Goal: Task Accomplishment & Management: Manage account settings

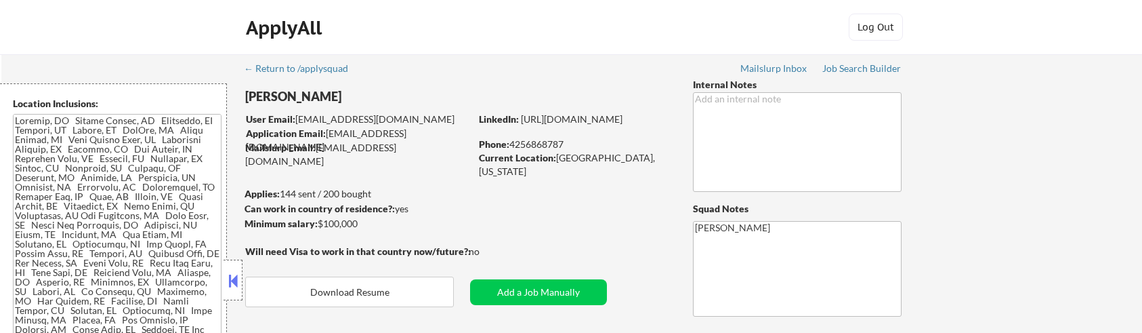
select select ""pending""
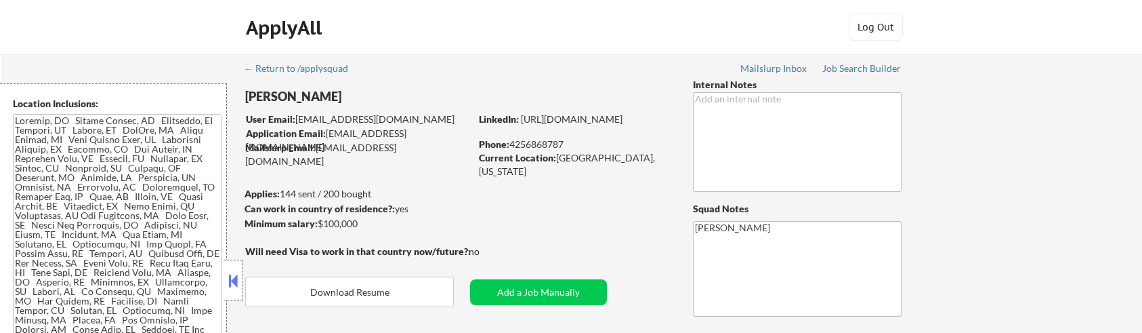
select select ""pending""
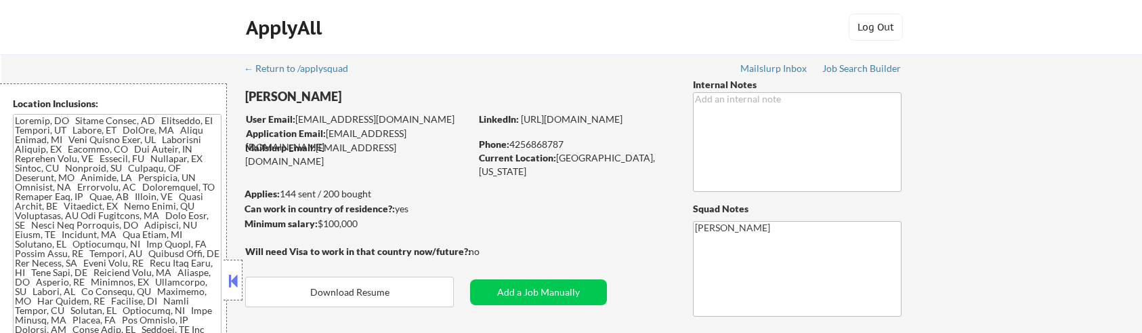
select select ""pending""
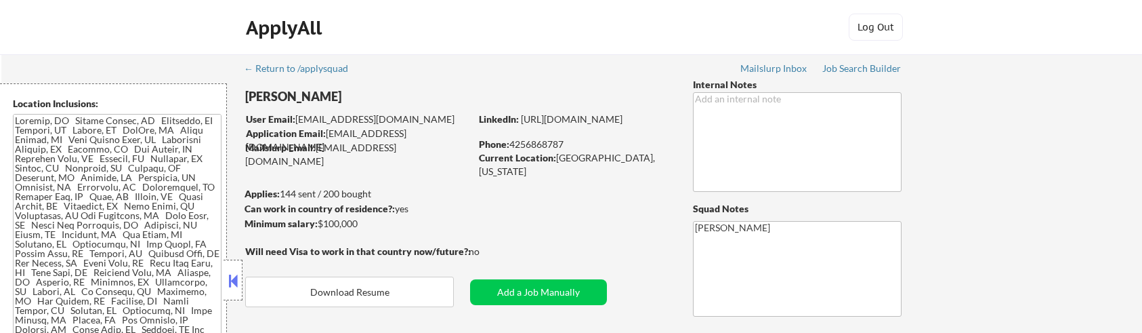
select select ""pending""
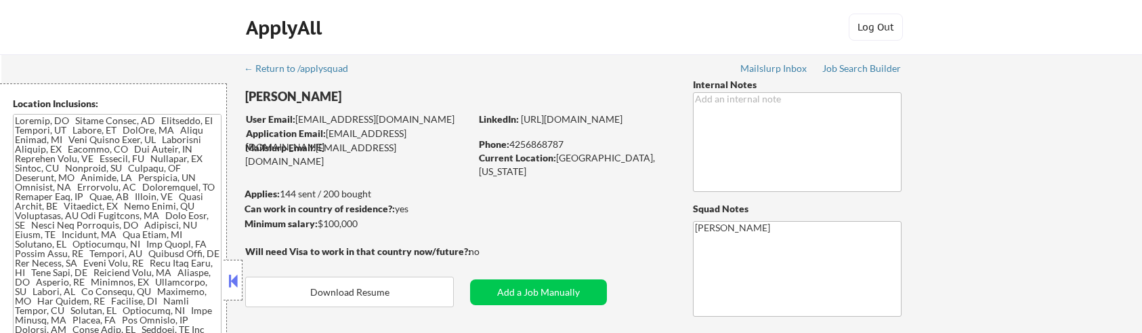
select select ""pending""
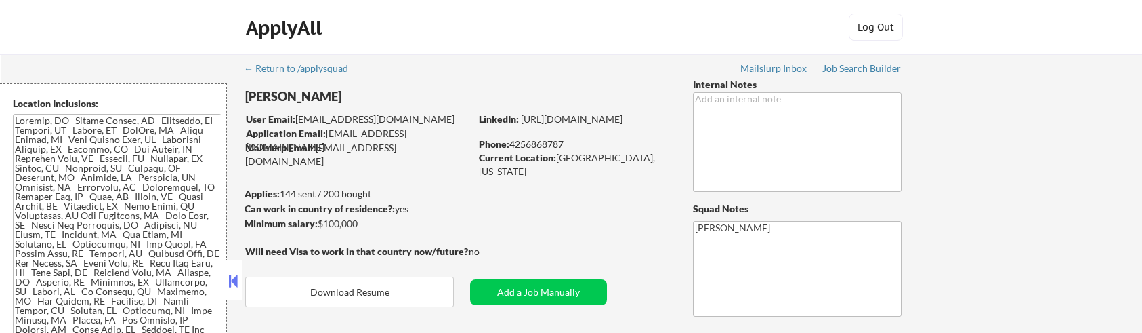
select select ""pending""
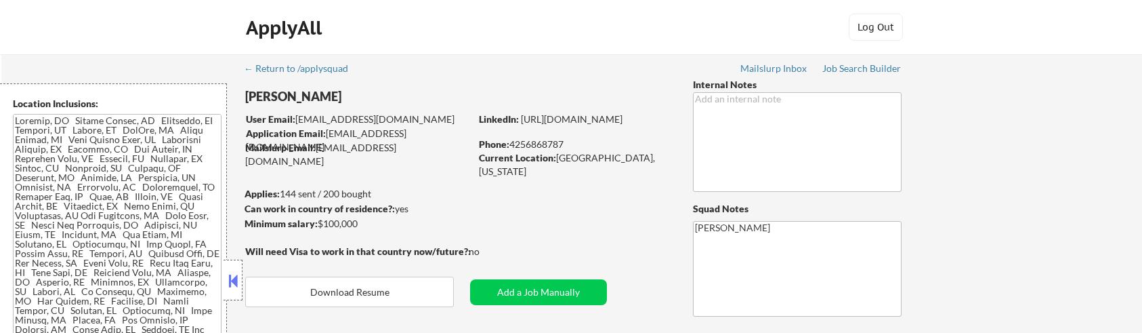
select select ""pending""
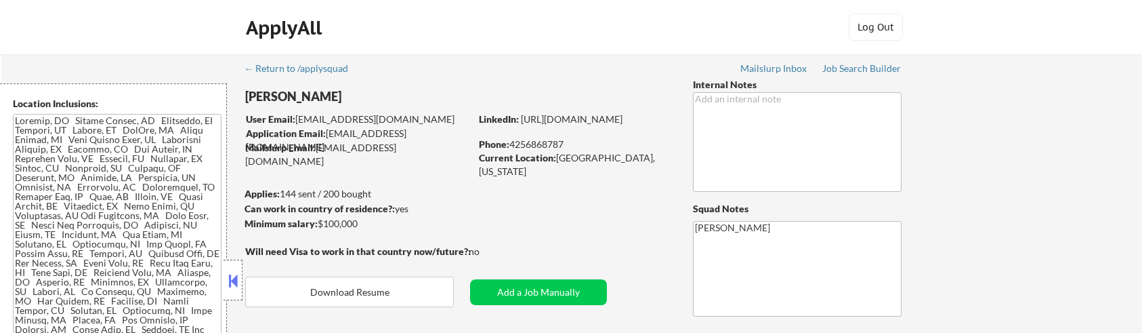
select select ""pending""
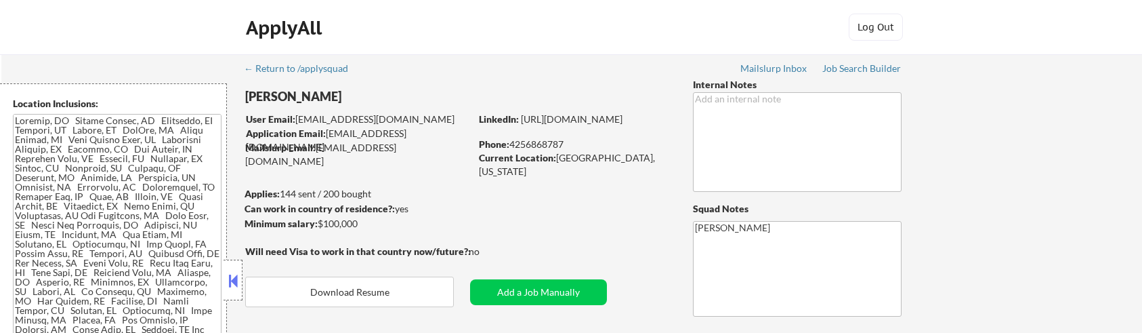
select select ""pending""
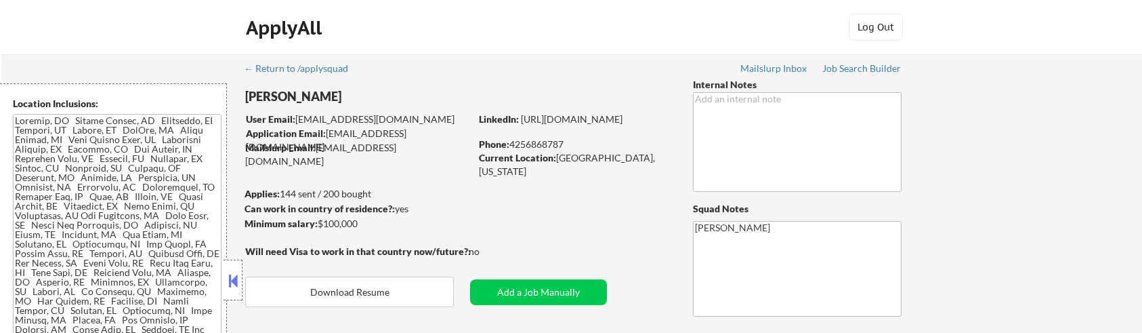
select select ""pending""
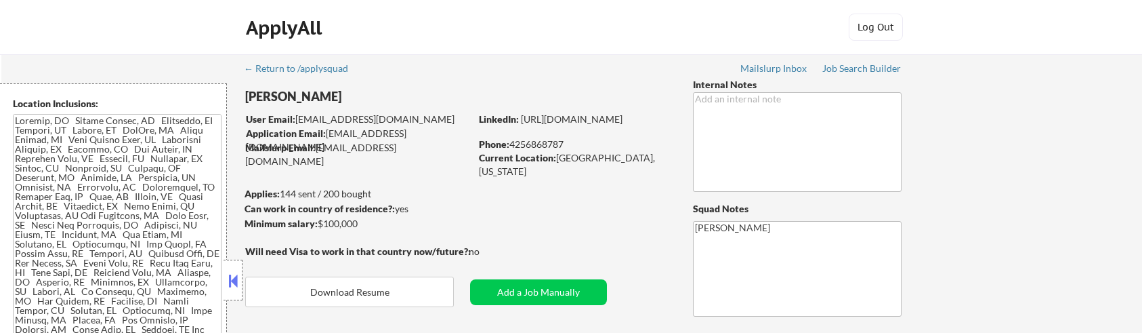
select select ""pending""
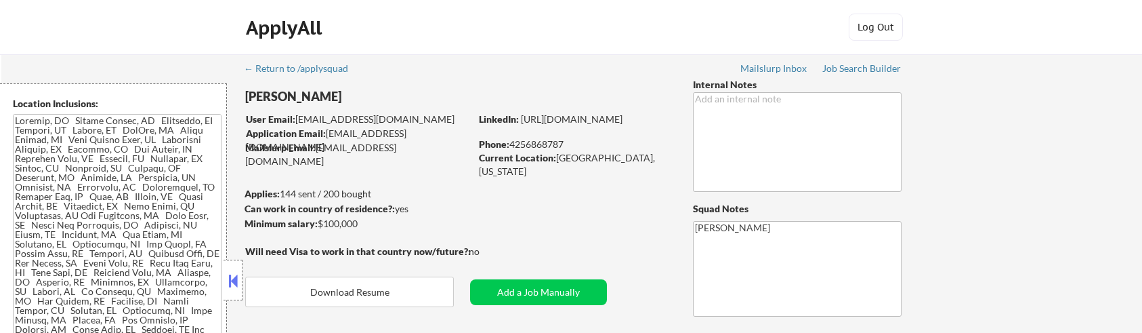
select select ""pending""
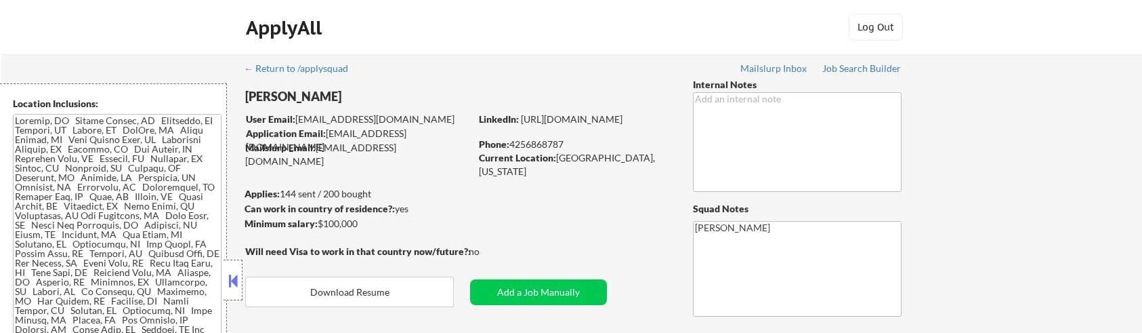
select select ""pending""
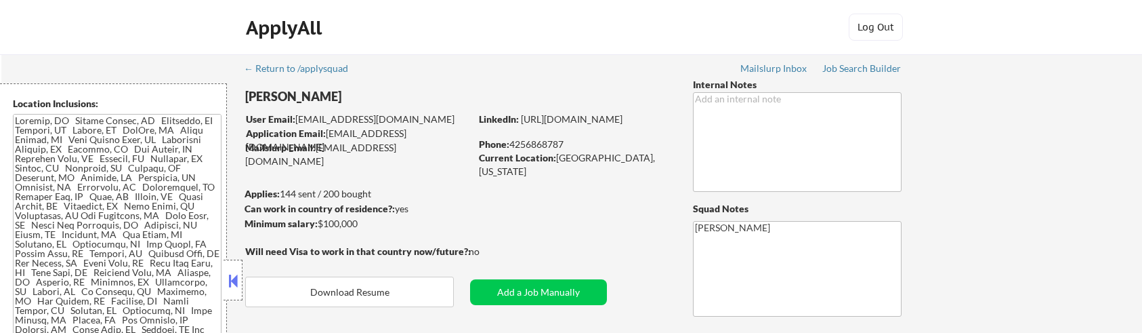
select select ""pending""
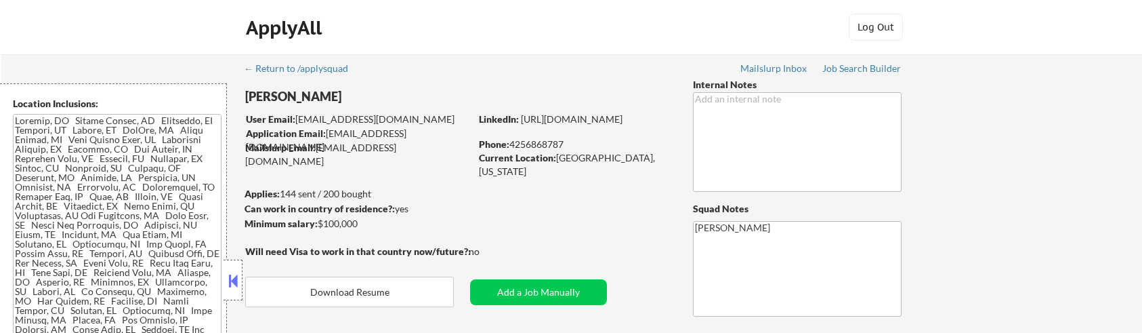
select select ""pending""
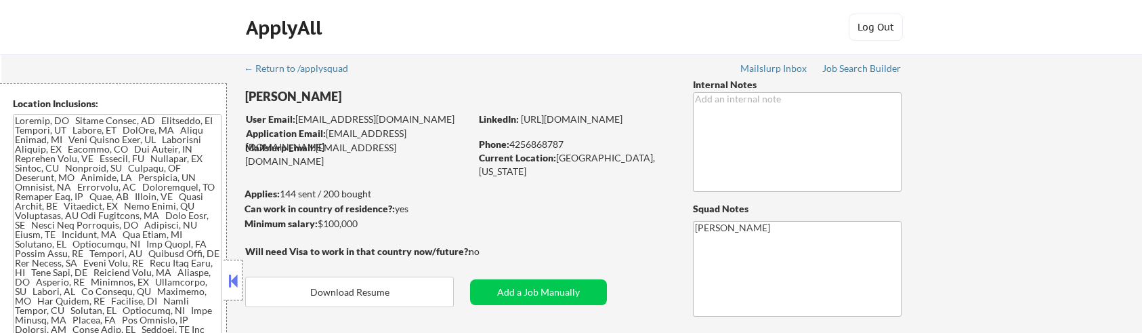
select select ""pending""
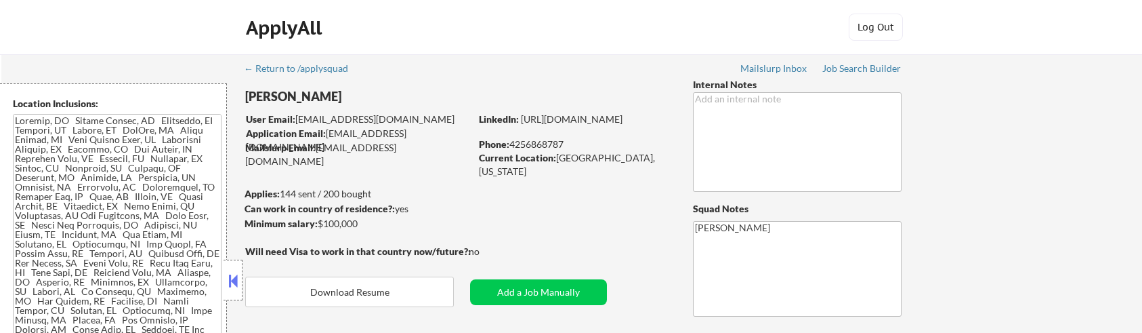
select select ""pending""
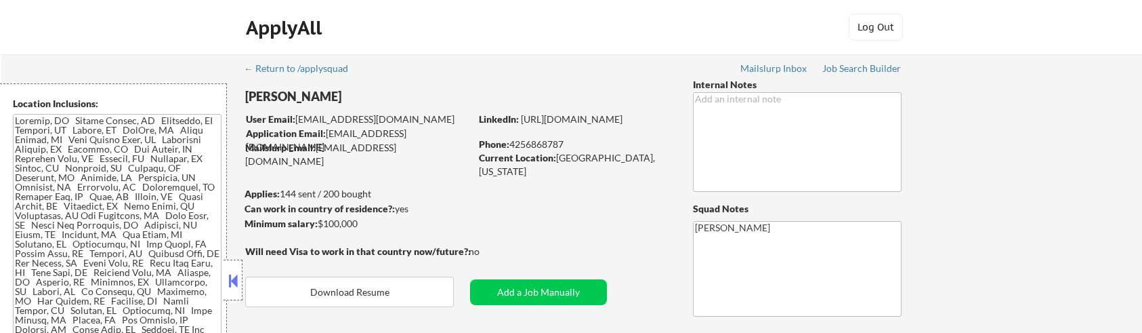
select select ""pending""
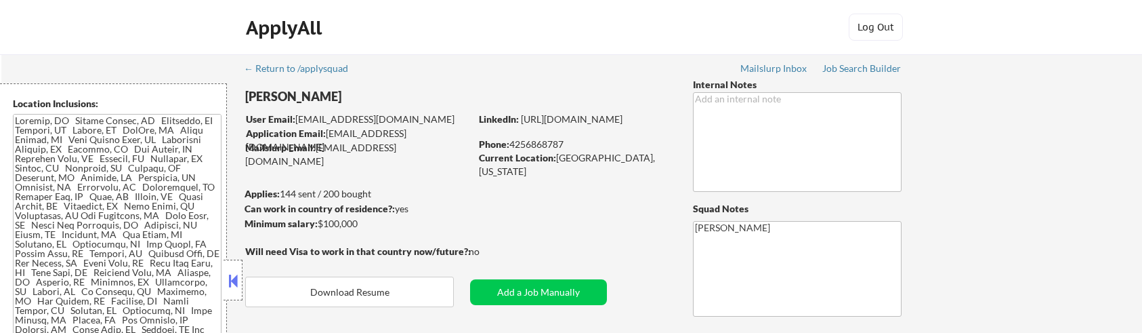
select select ""pending""
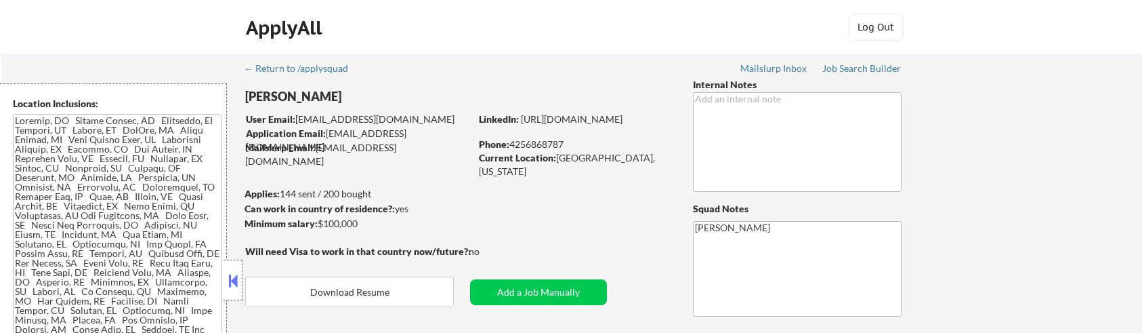
select select ""pending""
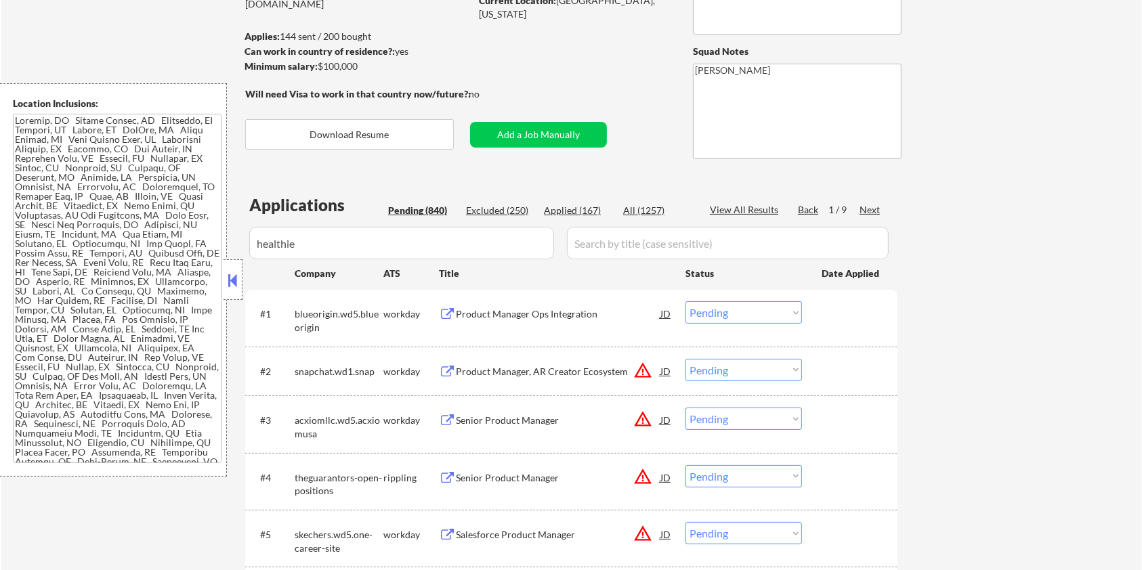
scroll to position [157, 0]
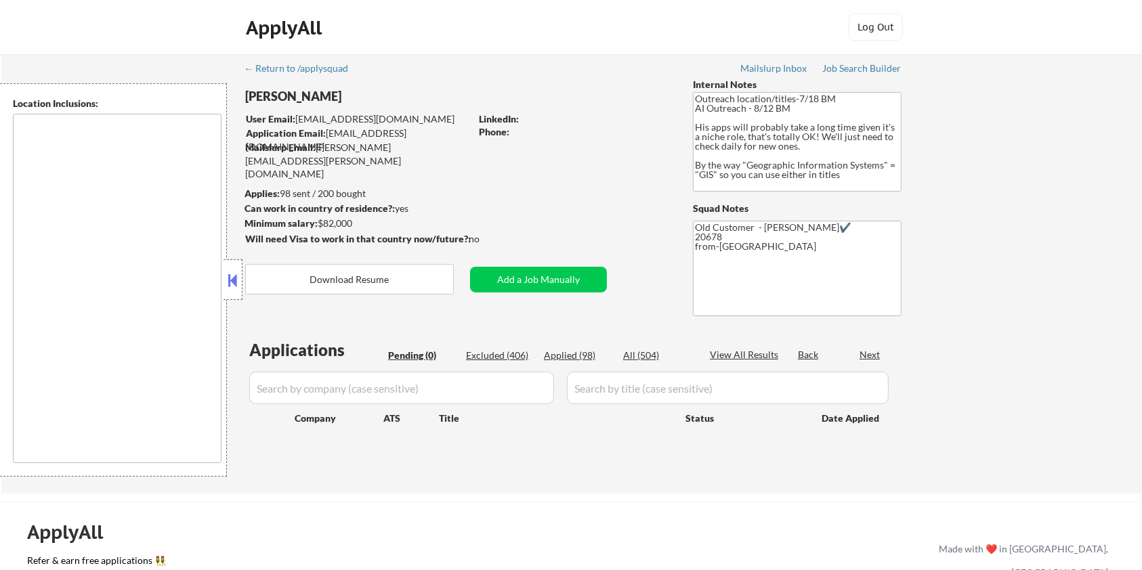
type textarea "Remote [GEOGRAPHIC_DATA] [US_STATE] [GEOGRAPHIC_DATA] [GEOGRAPHIC_DATA] [GEOGRA…"
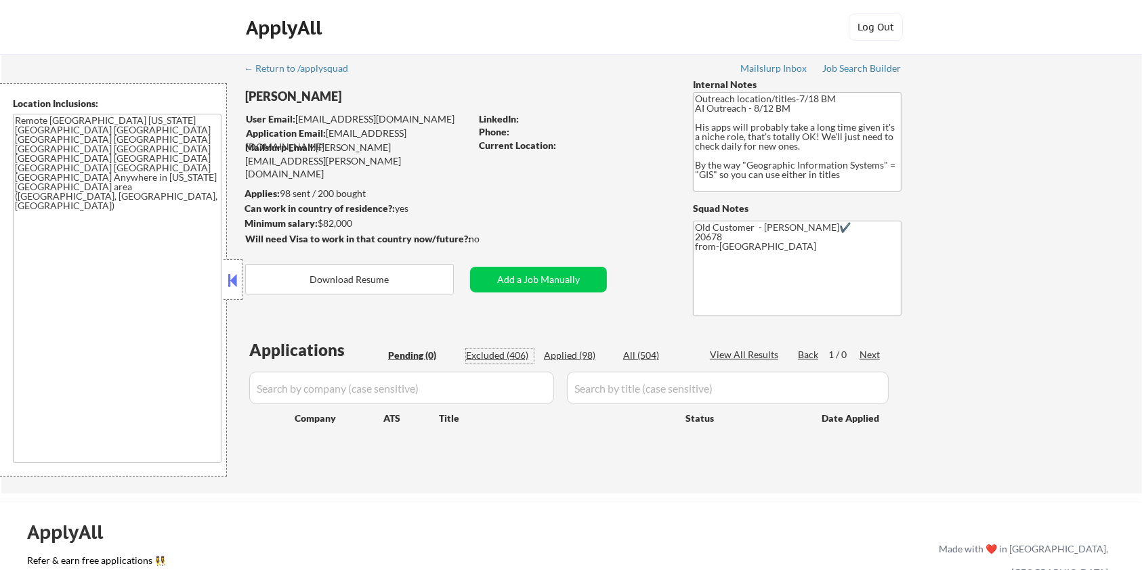
click at [482, 354] on div "Excluded (406)" at bounding box center [500, 356] width 68 height 14
select select ""excluded__bad_match_""
select select ""excluded__expired_""
select select ""excluded""
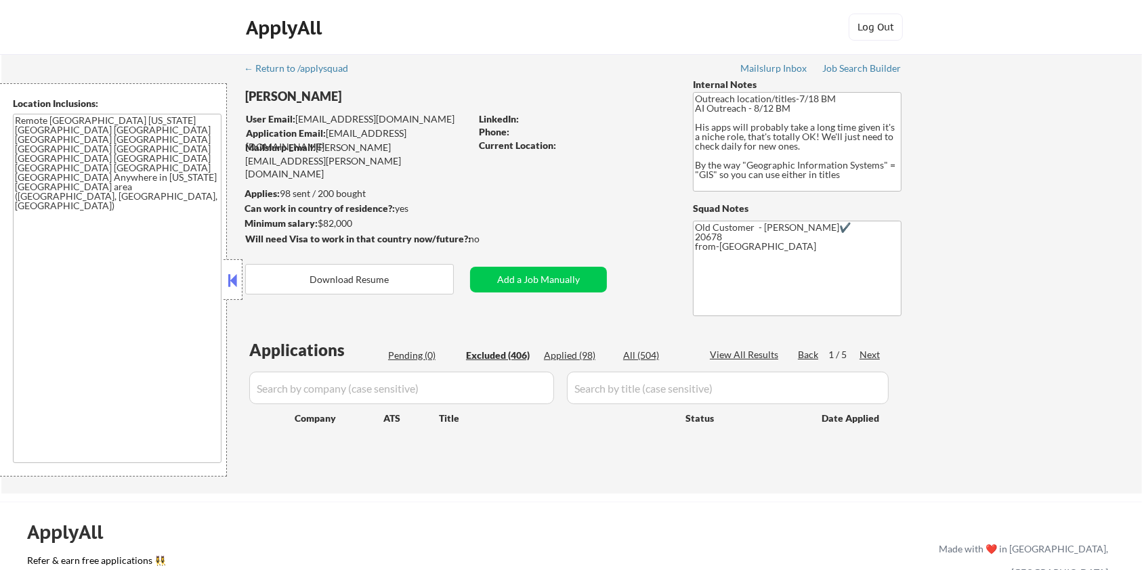
select select ""excluded__bad_match_""
select select ""excluded__salary_""
select select ""excluded""
select select ""excluded__expired_""
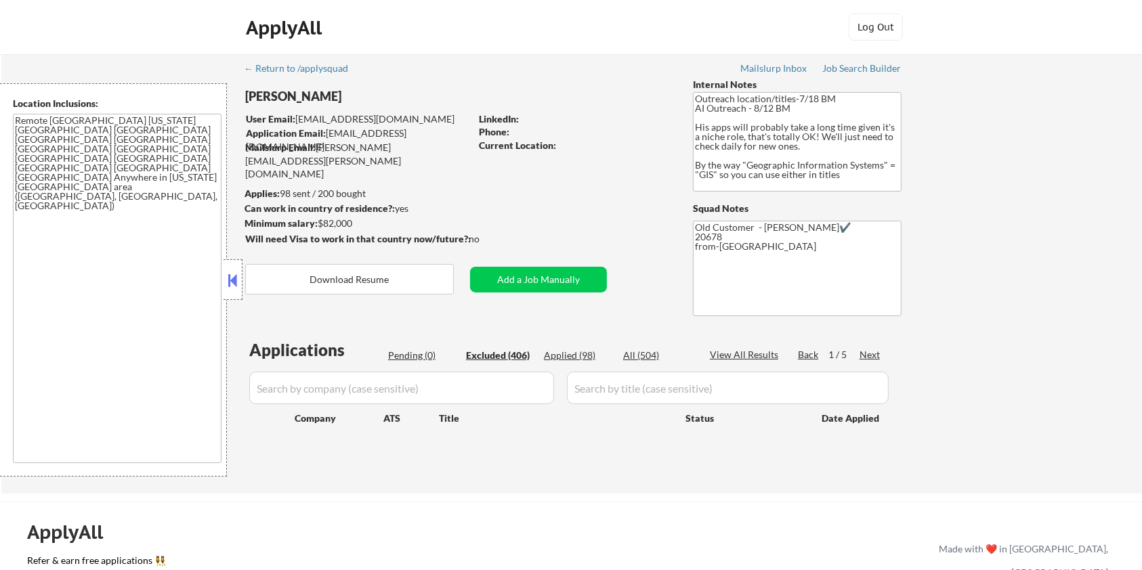
select select ""excluded__salary_""
select select ""excluded""
select select ""excluded__expired_""
select select ""excluded__salary_""
select select ""excluded__location_""
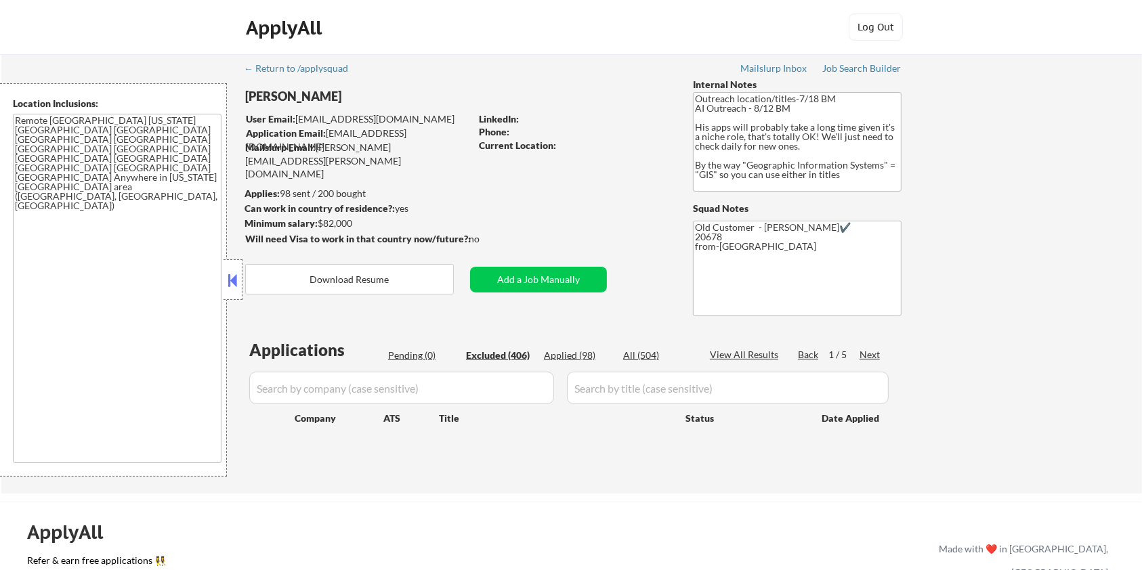
select select ""excluded__location_""
select select ""excluded__salary_""
select select ""excluded""
select select ""excluded__location_""
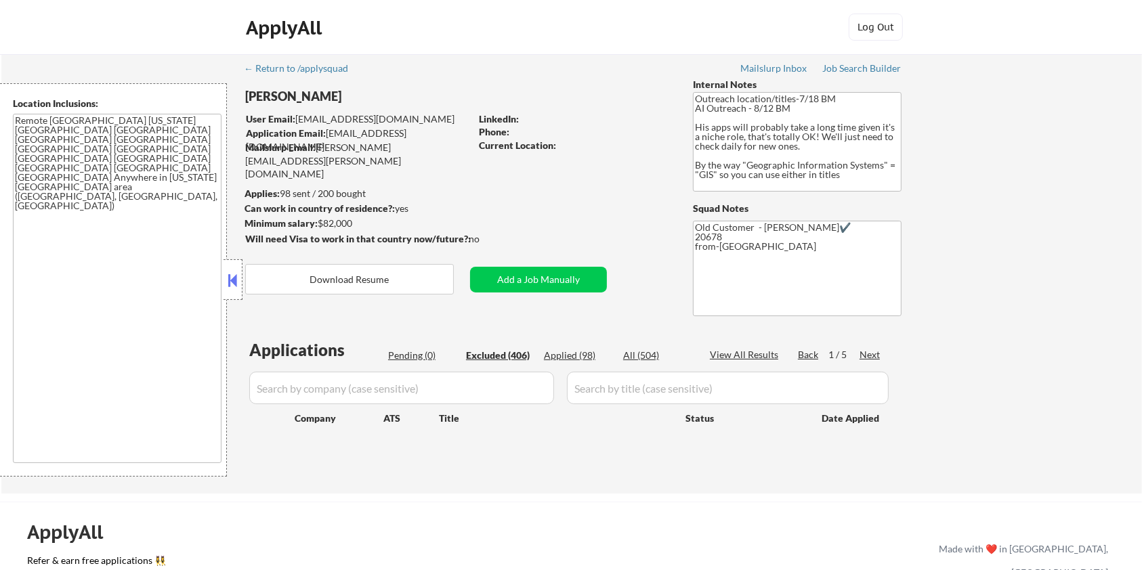
select select ""excluded__expired_""
select select ""excluded__location_""
select select ""excluded__expired_""
select select ""excluded__location_""
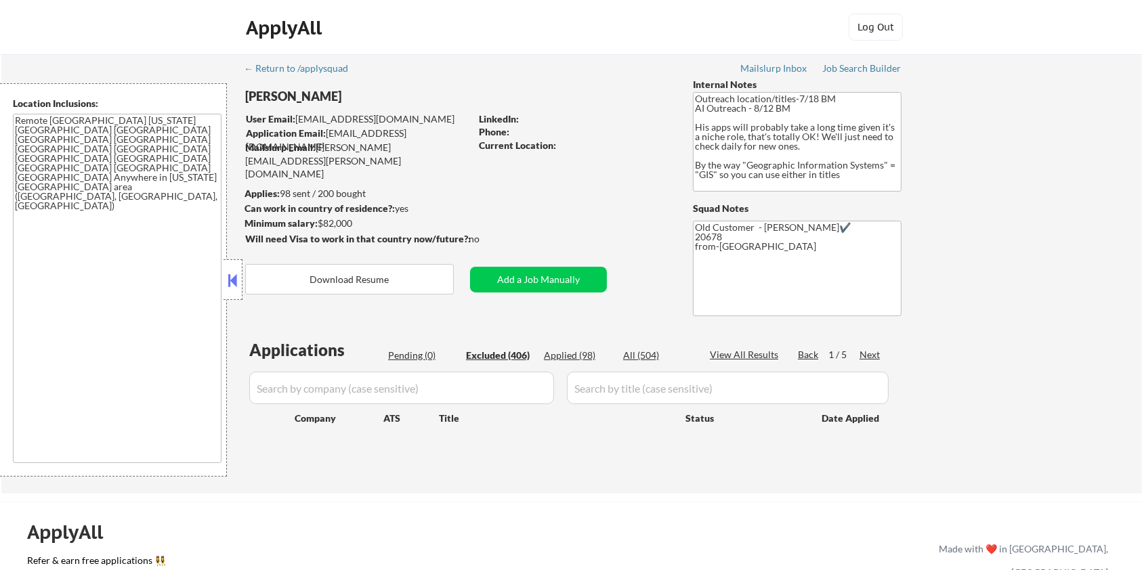
select select ""excluded""
select select ""excluded__expired_""
select select ""excluded__location_""
select select ""excluded__expired_""
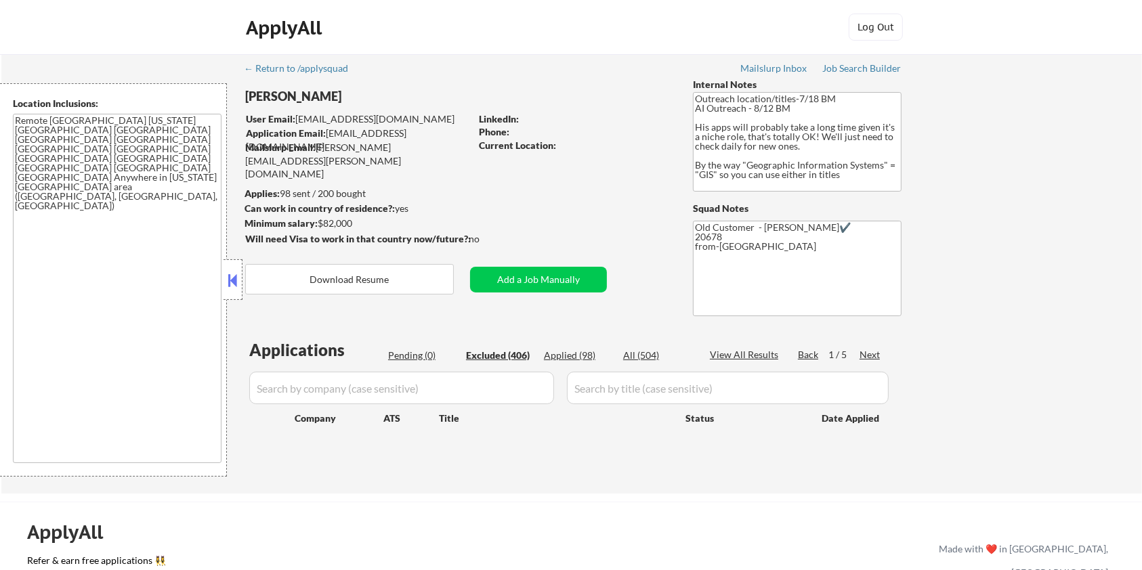
select select ""excluded__location_""
select select ""excluded__expired_""
select select ""excluded__location_""
select select ""excluded__bad_match_""
select select ""excluded__expired_""
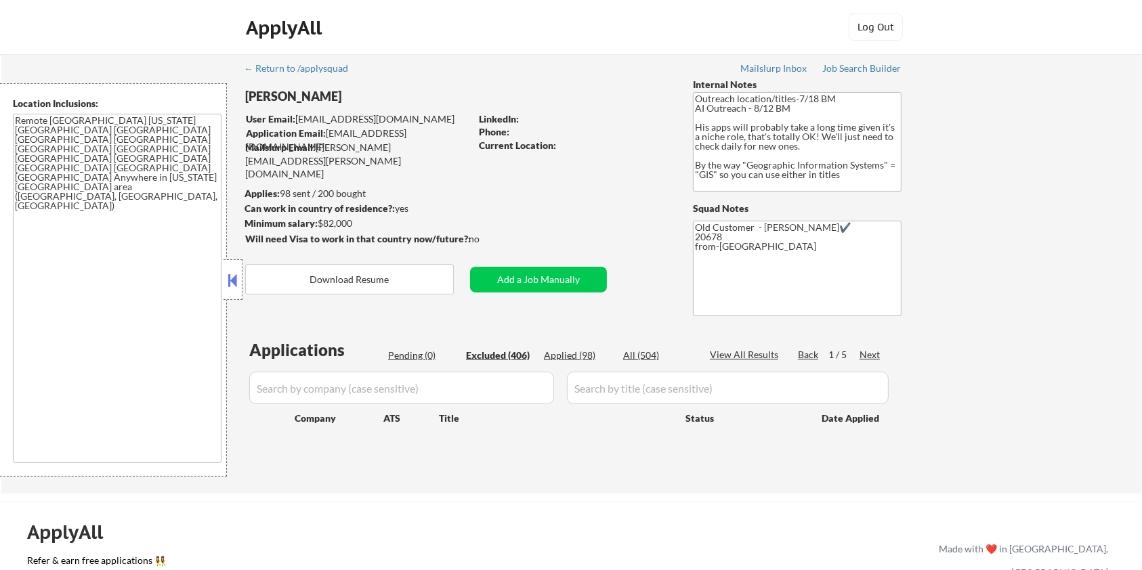
select select ""excluded__bad_match_""
select select ""excluded""
select select ""excluded__location_""
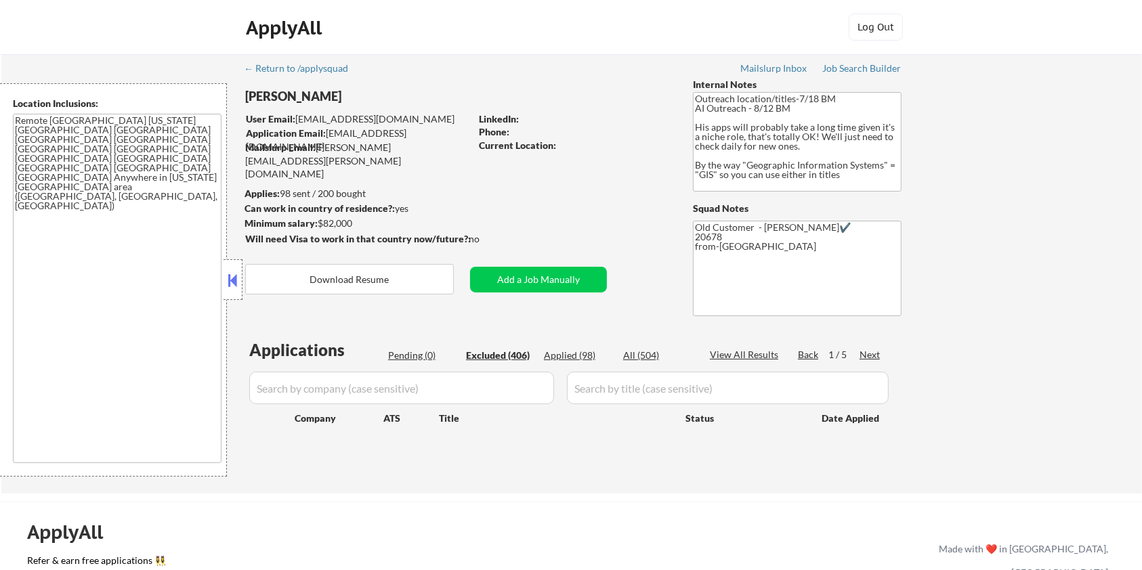
select select ""excluded__expired_""
select select ""excluded""
select select ""excluded__expired_""
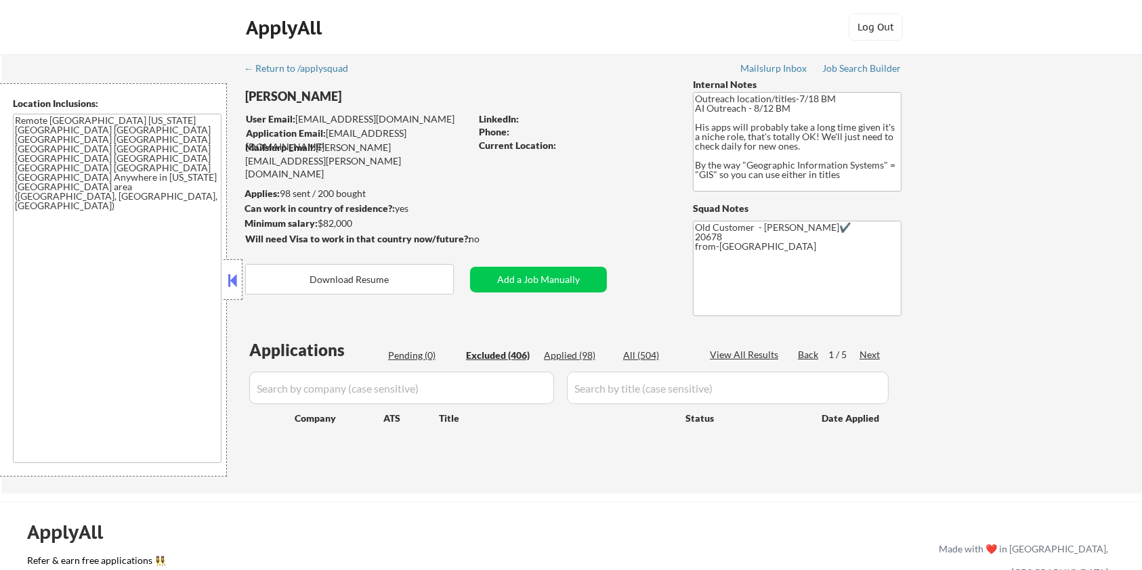
select select ""excluded__location_""
select select ""excluded""
select select ""excluded__expired_""
select select ""excluded__location_""
select select ""excluded__other_""
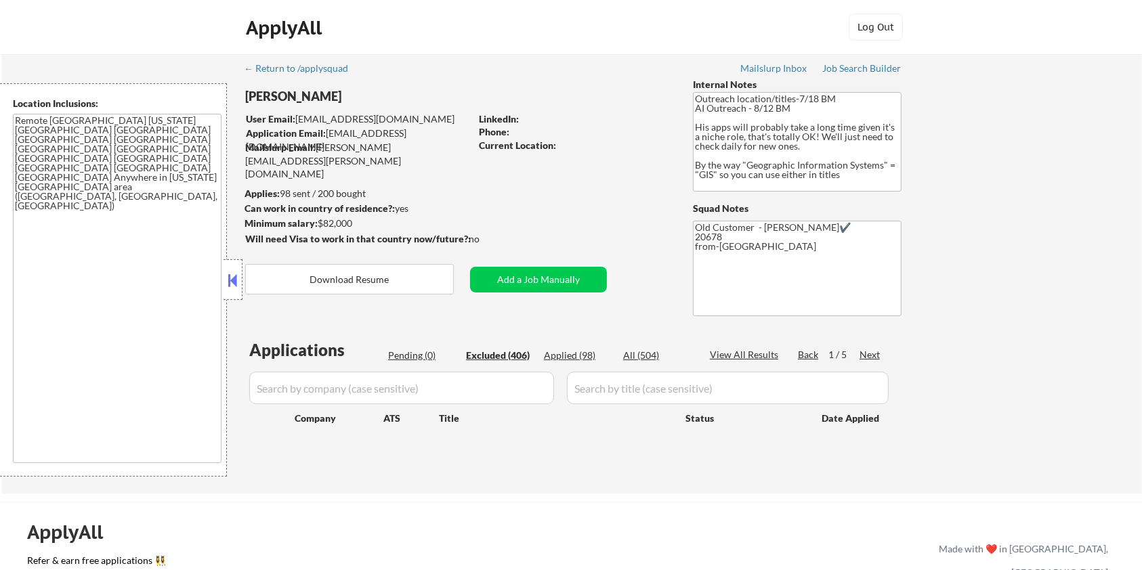
select select ""excluded__other_""
select select ""excluded__salary_""
select select ""excluded__expired_""
select select ""excluded""
select select ""excluded__expired_""
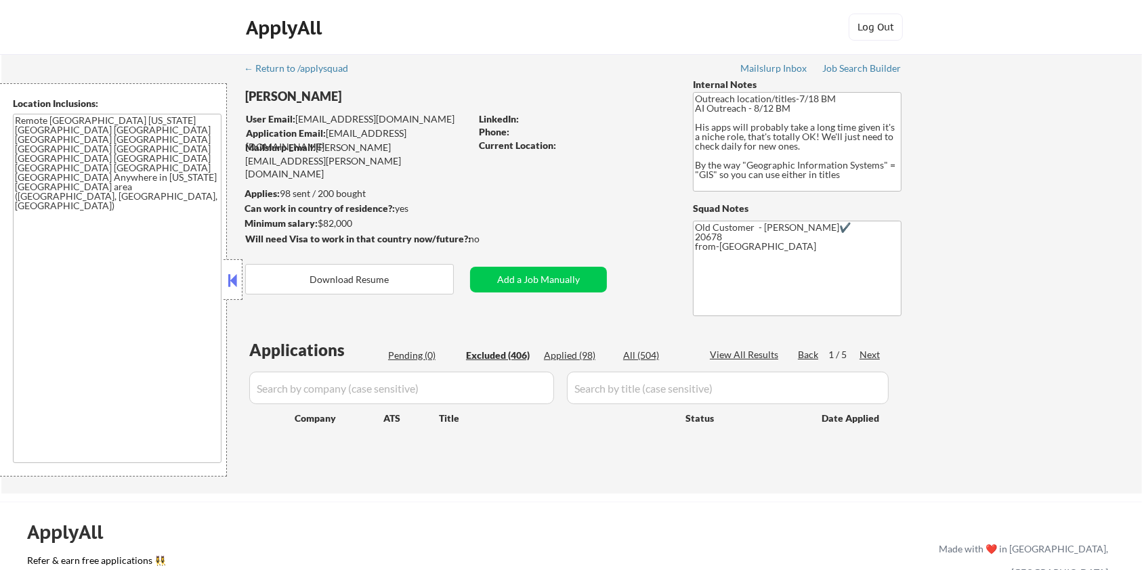
select select ""excluded__other_""
select select ""excluded__bad_match_""
select select ""excluded__other_""
select select ""excluded__bad_match_""
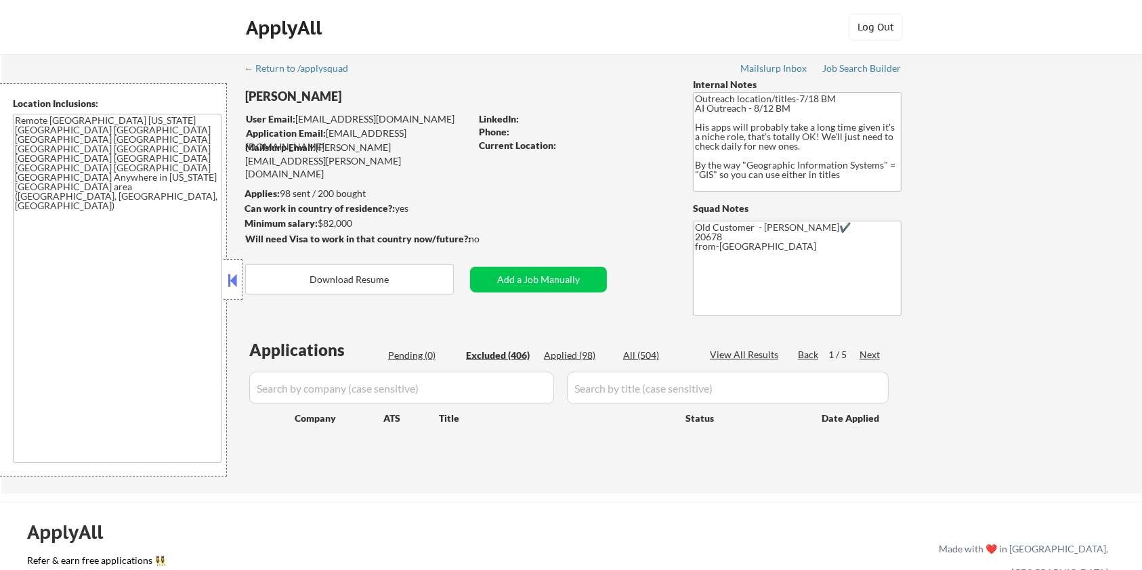
select select ""excluded__location_""
select select ""excluded__bad_match_""
select select ""excluded__location_""
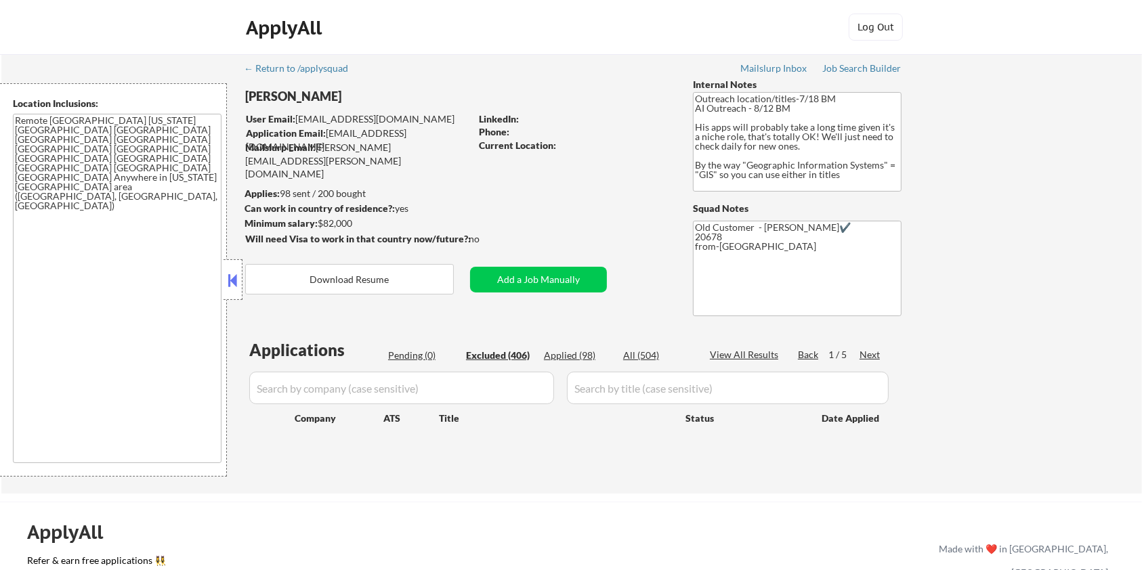
select select ""excluded__bad_match_""
select select ""excluded__expired_""
select select ""excluded__bad_match_""
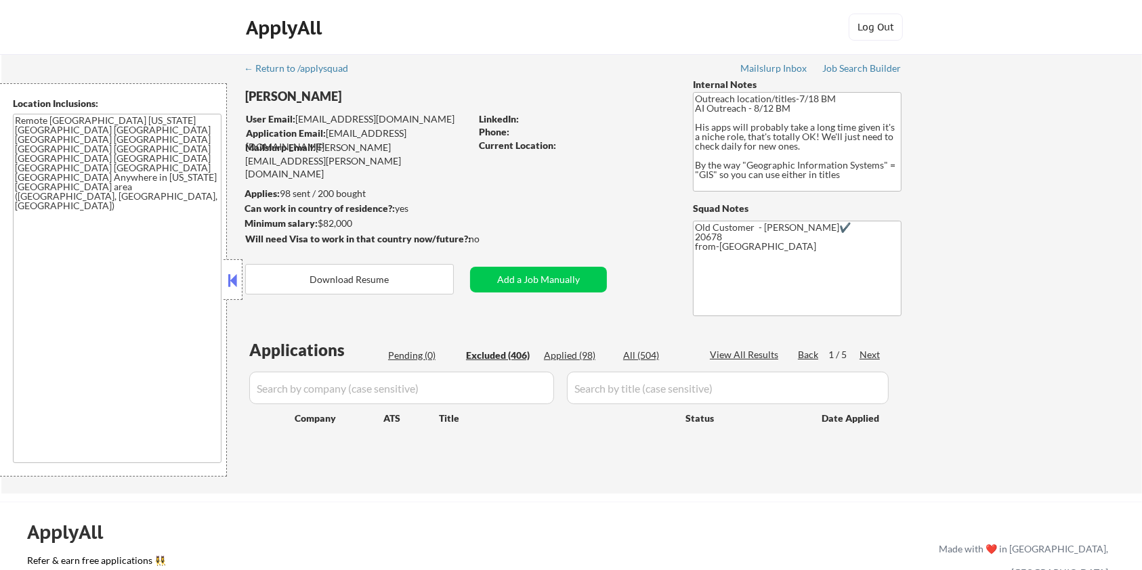
select select ""excluded__bad_match_""
select select ""excluded""
select select ""excluded__salary_""
select select ""excluded__bad_match_""
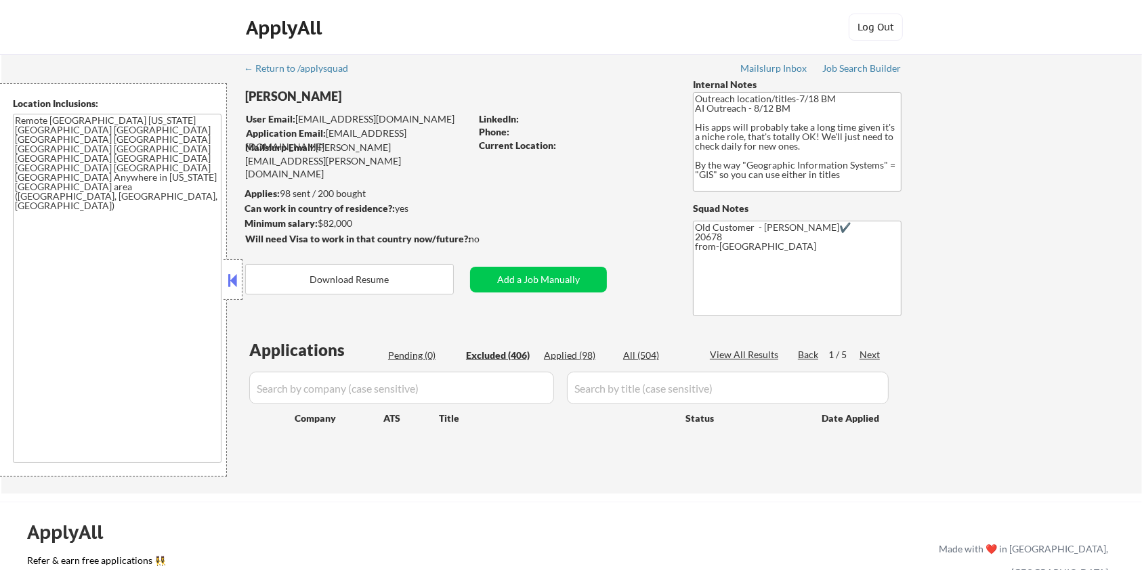
select select ""excluded__other_""
select select ""excluded__bad_match_""
select select ""excluded__other_""
select select ""excluded__salary_""
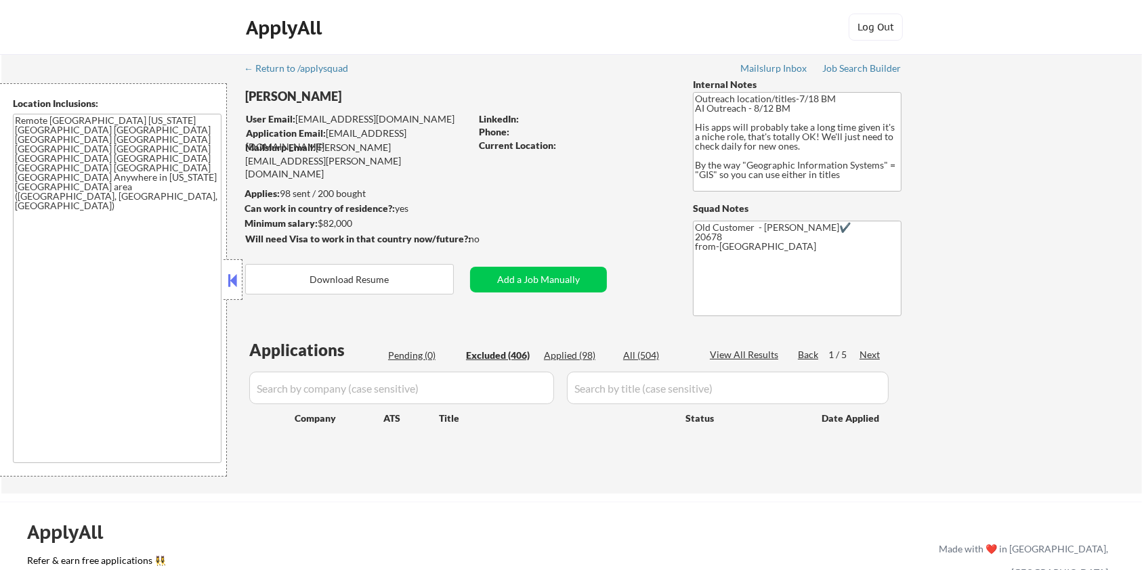
select select ""excluded__expired_""
select select ""excluded__bad_match_""
select select ""excluded__other_""
select select ""excluded__bad_match_""
select select ""excluded__expired_""
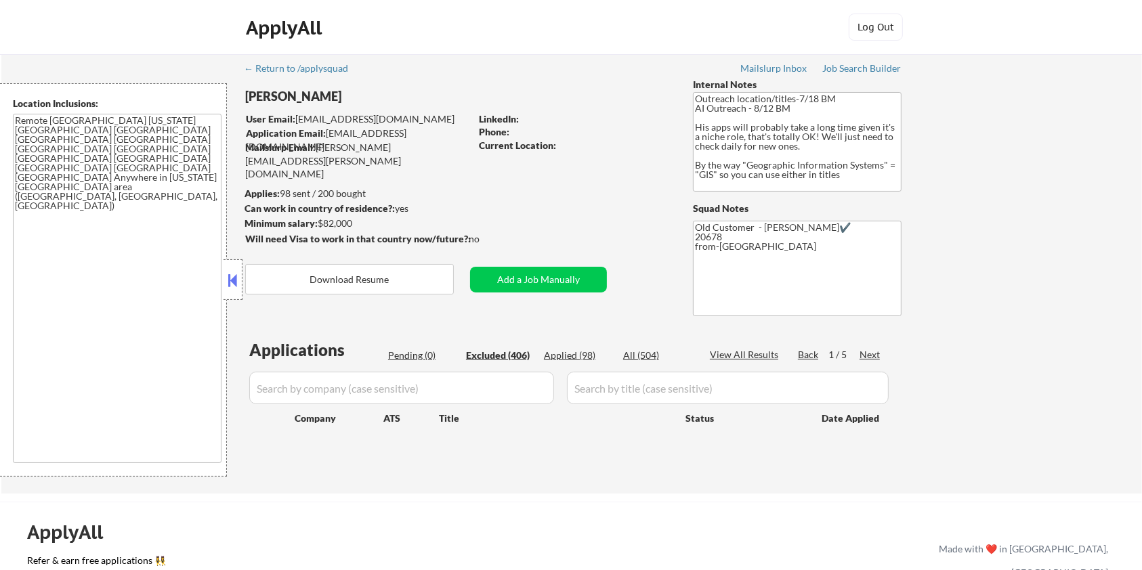
select select ""excluded__other_""
select select ""excluded__expired_""
select select ""excluded__bad_match_""
select select ""excluded__salary_""
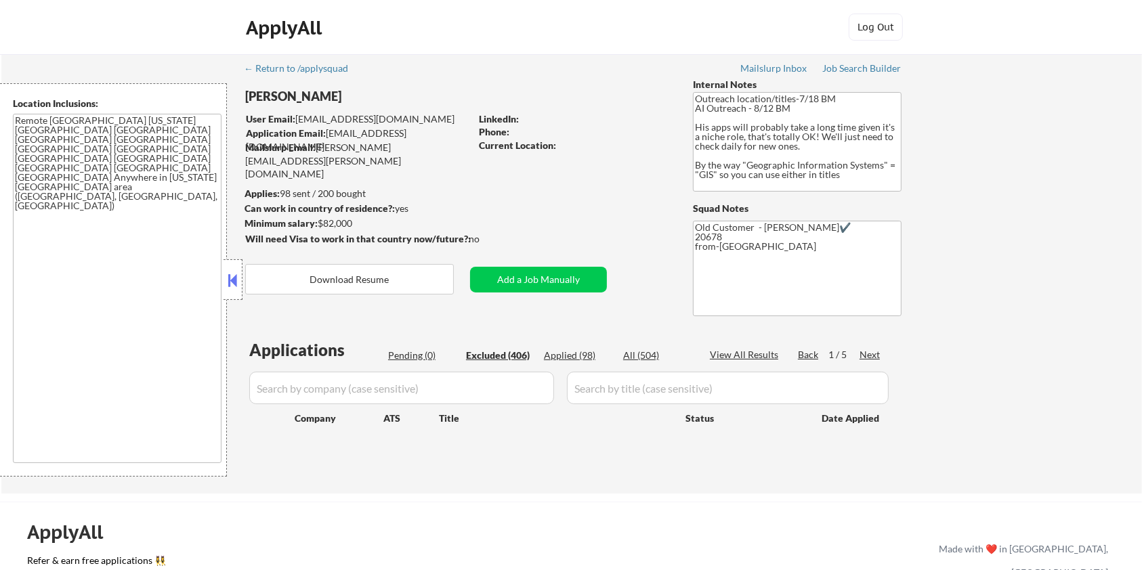
select select ""excluded__location_""
select select ""excluded__expired_""
select select ""excluded__bad_match_""
select select ""excluded__other_""
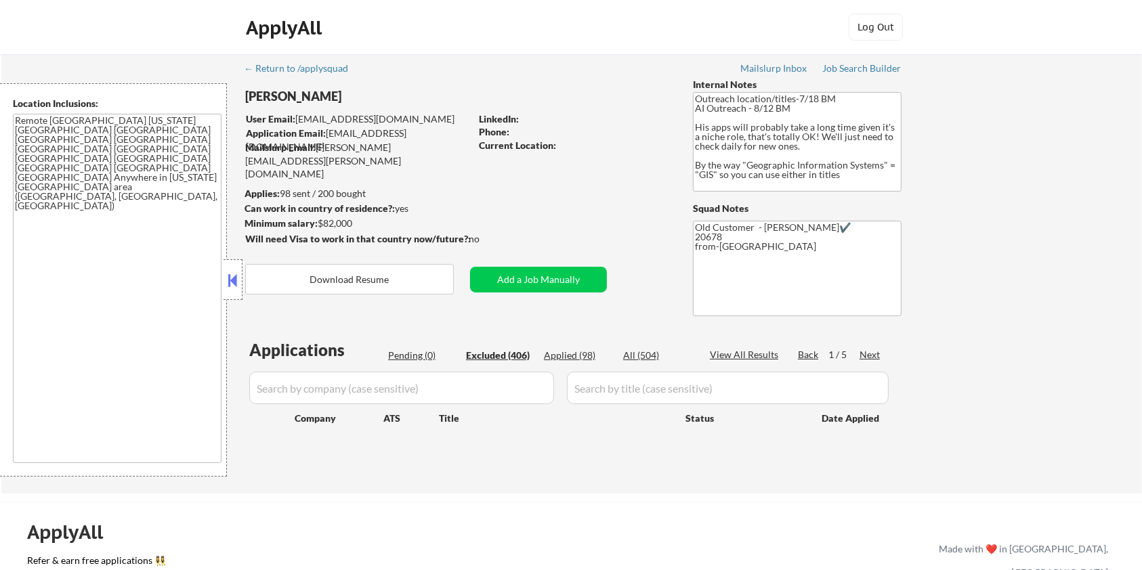
select select ""excluded__bad_match_""
select select ""excluded__other_""
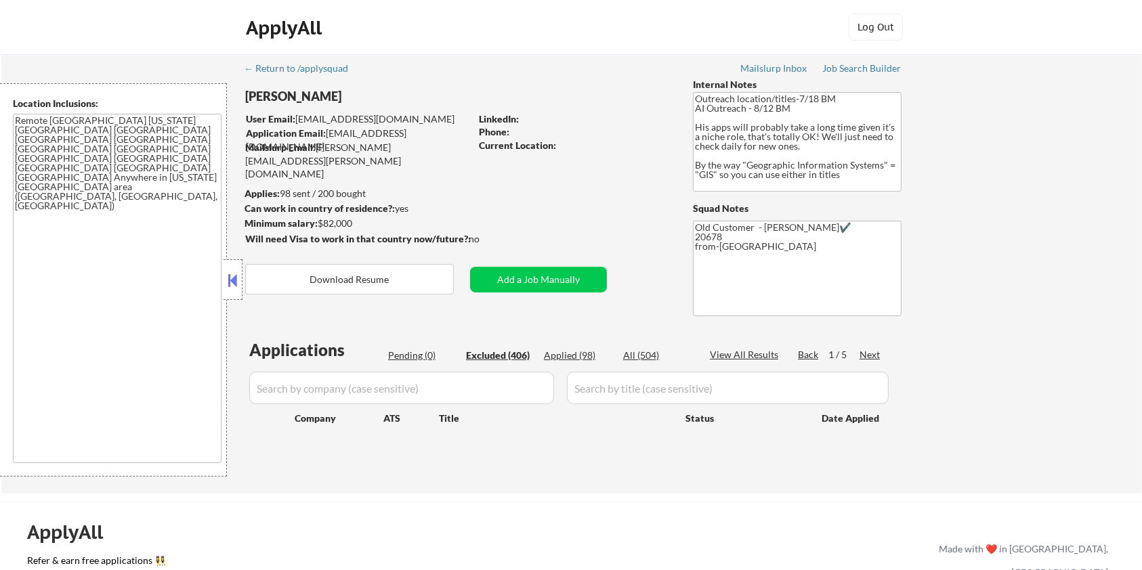
select select ""excluded__bad_match_""
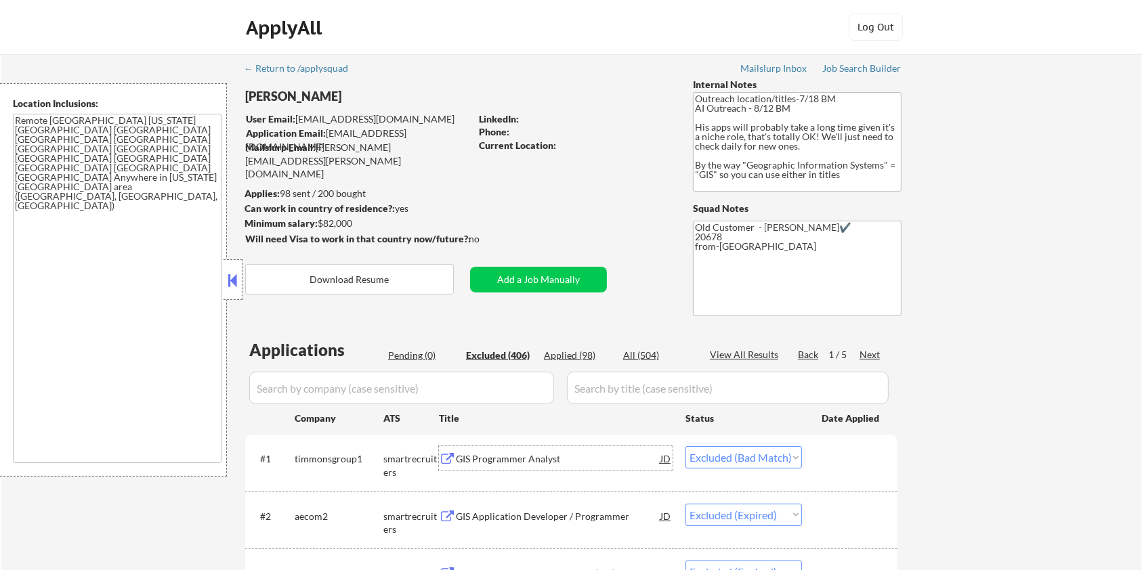
click at [477, 458] on div "GIS Programmer Analyst" at bounding box center [558, 460] width 205 height 14
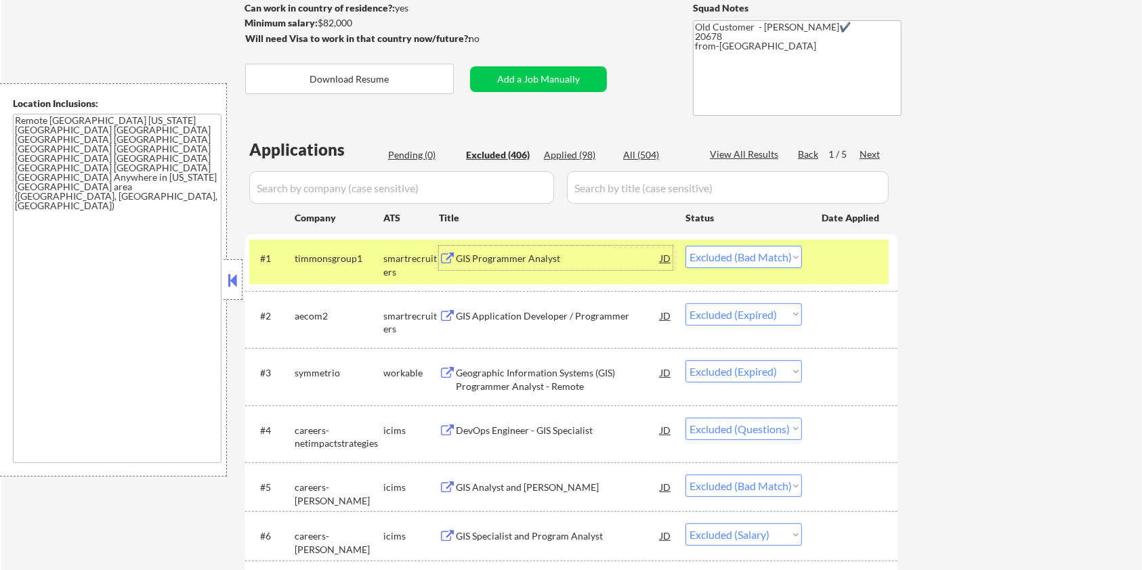
scroll to position [271, 0]
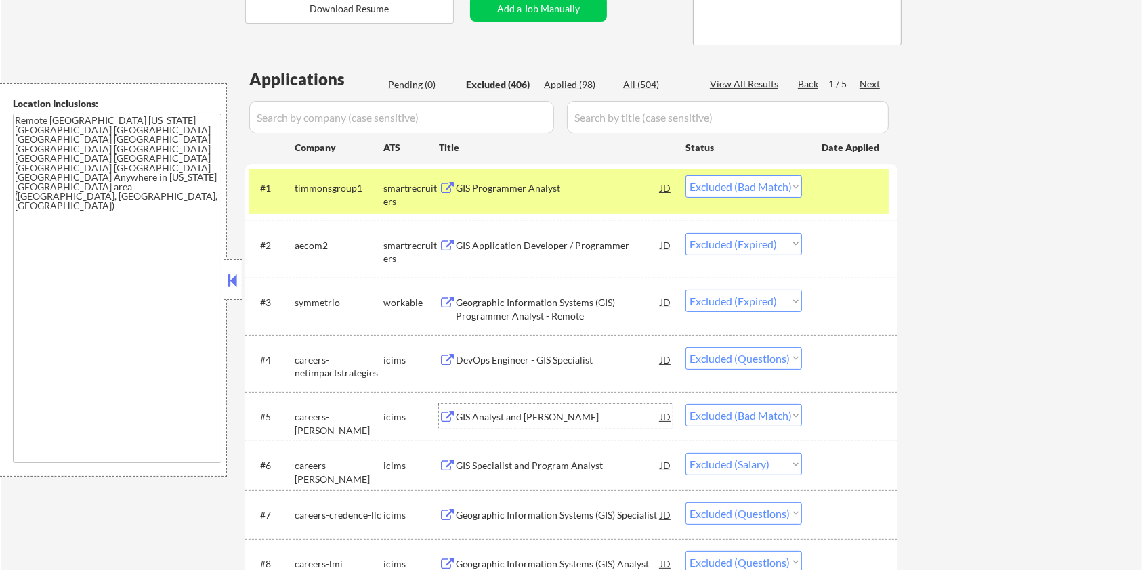
click at [515, 411] on div "GIS Analyst and Junior Developer" at bounding box center [558, 418] width 205 height 14
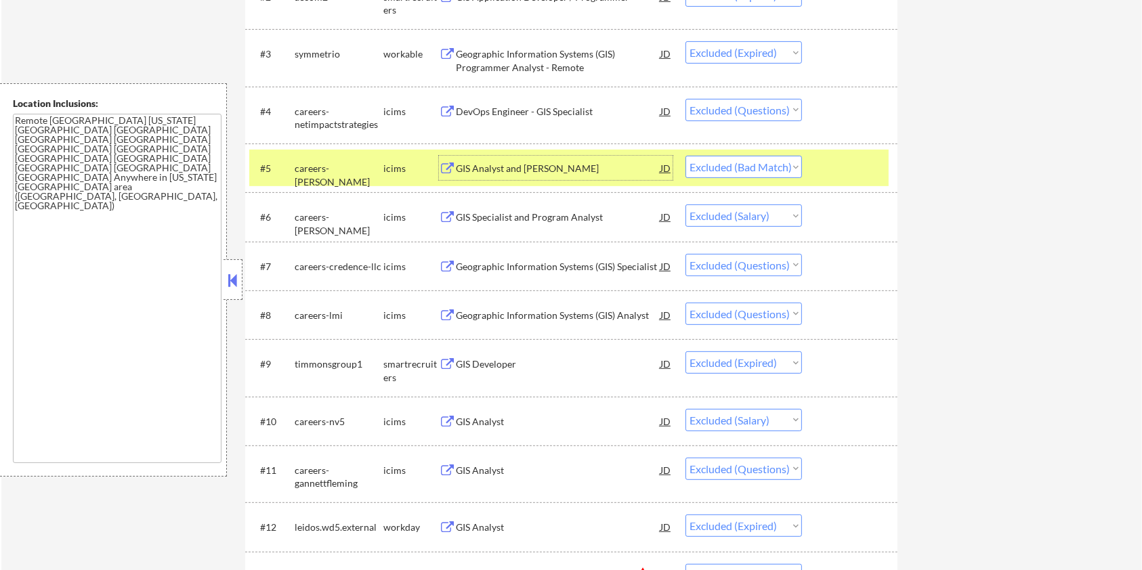
scroll to position [542, 0]
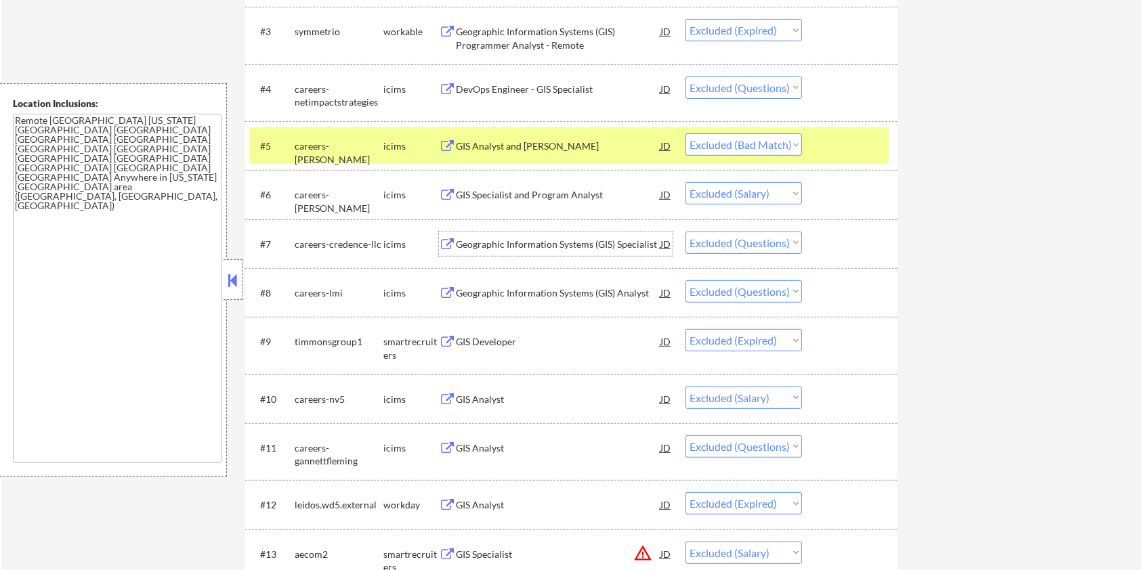
click at [500, 241] on div "Geographic Information Systems (GIS) Specialist" at bounding box center [558, 245] width 205 height 14
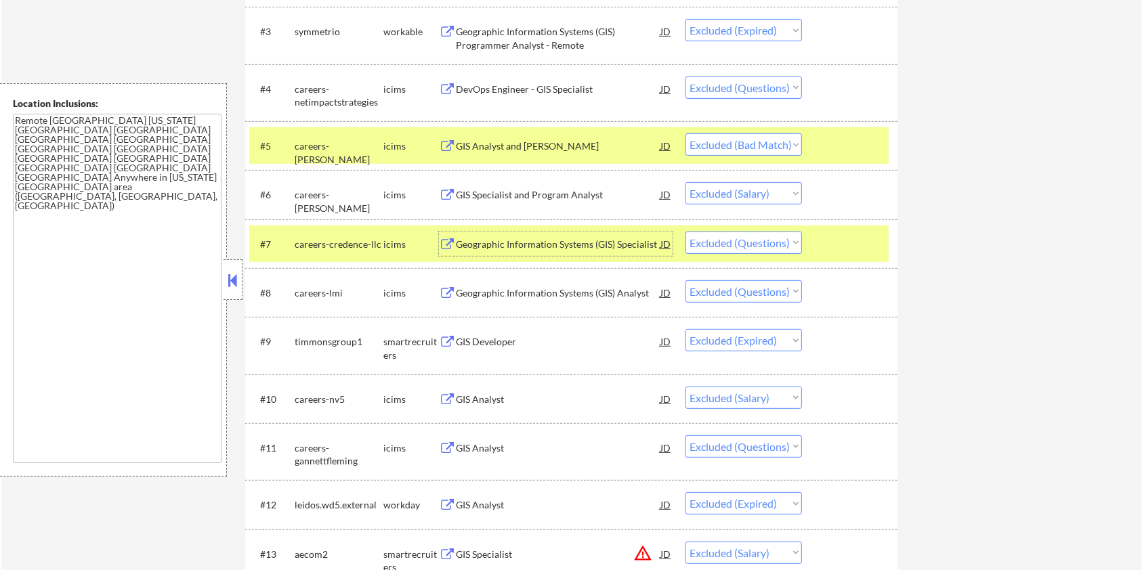
click at [524, 293] on div "Geographic Information Systems (GIS) Analyst" at bounding box center [558, 294] width 205 height 14
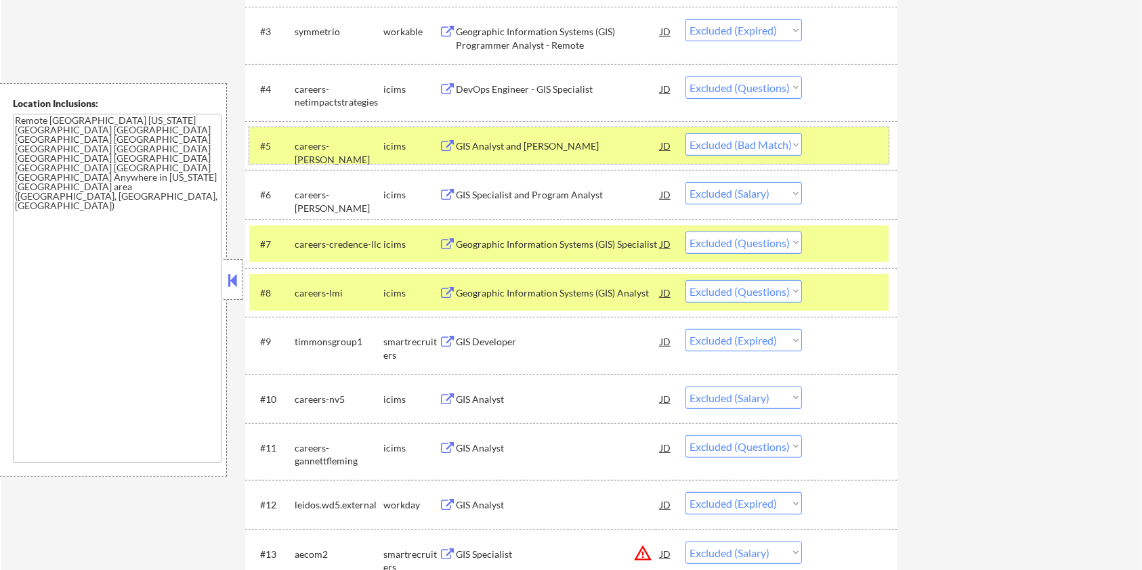
click at [862, 129] on div "#5 careers-lynker icims GIS Analyst and Junior Developer JD Choose an option...…" at bounding box center [569, 145] width 640 height 37
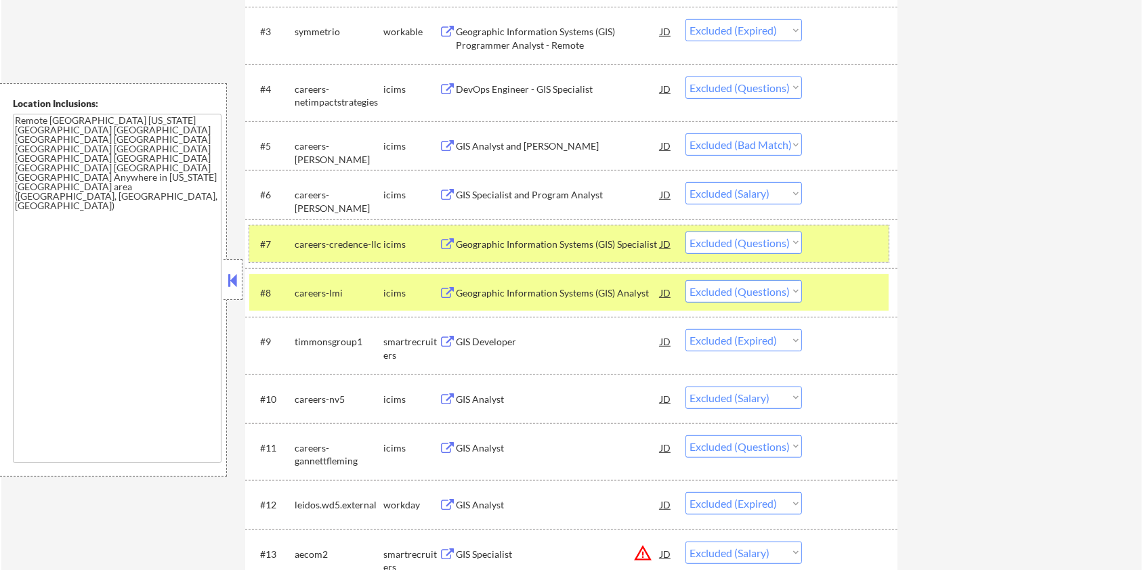
click at [856, 246] on div at bounding box center [852, 244] width 60 height 24
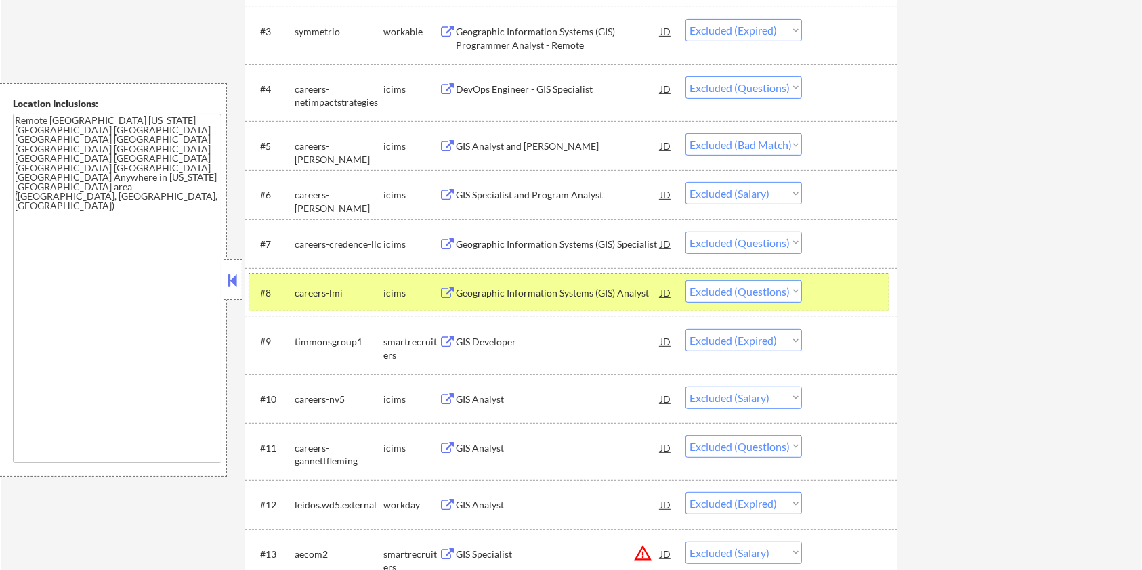
click at [852, 278] on div "#8 careers-lmi icims Geographic Information Systems (GIS) Analyst JD Choose an …" at bounding box center [569, 292] width 640 height 37
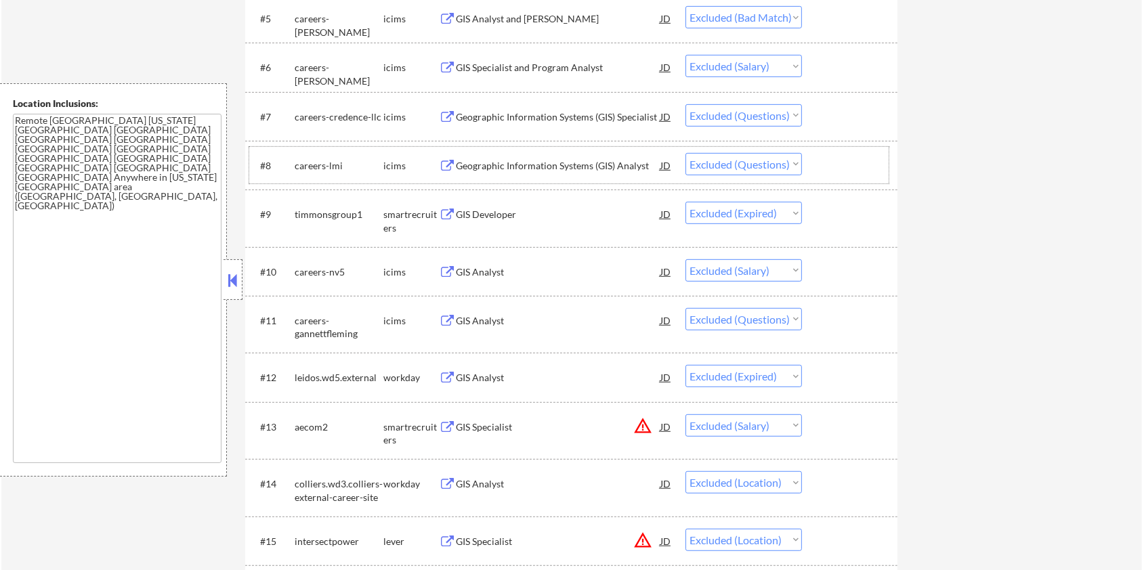
scroll to position [722, 0]
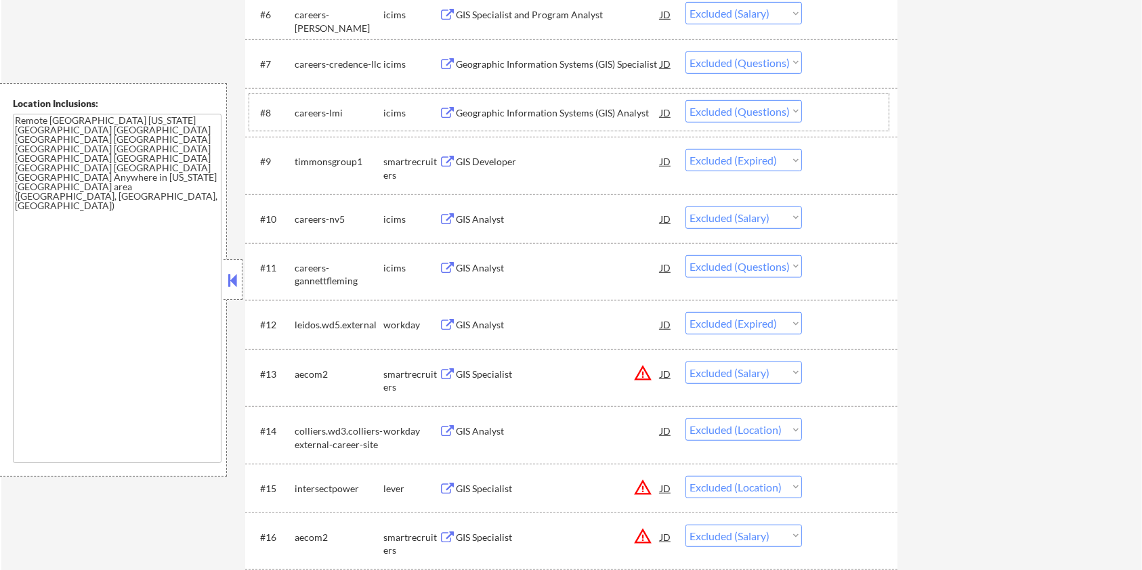
click at [472, 265] on div "GIS Analyst" at bounding box center [558, 269] width 205 height 14
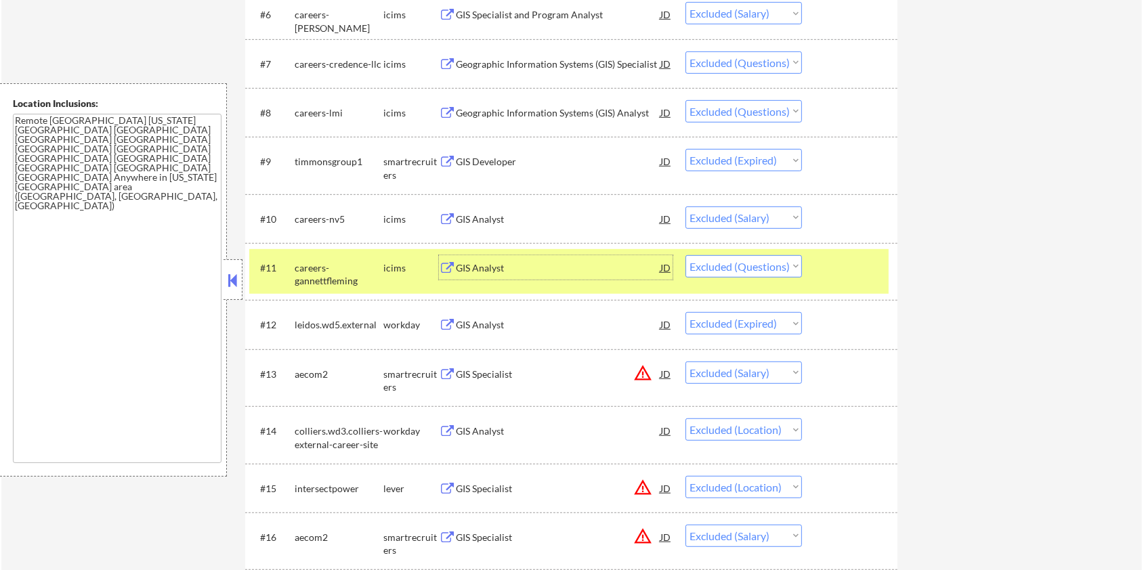
click at [453, 374] on button at bounding box center [447, 375] width 17 height 13
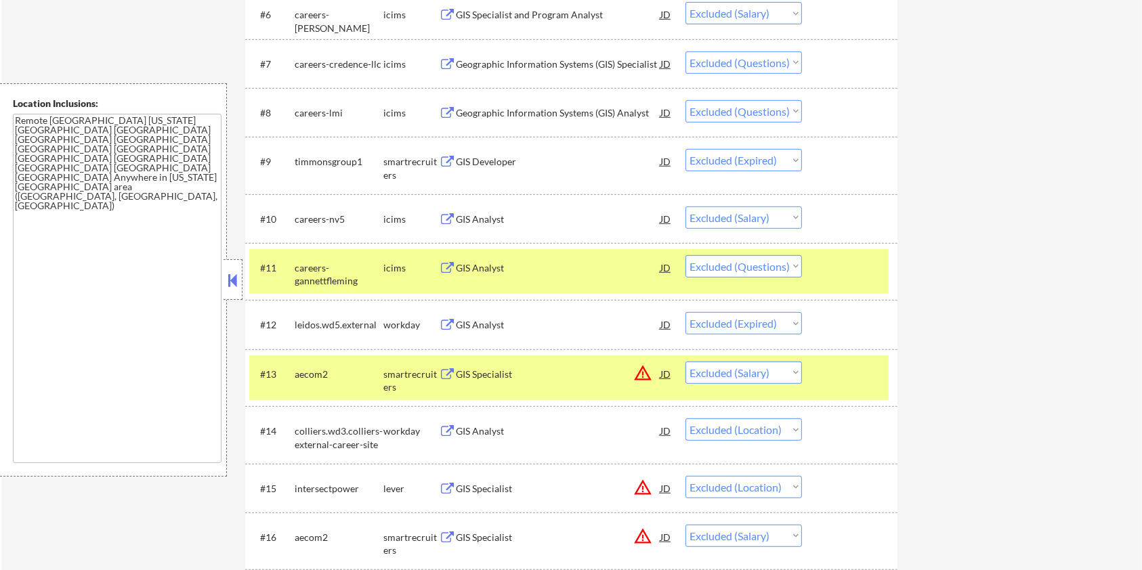
click at [851, 381] on div at bounding box center [852, 374] width 60 height 24
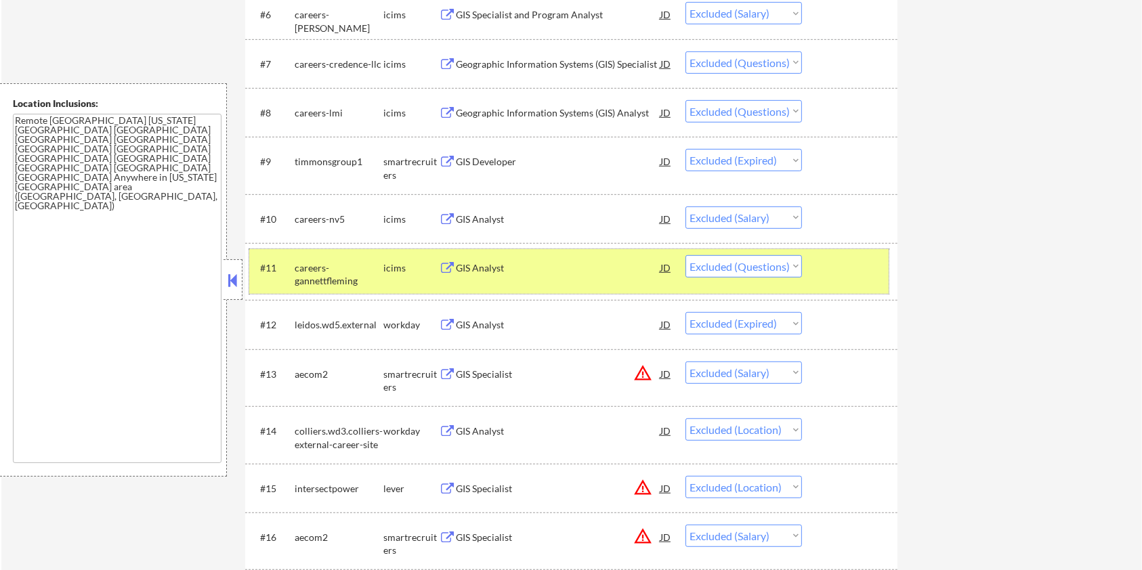
click at [833, 278] on div at bounding box center [852, 267] width 60 height 24
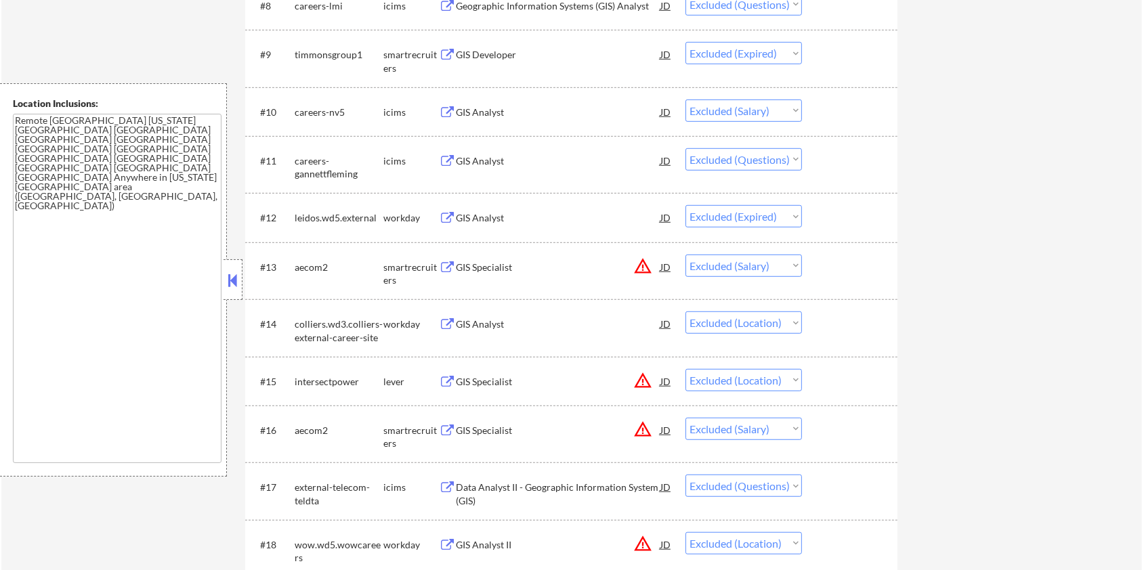
scroll to position [903, 0]
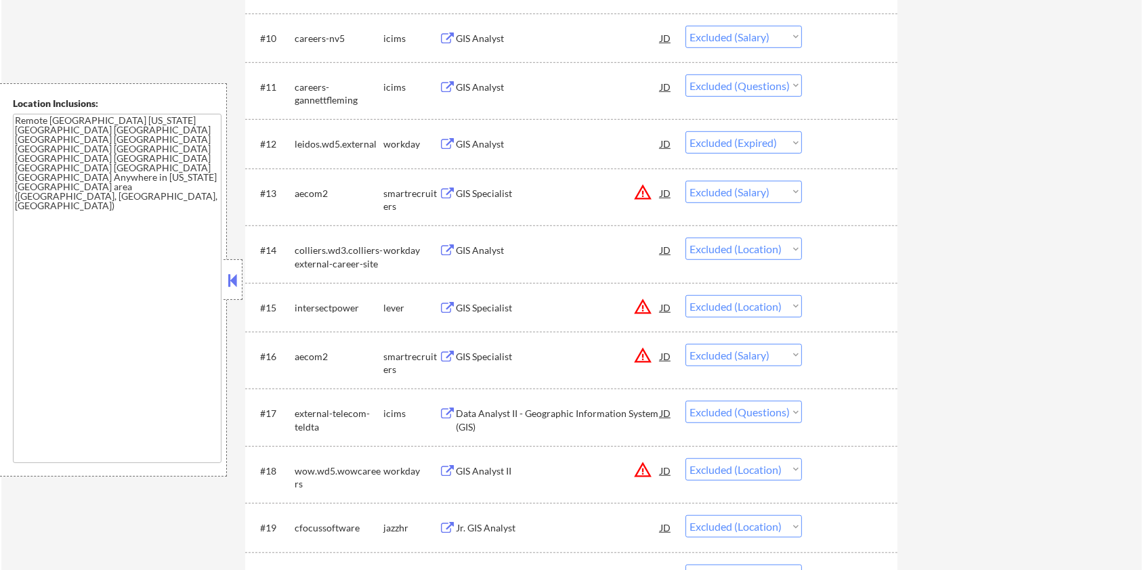
click at [455, 356] on button at bounding box center [447, 357] width 17 height 13
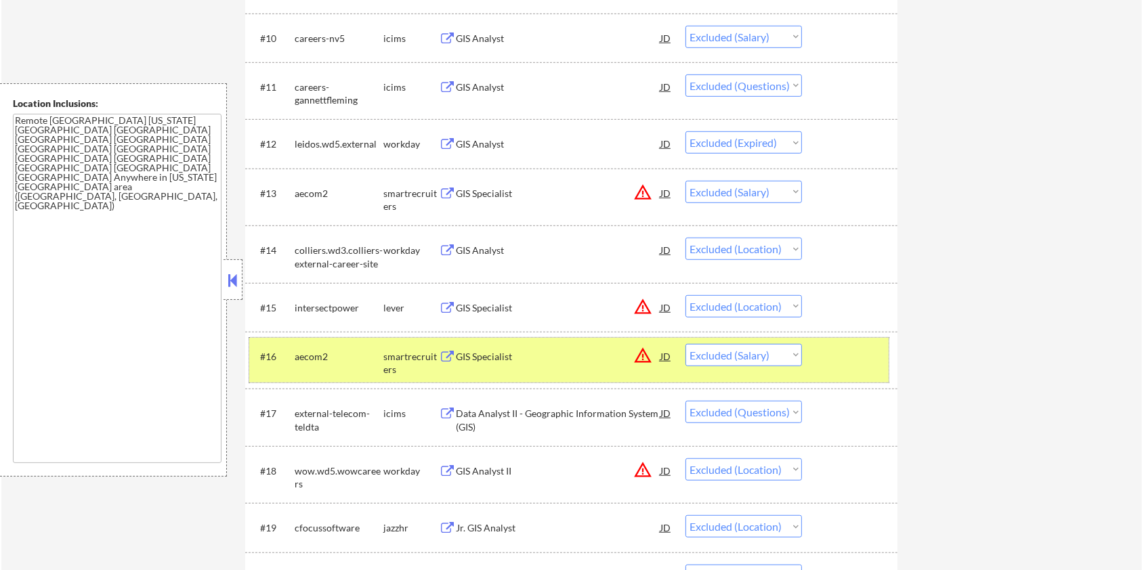
click at [881, 345] on div "#16 aecom2 smartrecruiters GIS Specialist JD warning_amber Choose an option... …" at bounding box center [569, 360] width 640 height 45
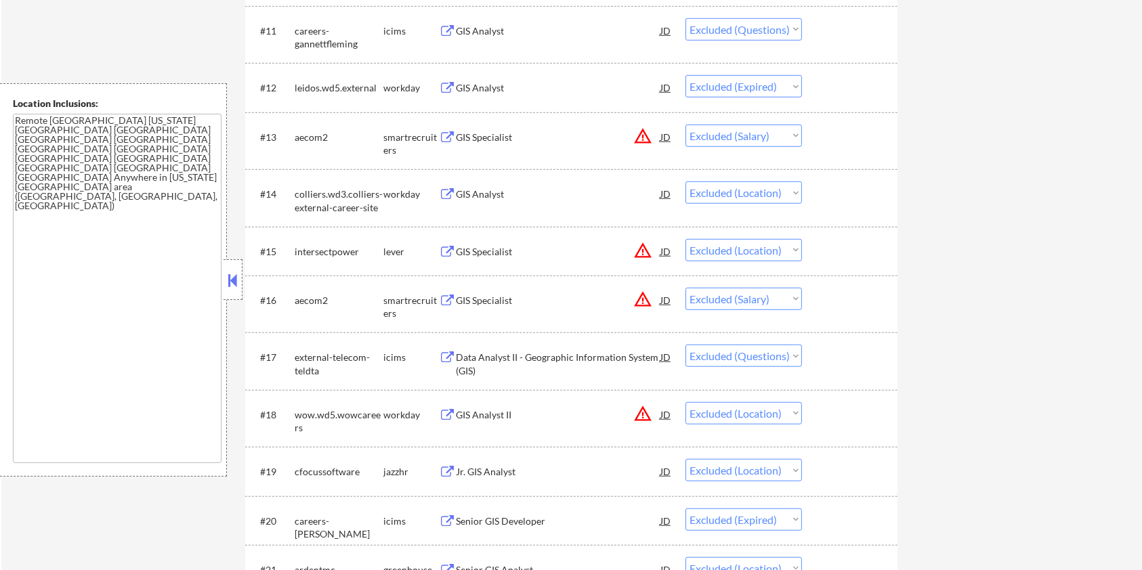
scroll to position [993, 0]
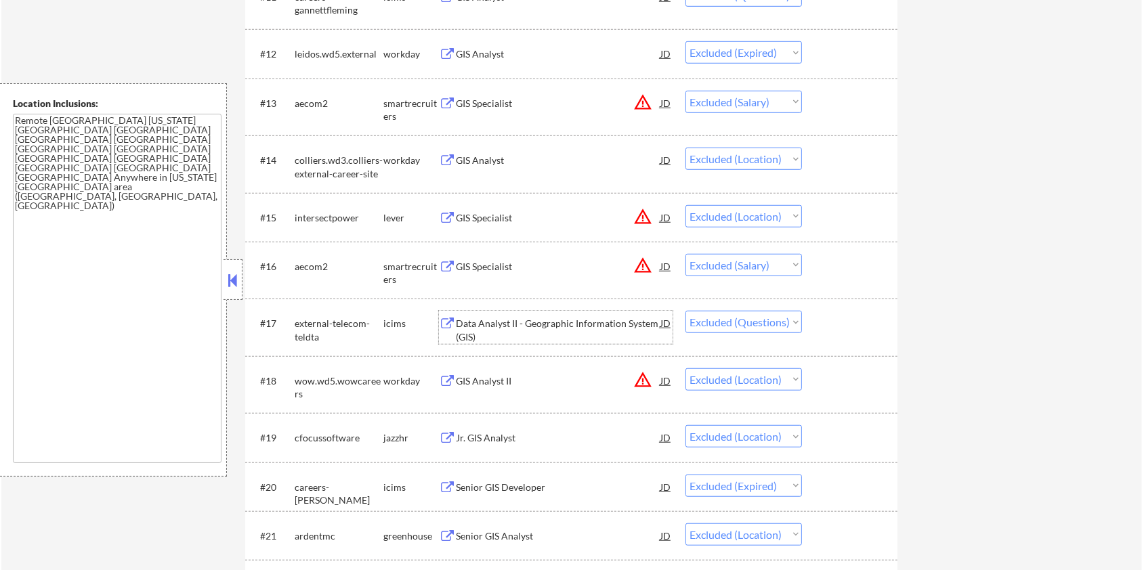
click at [478, 317] on div "Data Analyst II - Geographic Information System (GIS)" at bounding box center [558, 330] width 205 height 26
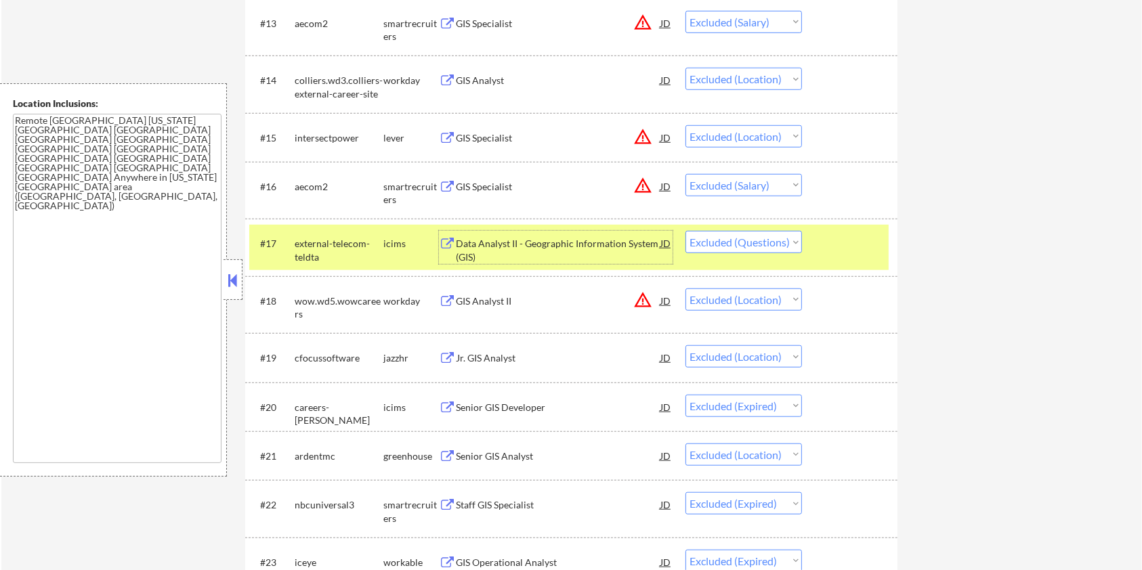
scroll to position [1084, 0]
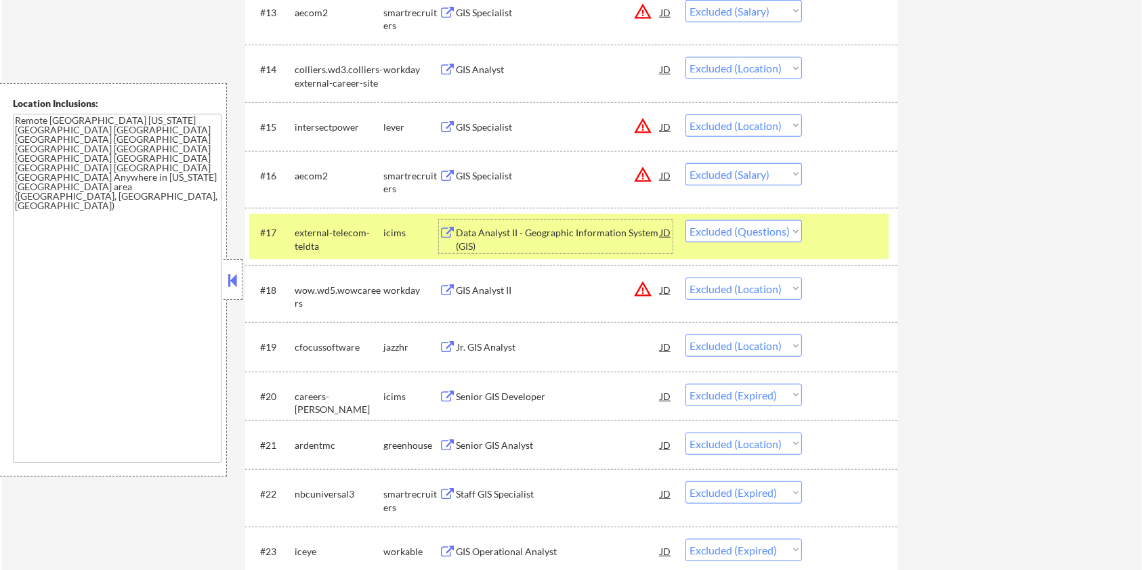
click at [483, 291] on div "GIS Analyst II" at bounding box center [558, 291] width 205 height 14
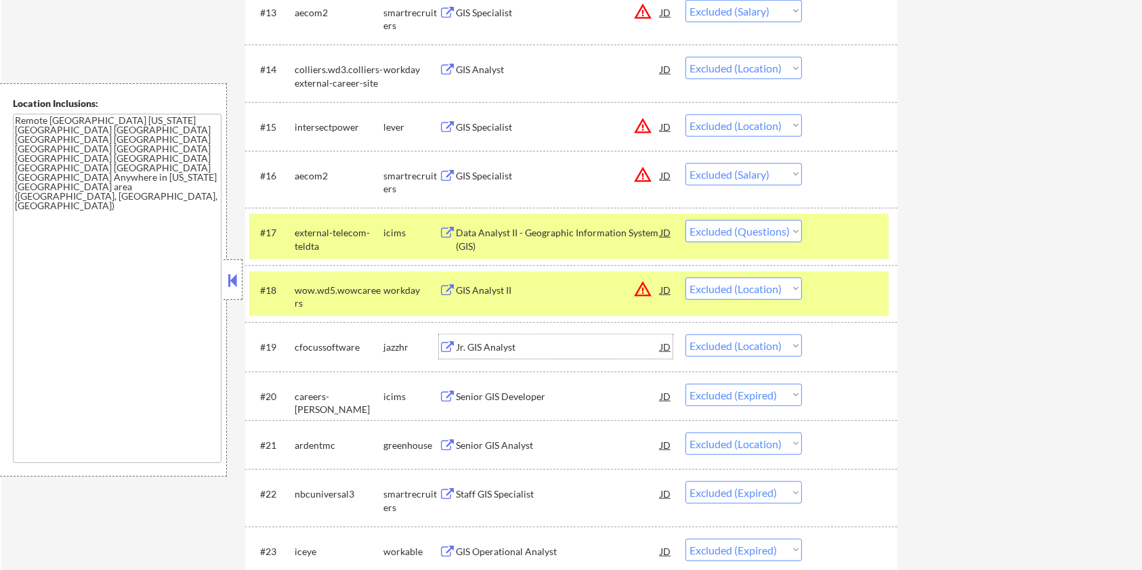
click at [488, 347] on div "Jr. GIS Analyst" at bounding box center [558, 348] width 205 height 14
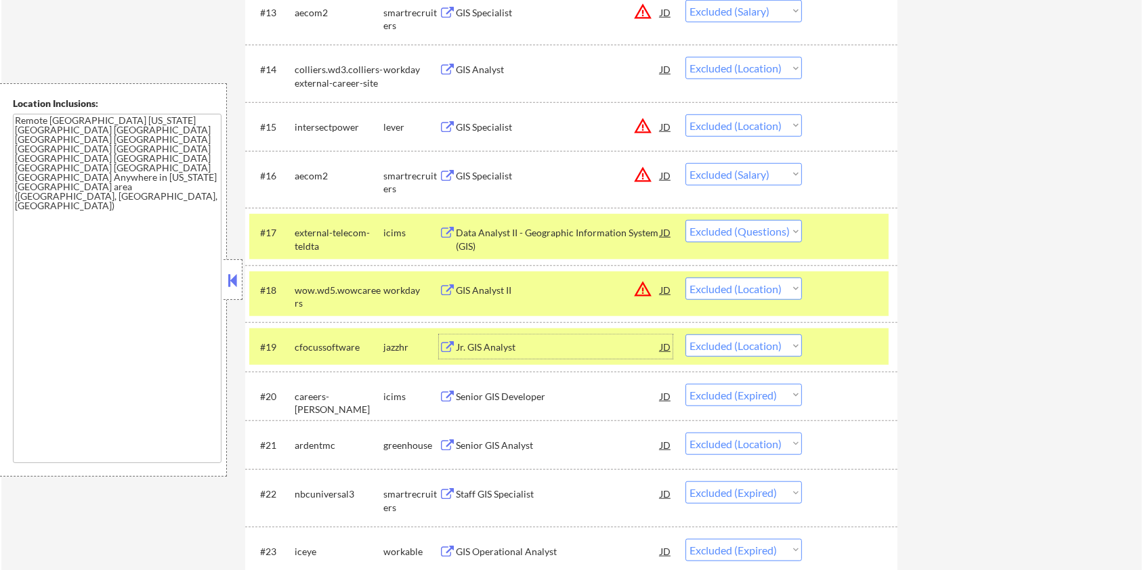
click at [836, 238] on div at bounding box center [852, 232] width 60 height 24
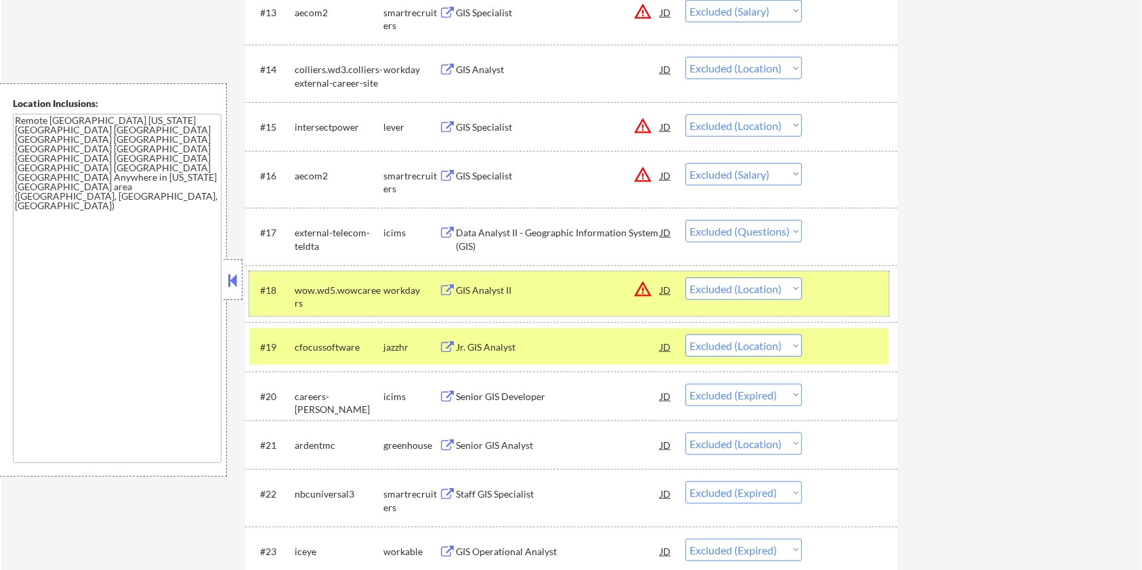
click at [836, 286] on div at bounding box center [852, 290] width 60 height 24
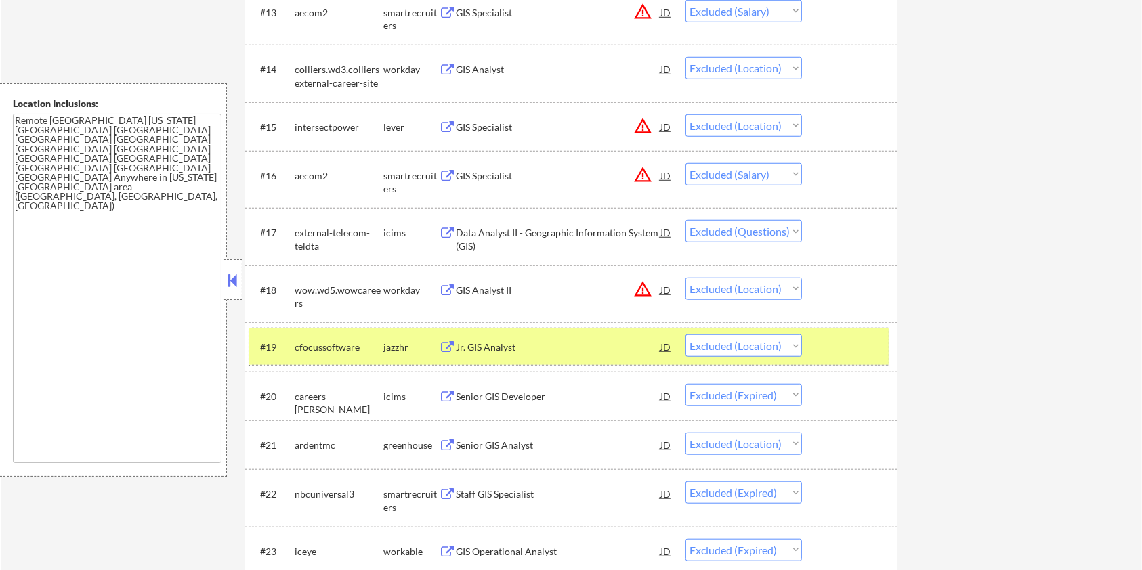
click at [832, 341] on div at bounding box center [852, 347] width 60 height 24
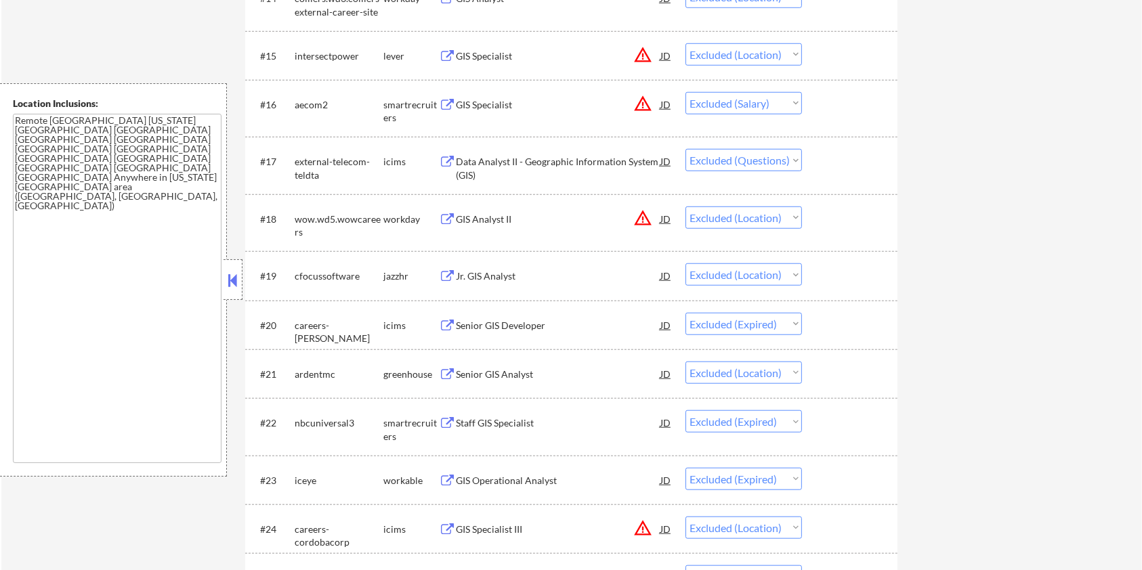
scroll to position [1174, 0]
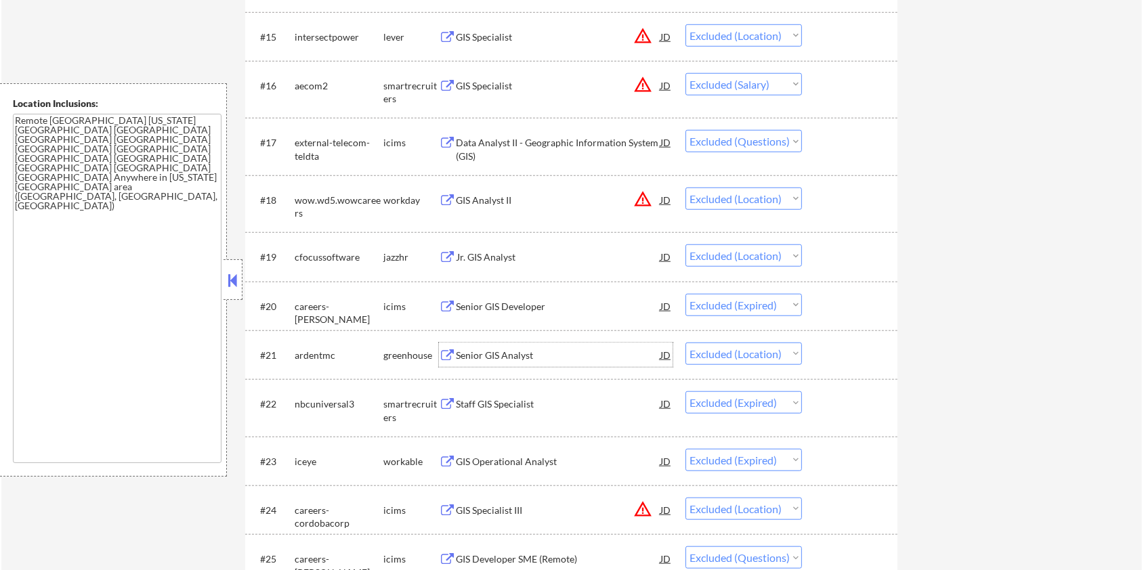
click at [467, 350] on div "Senior GIS Analyst" at bounding box center [558, 356] width 205 height 14
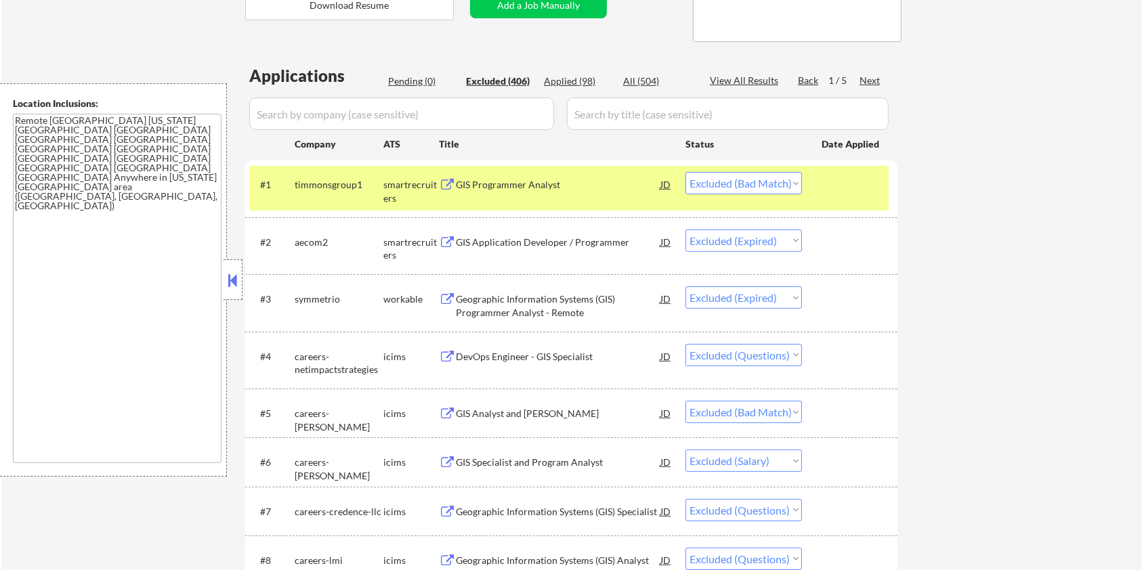
scroll to position [41, 0]
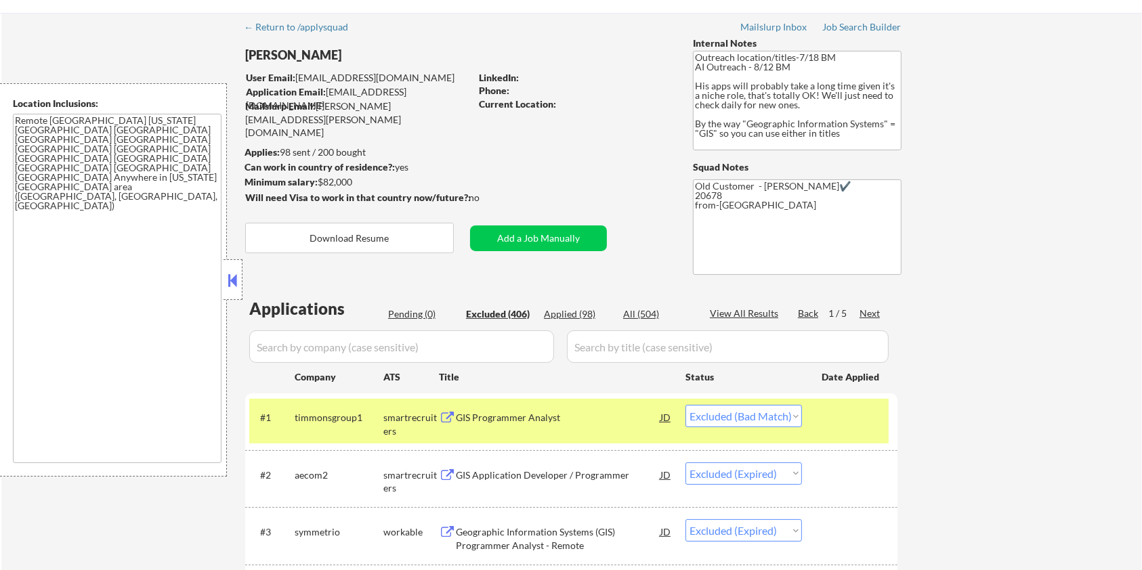
click at [864, 424] on div at bounding box center [852, 417] width 60 height 24
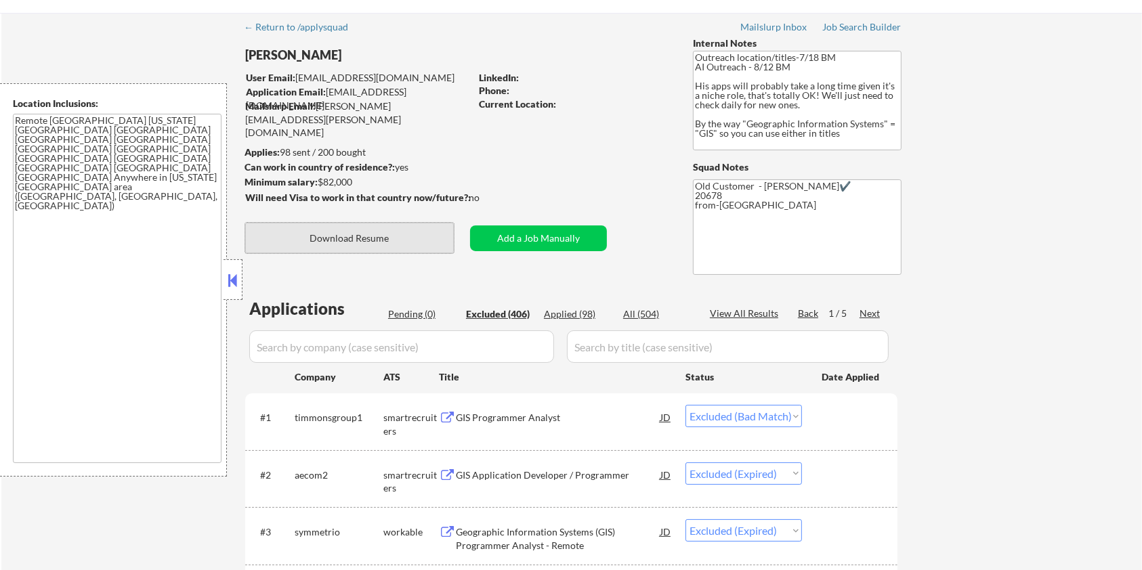
click at [318, 232] on button "Download Resume" at bounding box center [349, 238] width 209 height 30
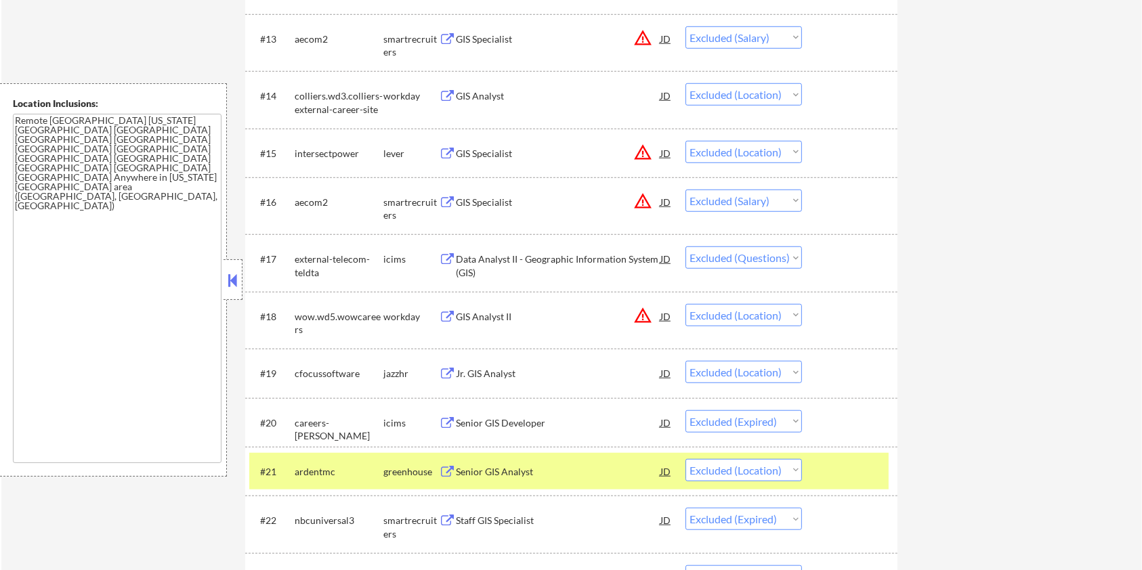
scroll to position [1125, 0]
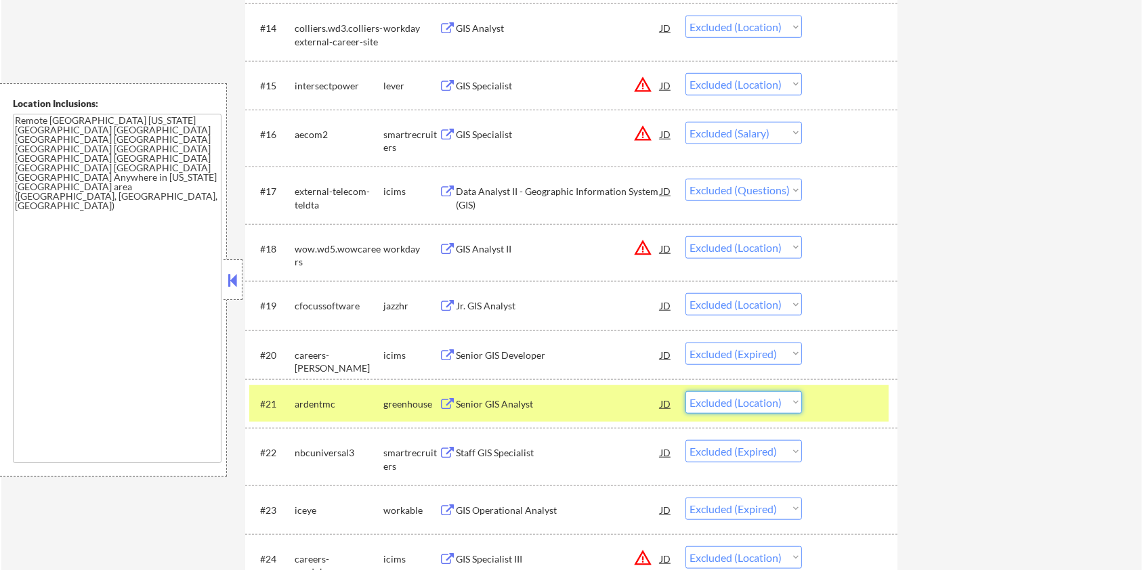
click at [795, 406] on select "Choose an option... Pending Applied Excluded (Questions) Excluded (Expired) Exc…" at bounding box center [744, 403] width 117 height 22
click at [686, 392] on select "Choose an option... Pending Applied Excluded (Questions) Excluded (Expired) Exc…" at bounding box center [744, 403] width 117 height 22
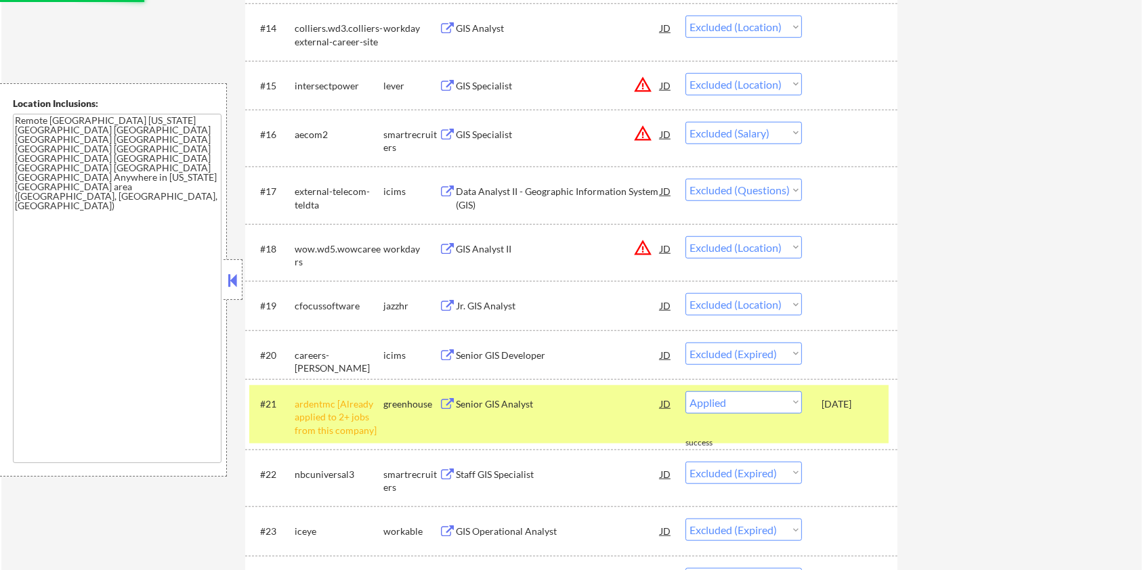
select select ""excluded__expired_""
select select ""excluded__location_""
select select ""excluded""
select select ""excluded__expired_""
select select ""excluded__location_""
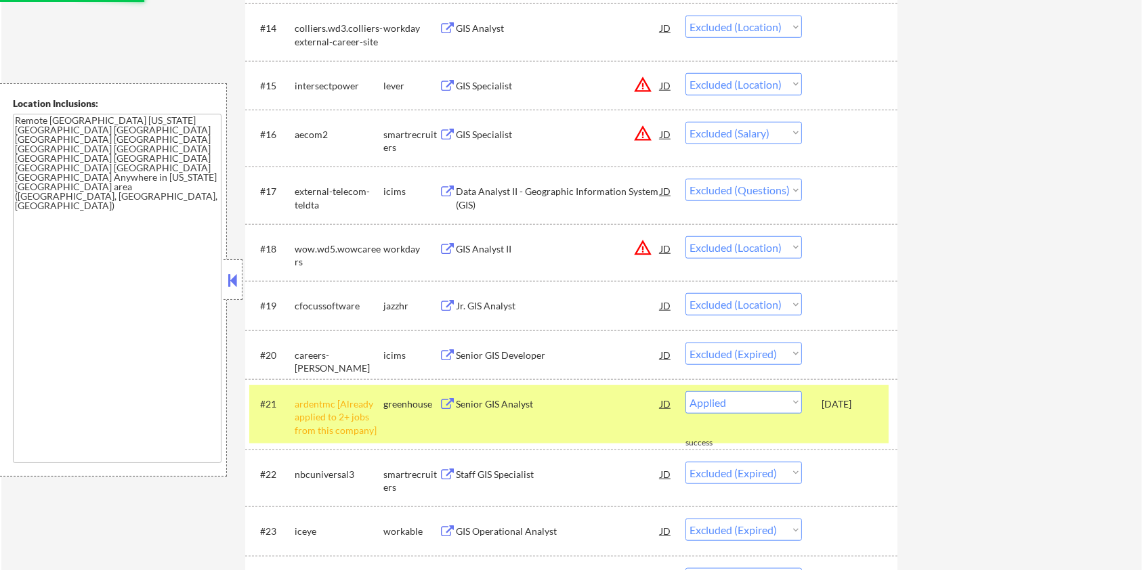
select select ""excluded__expired_""
select select ""excluded__location_""
select select ""excluded__expired_""
select select ""excluded__location_""
select select ""excluded__bad_match_""
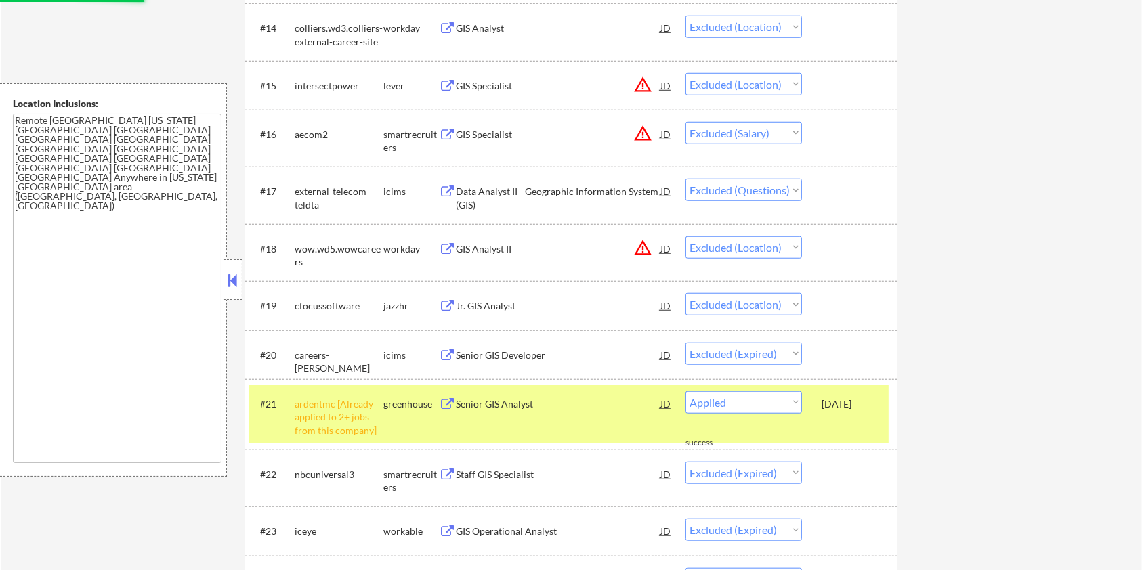
select select ""excluded__expired_""
select select ""excluded__bad_match_""
select select ""excluded""
select select ""excluded__location_""
select select ""excluded__expired_""
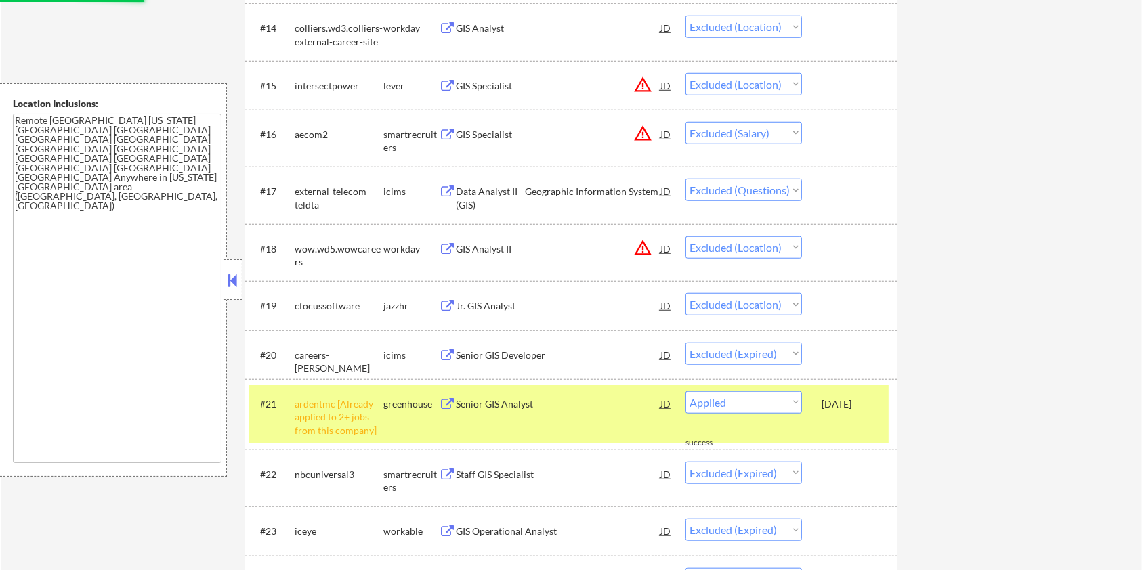
select select ""excluded""
select select ""excluded__expired_""
select select ""excluded__location_""
select select ""excluded""
select select ""excluded__expired_""
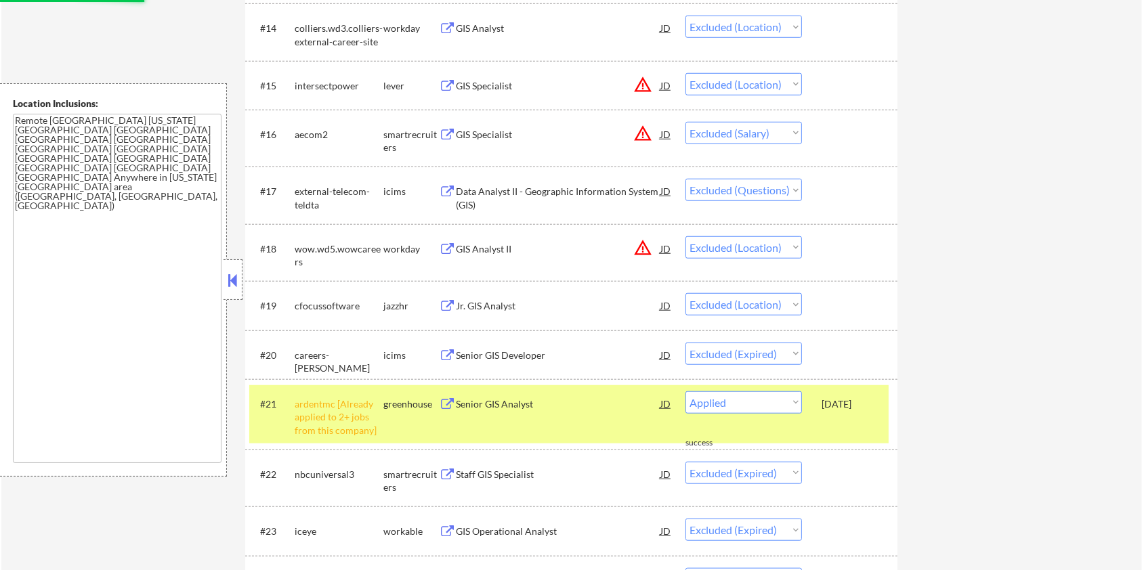
select select ""excluded__location_""
select select ""excluded__other_""
select select ""excluded__salary_""
select select ""excluded__expired_""
select select ""excluded""
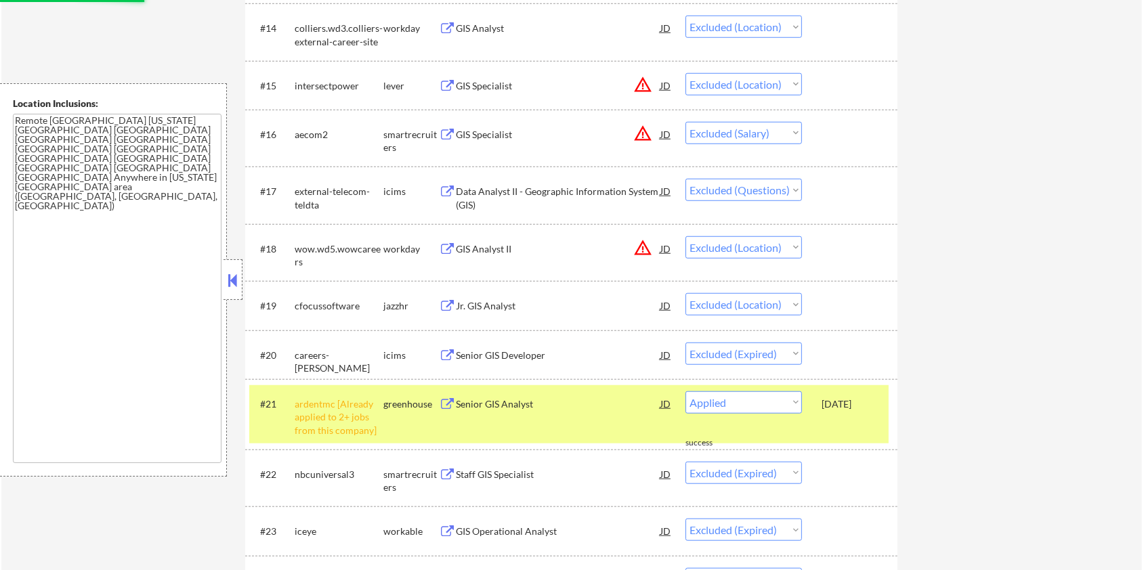
select select ""excluded__expired_""
select select ""excluded__other_""
select select ""excluded__bad_match_""
select select ""excluded__other_""
select select ""excluded__bad_match_""
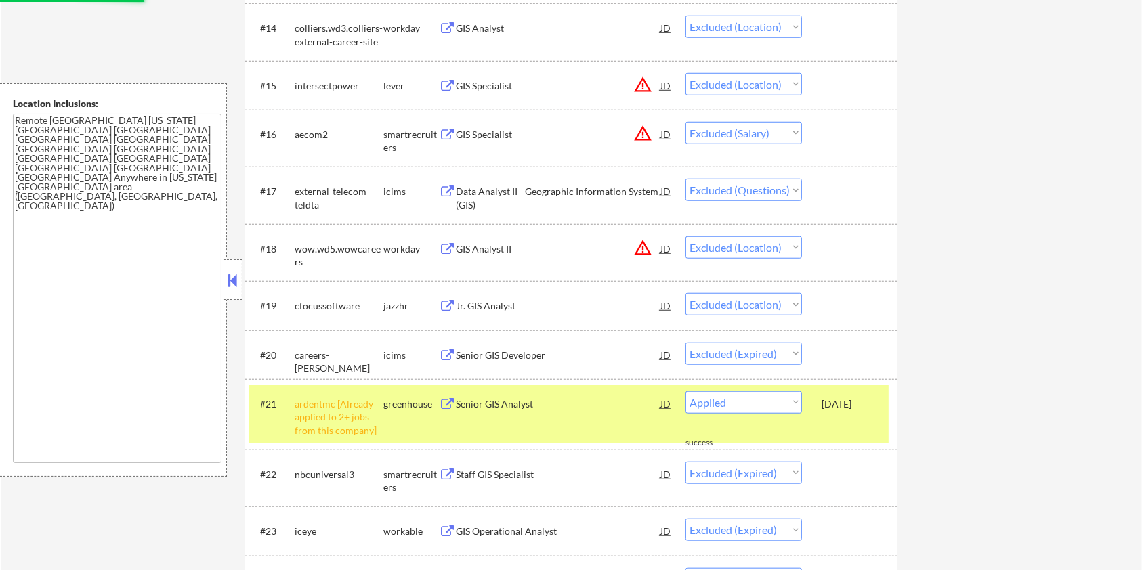
select select ""excluded__location_""
select select ""excluded__bad_match_""
select select ""excluded__location_""
select select ""excluded__bad_match_""
select select ""excluded__expired_""
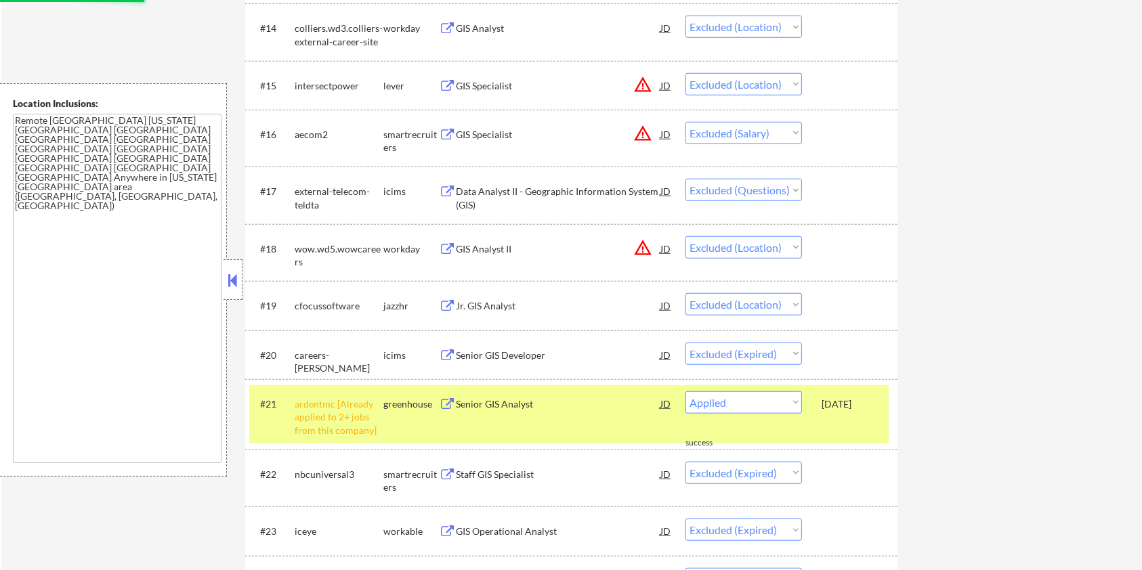
select select ""excluded__bad_match_""
select select ""excluded""
select select ""excluded__salary_""
select select ""excluded__bad_match_""
select select ""excluded__other_""
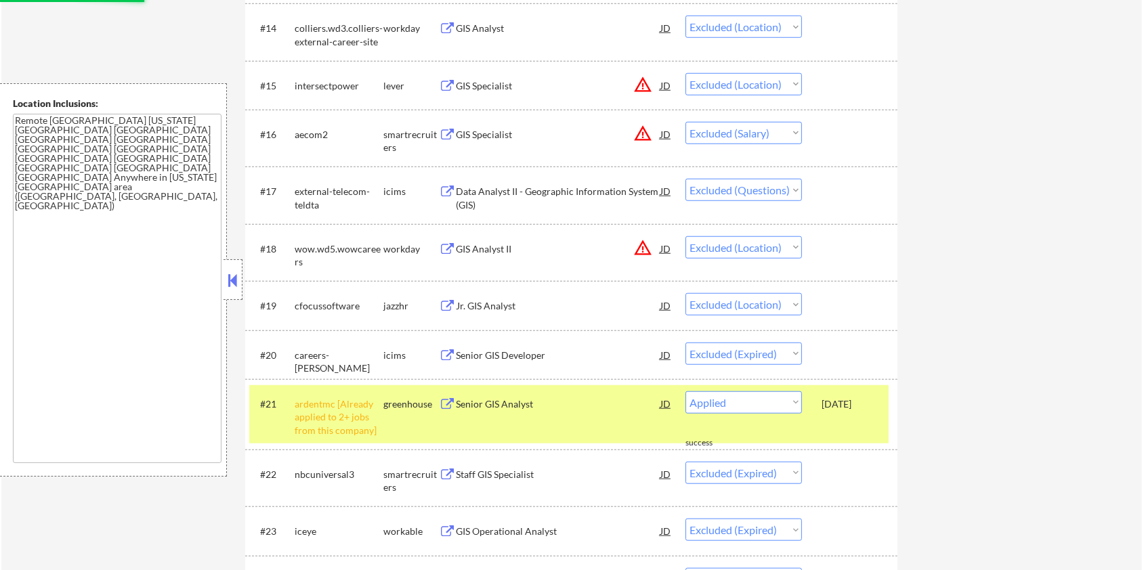
select select ""excluded__bad_match_""
select select ""excluded__other_""
select select ""excluded__salary_""
select select ""excluded__expired_""
select select ""excluded__bad_match_""
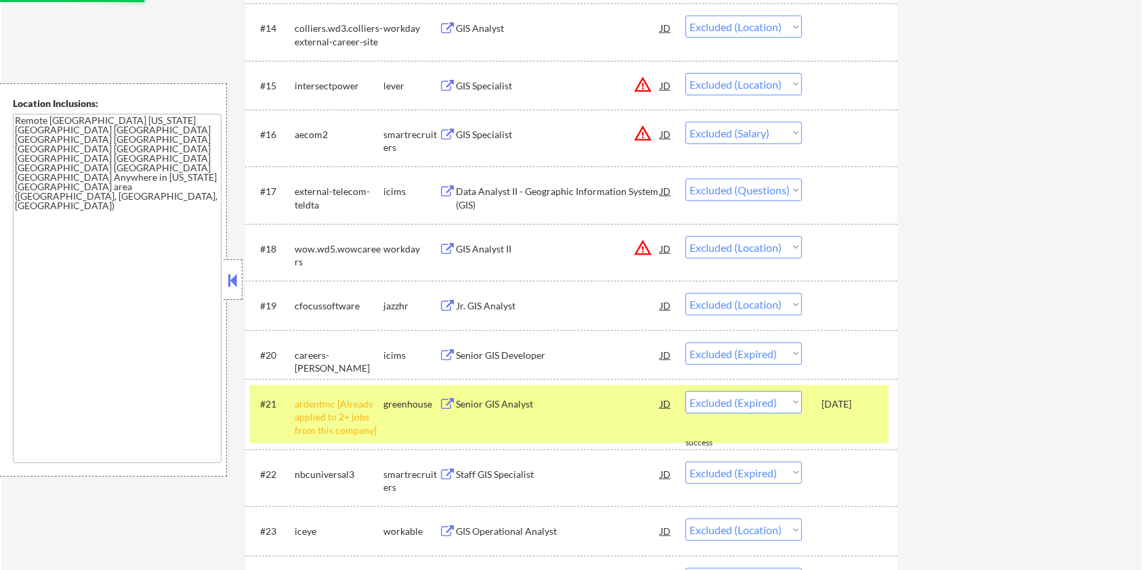
select select ""excluded__other_""
select select ""excluded__bad_match_""
select select ""excluded__expired_""
select select ""excluded__other_""
select select ""excluded__expired_""
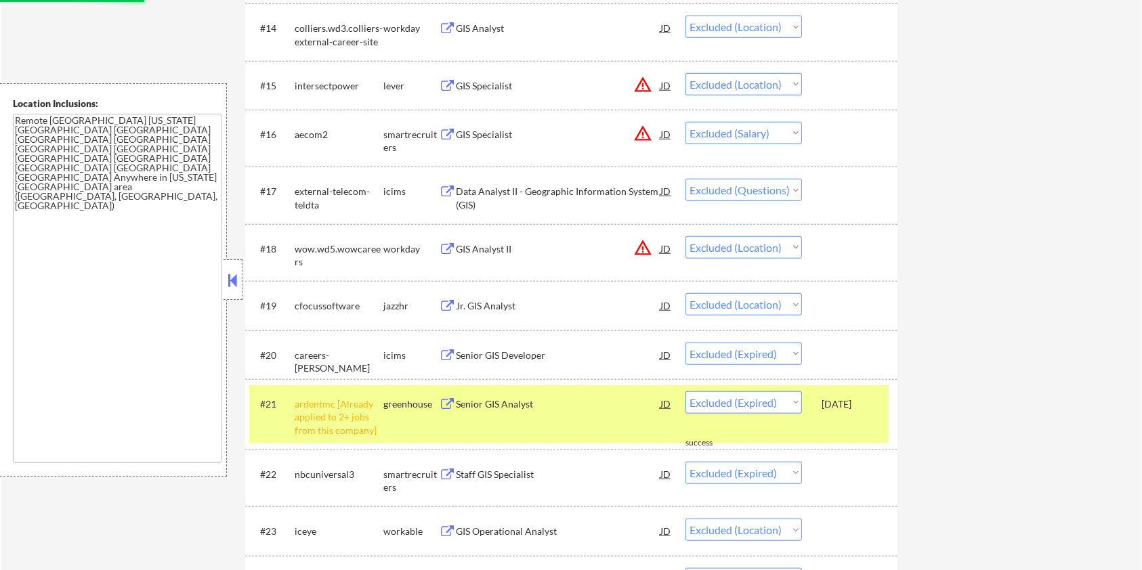
select select ""excluded__bad_match_""
select select ""excluded__salary_""
select select ""excluded__location_""
select select ""excluded__expired_""
select select ""excluded__bad_match_""
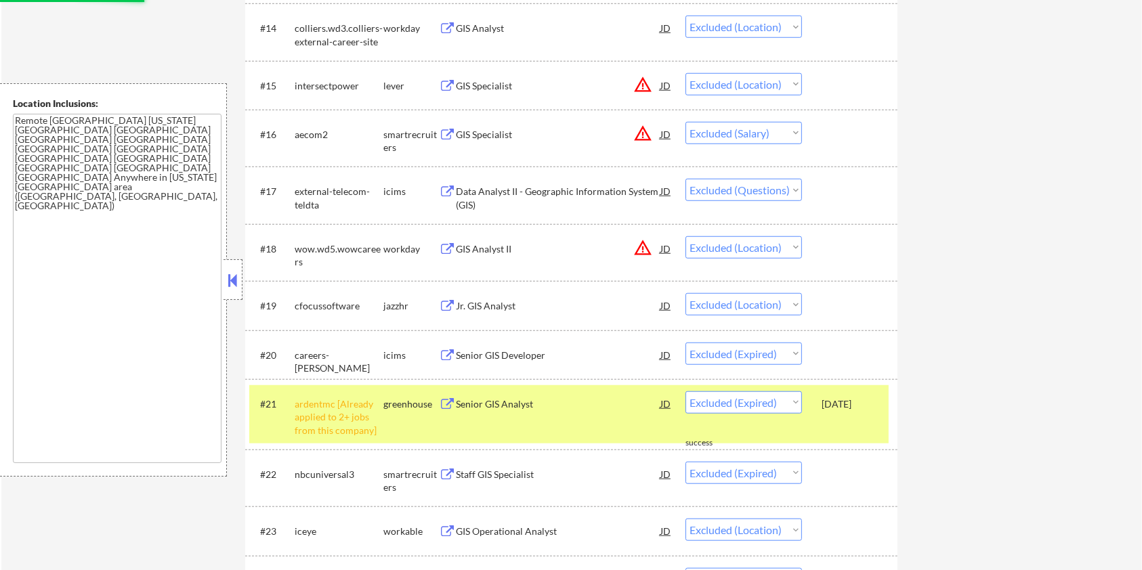
select select ""excluded__other_""
select select ""excluded__bad_match_""
select select ""excluded__other_""
select select ""excluded__bad_match_""
select select ""excluded__other_""
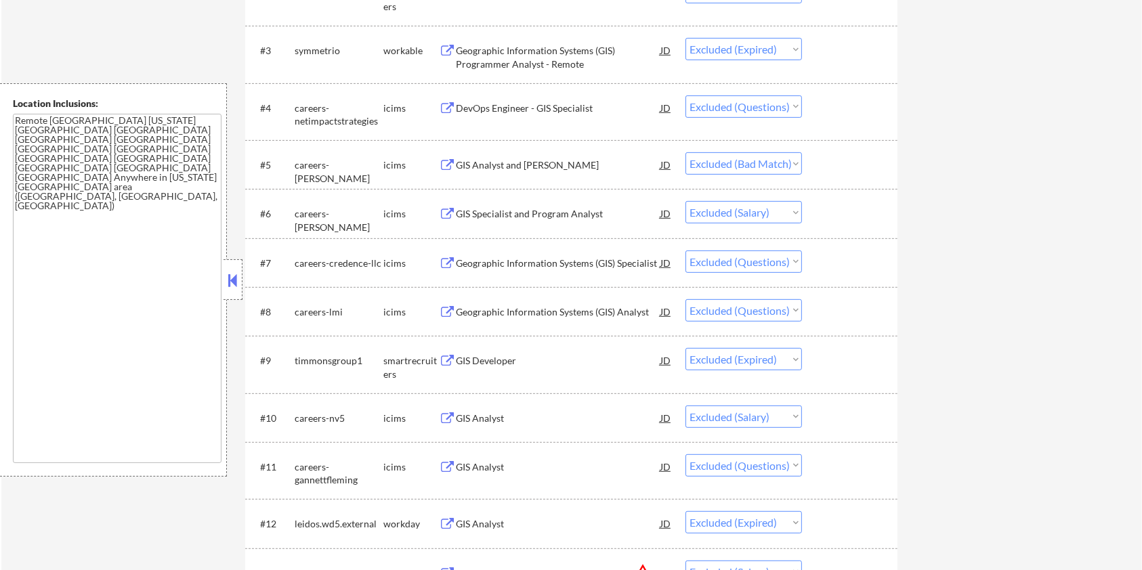
scroll to position [542, 0]
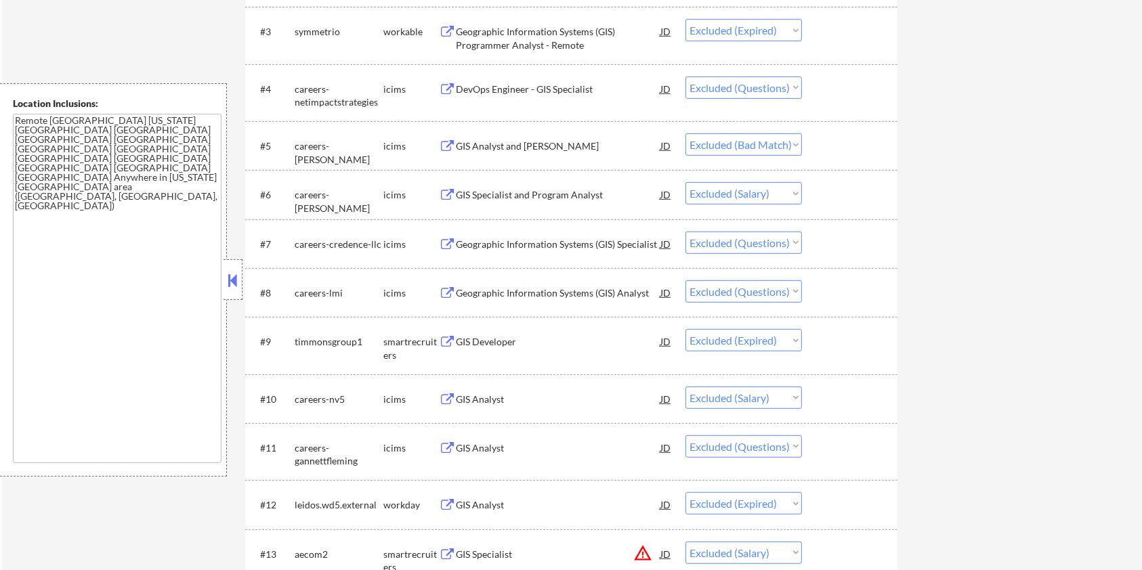
click at [440, 446] on button at bounding box center [447, 448] width 17 height 13
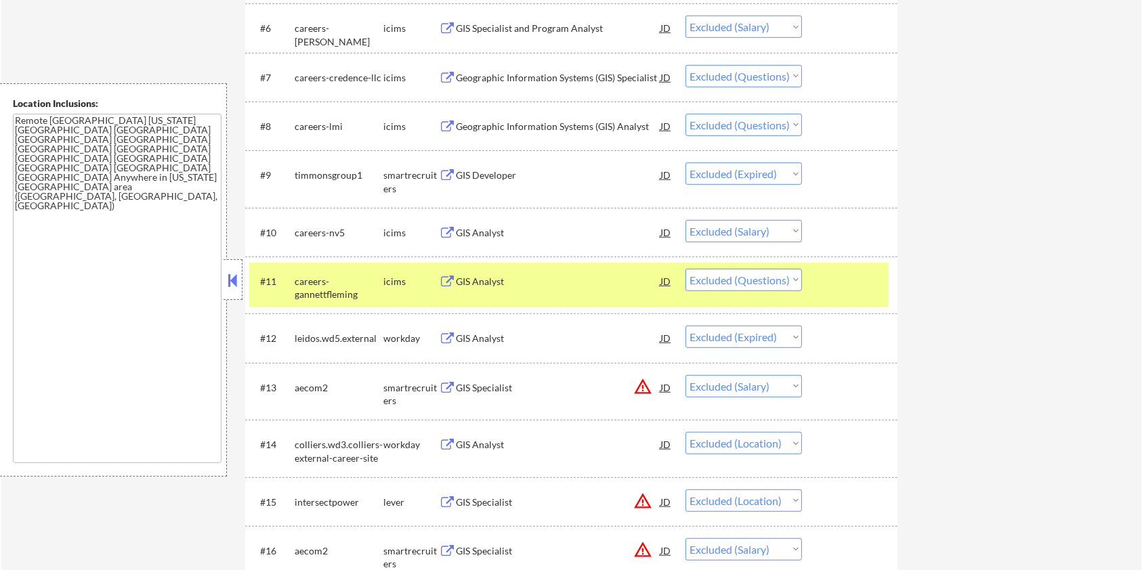
scroll to position [722, 0]
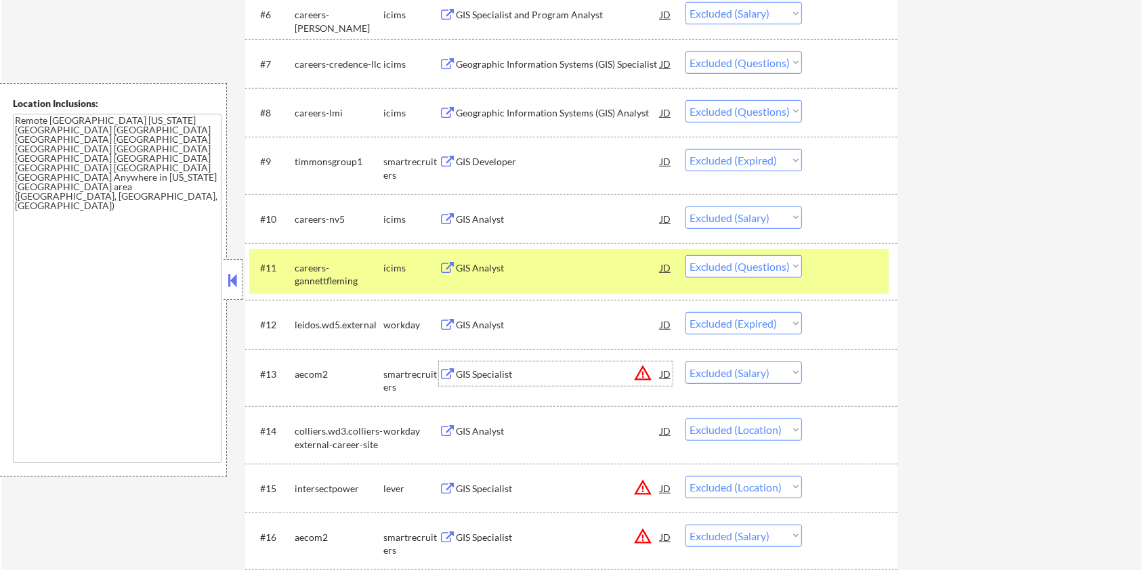
click at [482, 369] on div "GIS Specialist" at bounding box center [558, 375] width 205 height 14
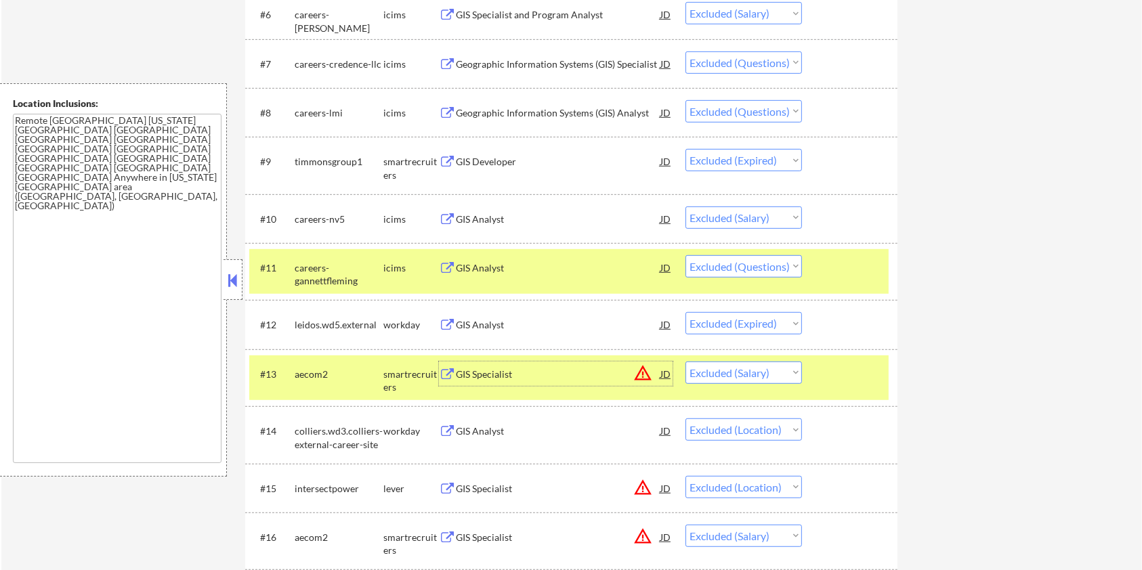
scroll to position [813, 0]
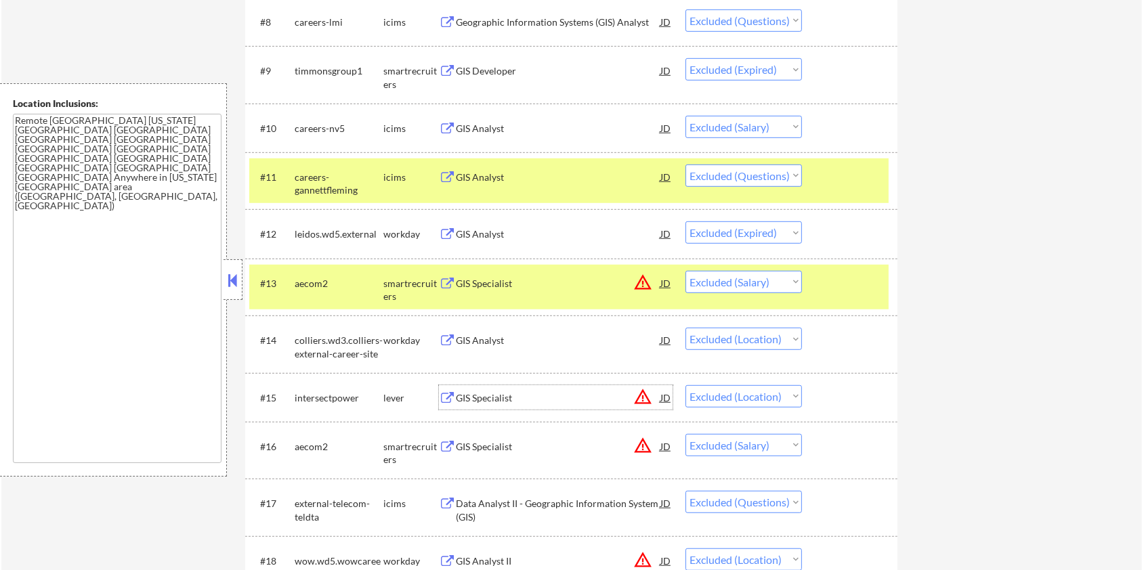
click at [468, 392] on div "GIS Specialist" at bounding box center [558, 399] width 205 height 14
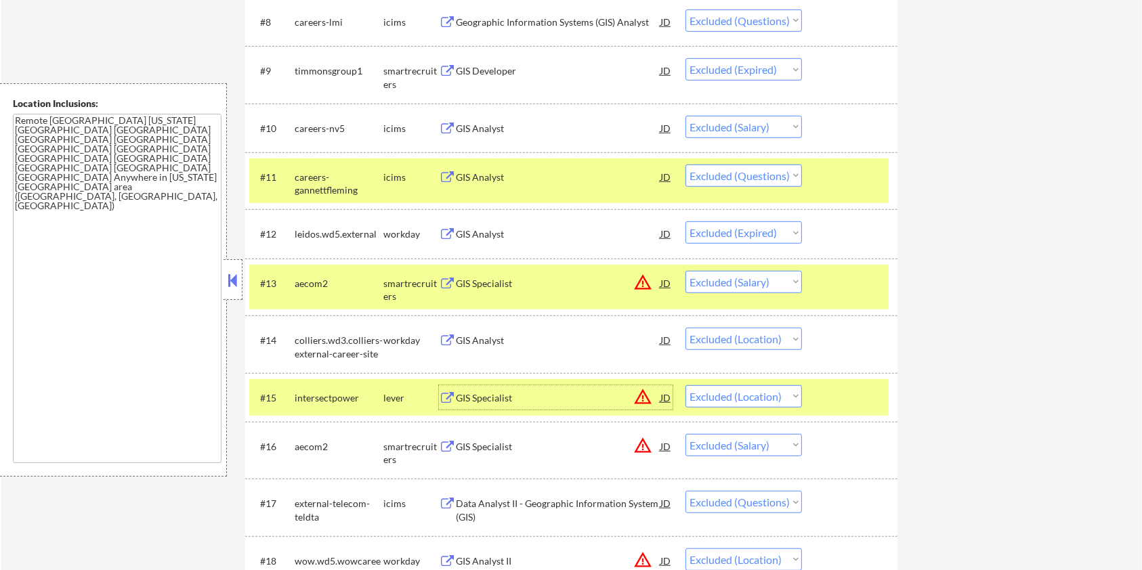
scroll to position [903, 0]
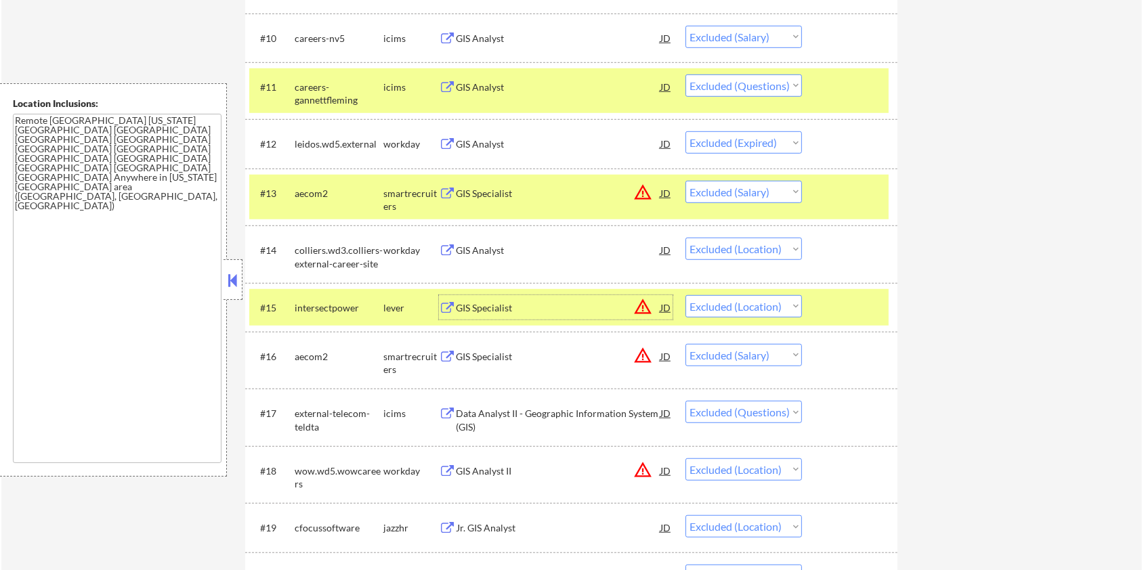
click at [474, 409] on div "Data Analyst II - Geographic Information System (GIS)" at bounding box center [558, 420] width 205 height 26
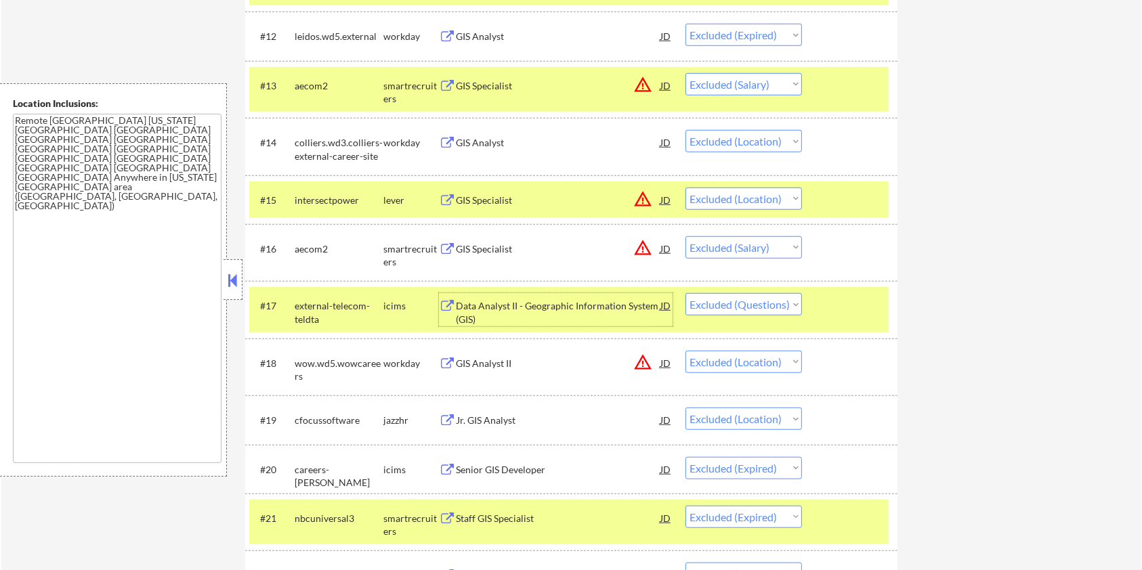
scroll to position [1084, 0]
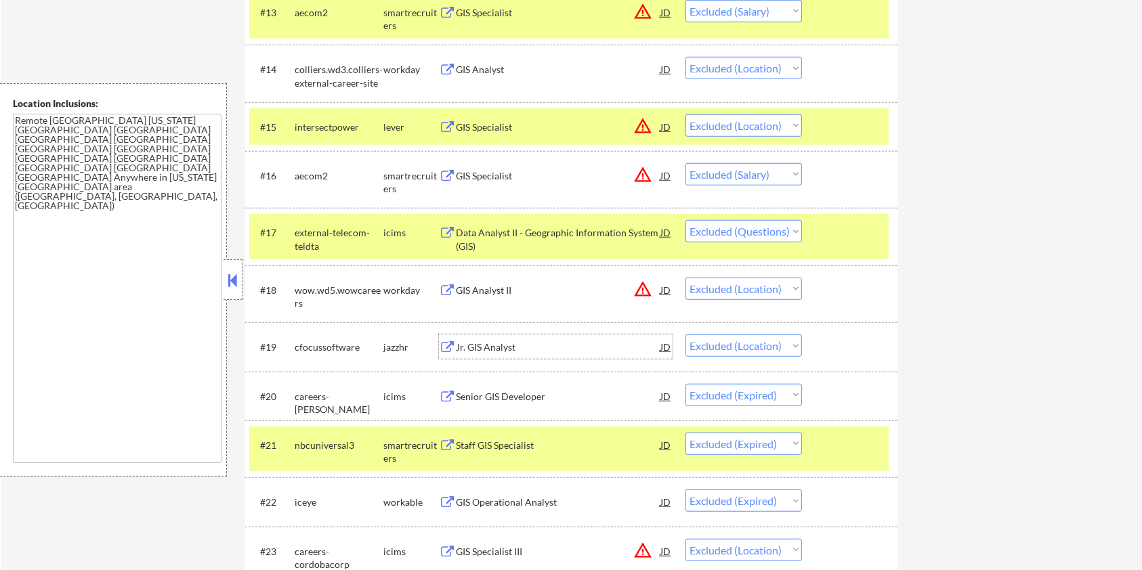
click at [489, 344] on div "Jr. GIS Analyst" at bounding box center [558, 348] width 205 height 14
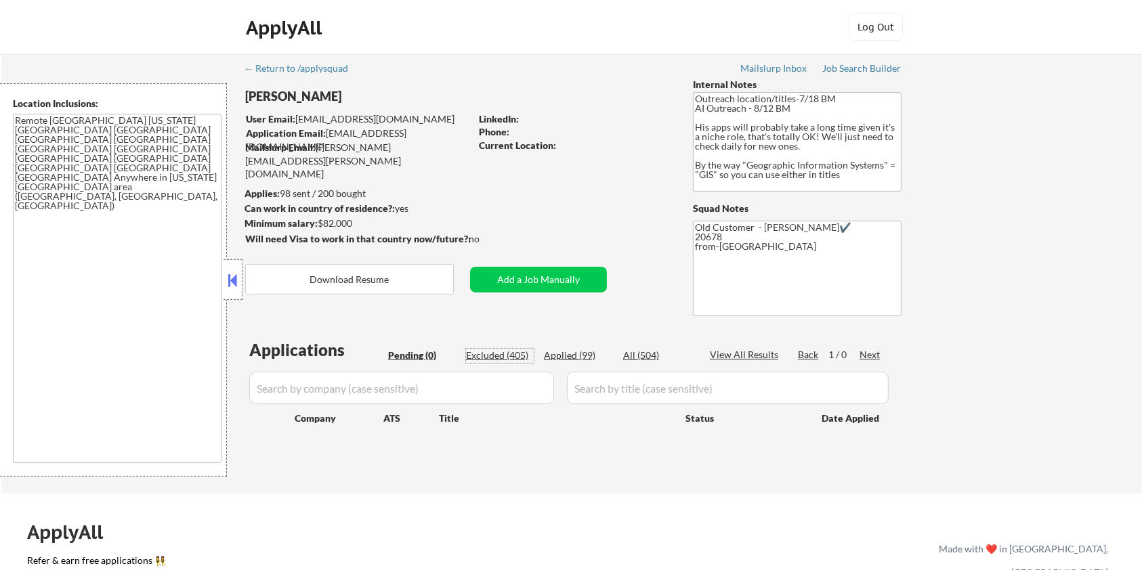
click at [505, 354] on div "Excluded (405)" at bounding box center [500, 356] width 68 height 14
select select ""excluded__bad_match_""
select select ""excluded__expired_""
select select ""excluded""
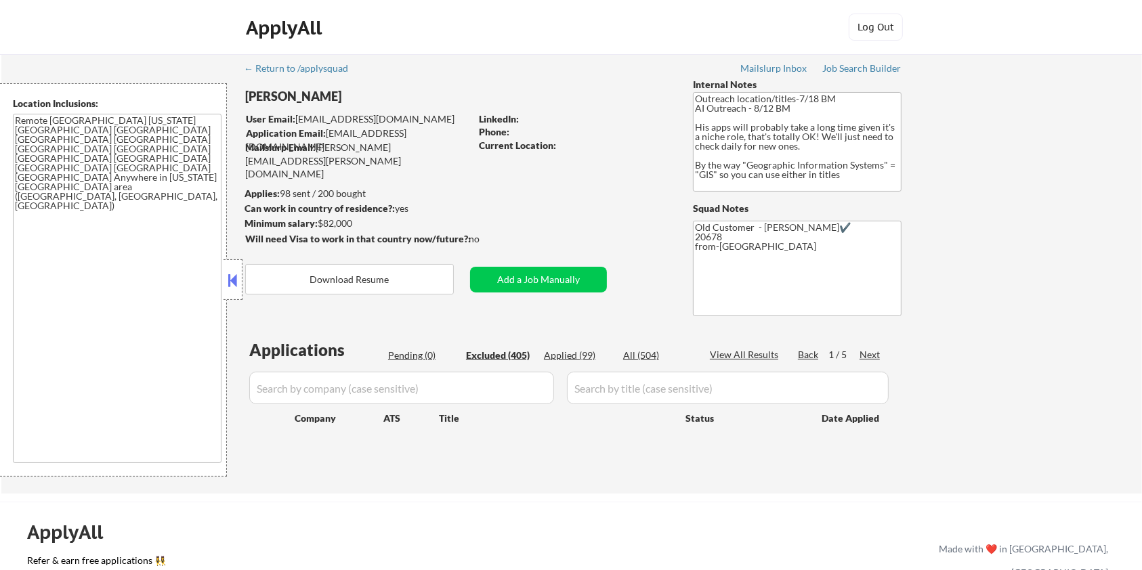
select select ""excluded__bad_match_""
select select ""excluded__salary_""
select select ""excluded""
select select ""excluded__expired_""
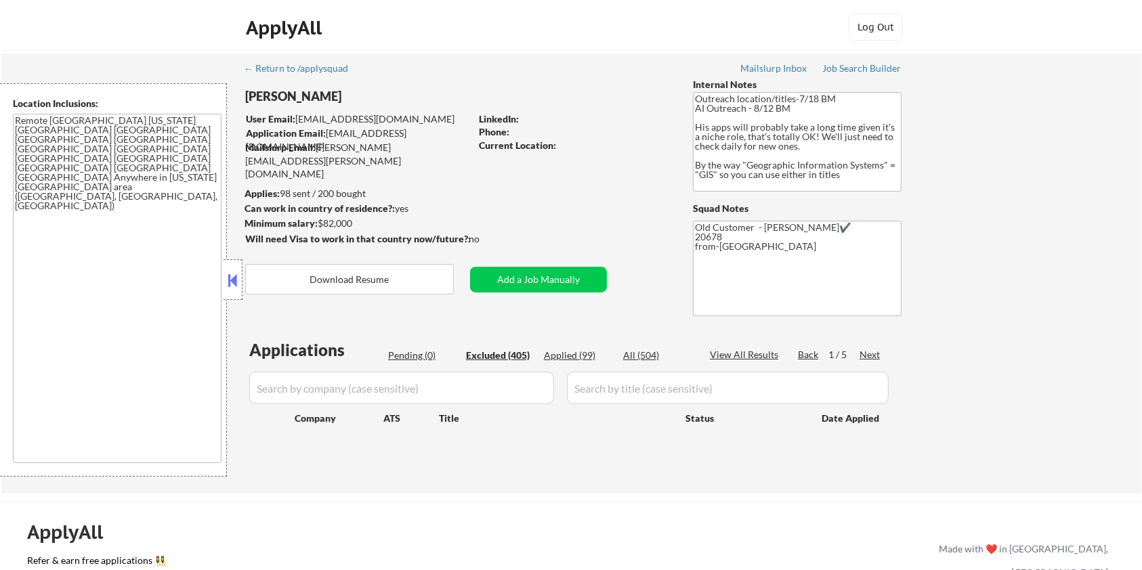
select select ""excluded__salary_""
select select ""excluded""
select select ""excluded__expired_""
select select ""excluded__salary_""
select select ""excluded__location_""
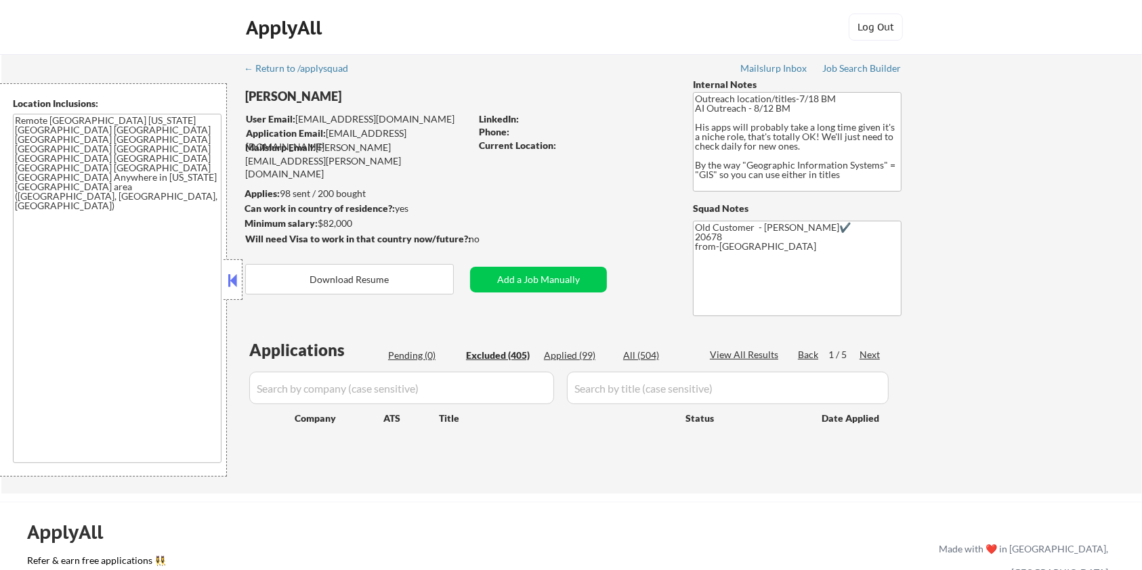
select select ""excluded__location_""
select select ""excluded__salary_""
select select ""excluded""
select select ""excluded__location_""
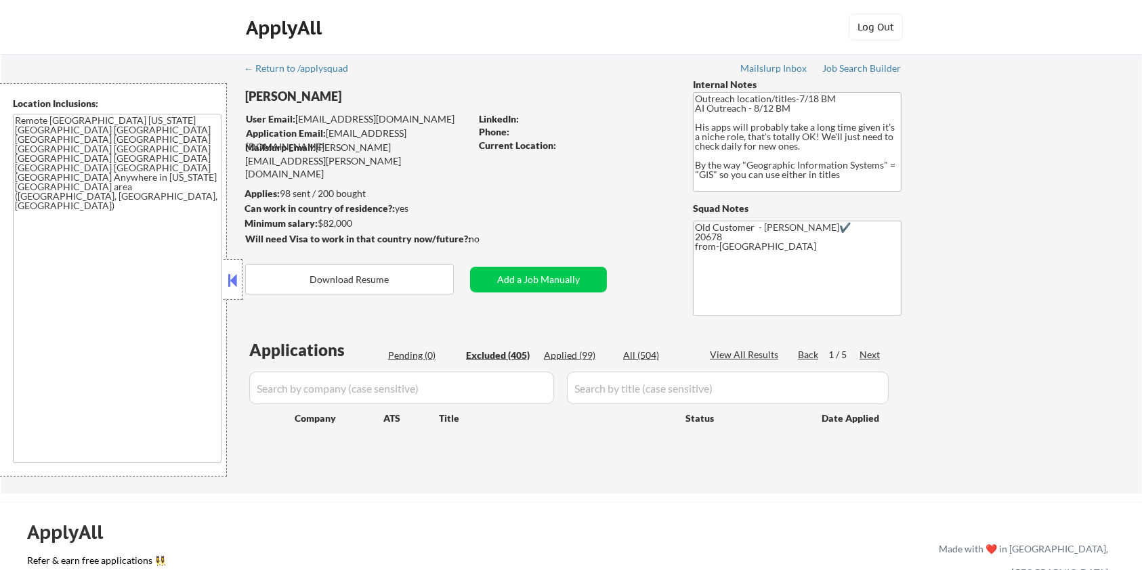
select select ""excluded__expired_""
select select ""excluded__location_""
select select ""excluded""
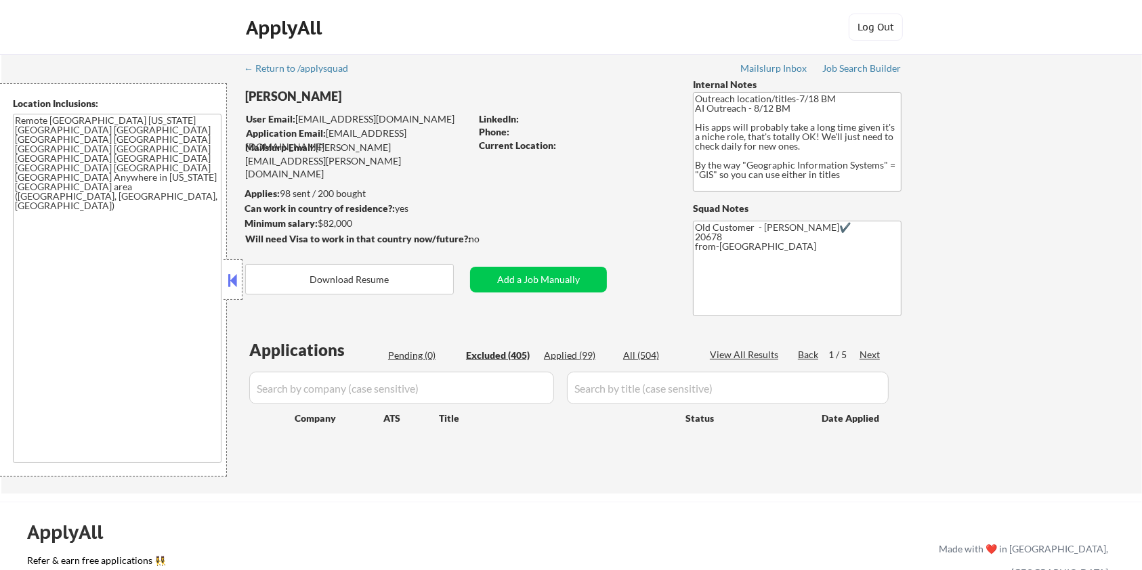
select select ""excluded__expired_""
select select ""excluded__location_""
select select ""excluded__expired_""
select select ""excluded__location_""
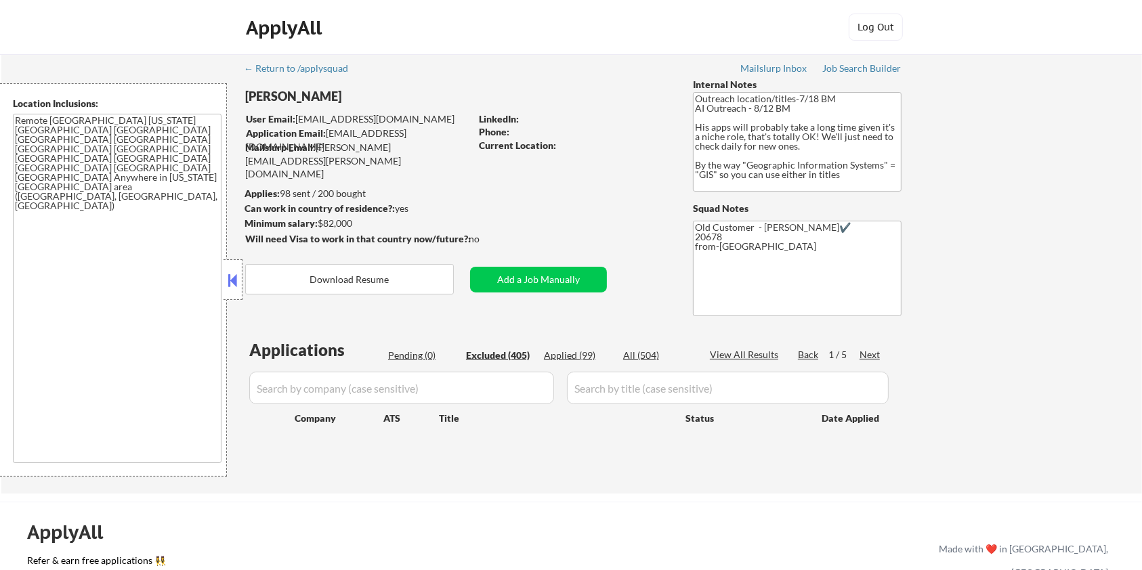
select select ""excluded__expired_""
select select ""excluded__location_""
select select ""excluded__bad_match_""
select select ""excluded__expired_""
select select ""excluded__bad_match_""
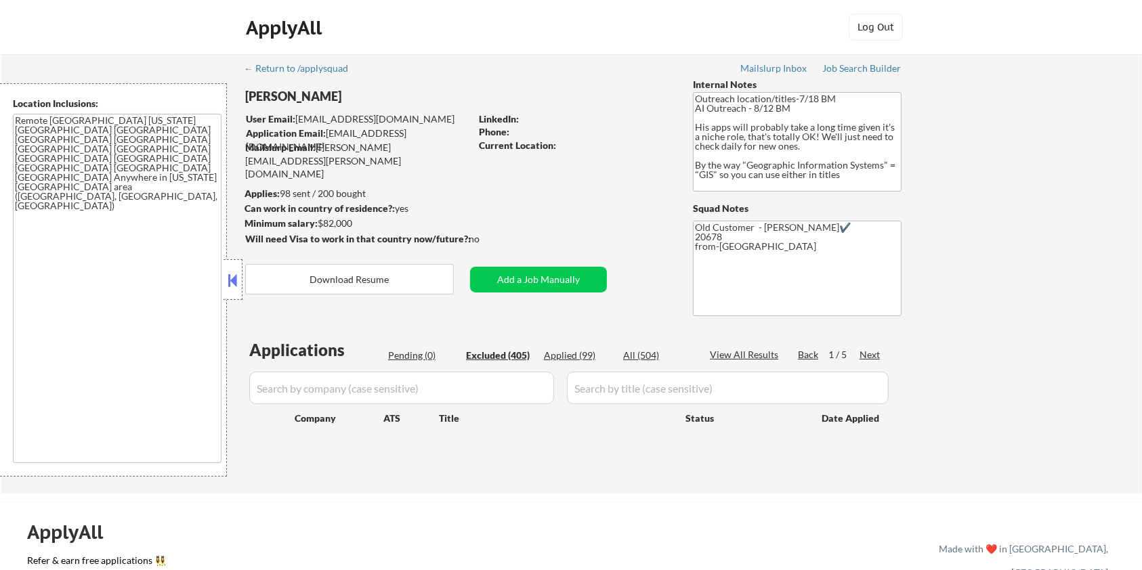
select select ""excluded__bad_match_""
select select ""excluded""
select select ""excluded__location_""
select select ""excluded__expired_""
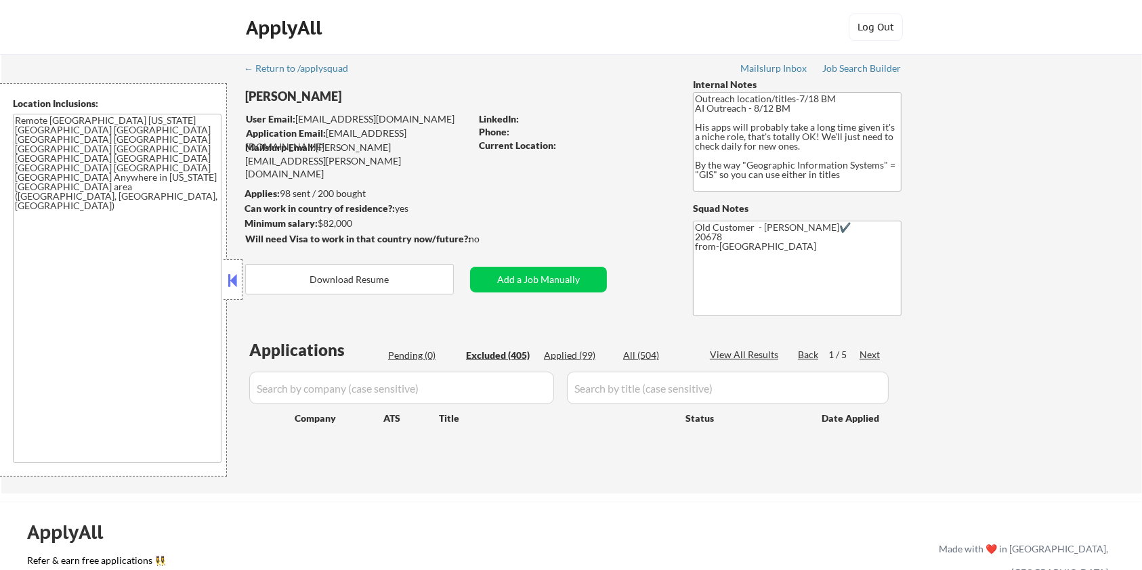
select select ""excluded__expired_""
select select ""excluded""
select select ""excluded__expired_""
select select ""excluded__location_""
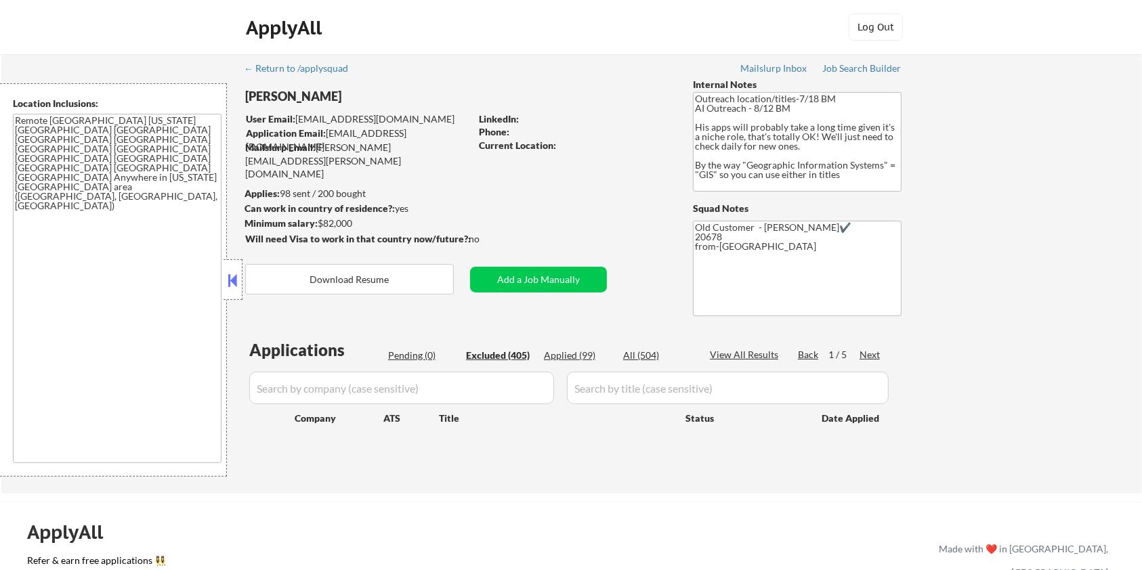
select select ""excluded""
select select ""excluded__expired_""
select select ""excluded__location_""
select select ""excluded__other_""
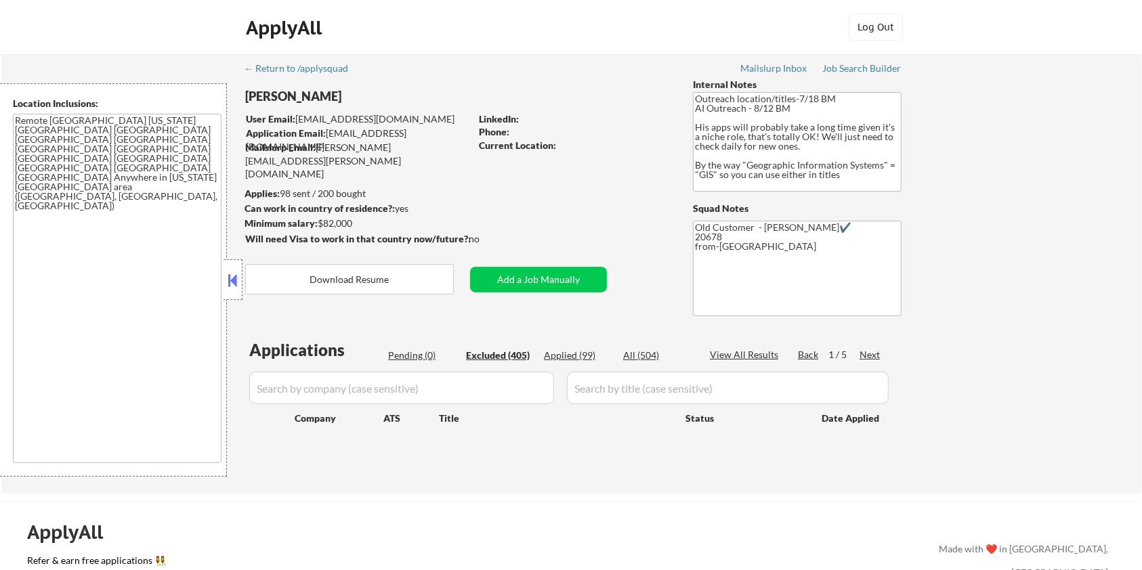
select select ""excluded__salary_""
select select ""excluded__expired_""
select select ""excluded""
select select ""excluded__expired_""
select select ""excluded__other_""
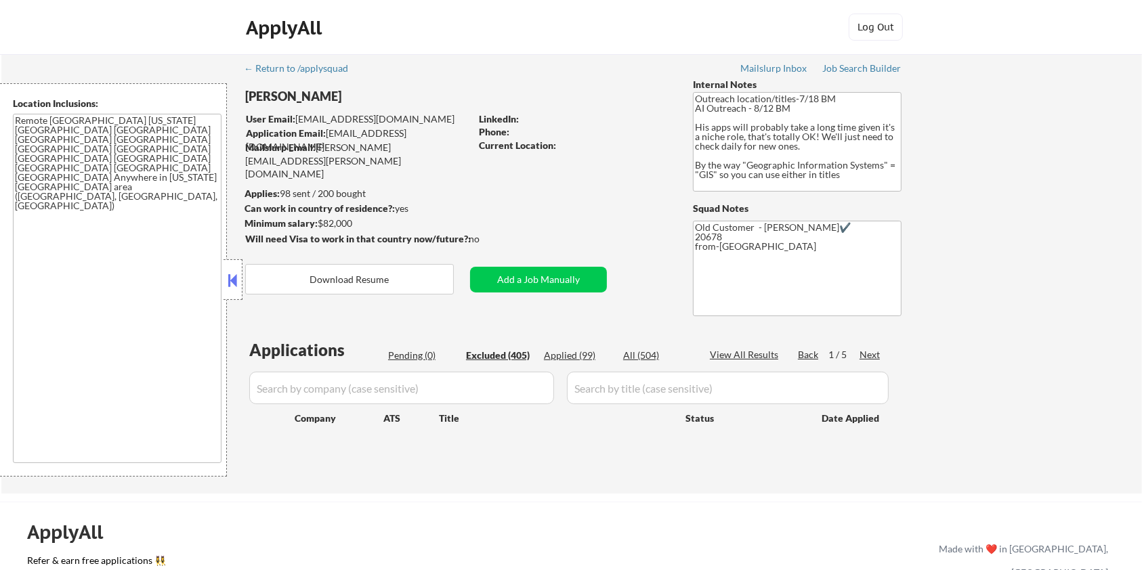
select select ""excluded__bad_match_""
select select ""excluded__other_""
select select ""excluded__bad_match_""
select select ""excluded__location_""
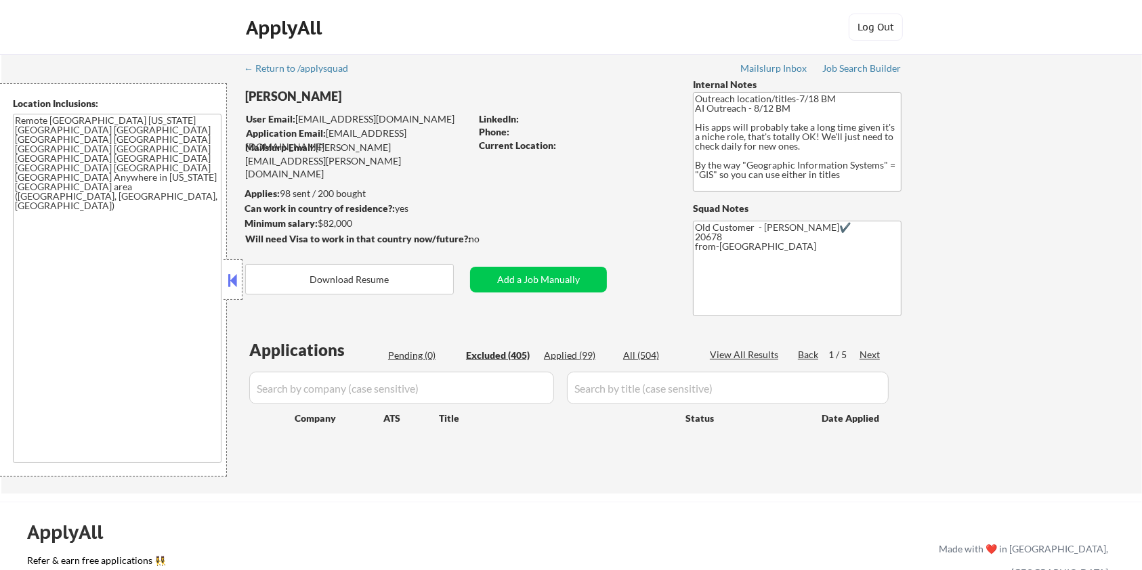
select select ""excluded__bad_match_""
select select ""excluded__location_""
select select ""excluded__bad_match_""
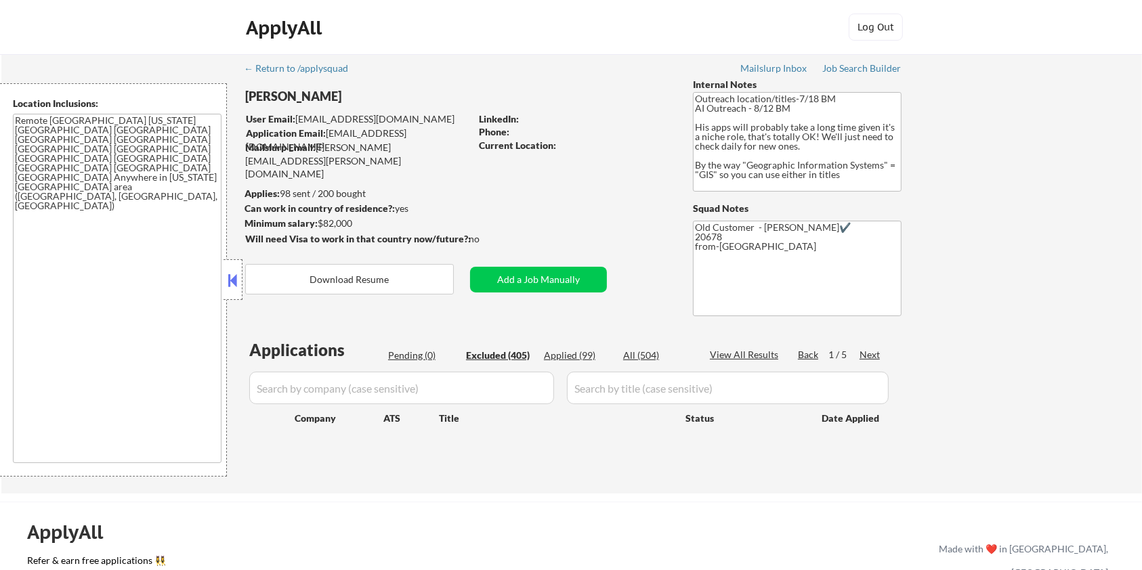
select select ""excluded__expired_""
select select ""excluded__bad_match_""
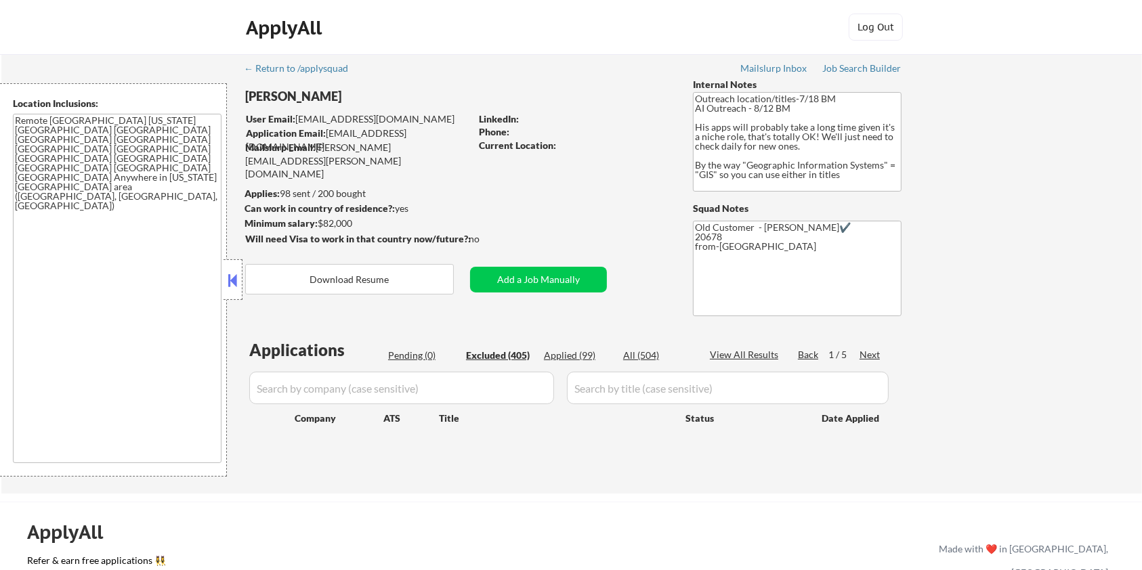
select select ""excluded__bad_match_""
select select ""excluded""
select select ""excluded__salary_""
select select ""excluded__bad_match_""
select select ""excluded__other_""
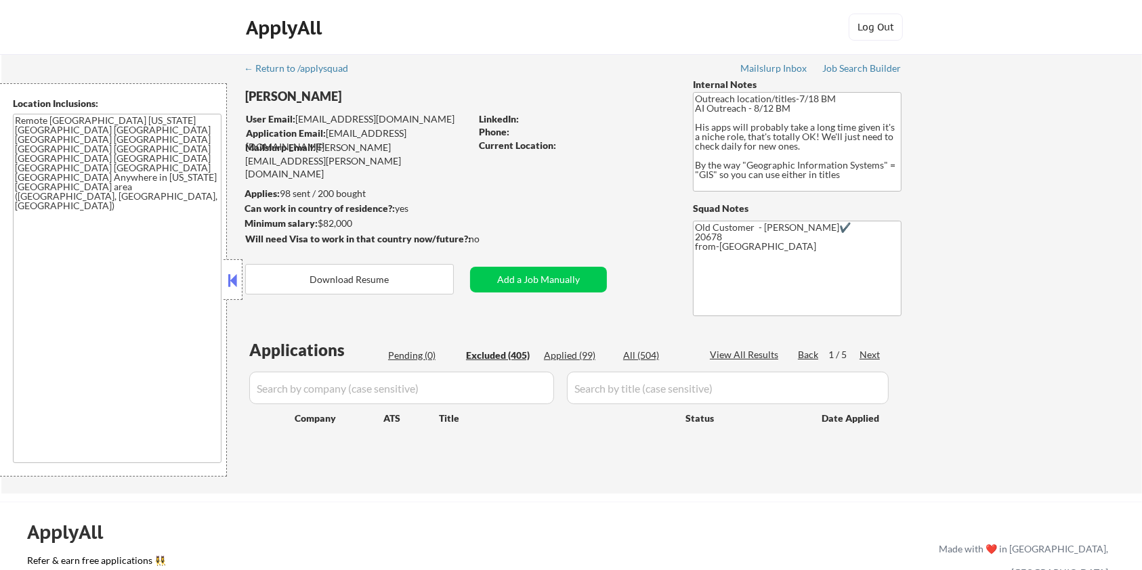
select select ""excluded__bad_match_""
select select ""excluded__other_""
select select ""excluded__salary_""
select select ""excluded__expired_""
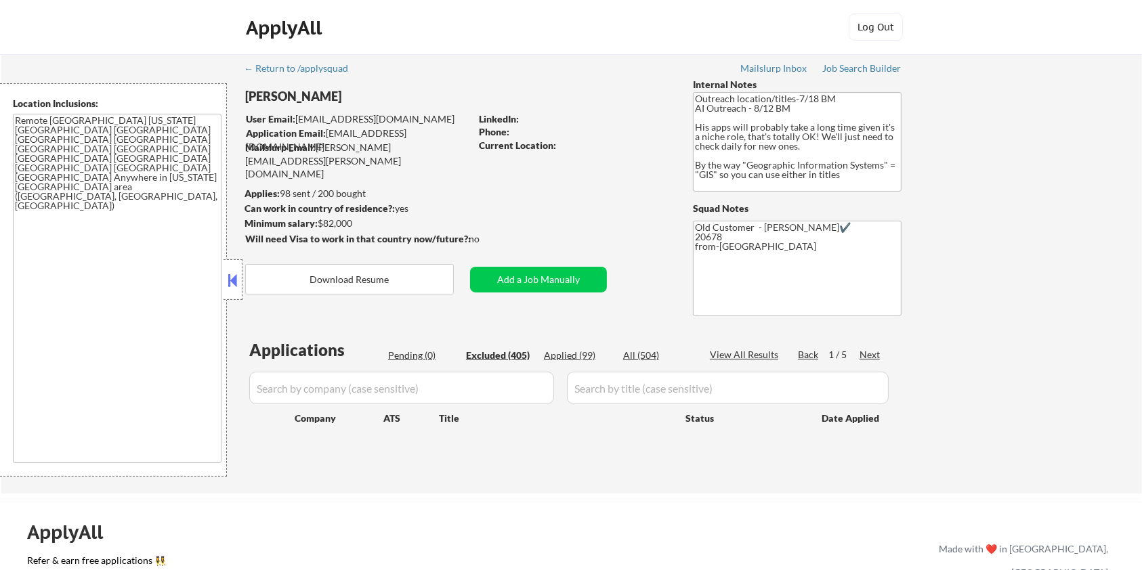
select select ""excluded__bad_match_""
select select ""excluded__other_""
select select ""excluded__bad_match_""
select select ""excluded__expired_""
select select ""excluded__other_""
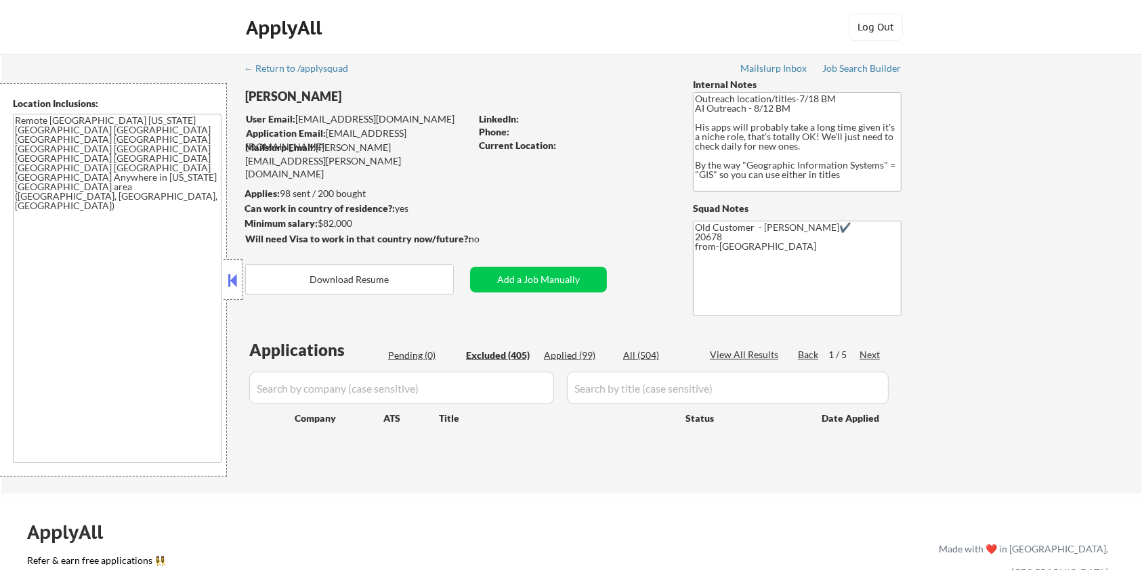
select select ""excluded__other_""
select select ""excluded__expired_""
select select ""excluded__bad_match_""
select select ""excluded__salary_""
select select ""excluded__location_""
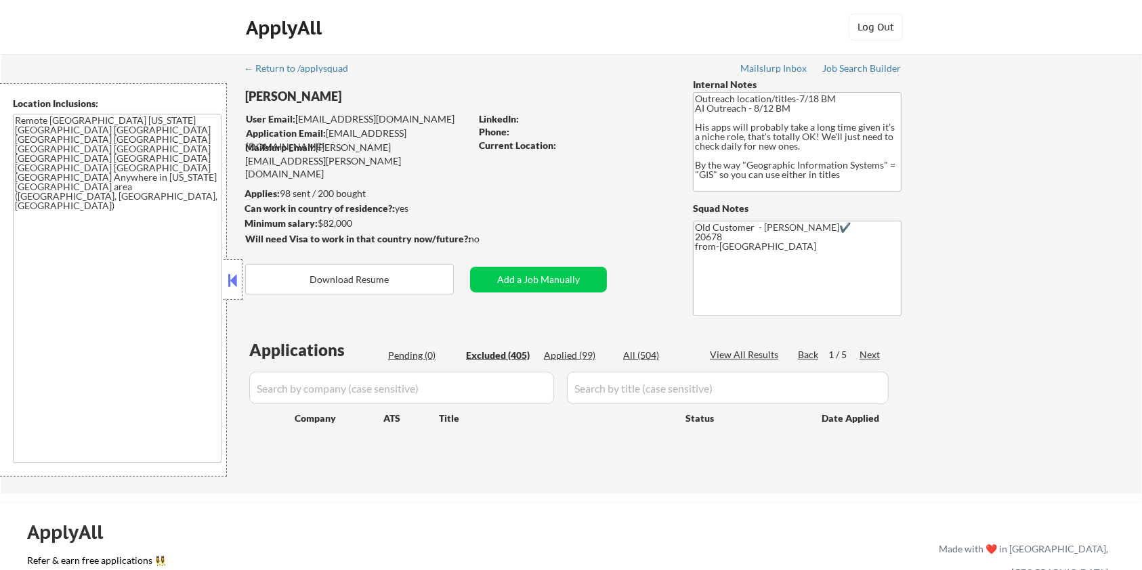
select select ""excluded__location_""
select select ""excluded__expired_""
select select ""excluded__bad_match_""
select select ""excluded__other_""
select select ""excluded__bad_match_""
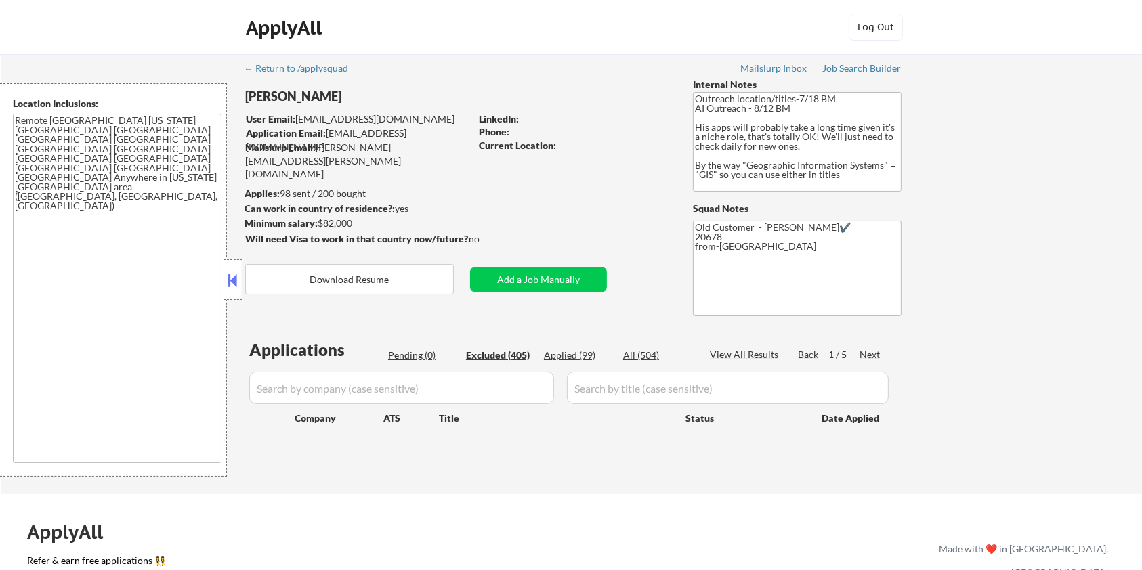
select select ""excluded__other_""
select select ""excluded__bad_match_""
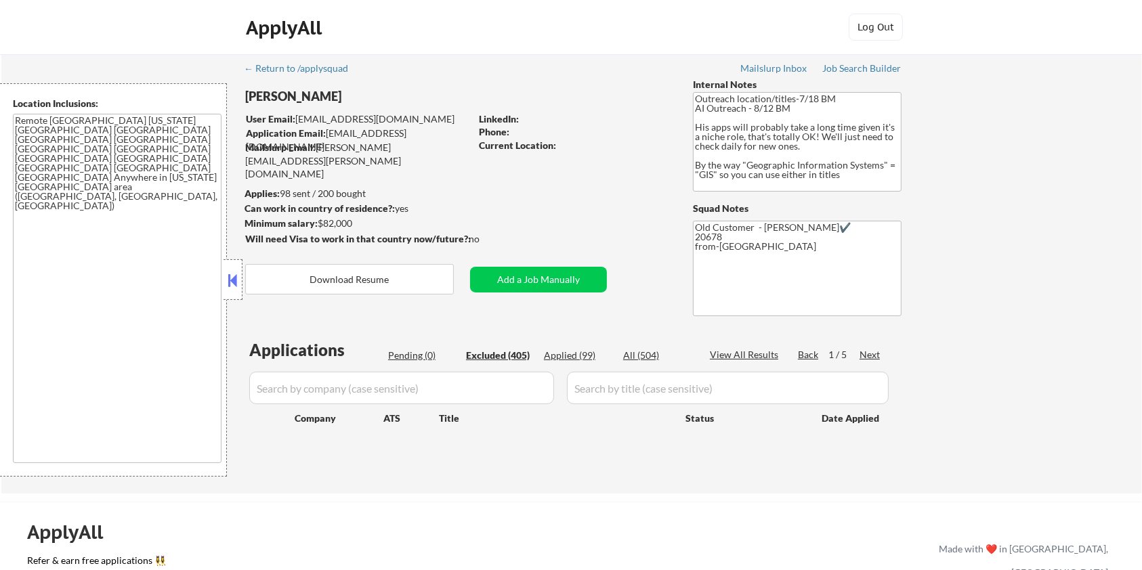
select select ""excluded__other_""
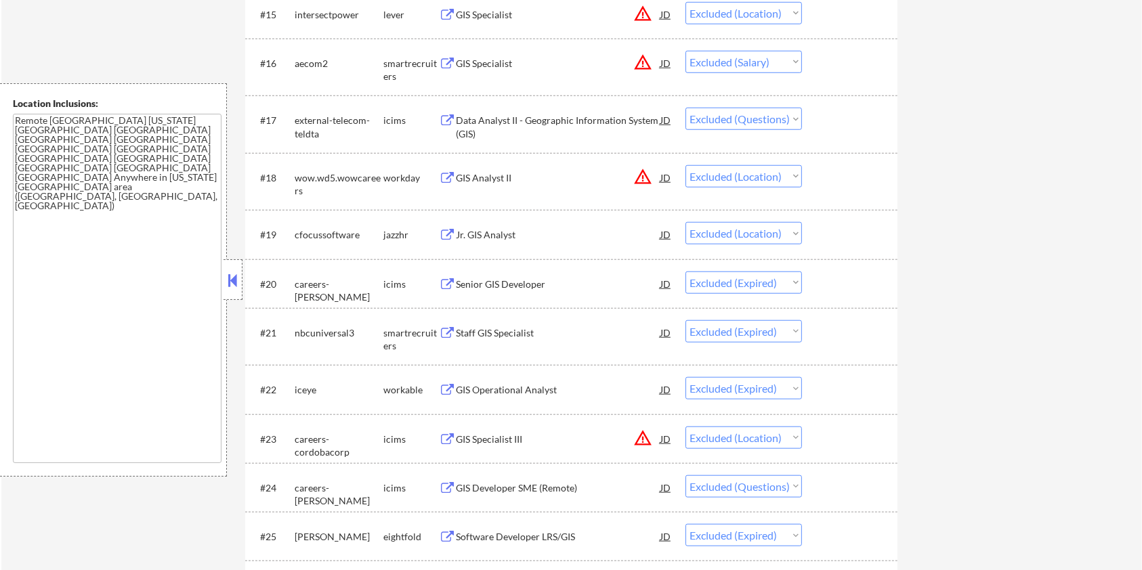
scroll to position [1355, 0]
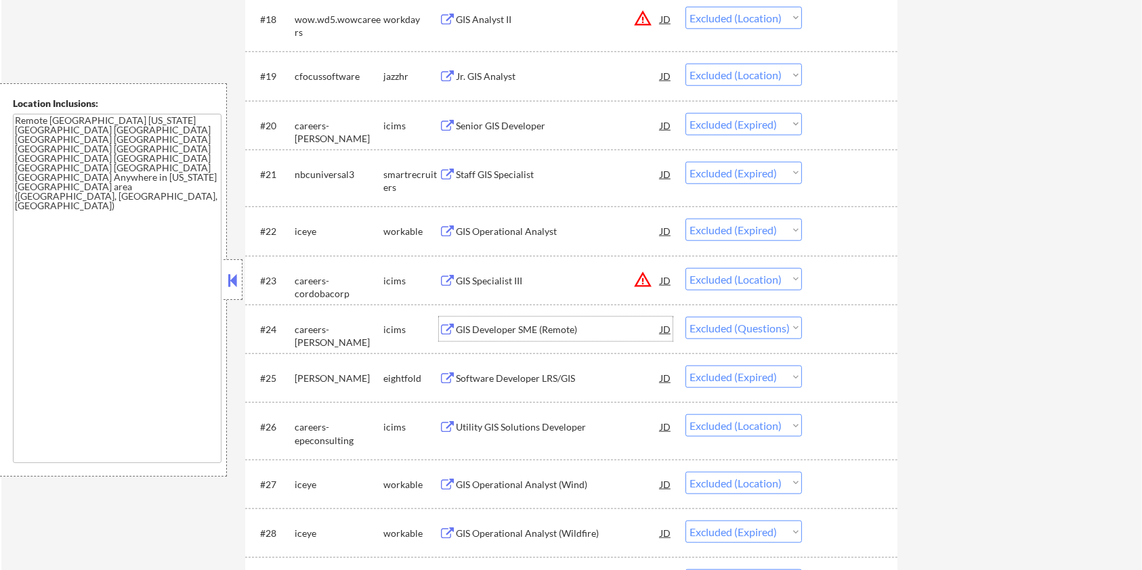
click at [486, 327] on div "GIS Developer SME (Remote)" at bounding box center [558, 330] width 205 height 14
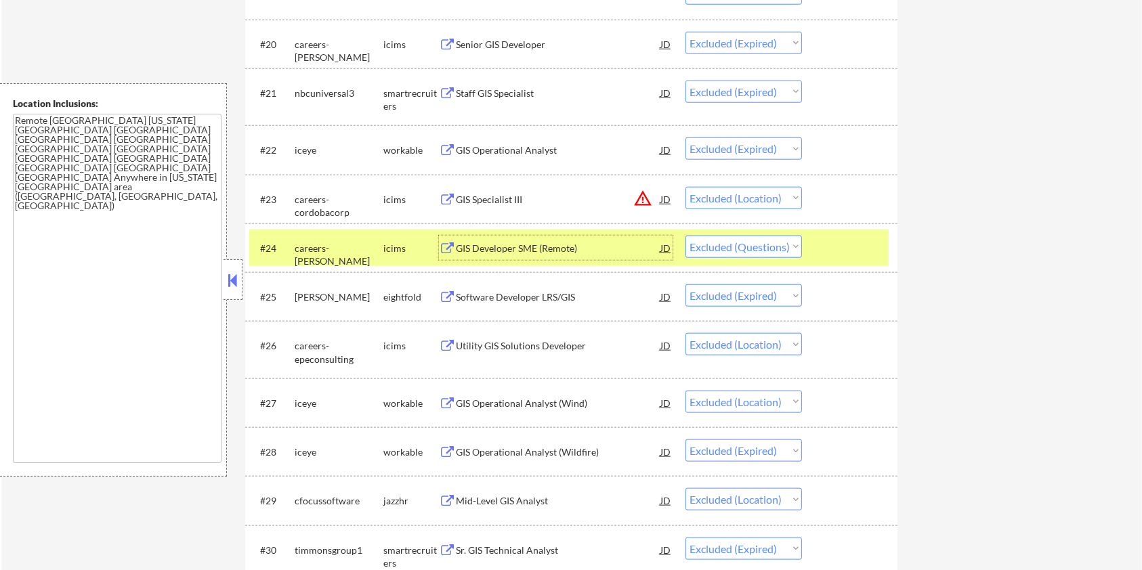
scroll to position [1445, 0]
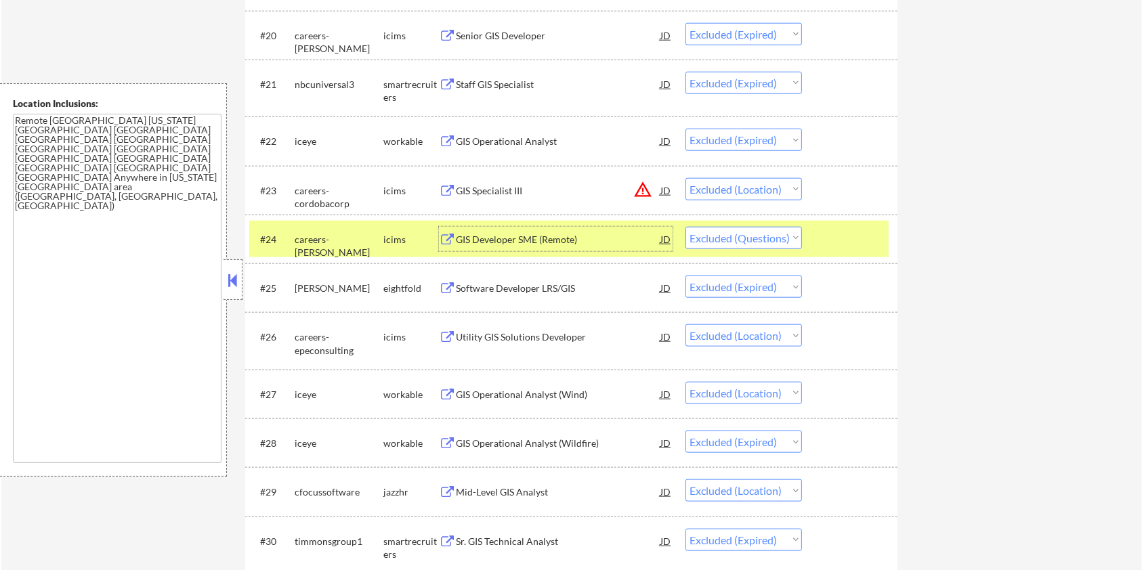
click at [553, 340] on div "Utility GIS Solutions Developer" at bounding box center [558, 338] width 205 height 14
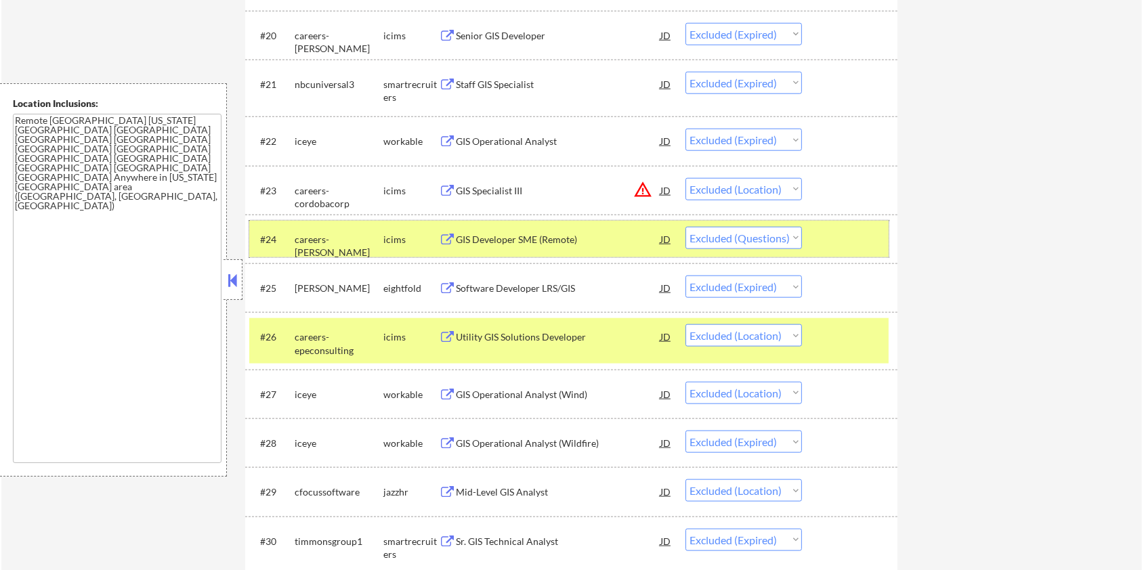
click at [832, 241] on div at bounding box center [852, 239] width 60 height 24
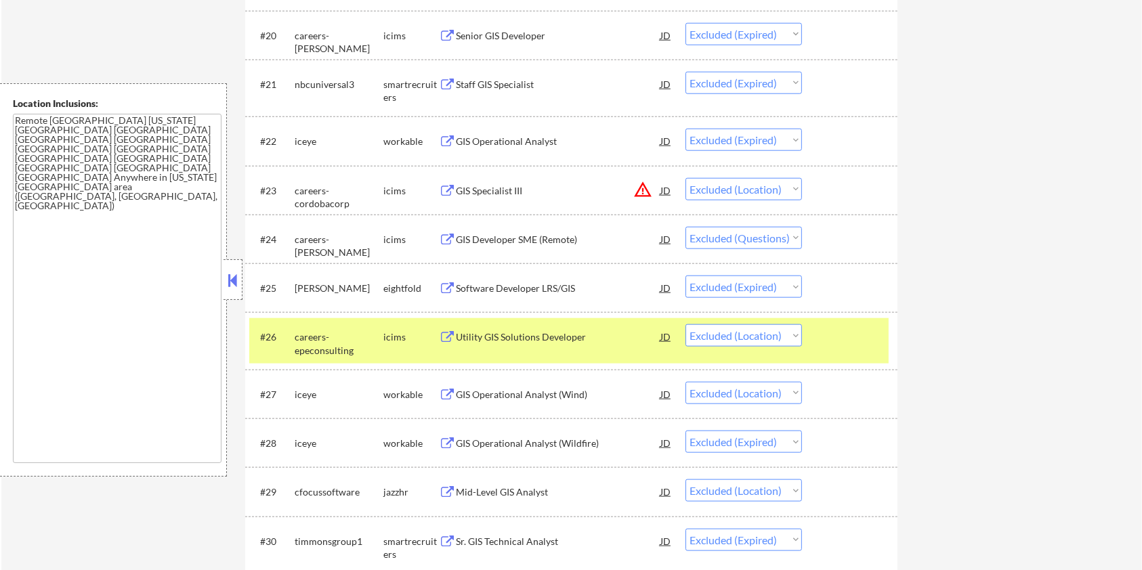
click at [841, 329] on div at bounding box center [852, 337] width 60 height 24
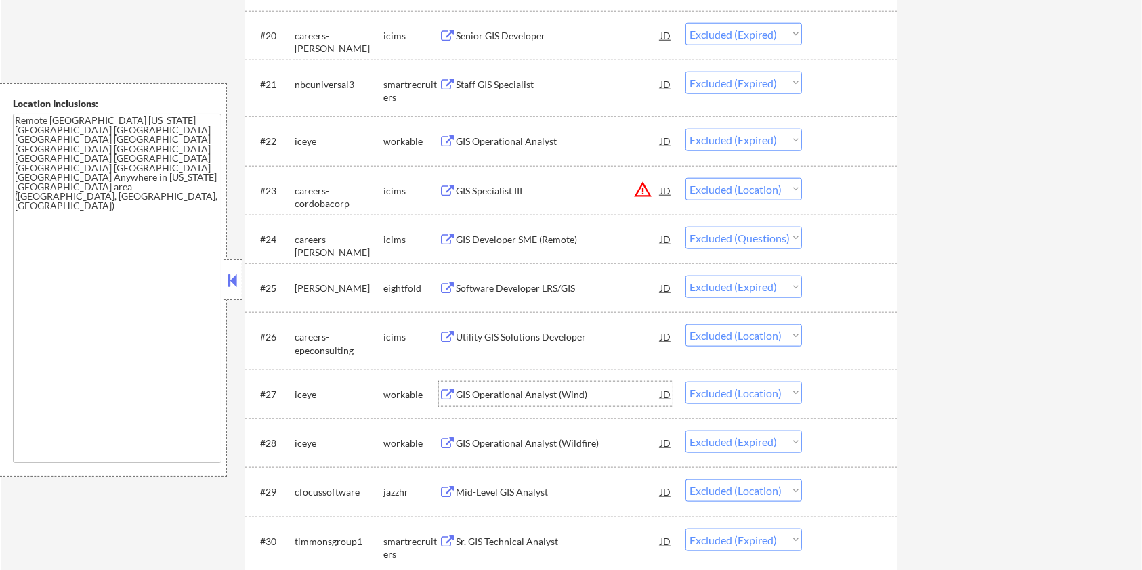
click at [560, 393] on div "GIS Operational Analyst (Wind)" at bounding box center [558, 395] width 205 height 14
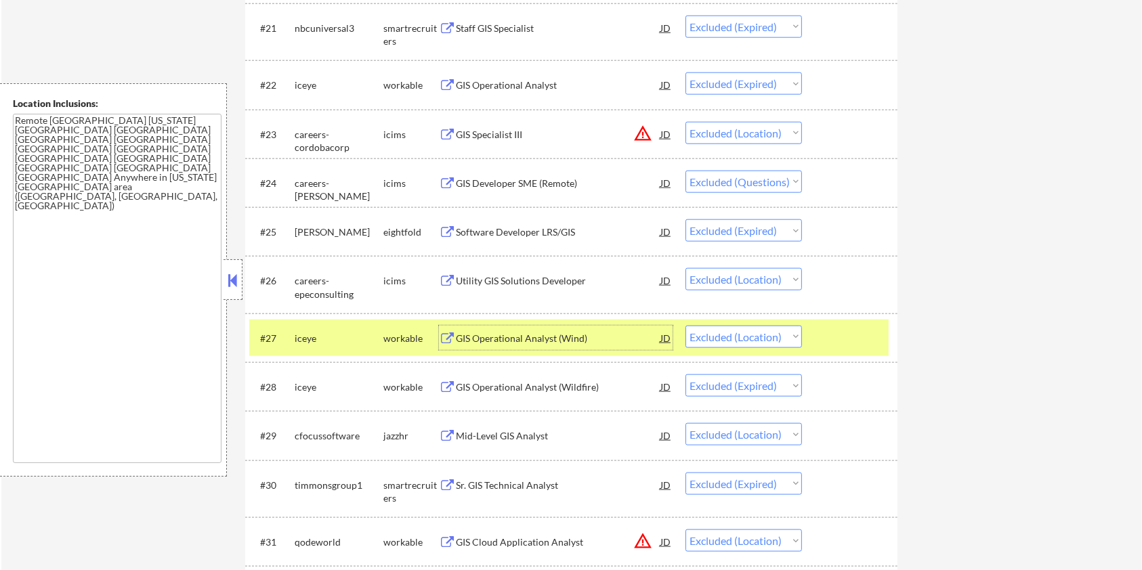
scroll to position [1535, 0]
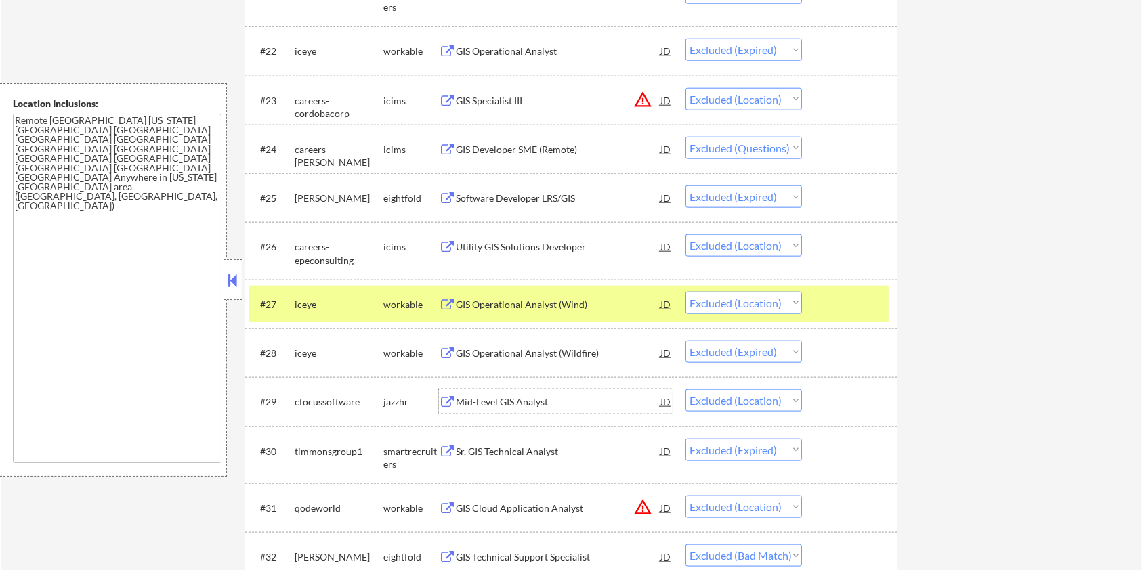
click at [526, 400] on div "Mid-Level GIS Analyst" at bounding box center [558, 403] width 205 height 14
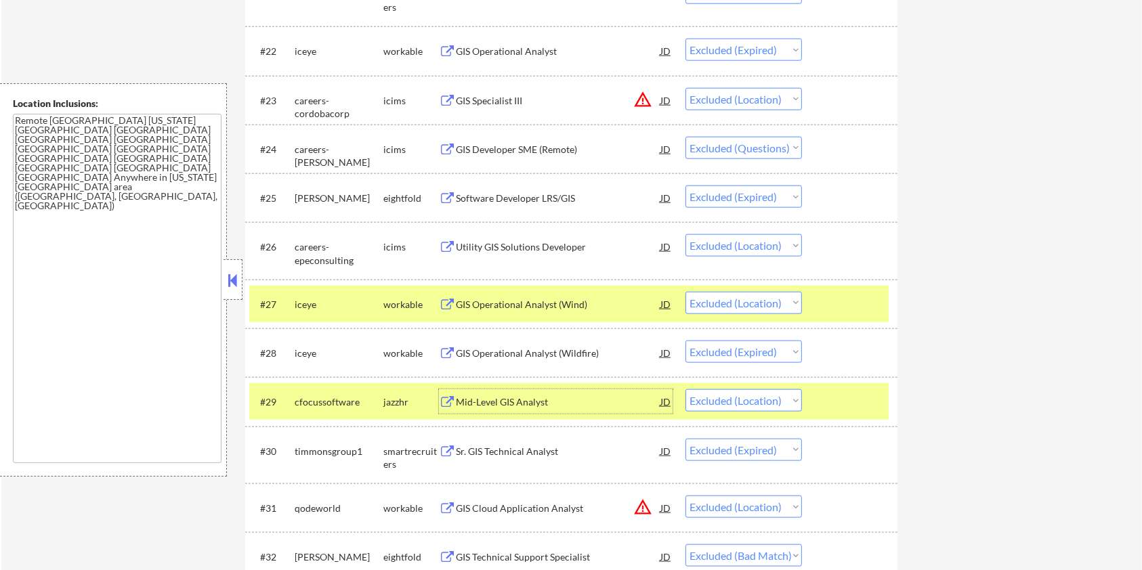
drag, startPoint x: 808, startPoint y: 300, endPoint x: 818, endPoint y: 354, distance: 54.6
click at [808, 300] on div "#27 iceye workable GIS Operational Analyst (Wind) JD Choose an option... Pendin…" at bounding box center [569, 304] width 640 height 37
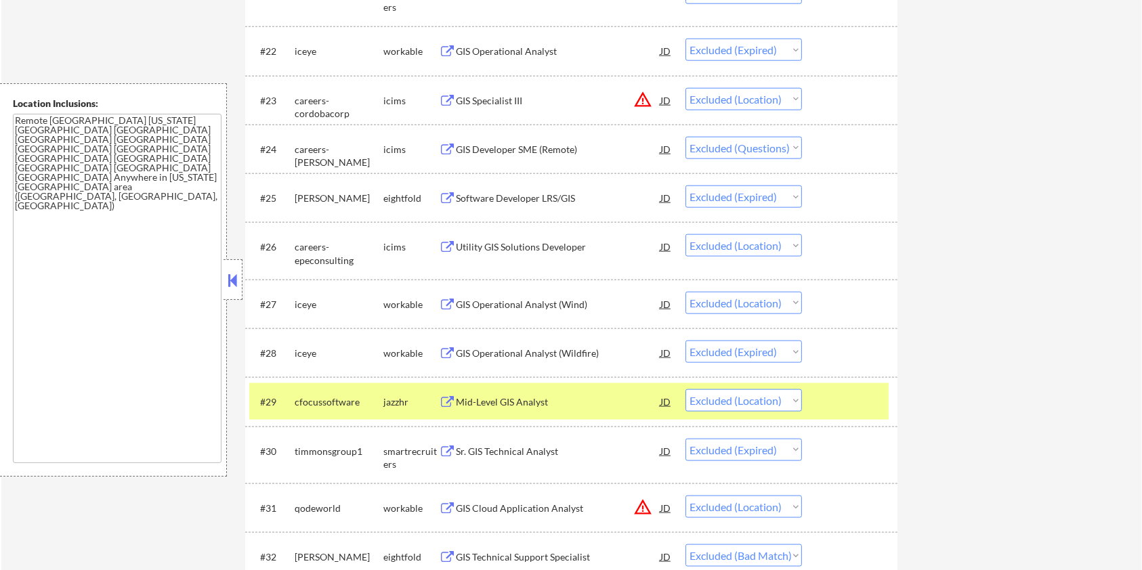
click at [841, 398] on div at bounding box center [852, 402] width 60 height 24
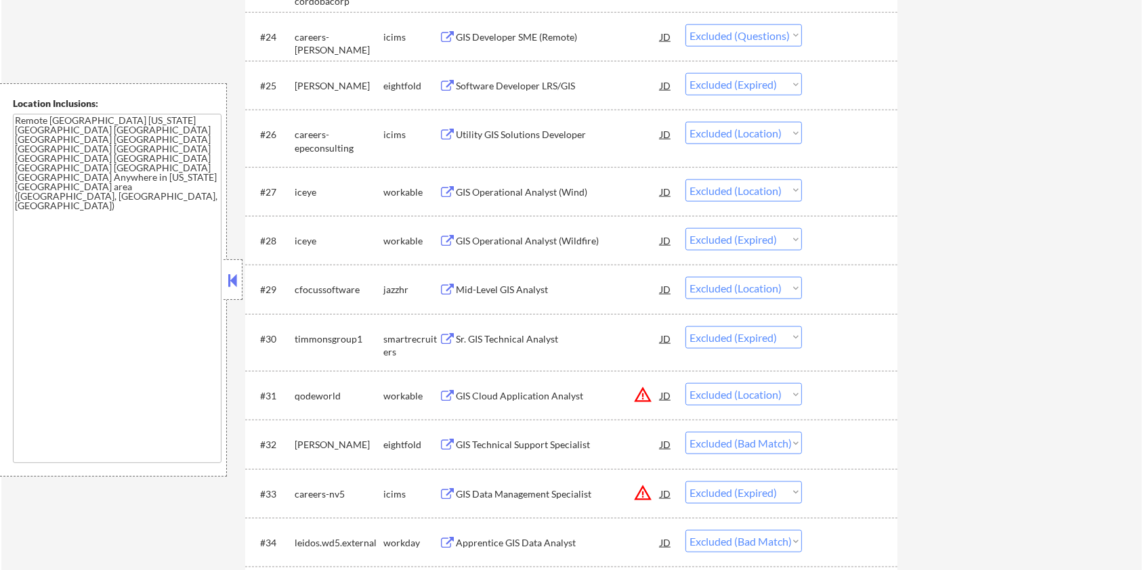
scroll to position [1716, 0]
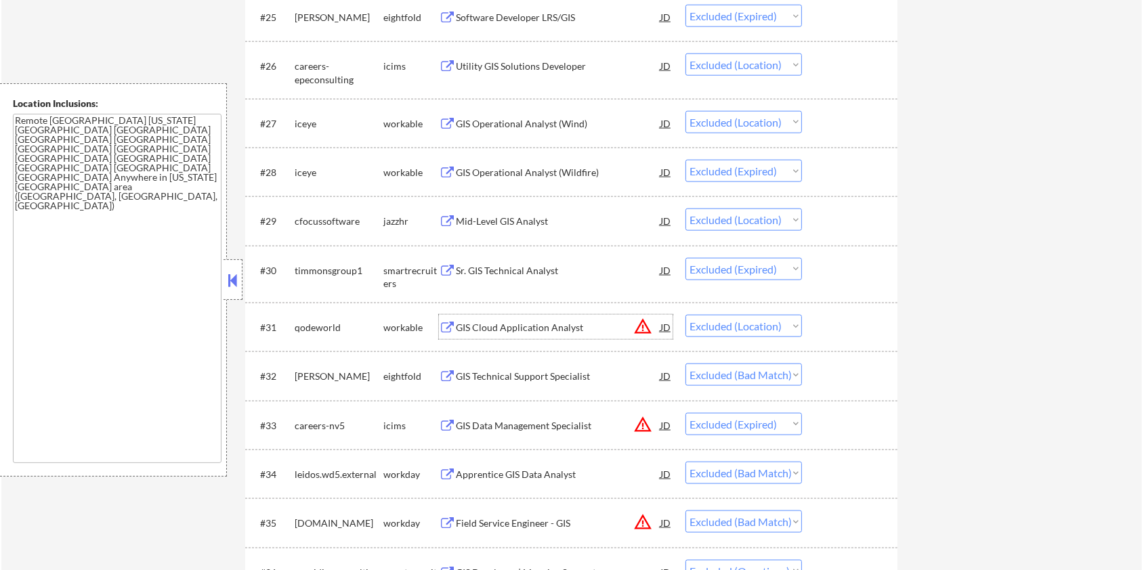
click at [520, 327] on div "GIS Cloud Application Analyst" at bounding box center [558, 328] width 205 height 14
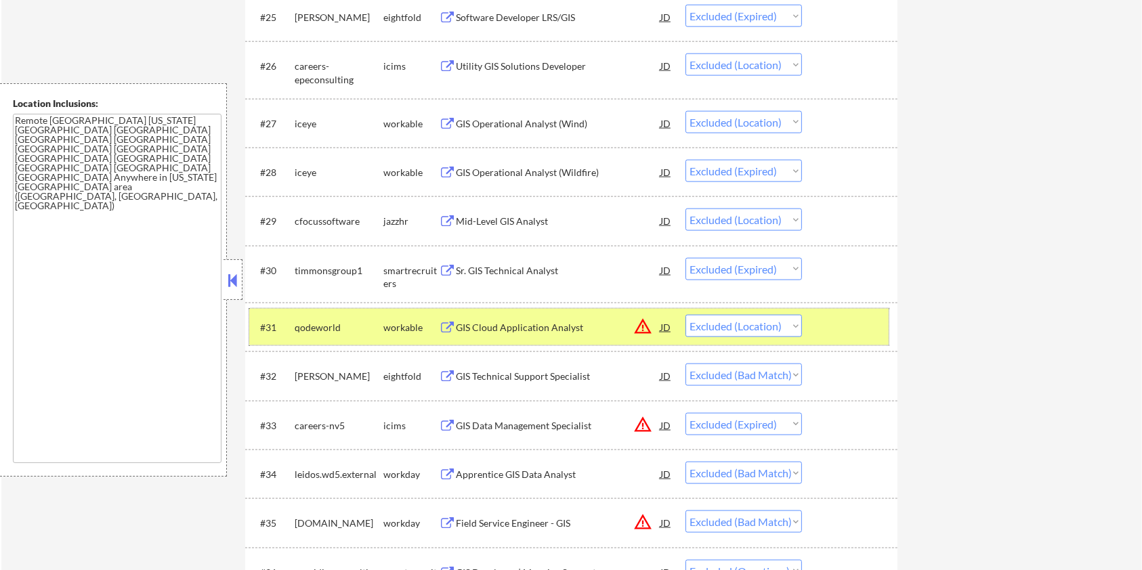
click at [859, 327] on div at bounding box center [852, 327] width 60 height 24
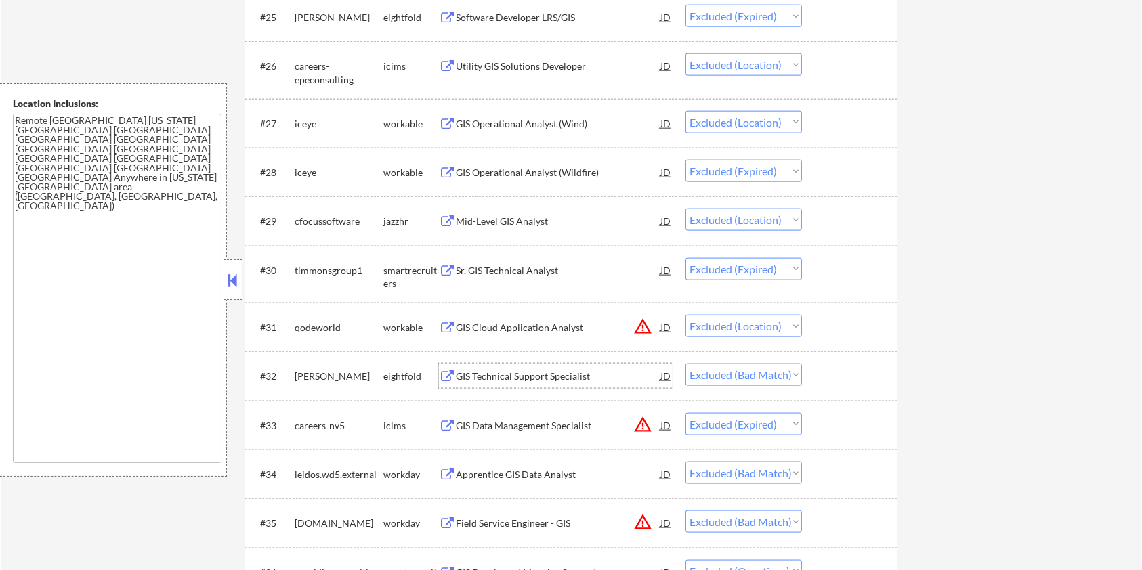
click at [530, 375] on div "GIS Technical Support Specialist" at bounding box center [558, 377] width 205 height 14
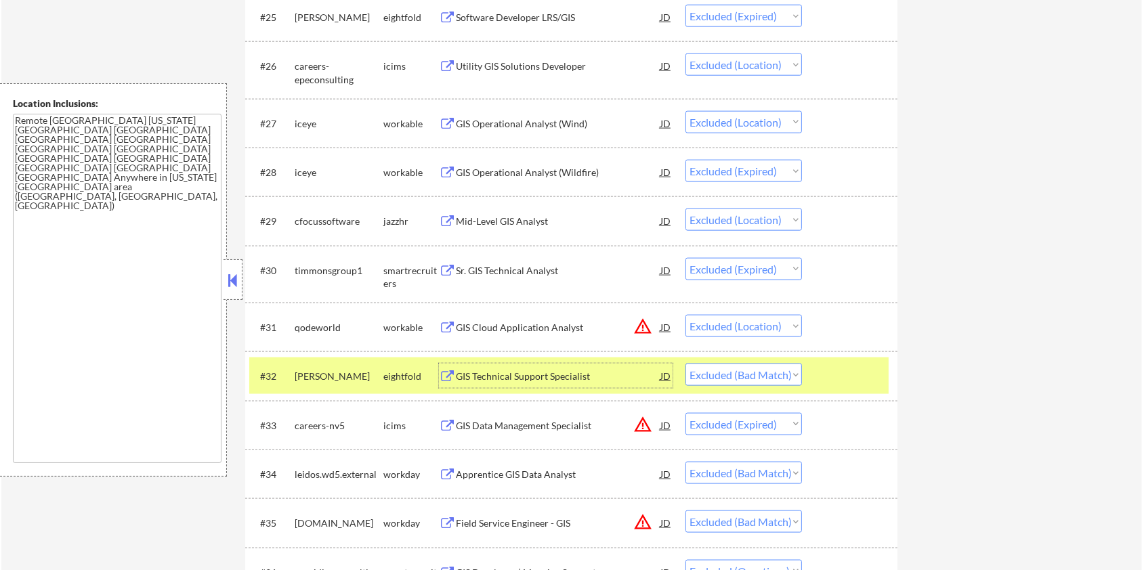
click at [759, 377] on select "Choose an option... Pending Applied Excluded (Questions) Excluded (Expired) Exc…" at bounding box center [744, 375] width 117 height 22
select select ""excluded__location_""
click at [686, 364] on select "Choose an option... Pending Applied Excluded (Questions) Excluded (Expired) Exc…" at bounding box center [744, 375] width 117 height 22
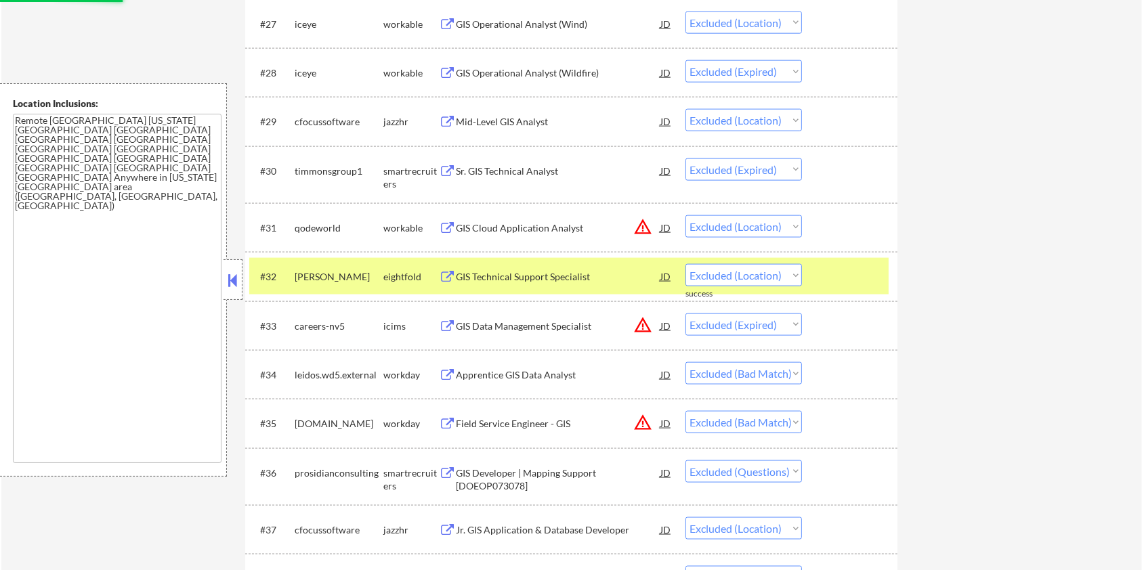
scroll to position [1897, 0]
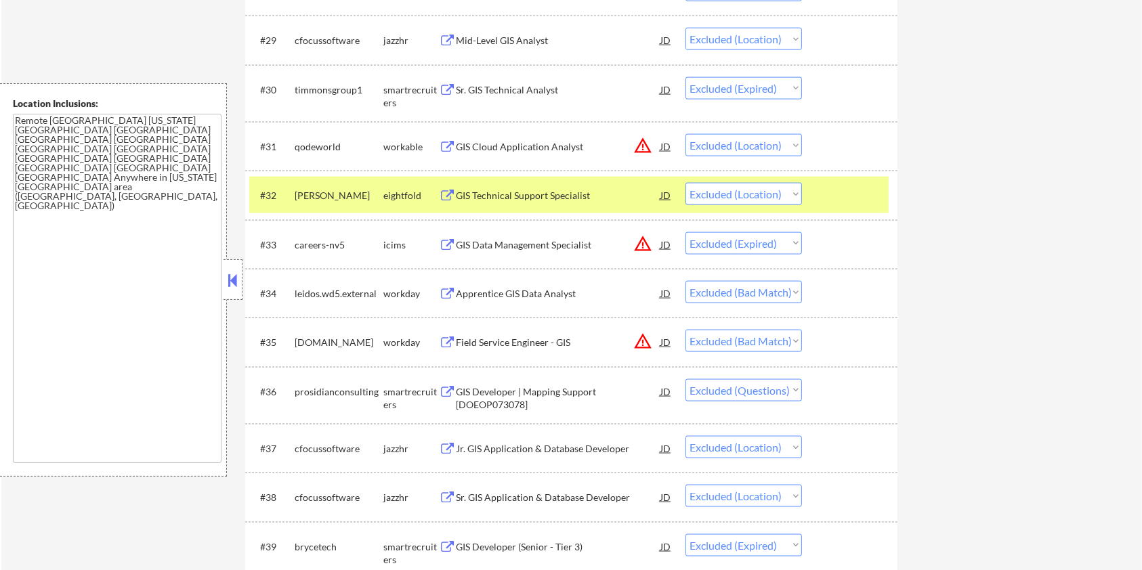
click at [482, 392] on div "GIS Developer | Mapping Support [DOEOP073078]" at bounding box center [558, 398] width 205 height 26
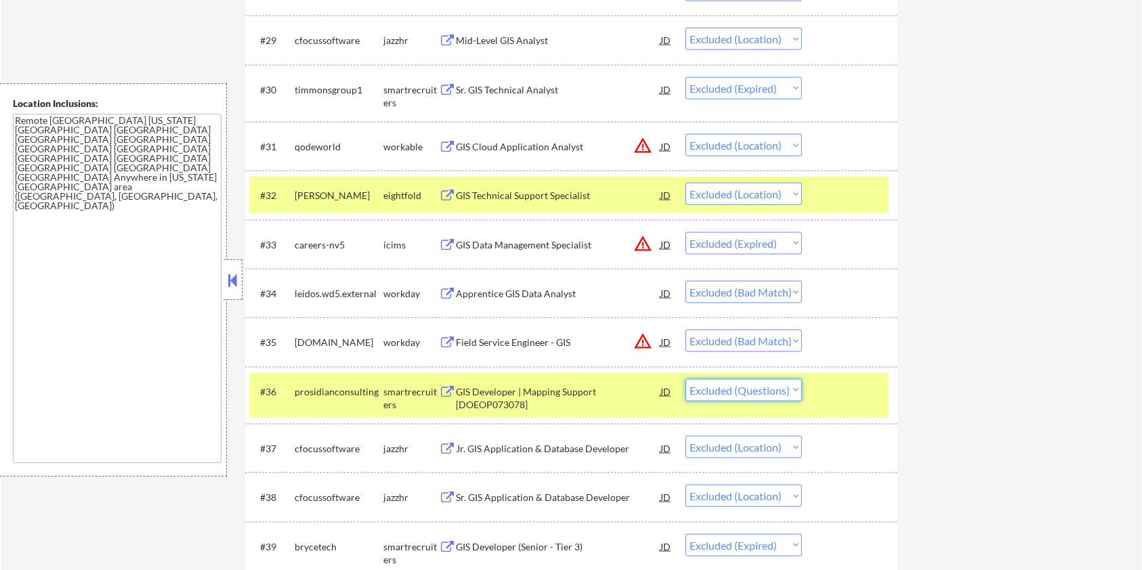
click at [764, 390] on select "Choose an option... Pending Applied Excluded (Questions) Excluded (Expired) Exc…" at bounding box center [744, 390] width 117 height 22
click at [686, 379] on select "Choose an option... Pending Applied Excluded (Questions) Excluded (Expired) Exc…" at bounding box center [744, 390] width 117 height 22
click at [467, 447] on div "Jr. GIS Application & Database Developer" at bounding box center [558, 449] width 205 height 14
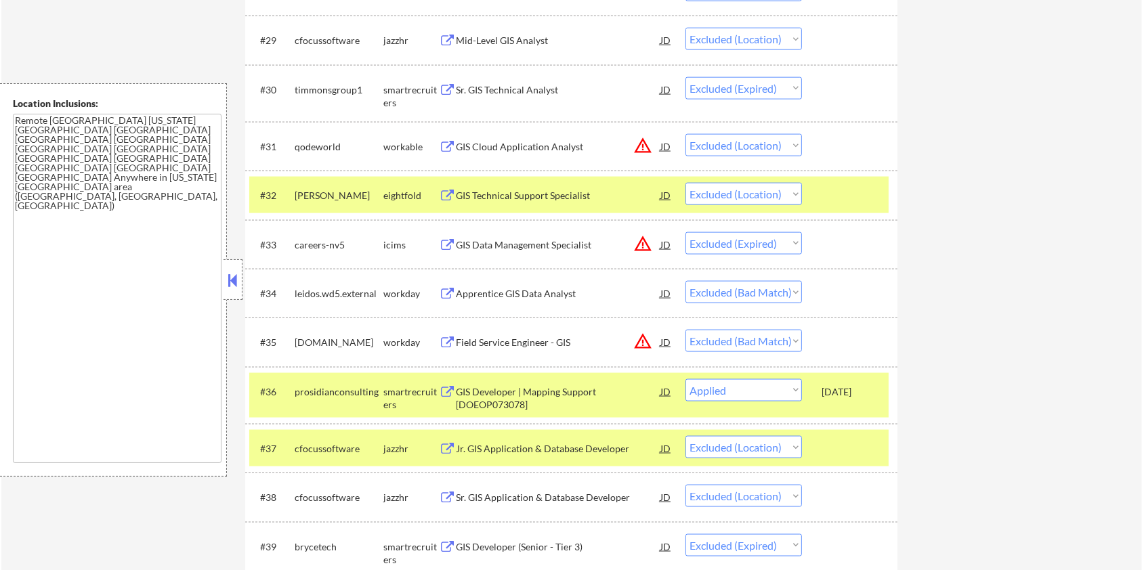
select select ""excluded__location_""
select select ""excluded__expired_""
select select ""excluded""
select select ""excluded__expired_""
select select ""excluded__location_""
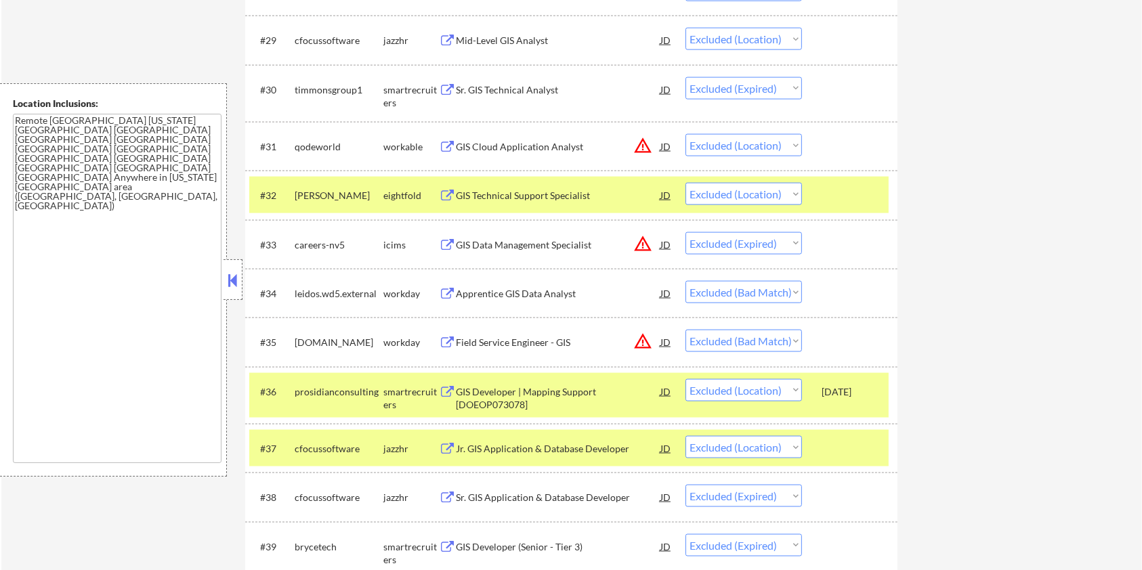
select select ""excluded""
select select ""excluded__expired_""
select select ""excluded__location_""
select select ""excluded__other_""
select select ""excluded__salary_""
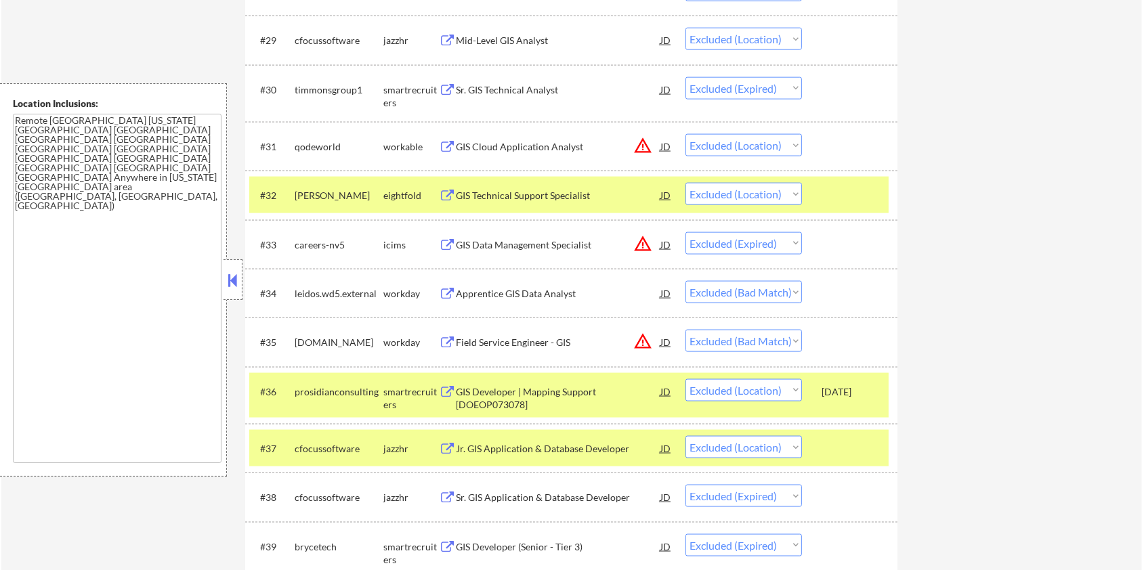
select select ""excluded__expired_""
select select ""excluded""
select select ""excluded__expired_""
select select ""excluded__other_""
select select ""excluded__bad_match_""
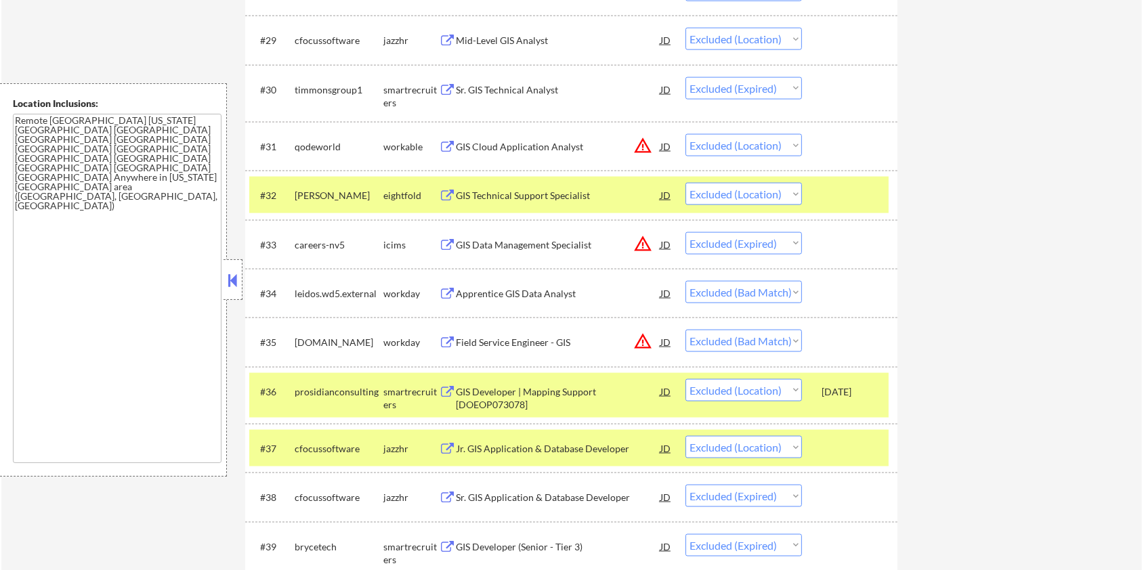
select select ""excluded__other_""
select select ""excluded__bad_match_""
select select ""excluded__location_""
select select ""excluded__bad_match_""
select select ""excluded__location_""
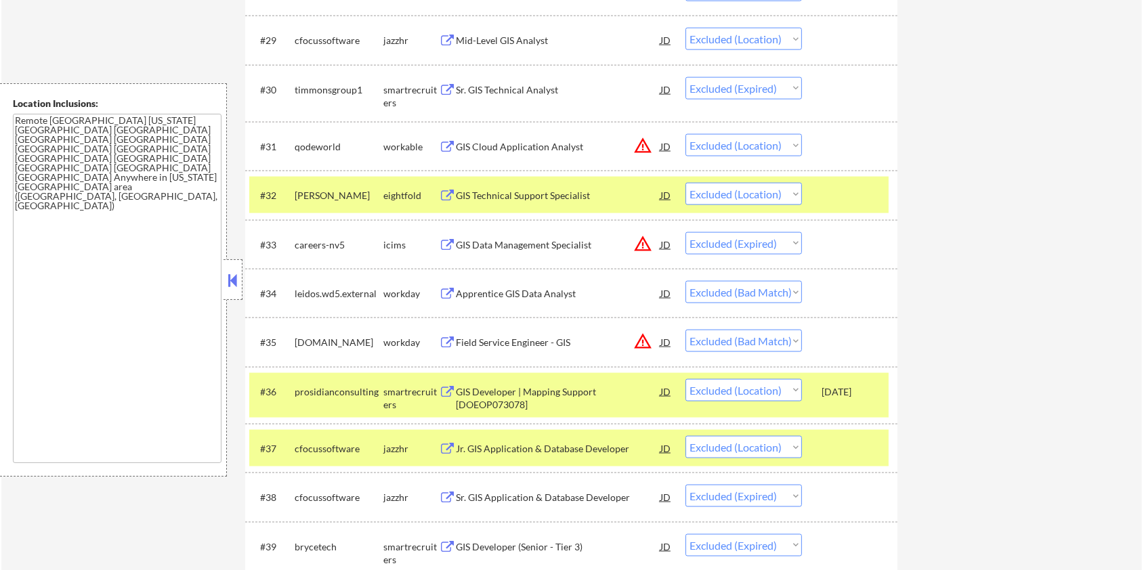
select select ""excluded__bad_match_""
select select ""excluded__expired_""
select select ""excluded__bad_match_""
select select ""excluded""
select select ""excluded__salary_""
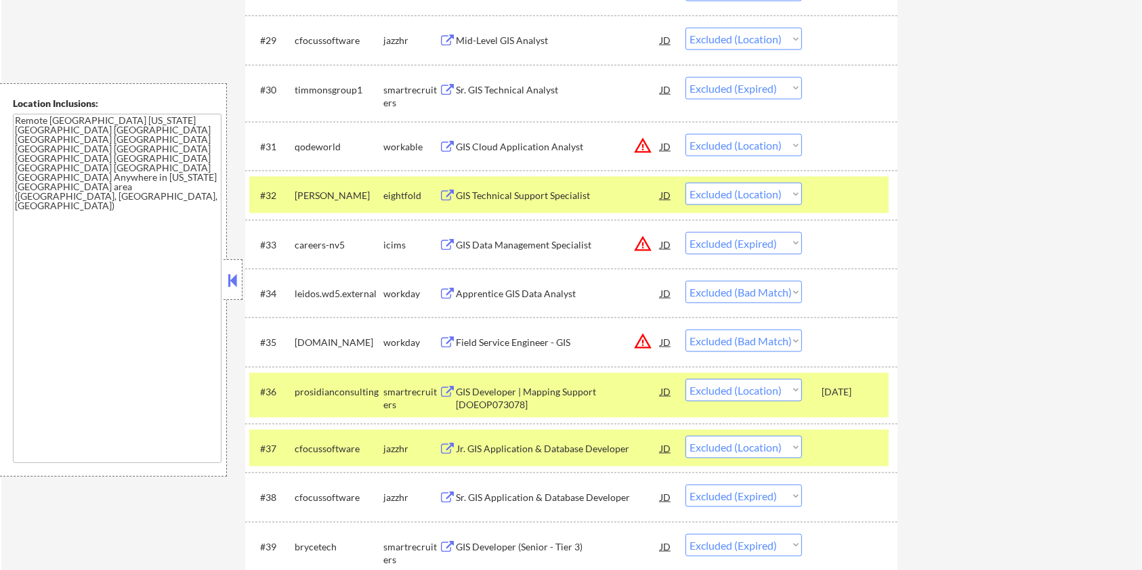
select select ""excluded__bad_match_""
select select ""excluded__other_""
select select ""excluded__bad_match_""
select select ""excluded__other_""
select select ""excluded__salary_""
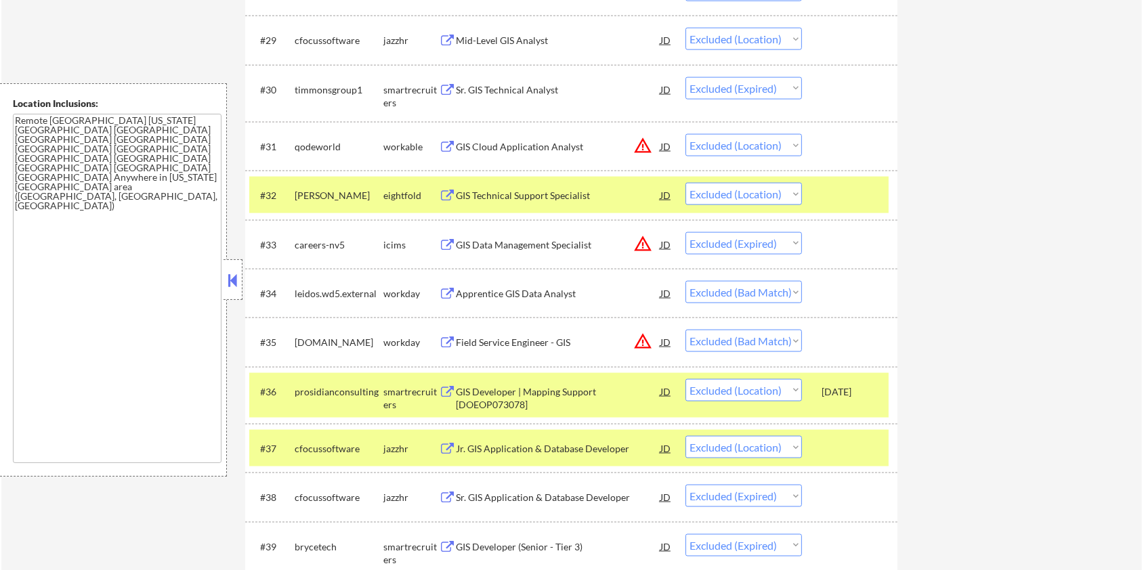
select select ""excluded__expired_""
select select ""excluded__bad_match_""
select select ""excluded__other_""
select select ""excluded__bad_match_""
select select ""excluded__expired_""
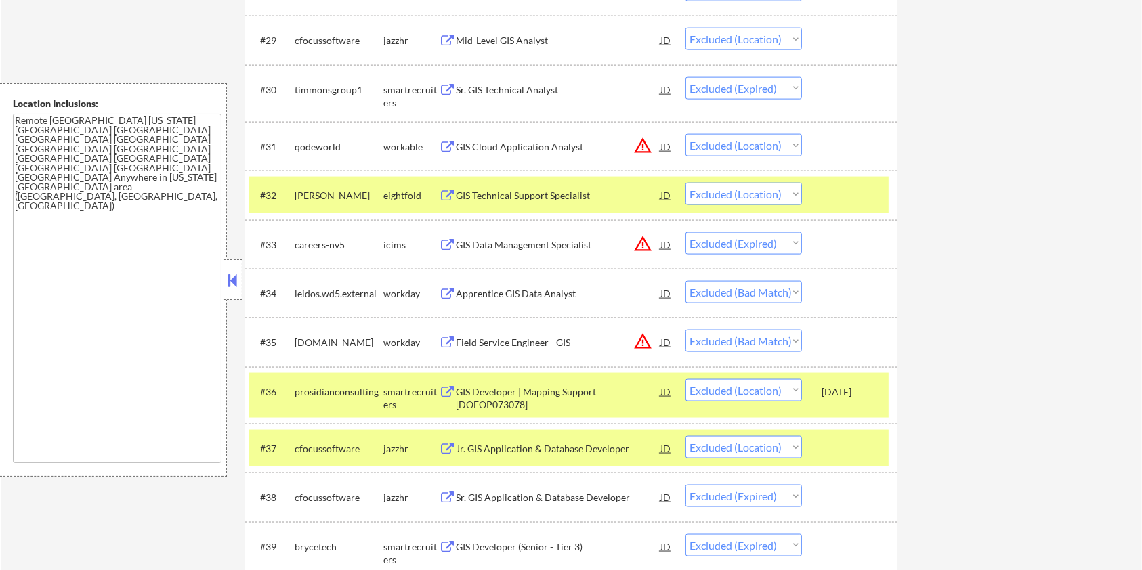
select select ""excluded__other_""
select select ""excluded__expired_""
select select ""excluded__bad_match_""
select select ""excluded__salary_""
select select ""excluded__location_""
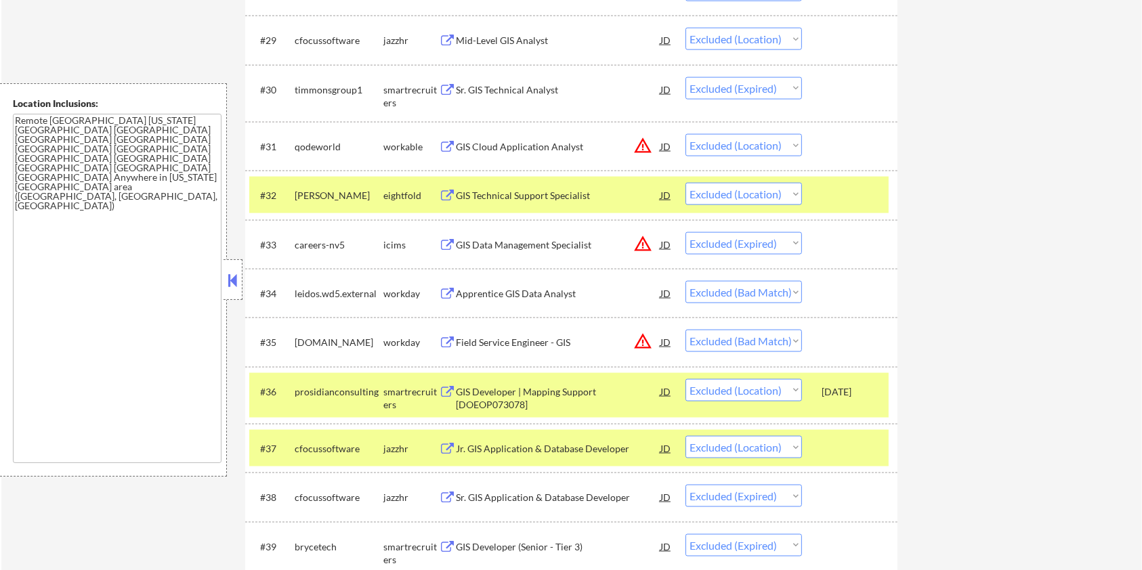
select select ""excluded__expired_""
select select ""excluded__bad_match_""
select select ""excluded__other_""
select select ""excluded__bad_match_""
select select ""excluded__other_""
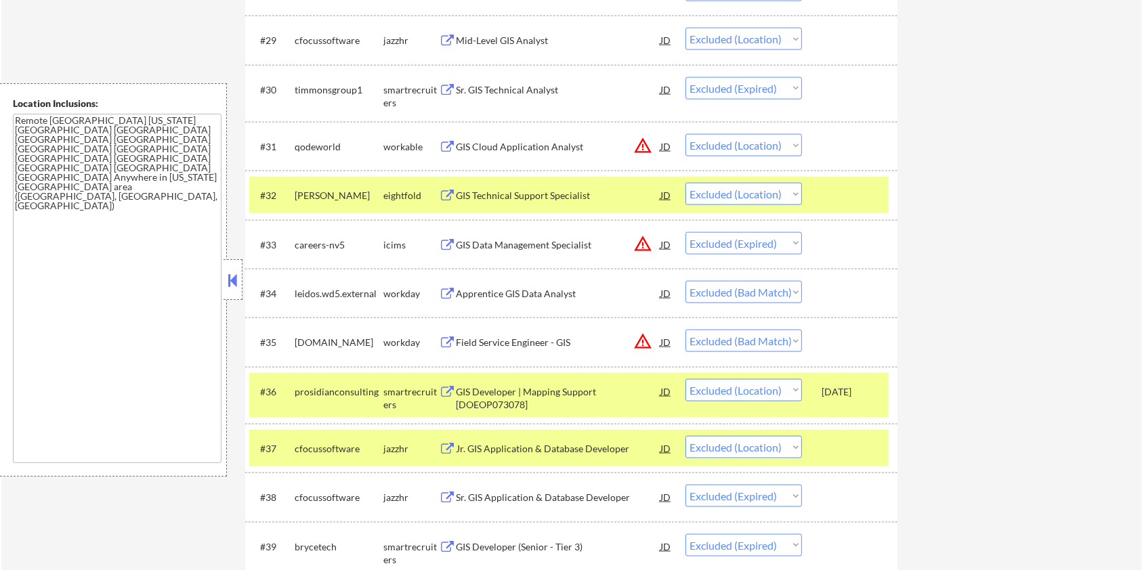
select select ""excluded__bad_match_""
select select ""excluded__other_""
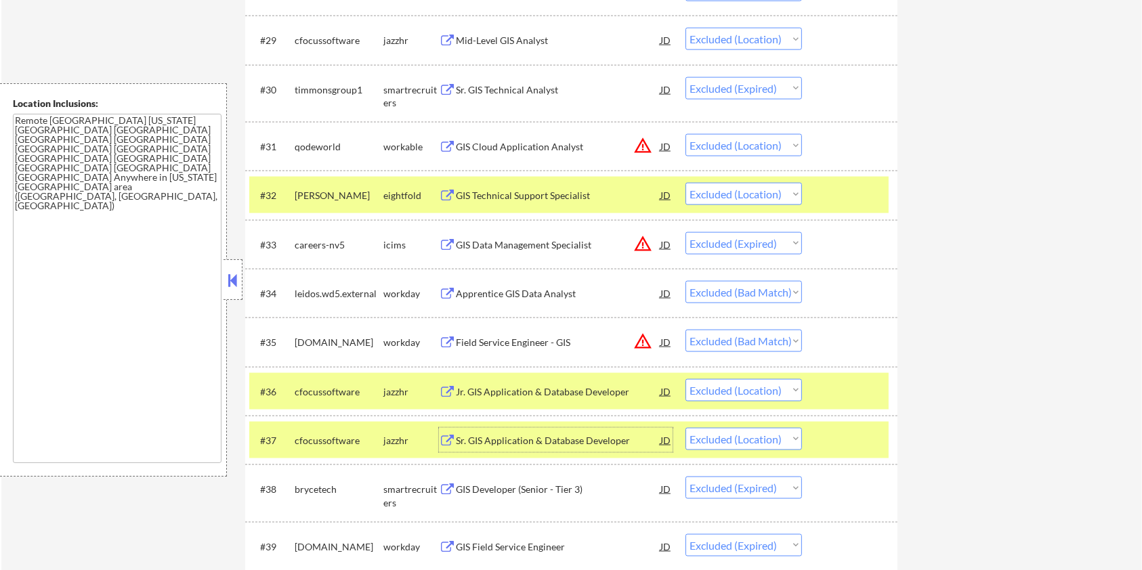
click at [509, 442] on div "Sr. GIS Application & Database Developer" at bounding box center [558, 441] width 205 height 14
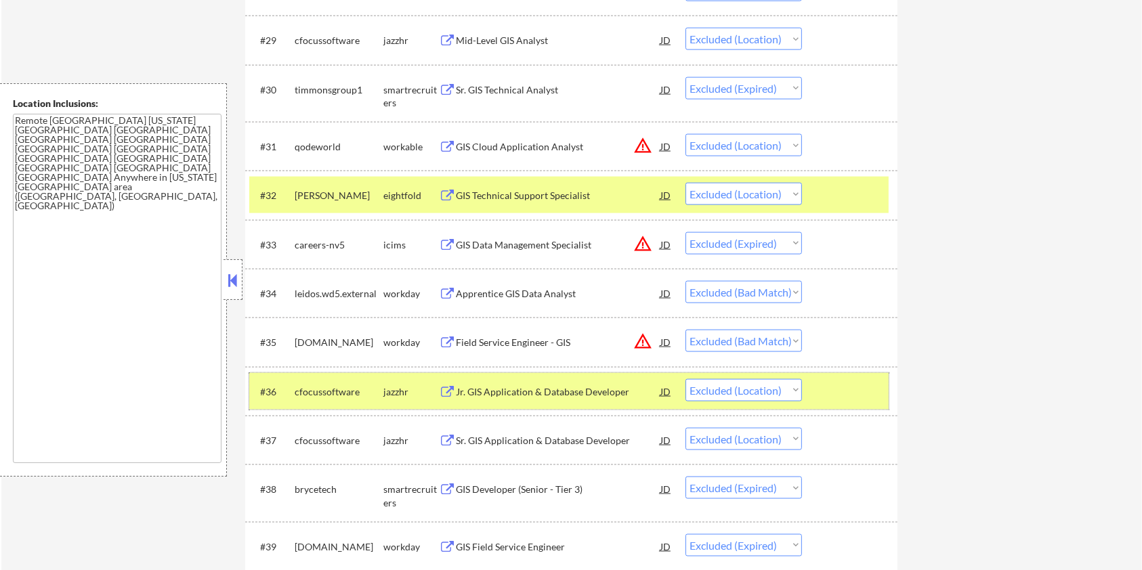
click at [833, 386] on div at bounding box center [852, 391] width 60 height 24
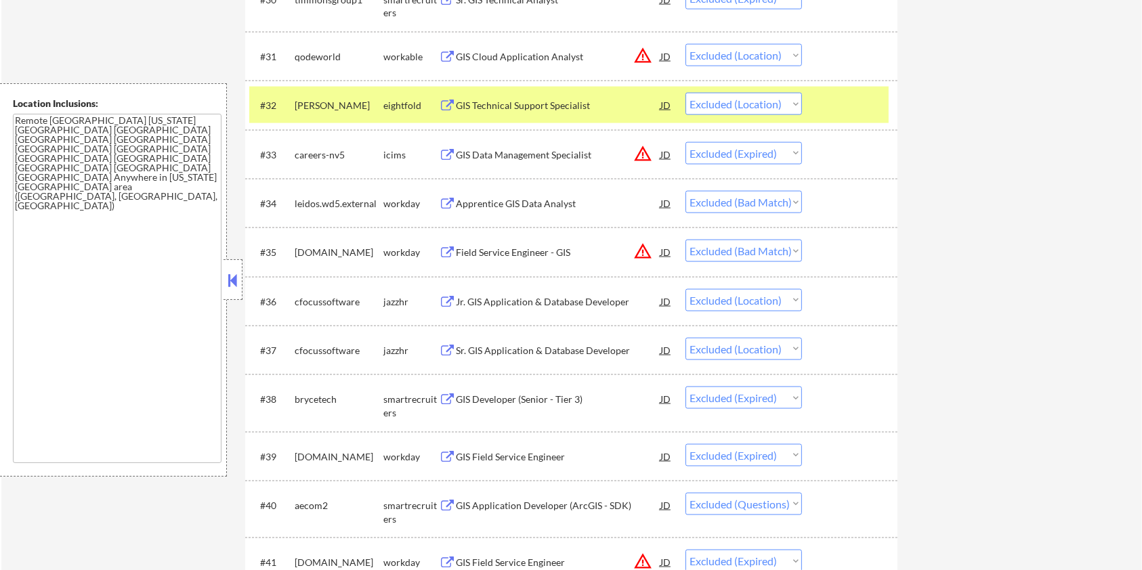
scroll to position [2077, 0]
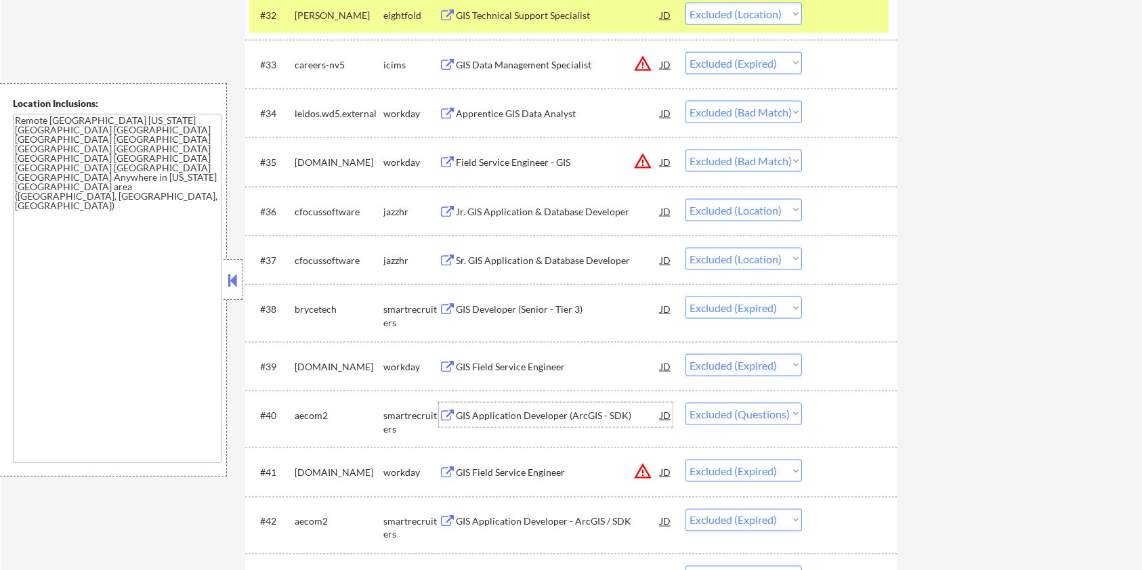
click at [468, 410] on div "GIS Application Developer (ArcGIS - SDK)" at bounding box center [558, 416] width 205 height 14
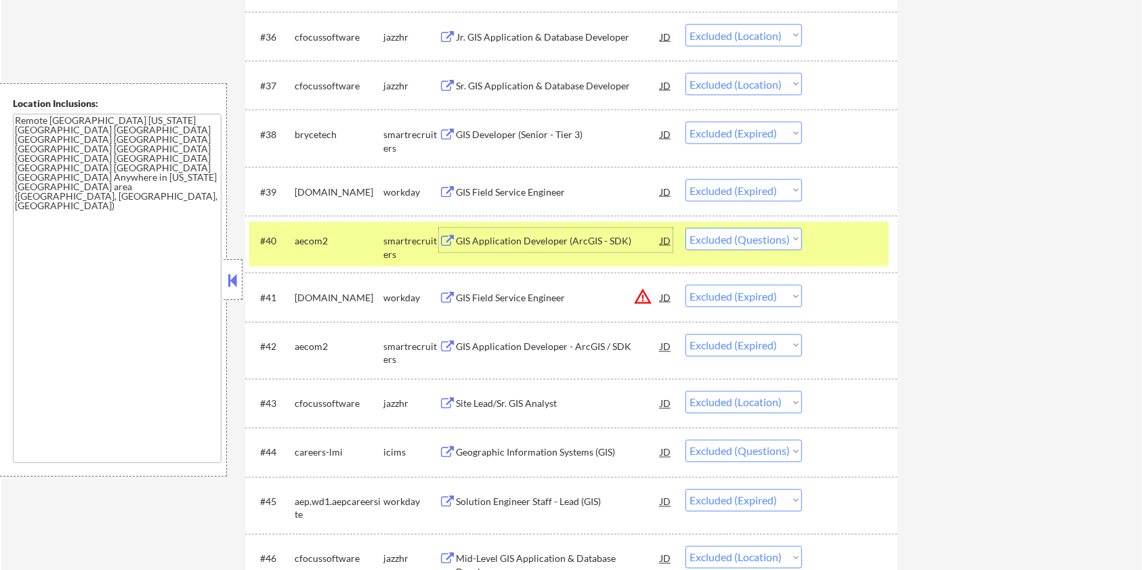
scroll to position [2258, 0]
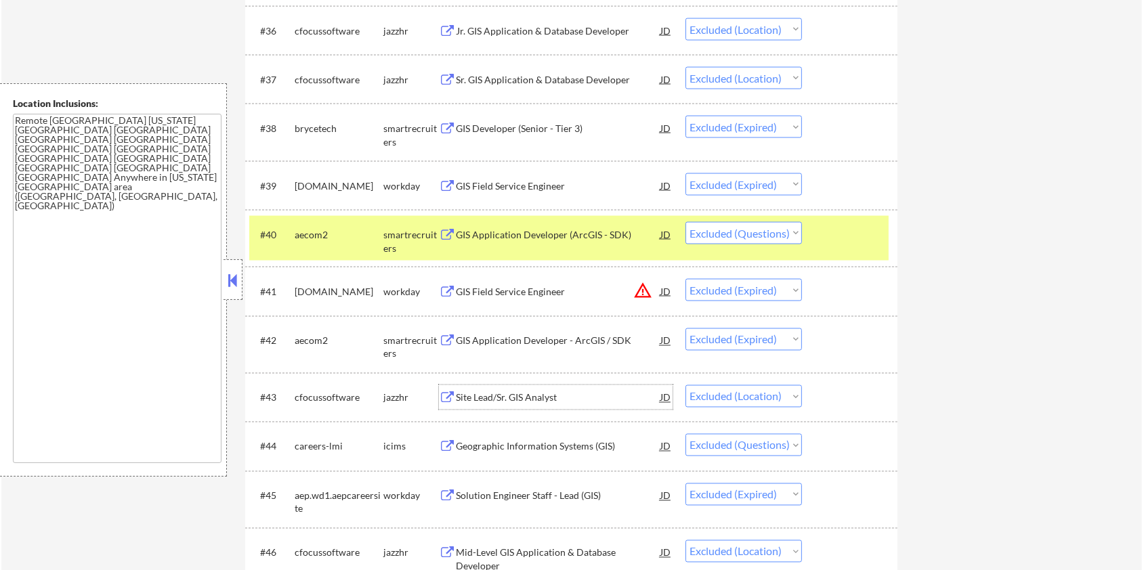
click at [477, 393] on div "Site Lead/Sr. GIS Analyst" at bounding box center [558, 399] width 205 height 14
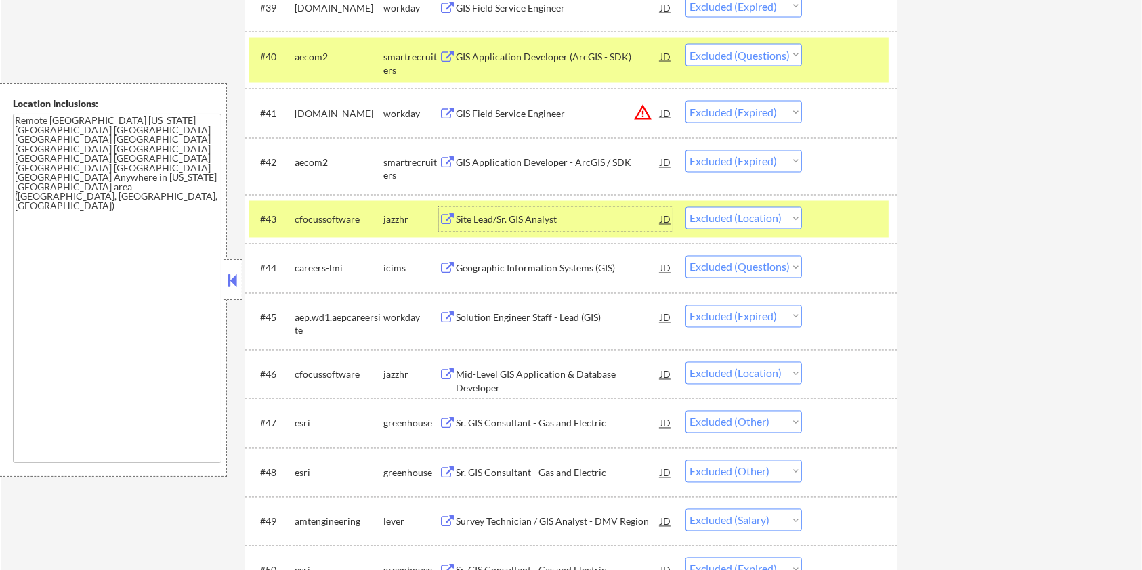
scroll to position [2439, 0]
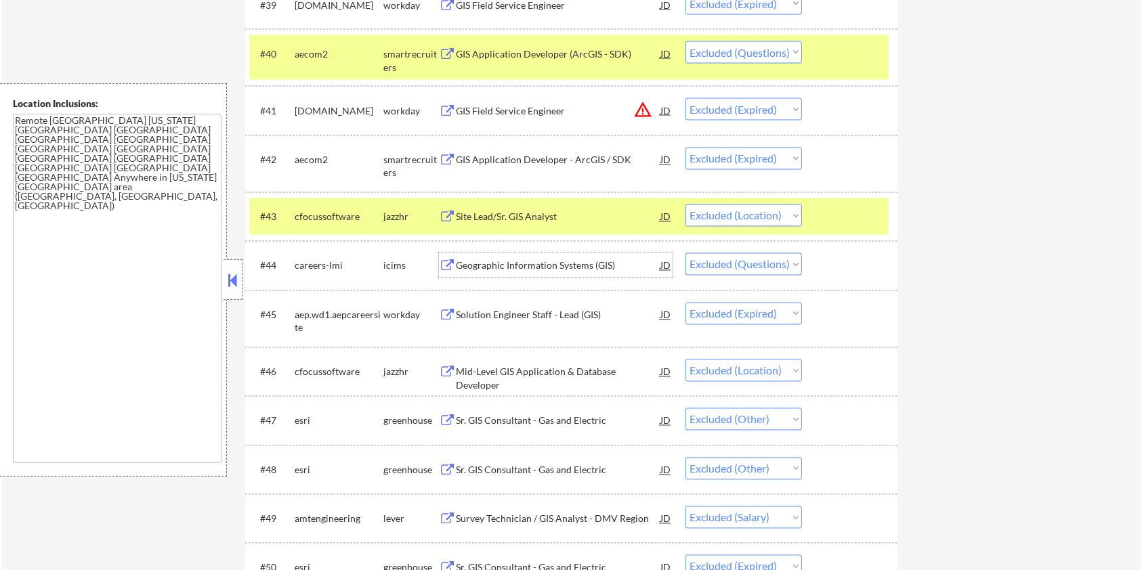
click at [560, 262] on div "Geographic Information Systems (GIS)" at bounding box center [558, 266] width 205 height 14
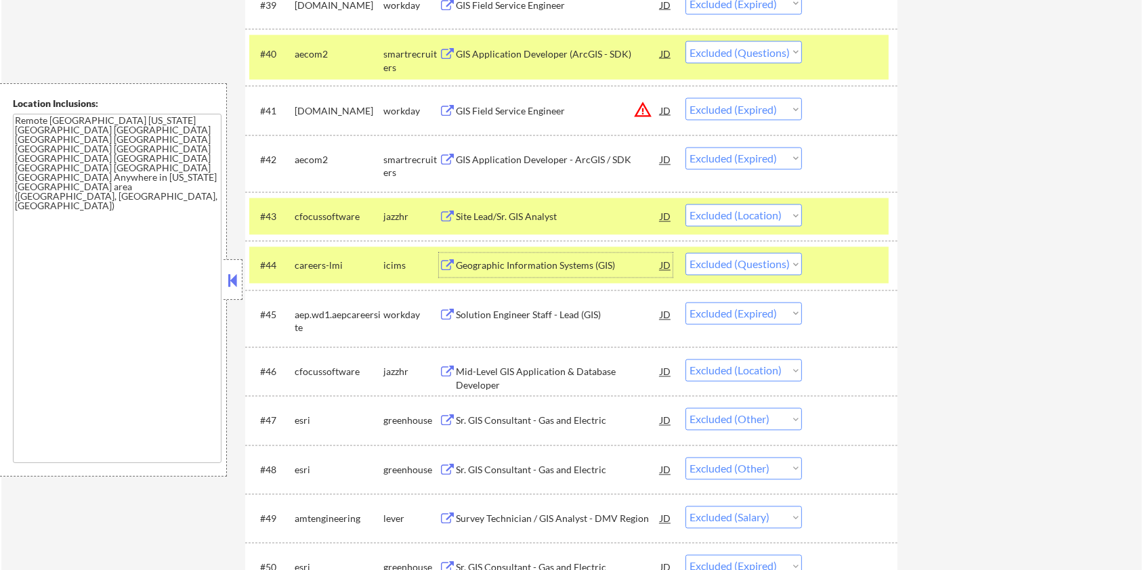
click at [523, 371] on div "Mid-Level GIS Application & Database Developer" at bounding box center [558, 379] width 205 height 26
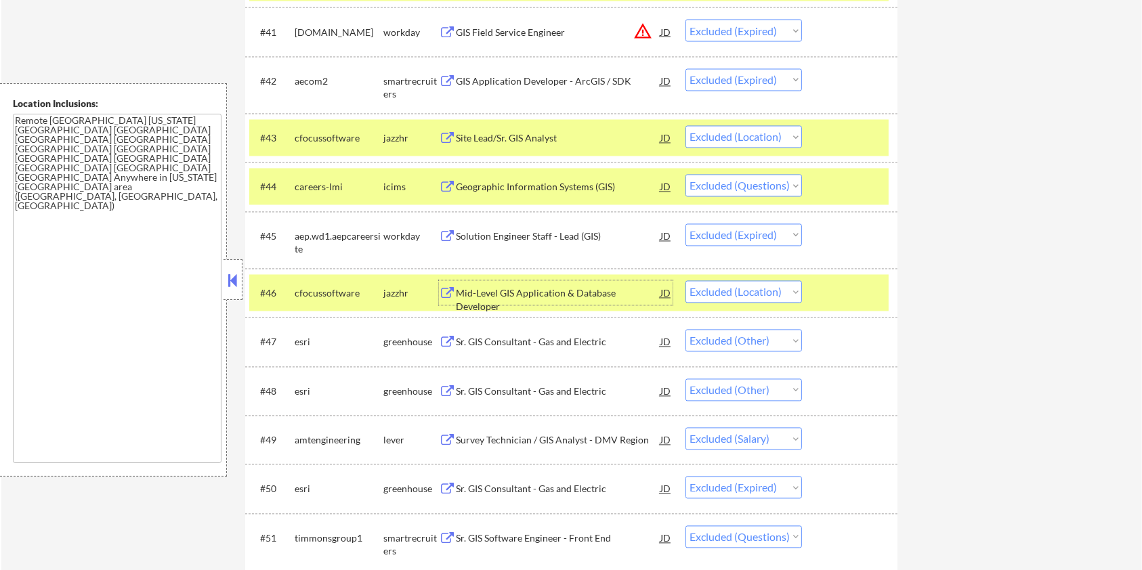
scroll to position [2619, 0]
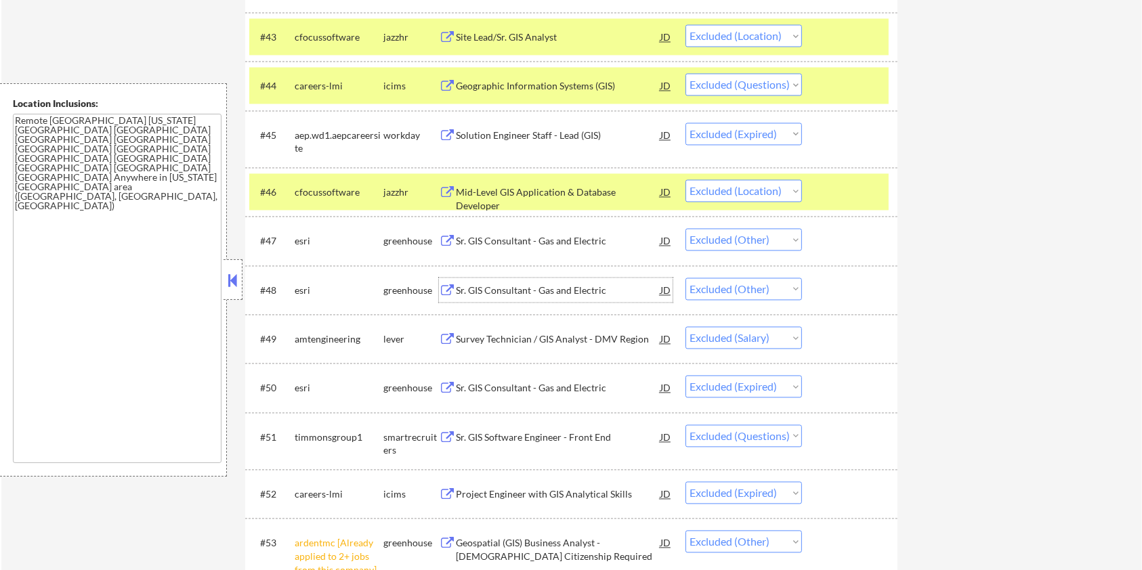
click at [497, 285] on div "Sr. GIS Consultant - Gas and Electric" at bounding box center [558, 291] width 205 height 14
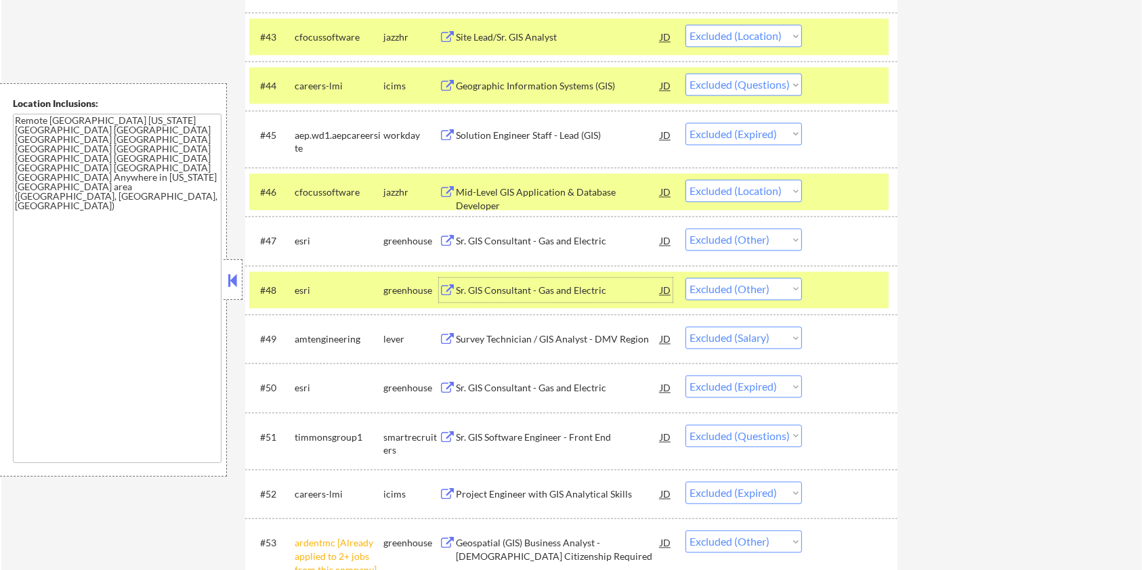
click at [838, 290] on div at bounding box center [852, 290] width 60 height 24
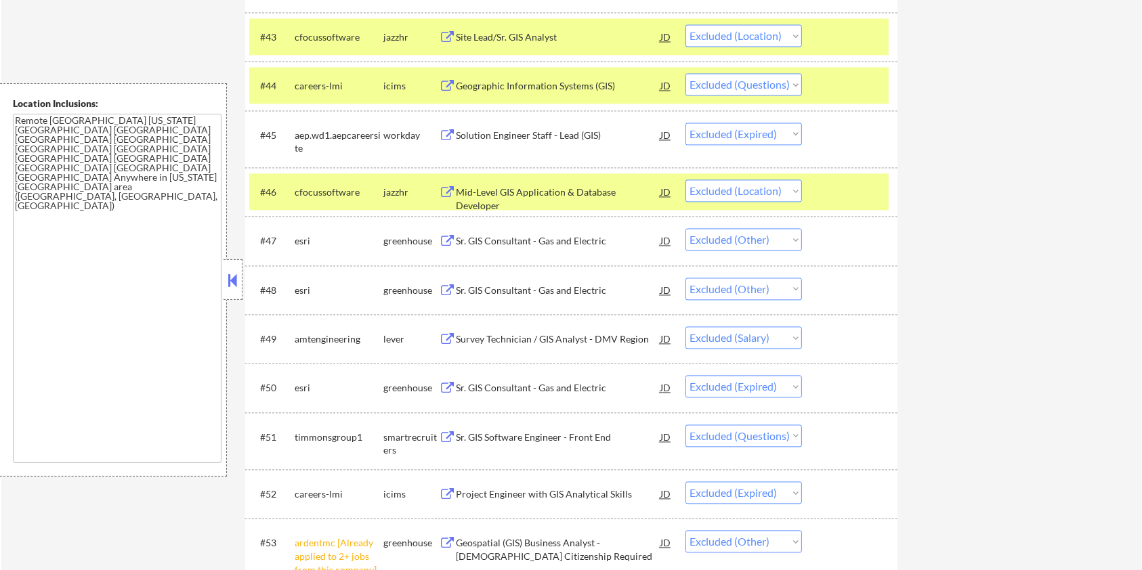
click at [809, 171] on div "#46 cfocussoftware jazzhr Mid-Level GIS Application & Database Developer JD Cho…" at bounding box center [571, 191] width 652 height 49
click at [842, 78] on div at bounding box center [852, 85] width 60 height 24
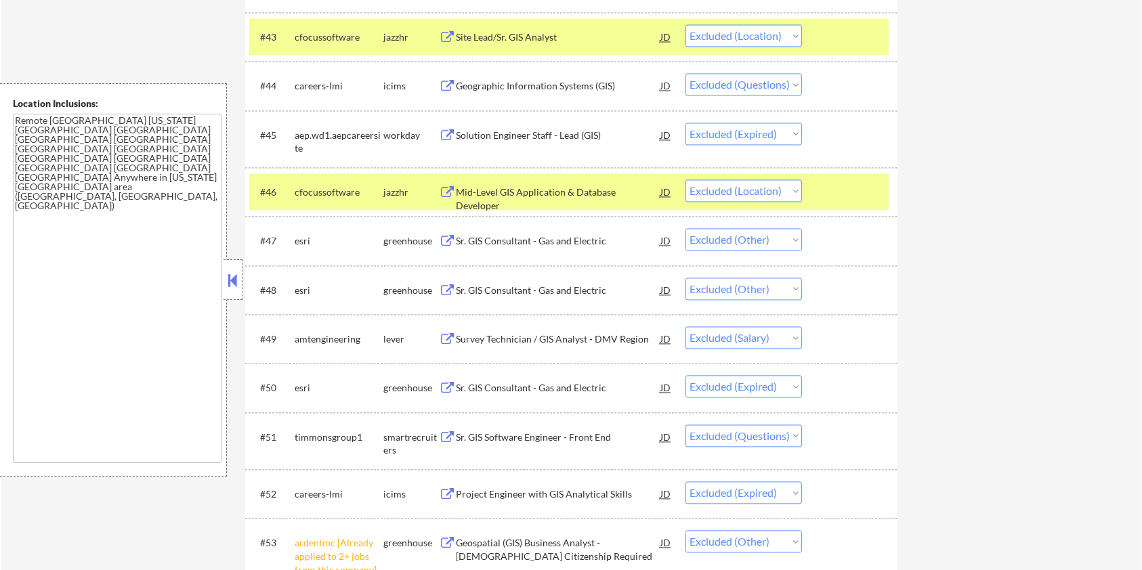
click at [850, 30] on div at bounding box center [852, 36] width 60 height 24
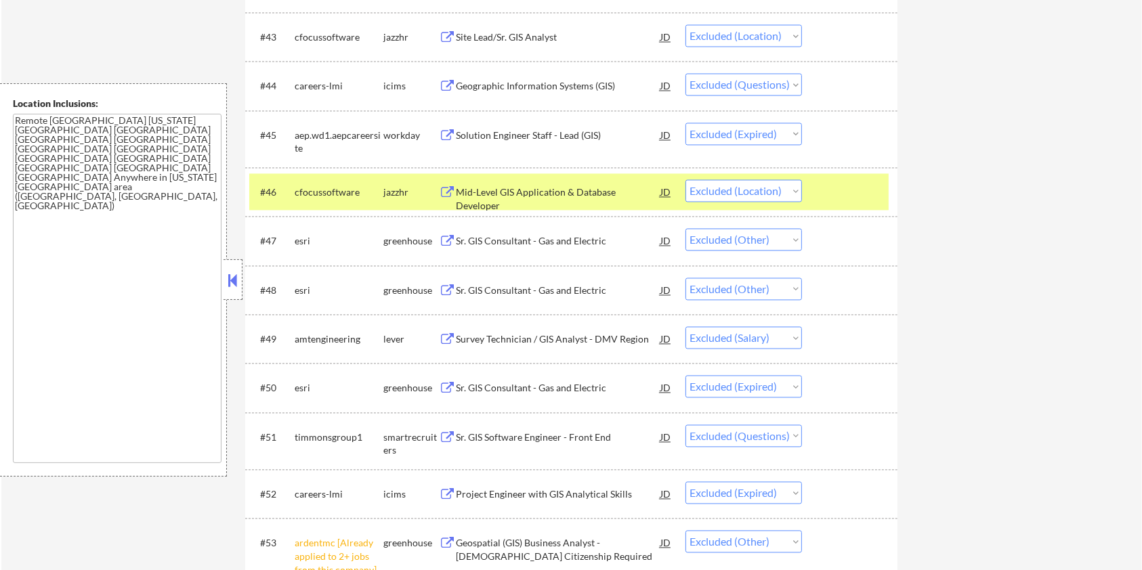
click at [860, 190] on div at bounding box center [852, 192] width 60 height 24
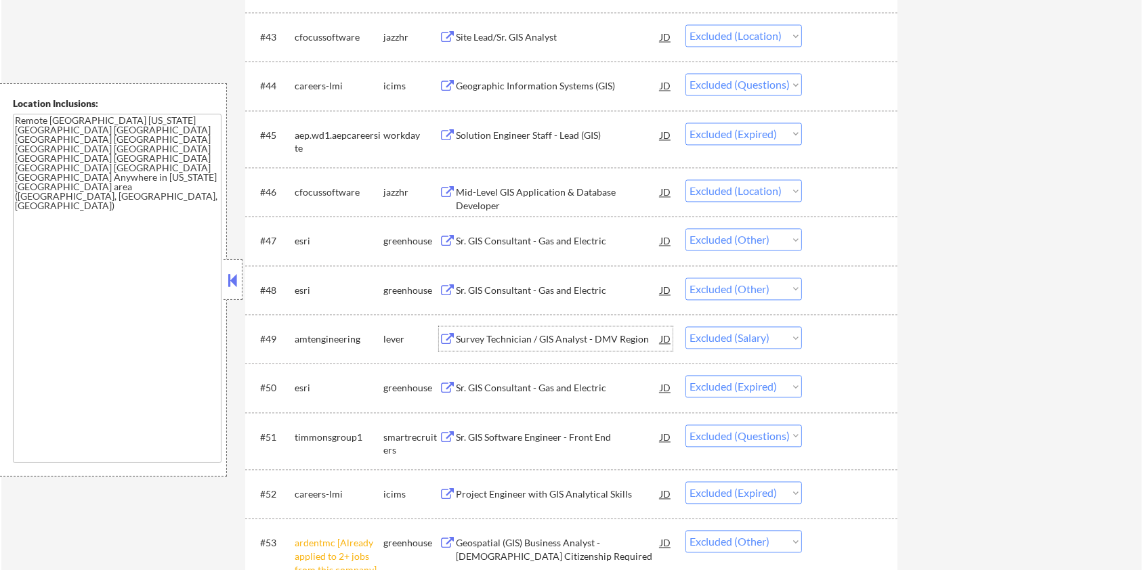
click at [536, 339] on div "Survey Technician / GIS Analyst - DMV Region" at bounding box center [558, 340] width 205 height 14
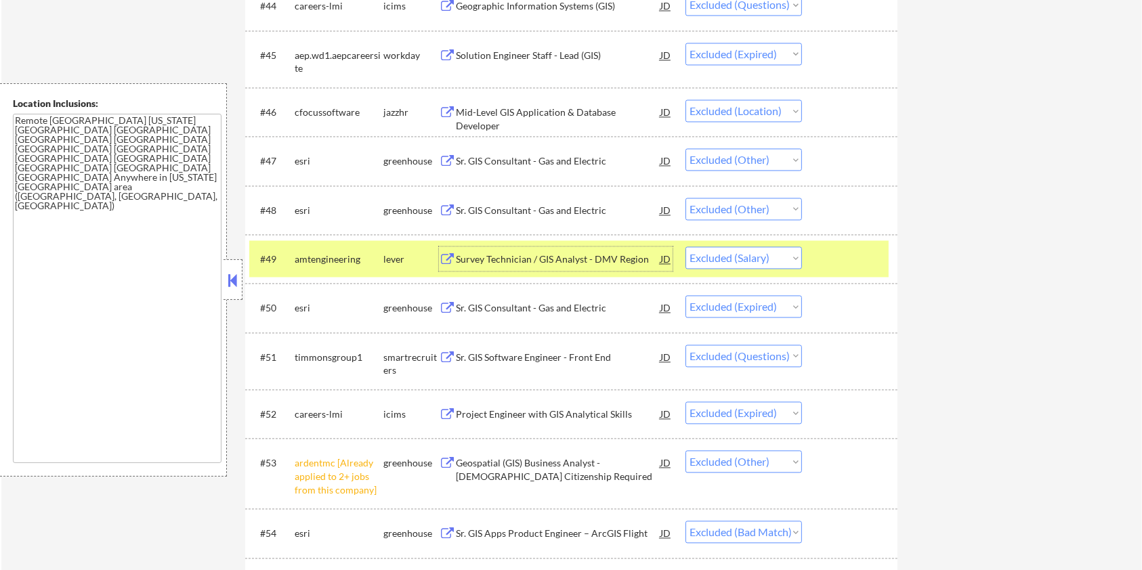
scroll to position [2710, 0]
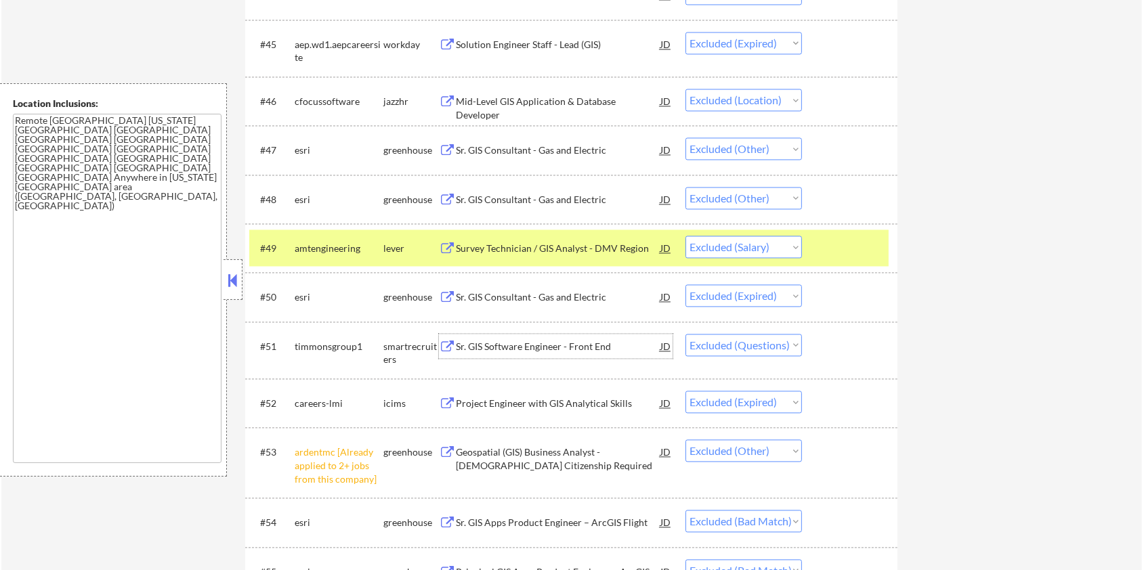
click at [586, 343] on div "Sr. GIS Software Engineer - Front End" at bounding box center [558, 347] width 205 height 14
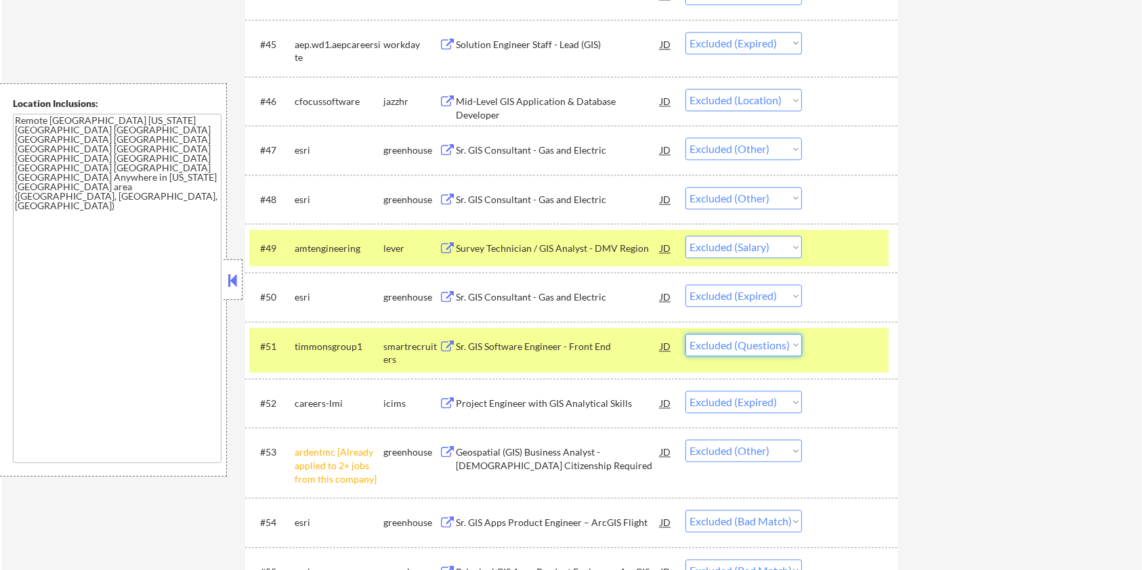
click at [732, 341] on select "Choose an option... Pending Applied Excluded (Questions) Excluded (Expired) Exc…" at bounding box center [744, 345] width 117 height 22
select select ""excluded__bad_match_""
click at [686, 334] on select "Choose an option... Pending Applied Excluded (Questions) Excluded (Expired) Exc…" at bounding box center [744, 345] width 117 height 22
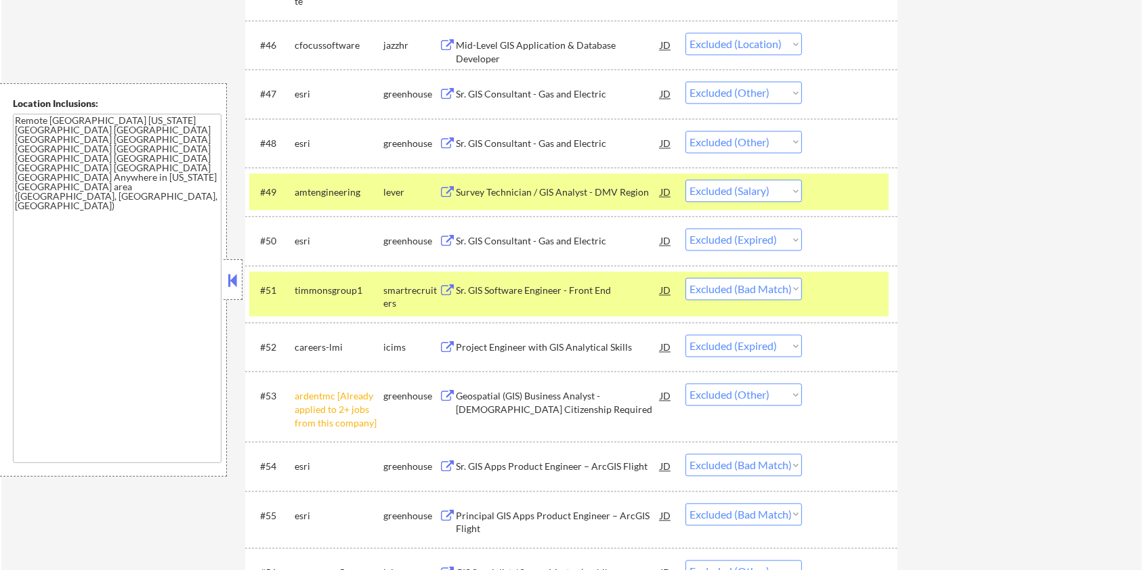
scroll to position [2800, 0]
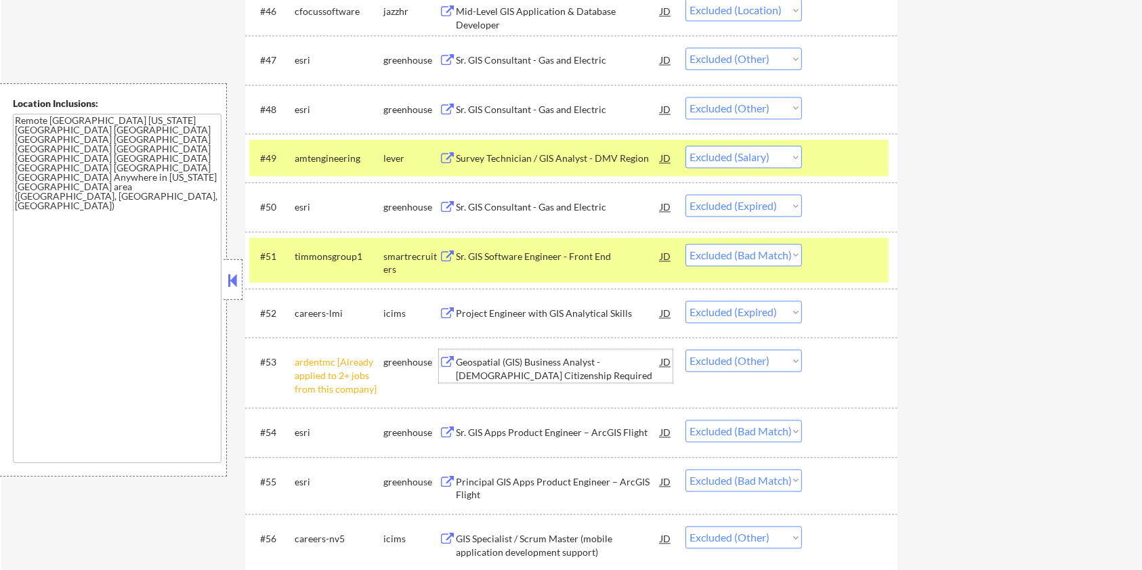
click at [488, 358] on div "Geospatial (GIS) Business Analyst - U.S. Citizenship Required" at bounding box center [558, 369] width 205 height 26
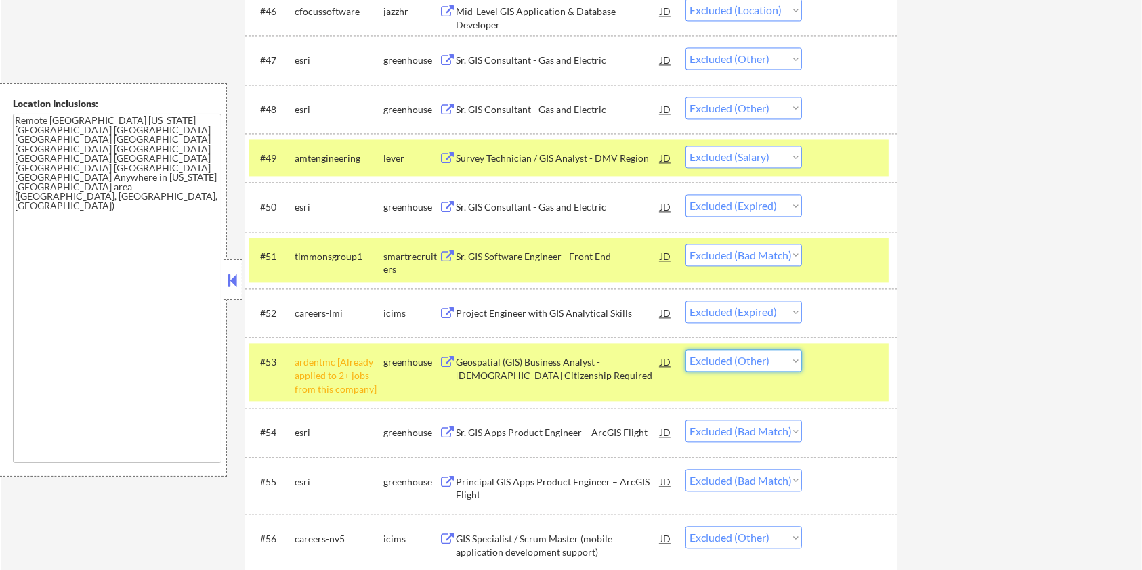
click at [732, 362] on select "Choose an option... Pending Applied Excluded (Questions) Excluded (Expired) Exc…" at bounding box center [744, 361] width 117 height 22
select select ""excluded__expired_""
click at [686, 350] on select "Choose an option... Pending Applied Excluded (Questions) Excluded (Expired) Exc…" at bounding box center [744, 361] width 117 height 22
click at [839, 357] on div at bounding box center [852, 362] width 60 height 24
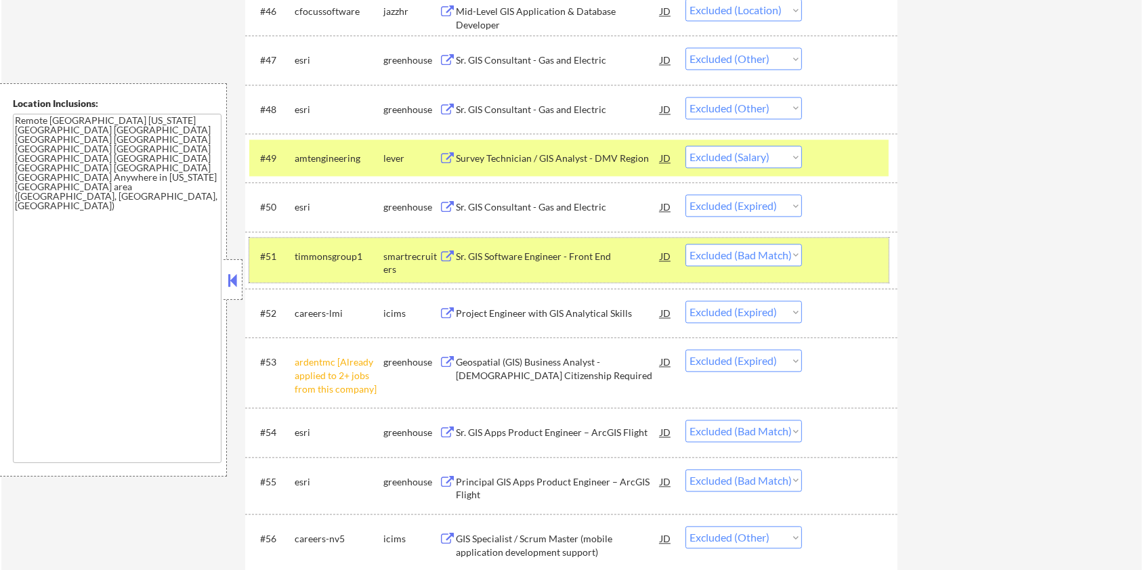
drag, startPoint x: 822, startPoint y: 245, endPoint x: 822, endPoint y: 236, distance: 9.5
click at [822, 244] on div at bounding box center [852, 256] width 60 height 24
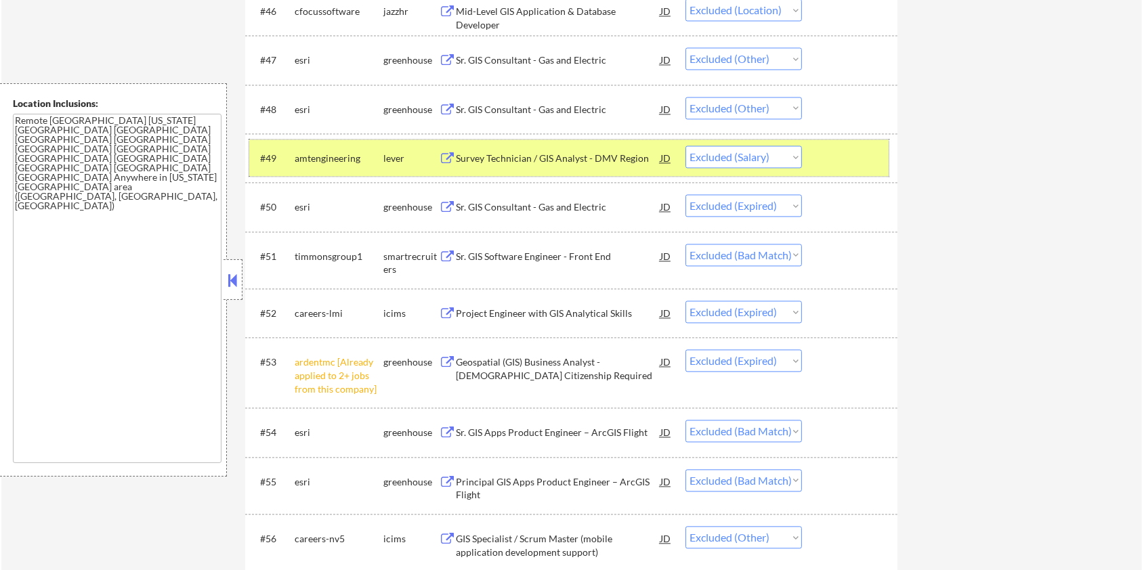
click at [827, 150] on div at bounding box center [852, 158] width 60 height 24
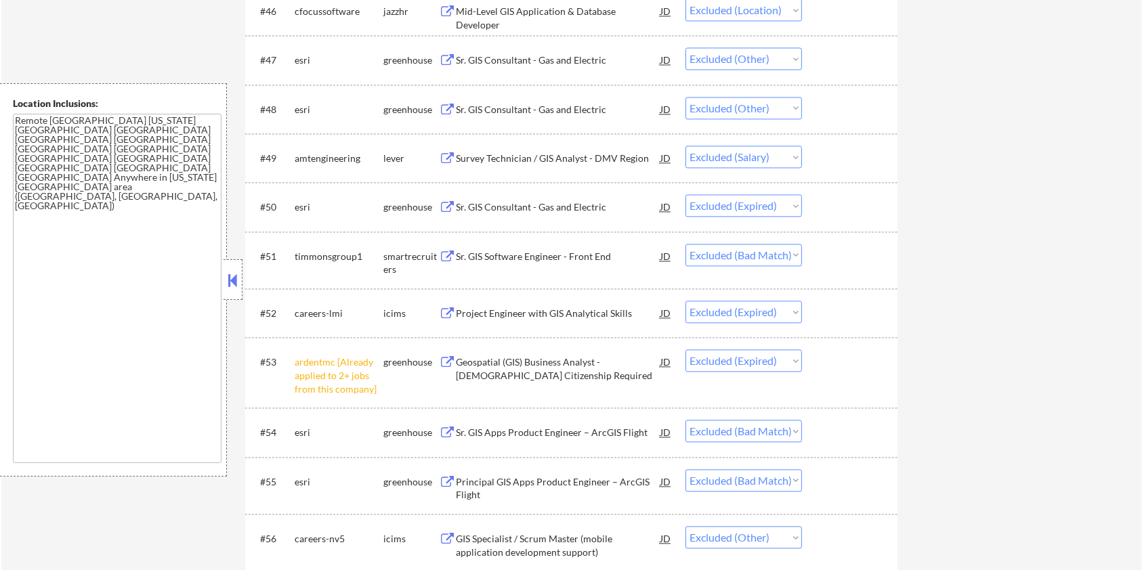
click at [528, 432] on div "Sr. GIS Apps Product Engineer – ArcGIS Flight" at bounding box center [558, 433] width 205 height 14
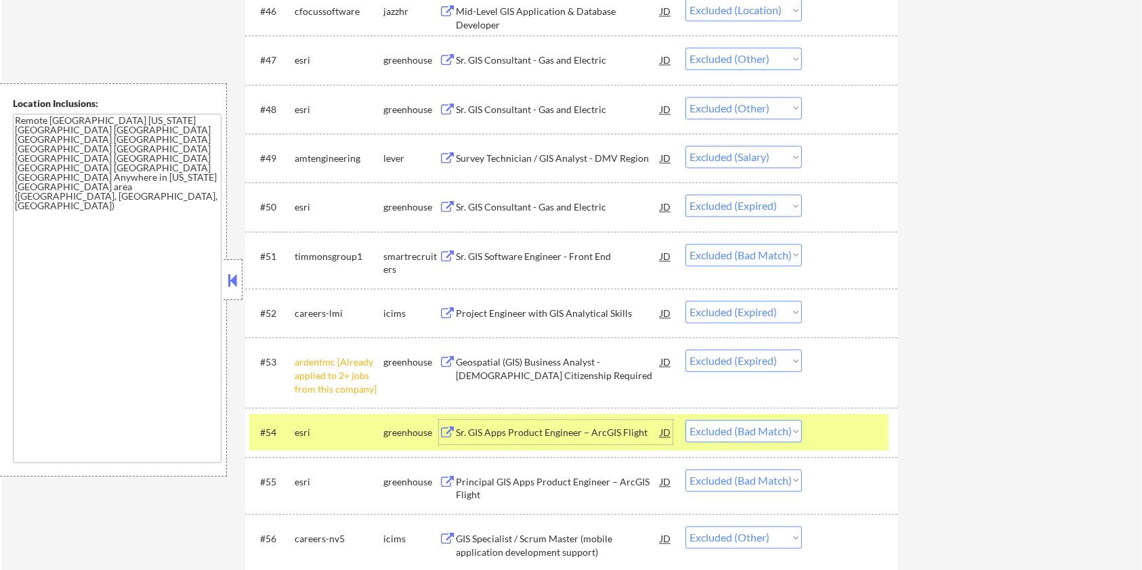
click at [833, 431] on div at bounding box center [852, 432] width 60 height 24
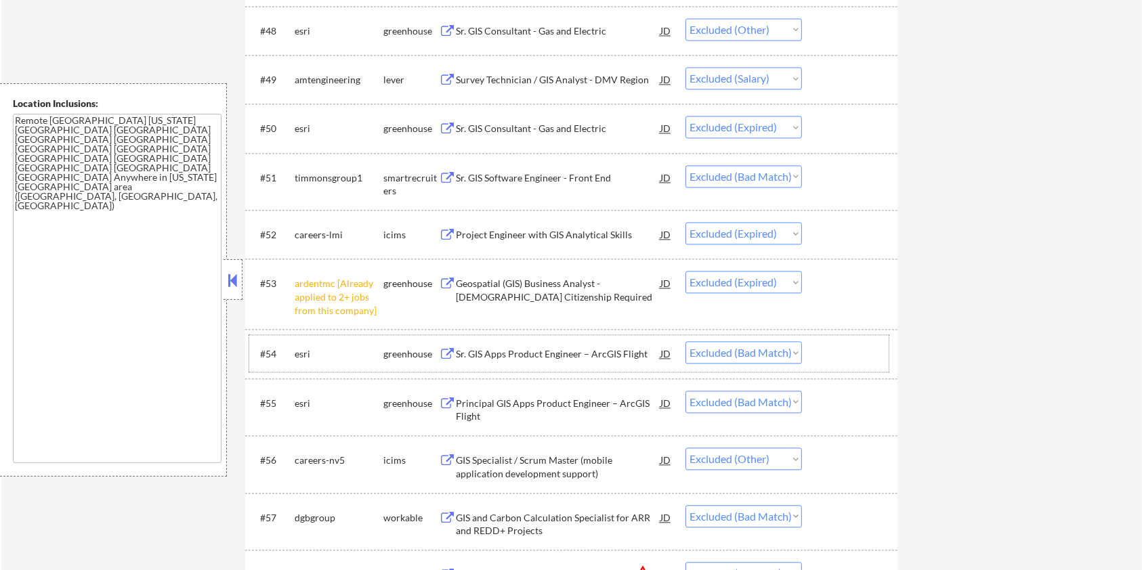
scroll to position [2890, 0]
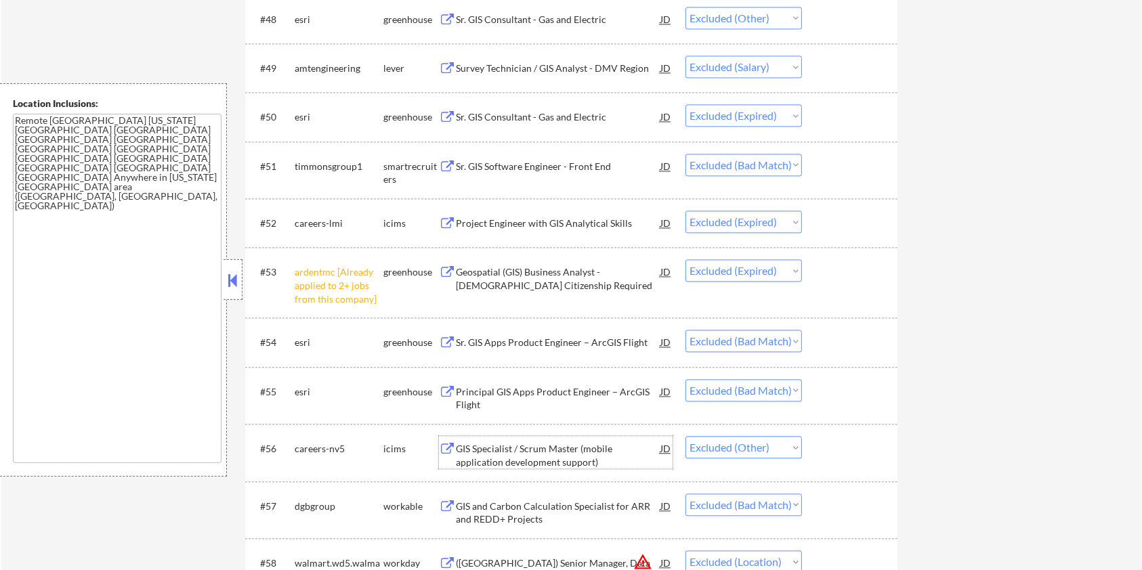
click at [495, 453] on div "GIS Specialist / Scrum Master (mobile application development support)" at bounding box center [558, 455] width 205 height 26
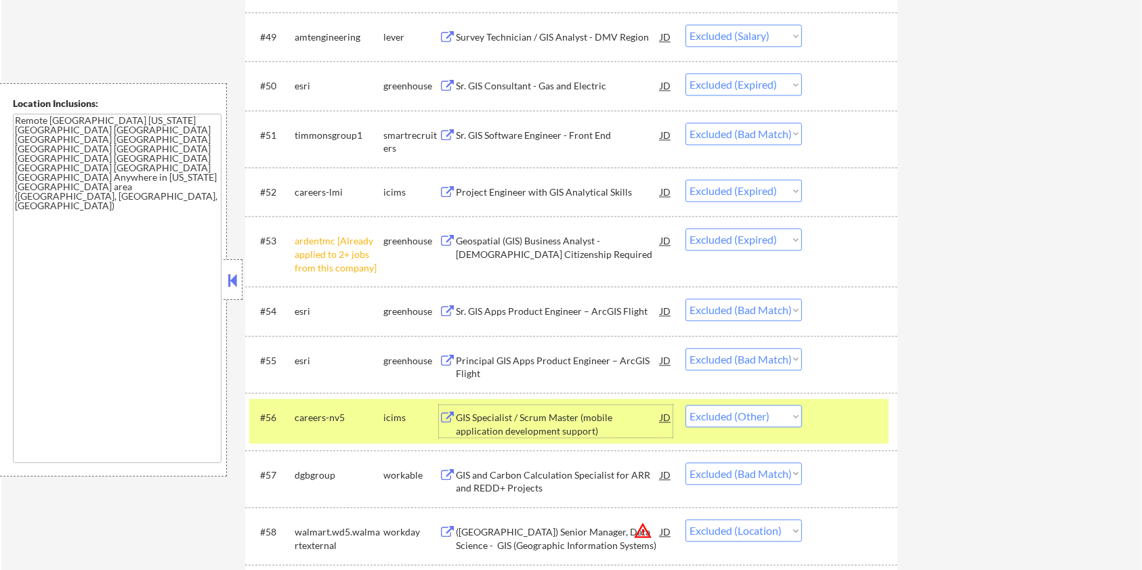
scroll to position [2981, 0]
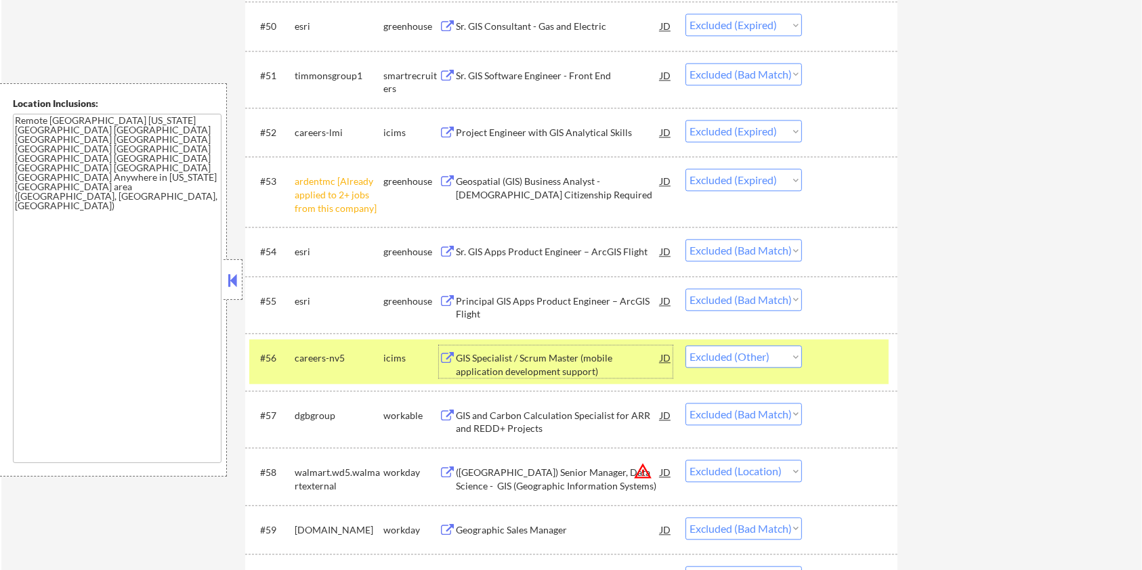
click at [497, 363] on div "GIS Specialist / Scrum Master (mobile application development support)" at bounding box center [558, 365] width 205 height 26
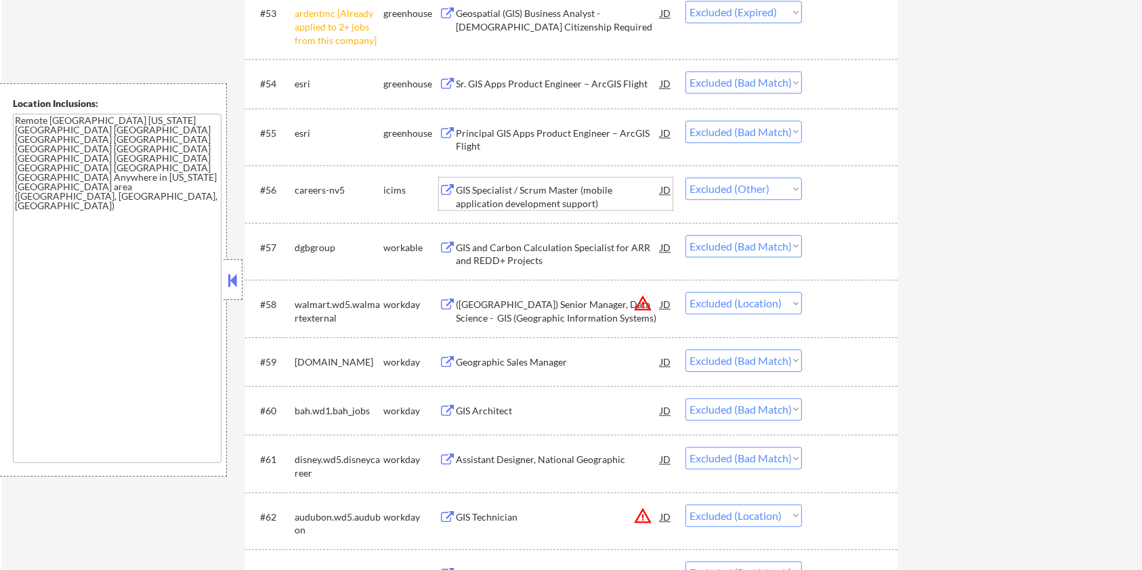
scroll to position [3161, 0]
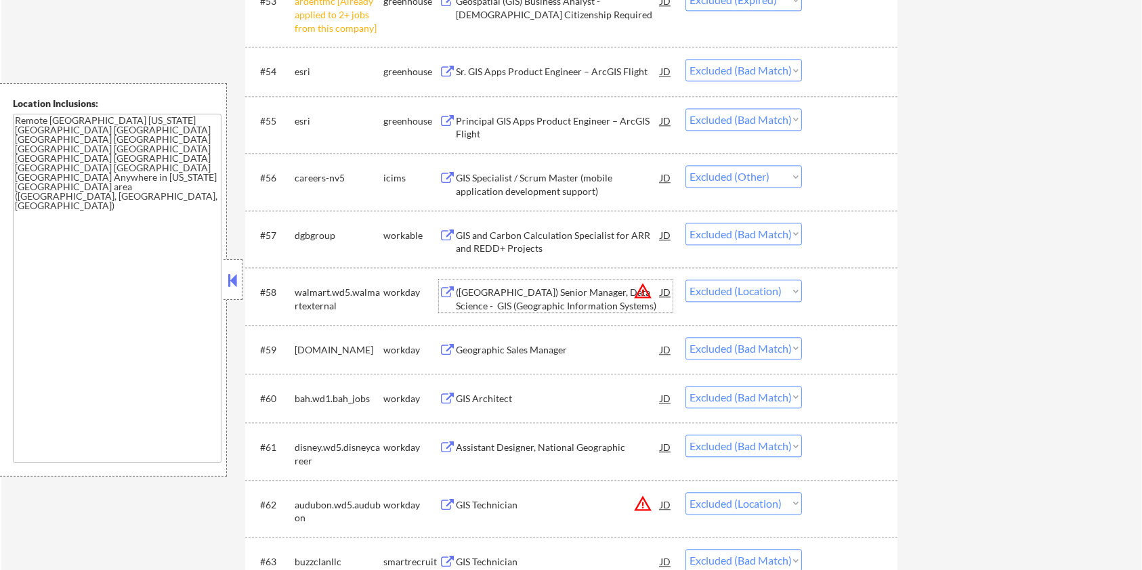
click at [532, 293] on div "(USA) Senior Manager, Data Science - GIS (Geographic Information Systems)" at bounding box center [558, 299] width 205 height 26
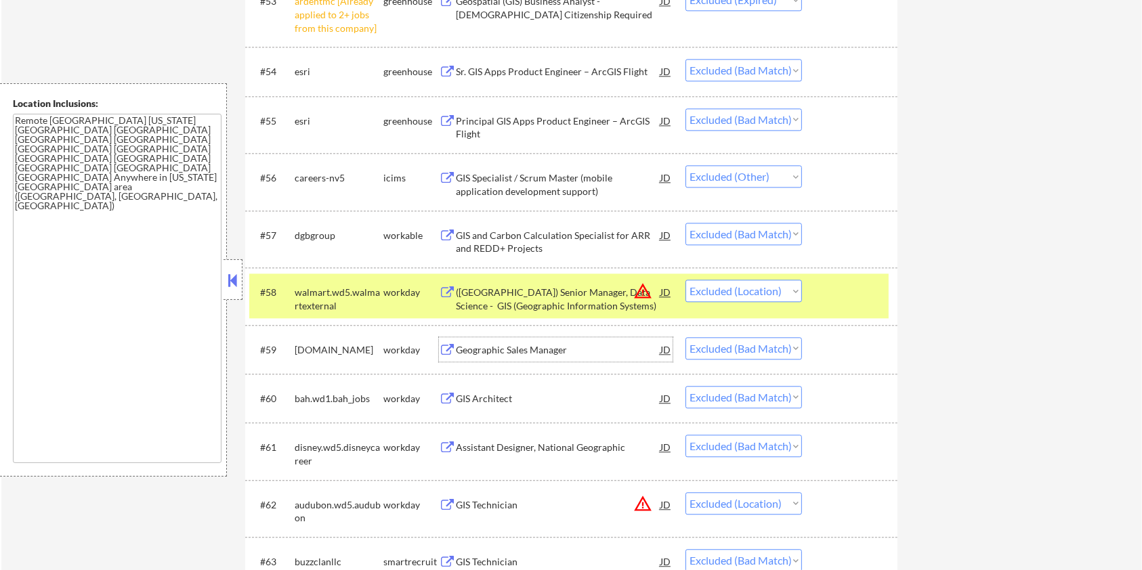
click at [491, 348] on div "Geographic Sales Manager" at bounding box center [558, 350] width 205 height 14
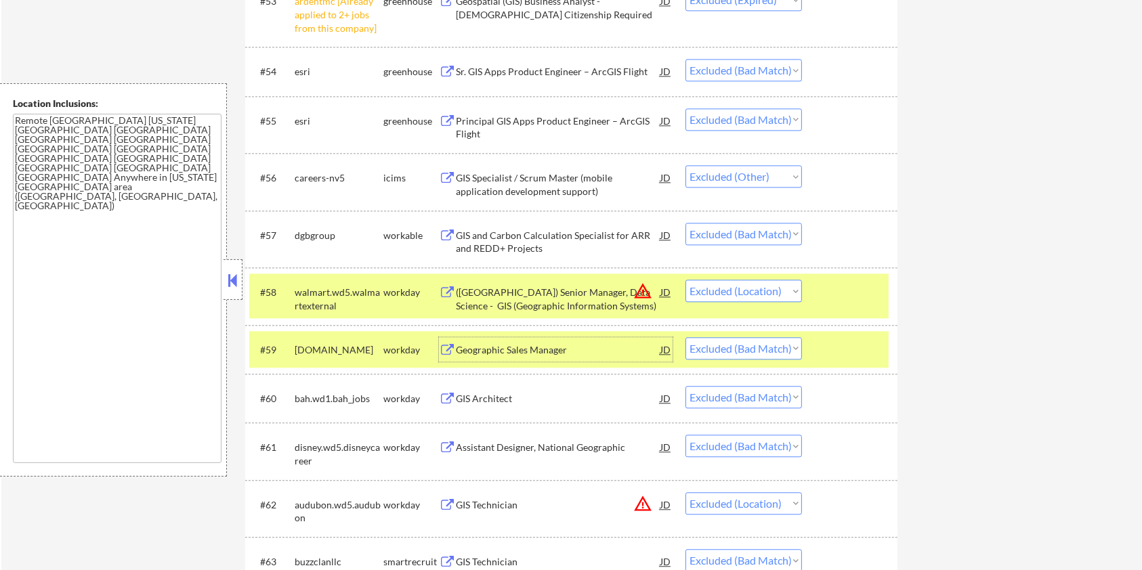
click at [879, 288] on div at bounding box center [852, 292] width 60 height 24
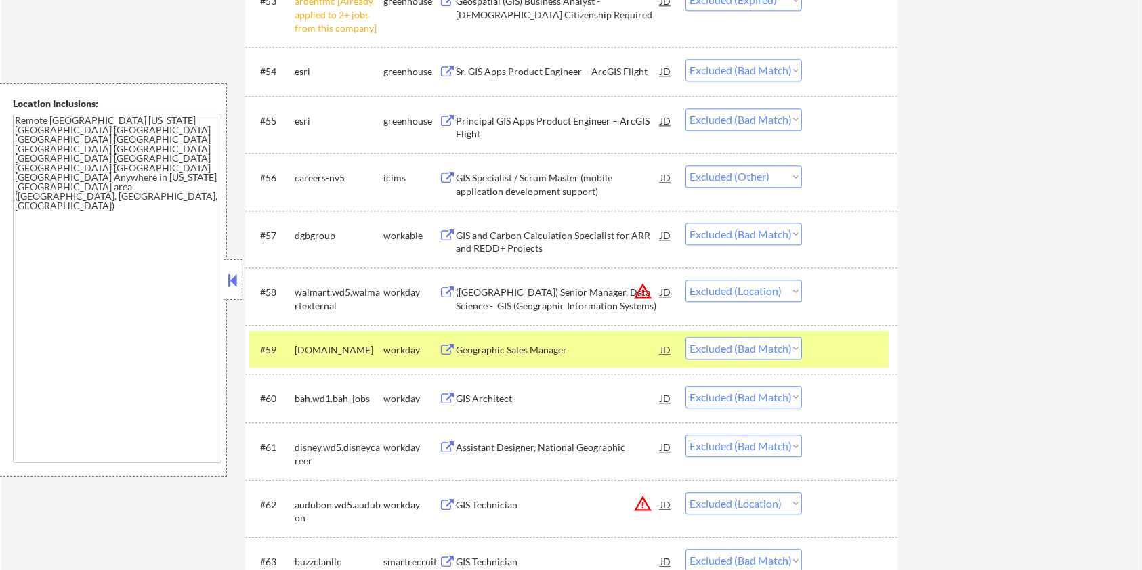
click at [856, 339] on div at bounding box center [852, 349] width 60 height 24
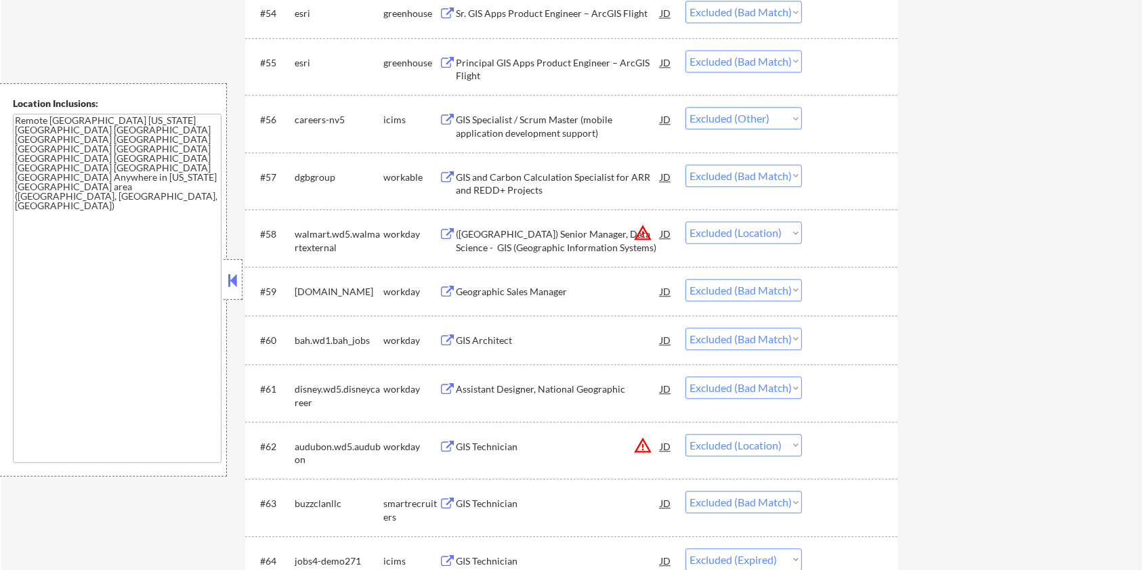
scroll to position [3252, 0]
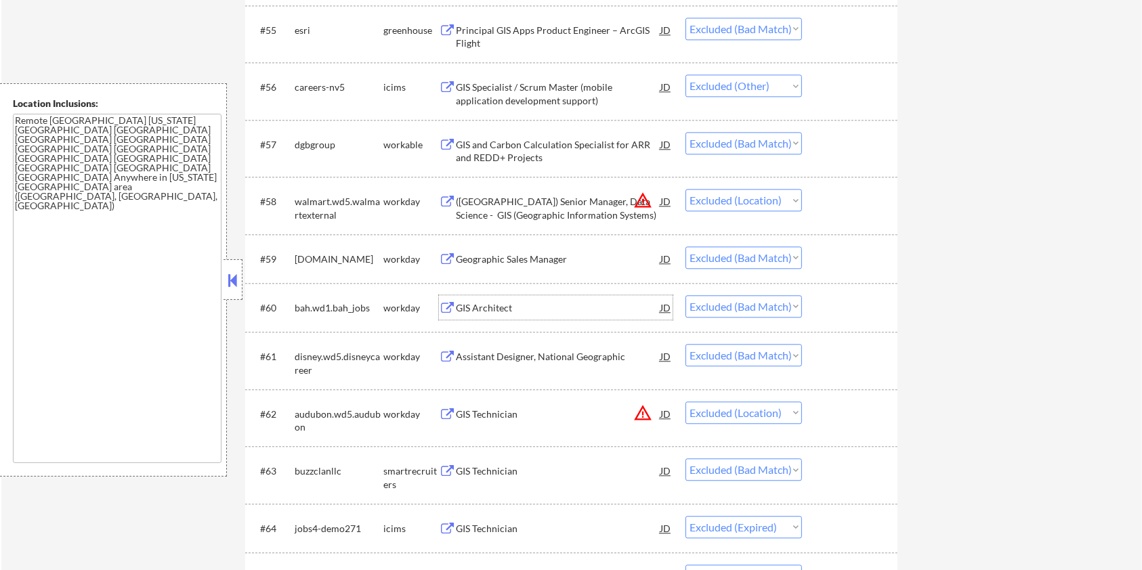
click at [463, 308] on div "GIS Architect" at bounding box center [558, 308] width 205 height 14
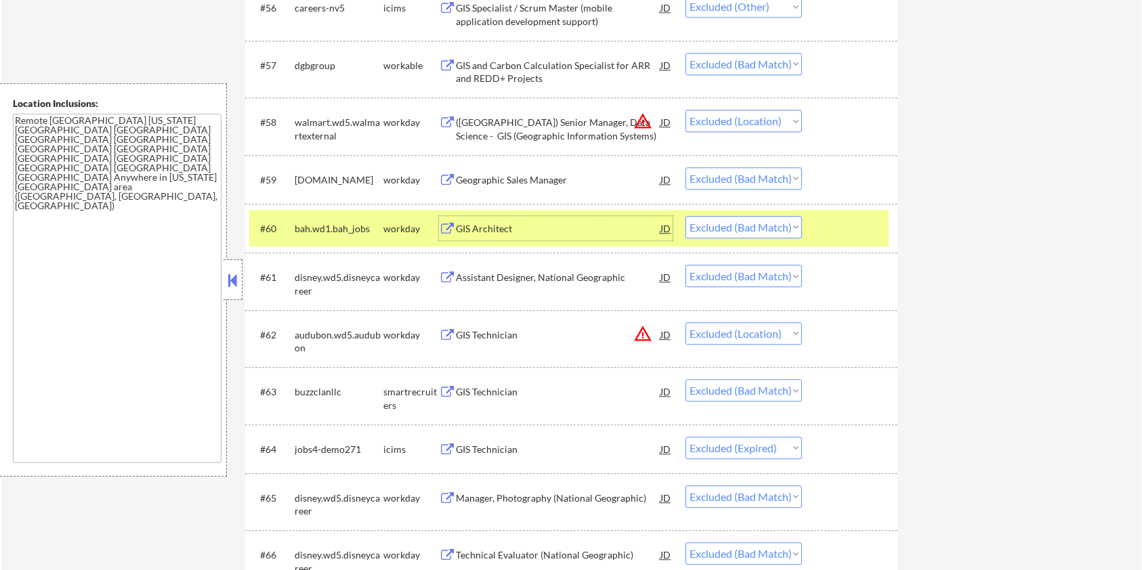
scroll to position [3342, 0]
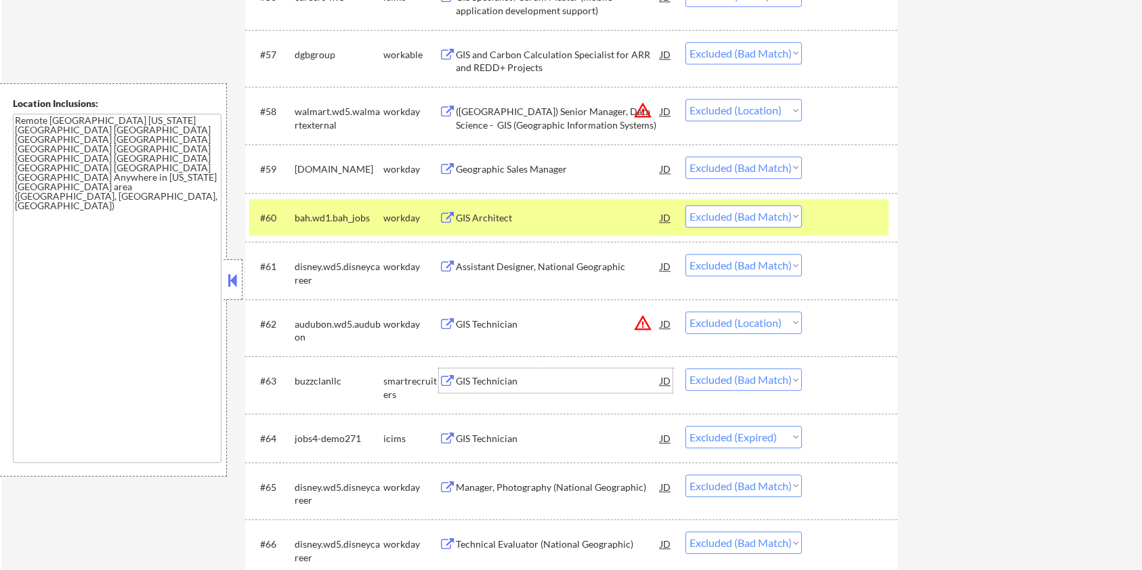
click at [482, 379] on div "GIS Technician" at bounding box center [558, 382] width 205 height 14
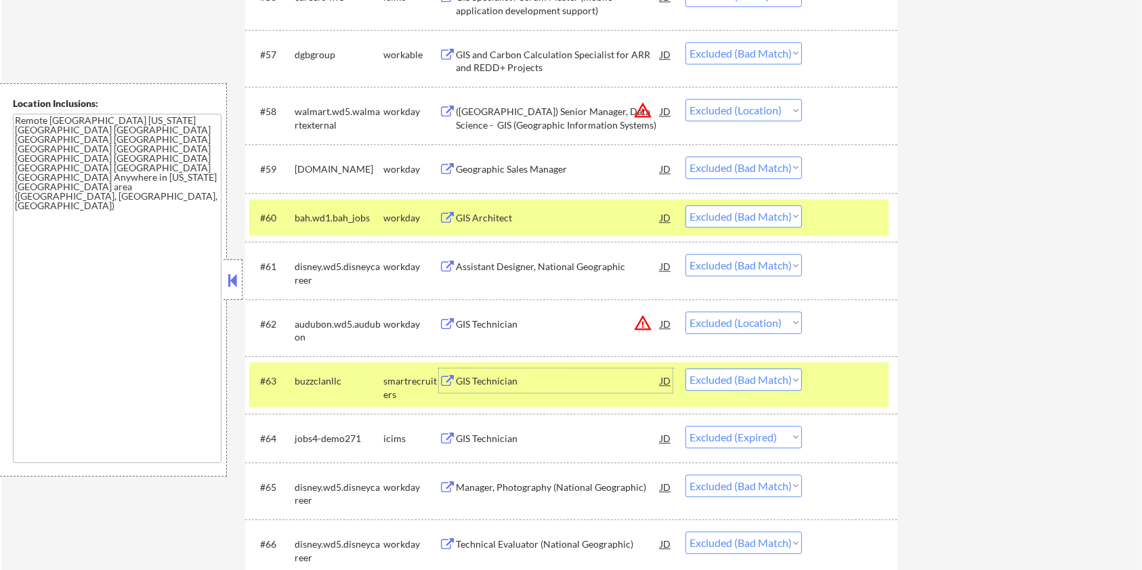
scroll to position [3432, 0]
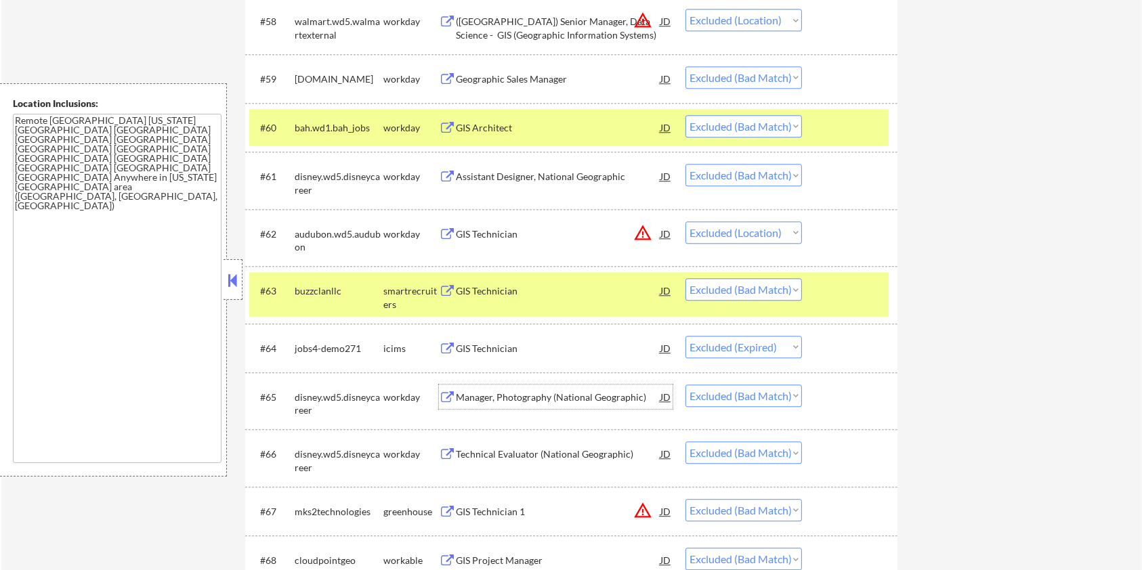
click at [535, 399] on div "Manager, Photography (National Geographic)" at bounding box center [558, 398] width 205 height 14
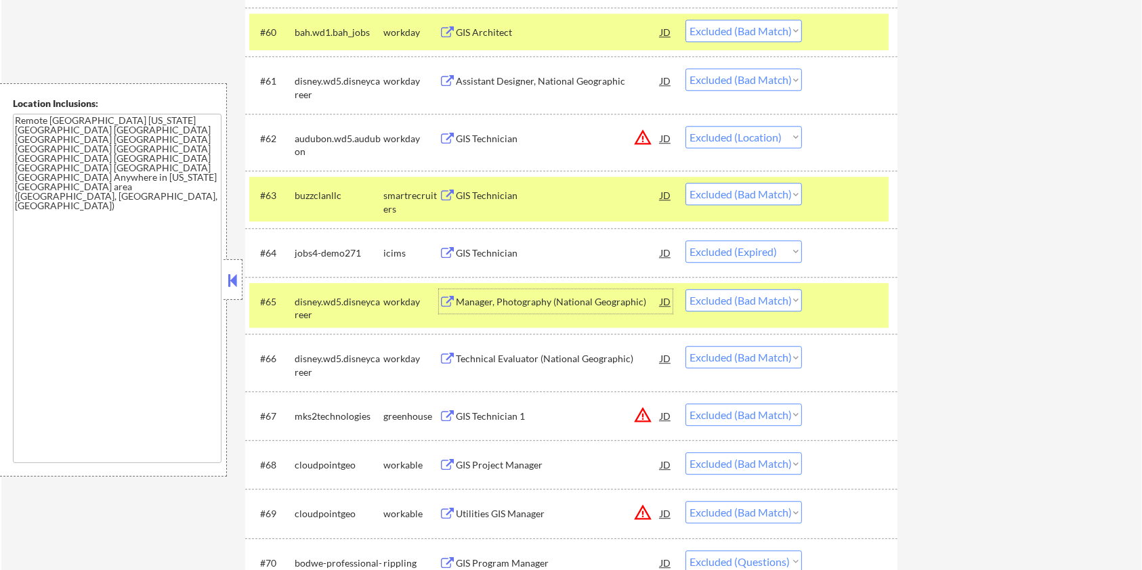
scroll to position [3613, 0]
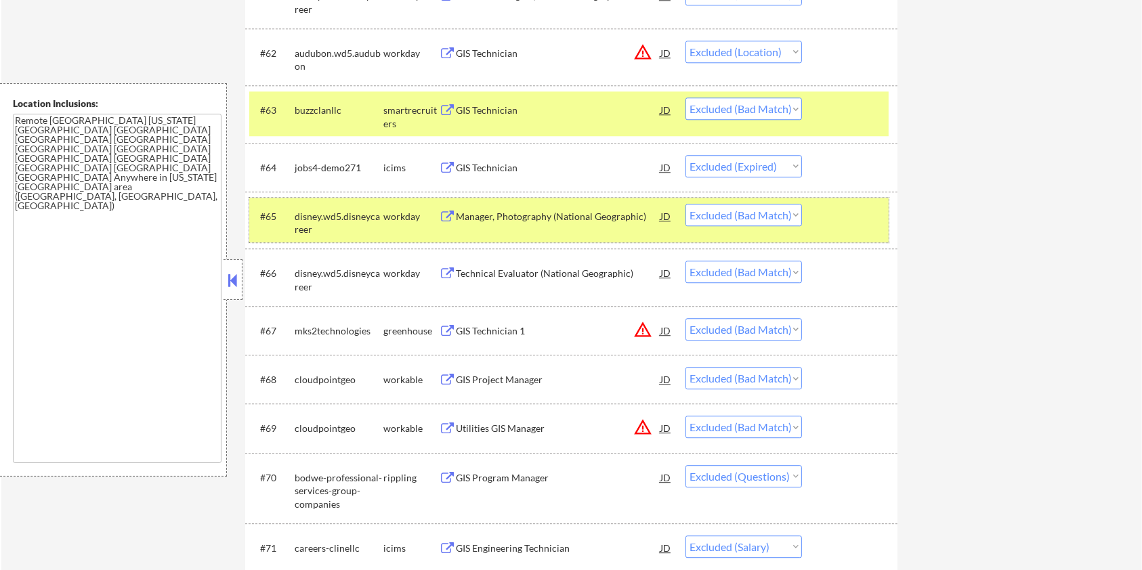
click at [862, 205] on div at bounding box center [852, 216] width 60 height 24
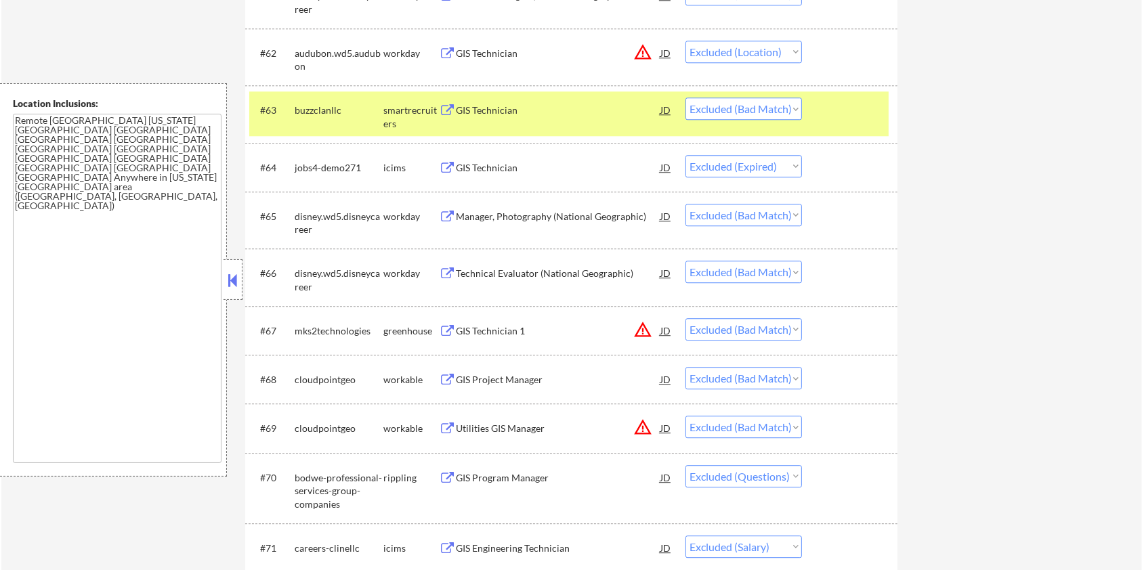
click at [840, 118] on div at bounding box center [852, 110] width 60 height 24
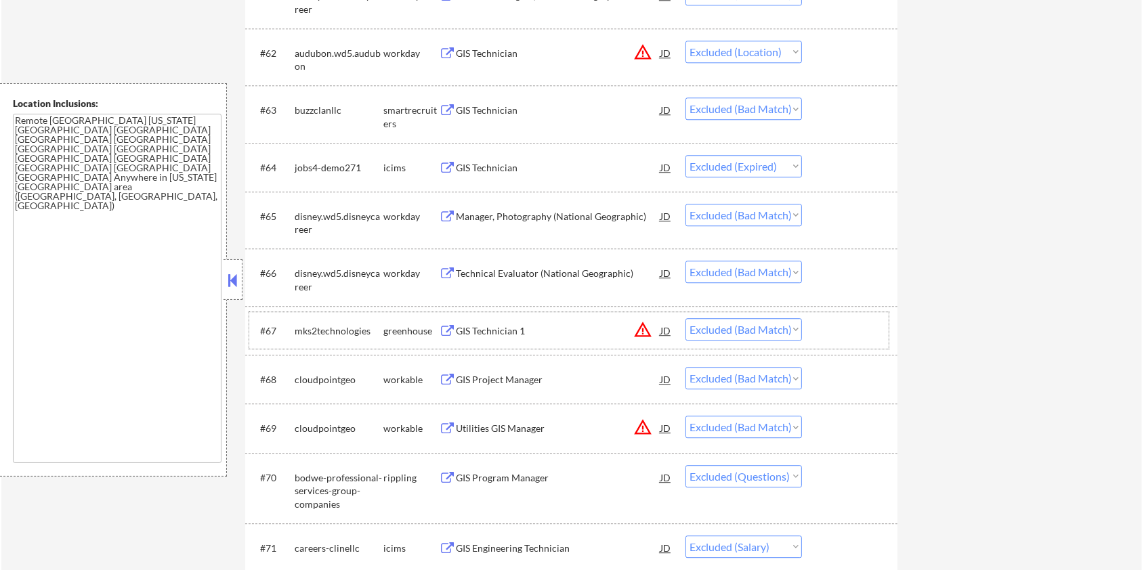
click at [436, 328] on div "greenhouse" at bounding box center [411, 332] width 56 height 14
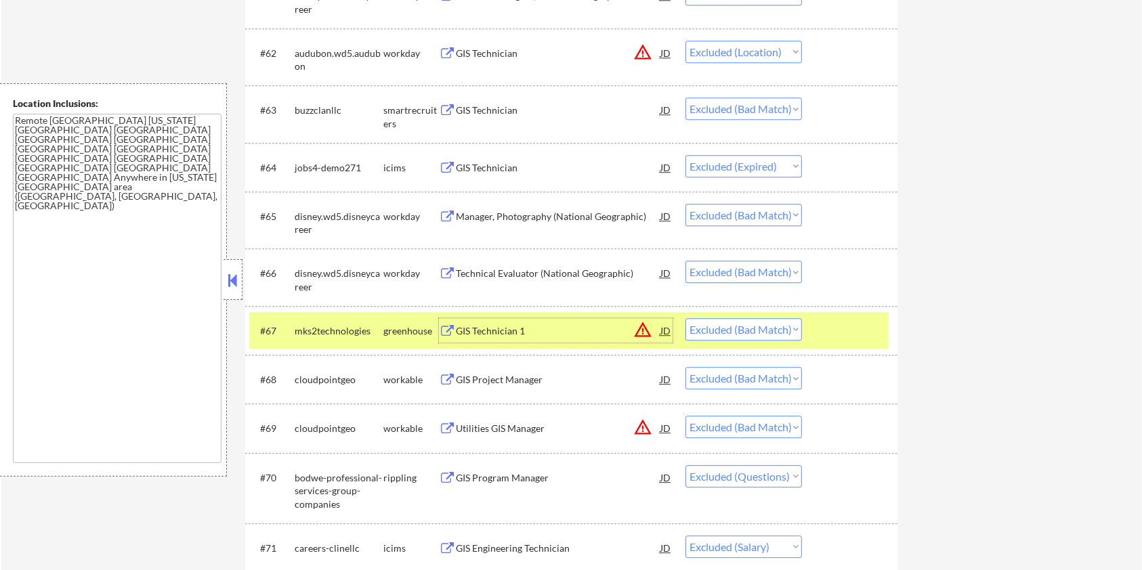
click at [446, 338] on div "GIS Technician 1 JD warning_amber" at bounding box center [556, 330] width 234 height 24
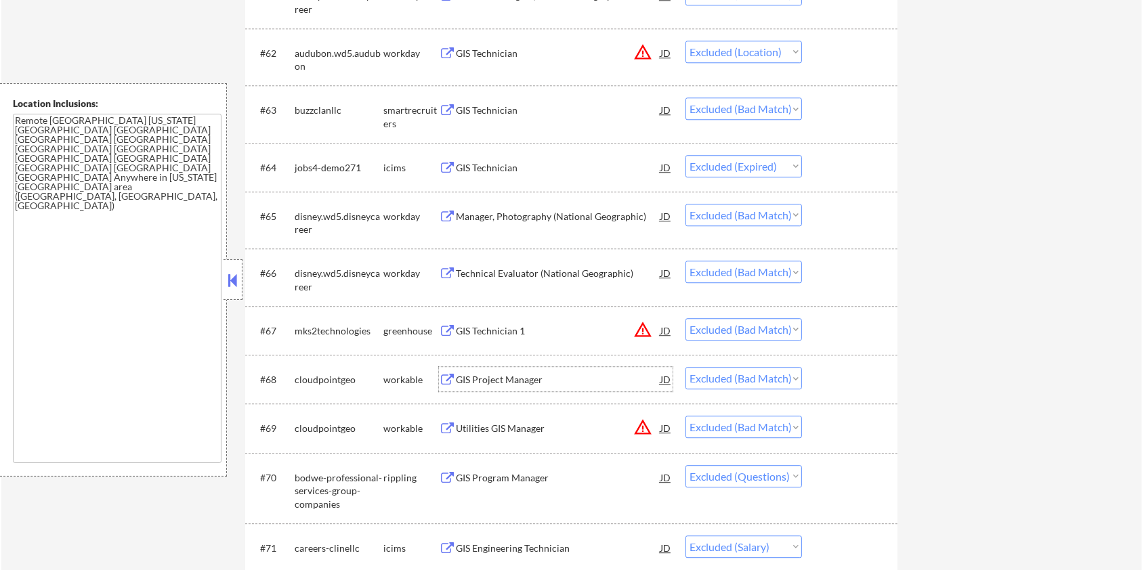
click at [513, 379] on div "GIS Project Manager" at bounding box center [558, 380] width 205 height 14
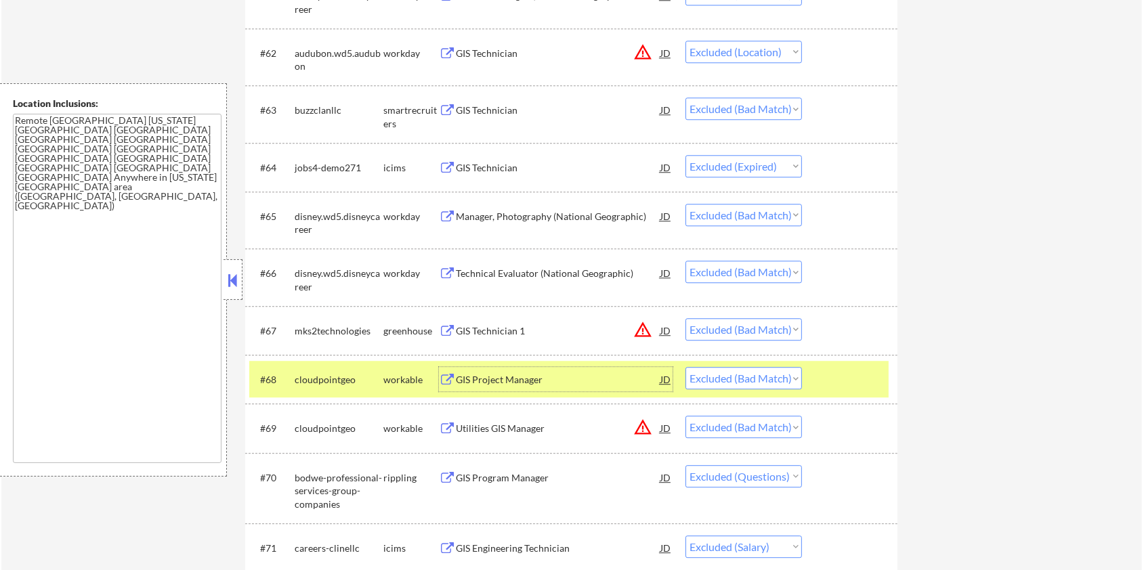
scroll to position [3703, 0]
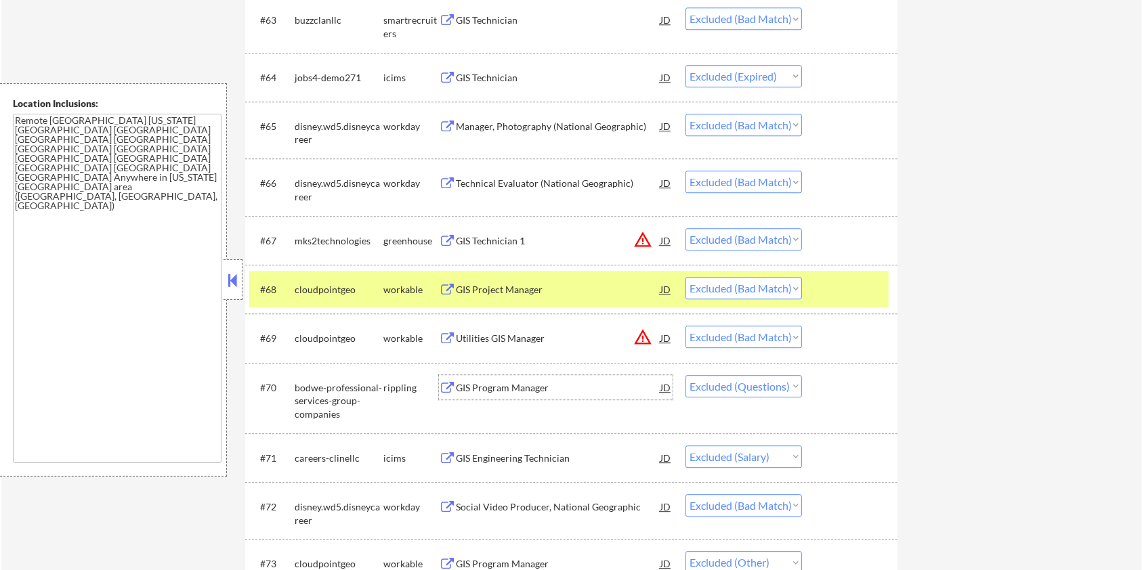
click at [526, 386] on div "GIS Program Manager" at bounding box center [558, 388] width 205 height 14
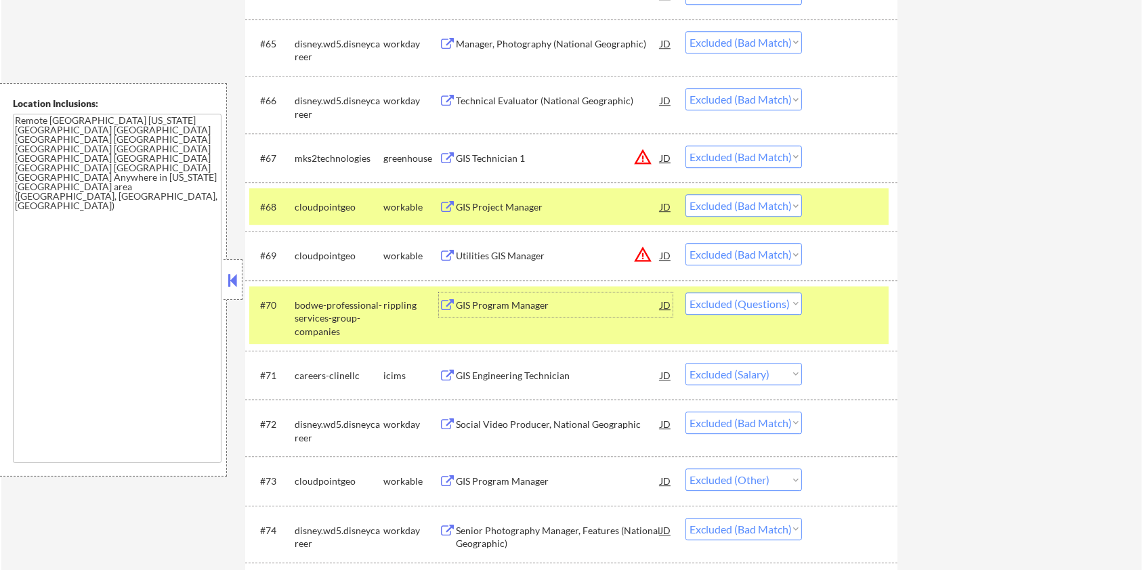
scroll to position [3794, 0]
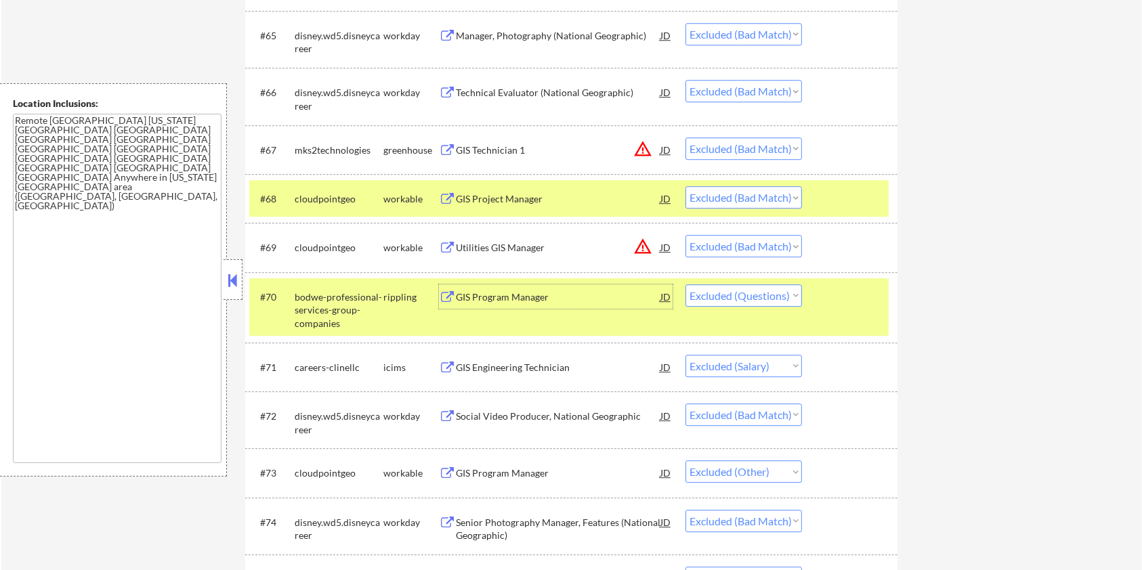
click at [491, 369] on div "GIS Engineering Technician" at bounding box center [558, 368] width 205 height 14
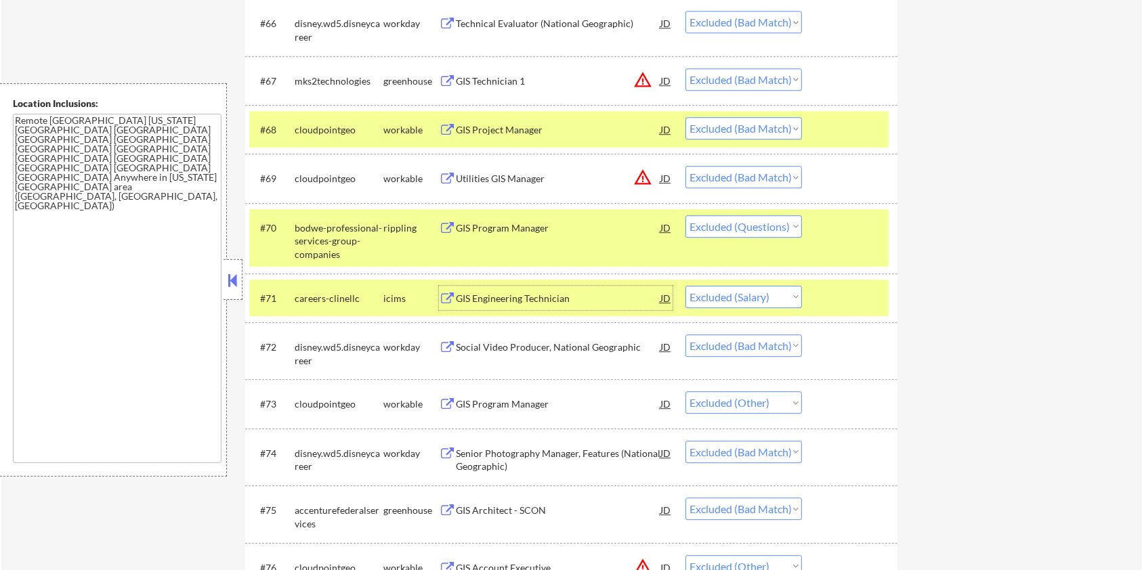
scroll to position [3884, 0]
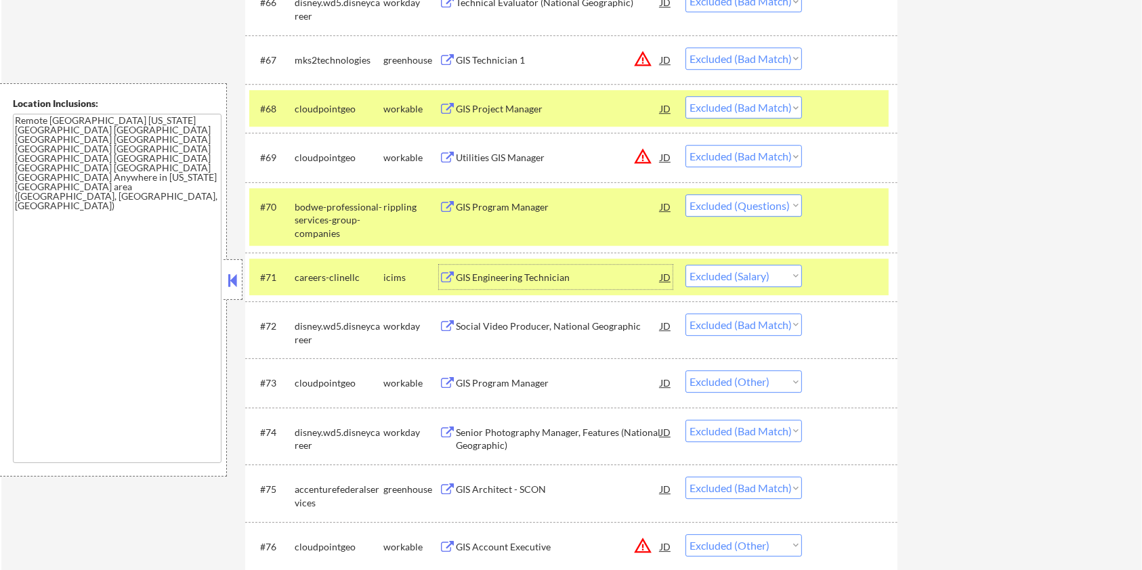
click at [525, 322] on div "Social Video Producer, National Geographic" at bounding box center [558, 327] width 205 height 14
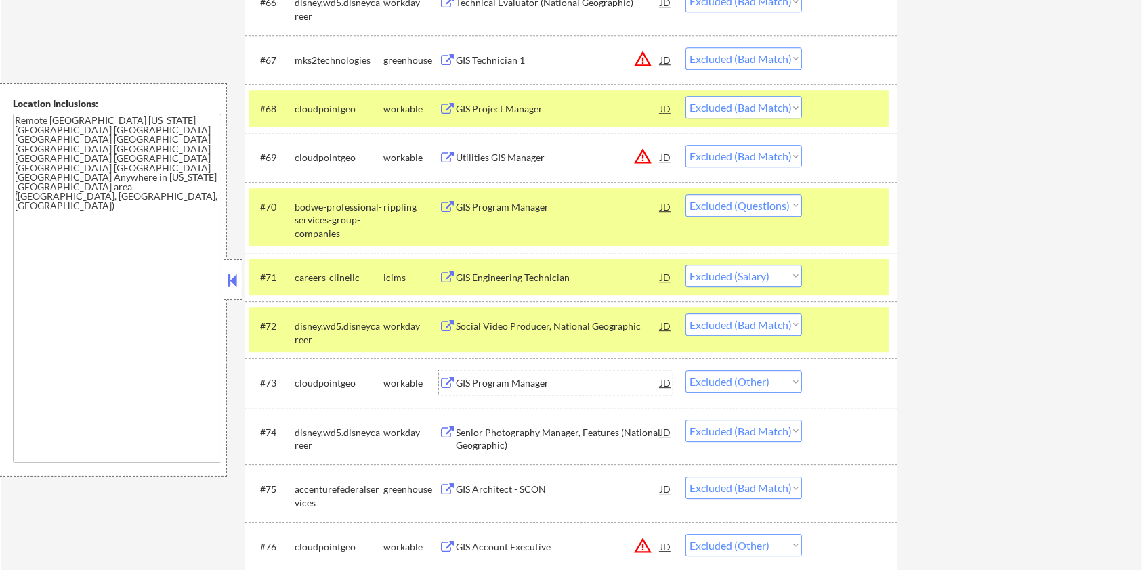
click at [523, 384] on div "GIS Program Manager" at bounding box center [558, 384] width 205 height 14
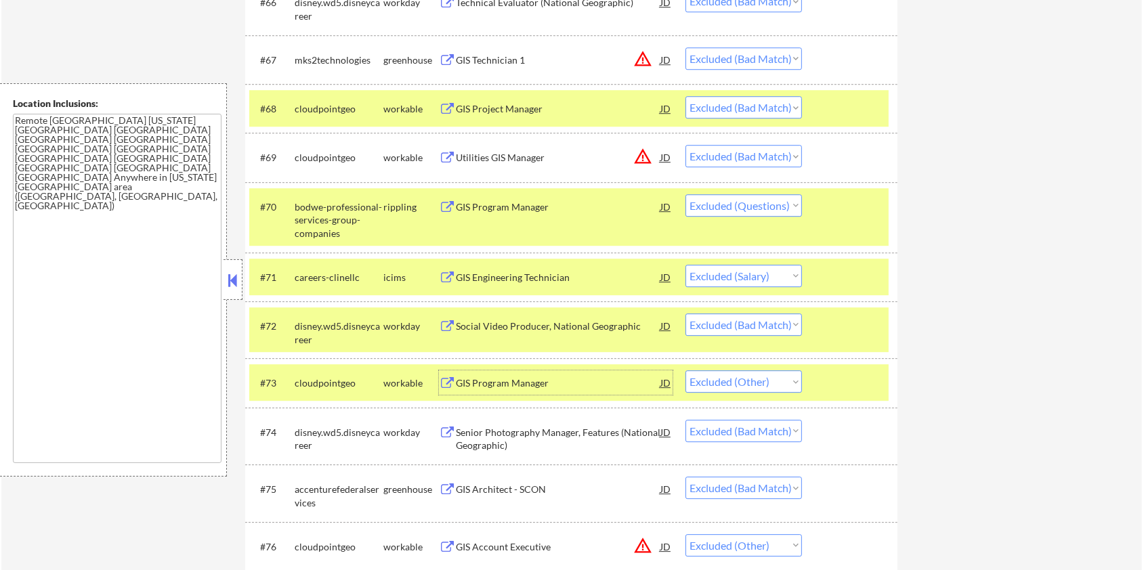
scroll to position [3974, 0]
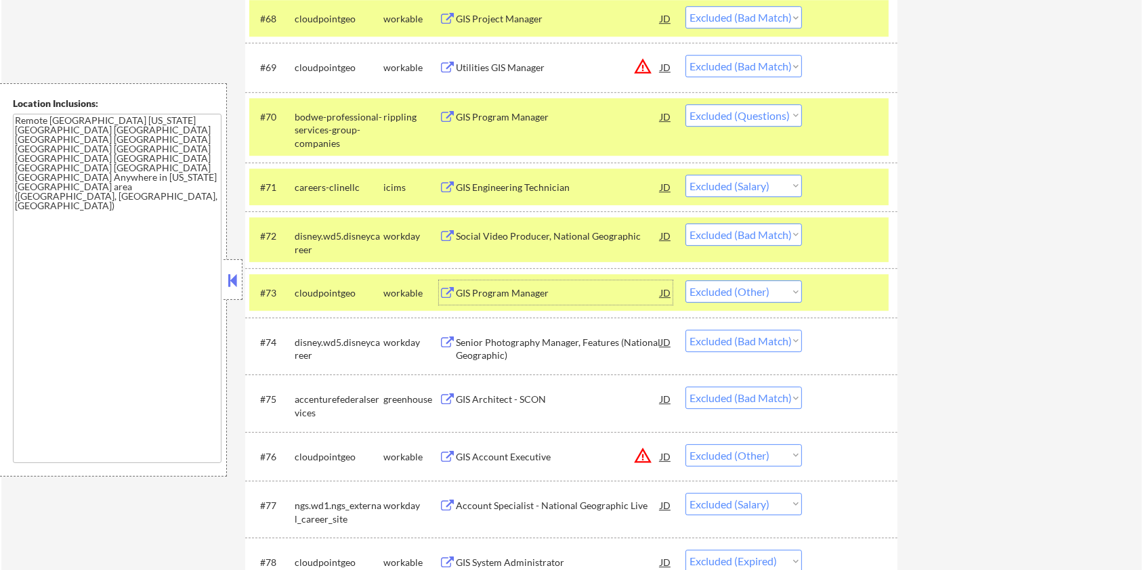
click at [873, 293] on div at bounding box center [852, 292] width 60 height 24
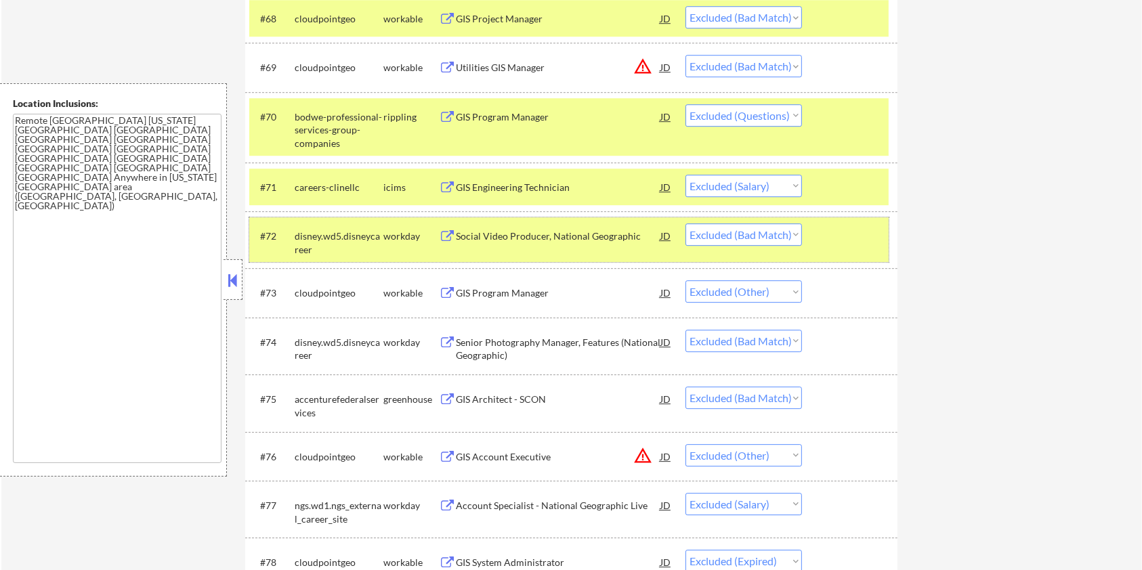
click at [851, 224] on div at bounding box center [852, 236] width 60 height 24
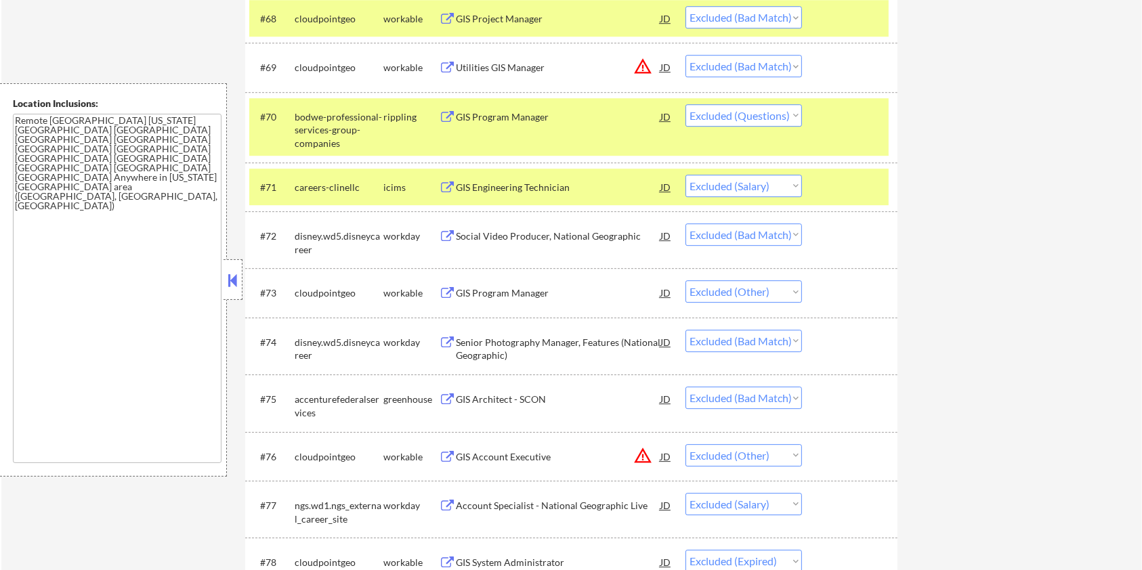
click at [845, 187] on div at bounding box center [852, 187] width 60 height 24
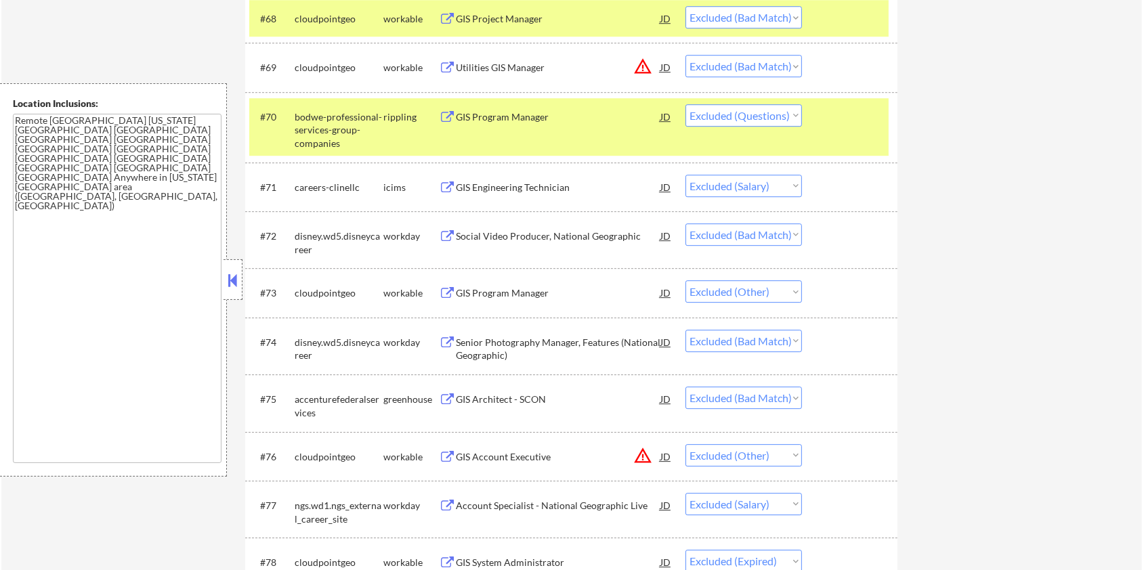
click at [841, 147] on div "#70 bodwe-professional-services-group-companies rippling GIS Program Manager JD…" at bounding box center [569, 127] width 640 height 58
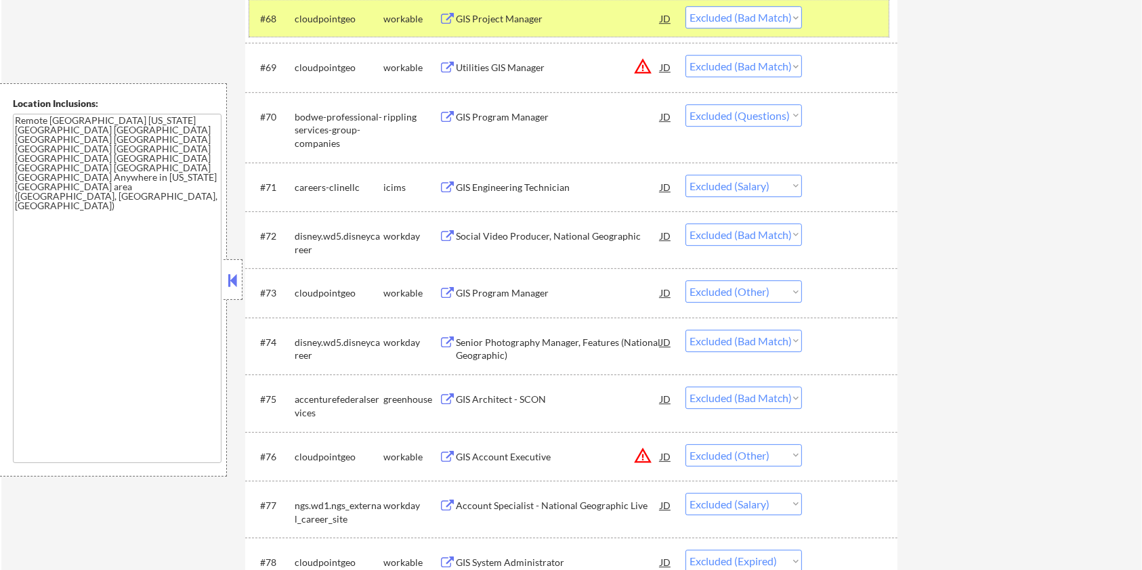
click at [831, 31] on div "#68 cloudpointgeo workable GIS Project Manager JD warning_amber Choose an optio…" at bounding box center [569, 18] width 640 height 37
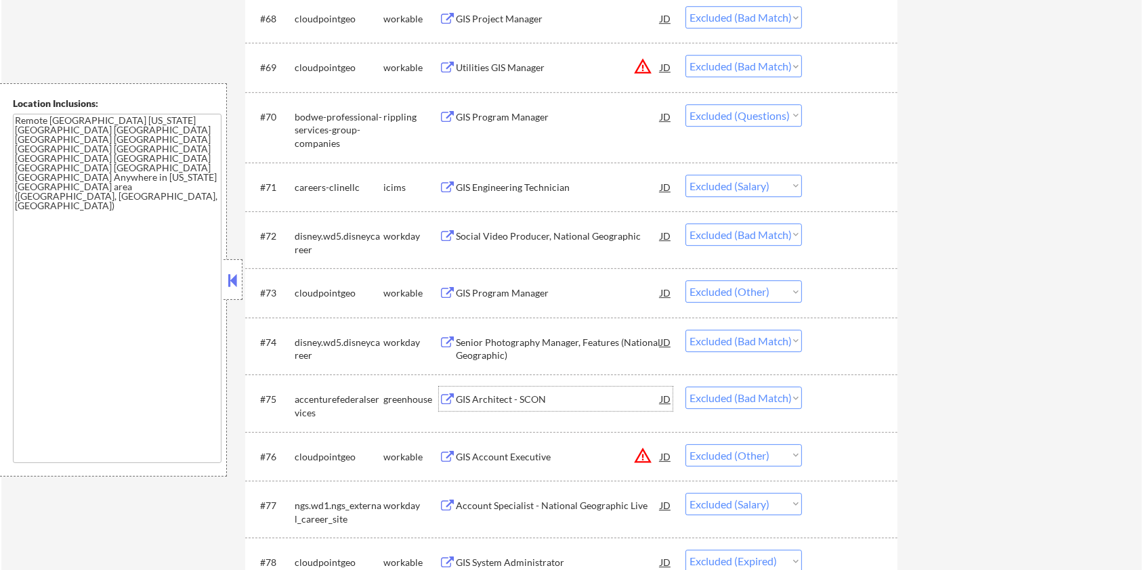
click at [526, 403] on div "GIS Architect - SCON" at bounding box center [558, 400] width 205 height 14
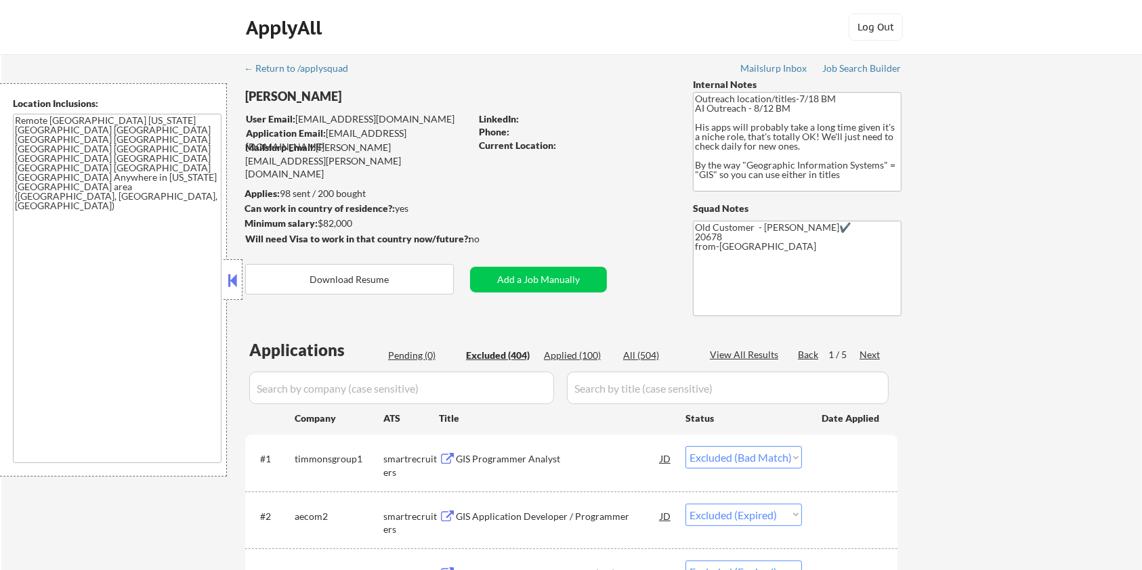
scroll to position [0, 0]
click at [566, 354] on div "Applied (100)" at bounding box center [578, 356] width 68 height 14
select select ""applied""
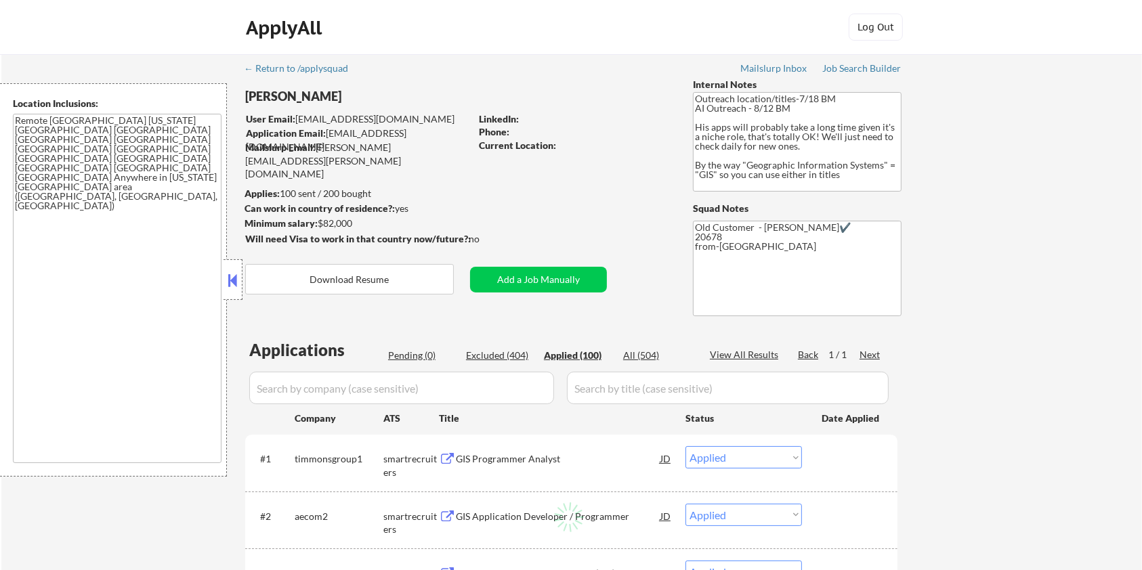
select select ""applied""
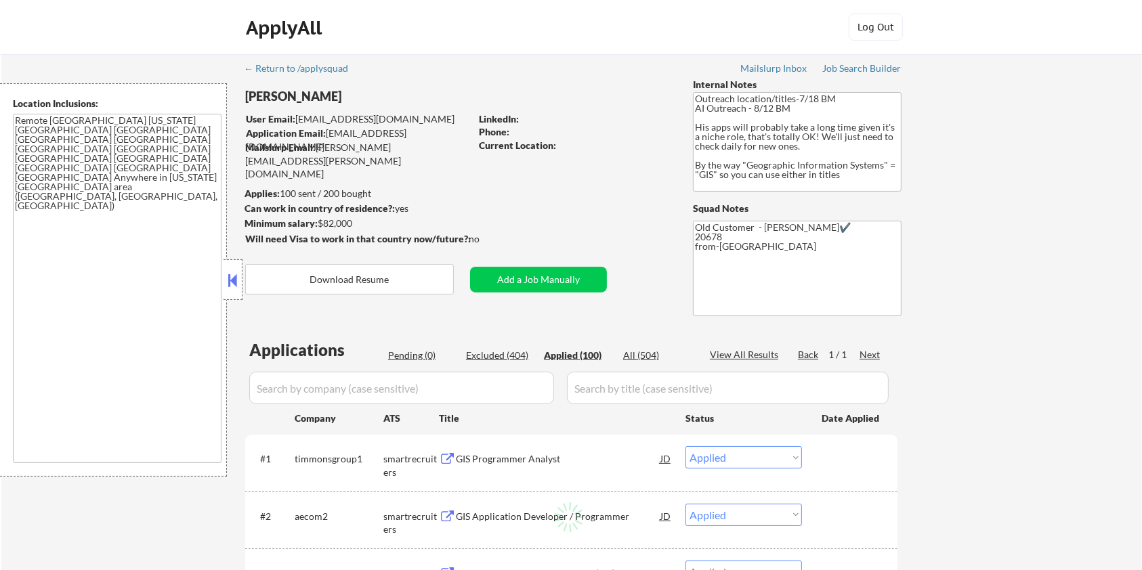
select select ""applied""
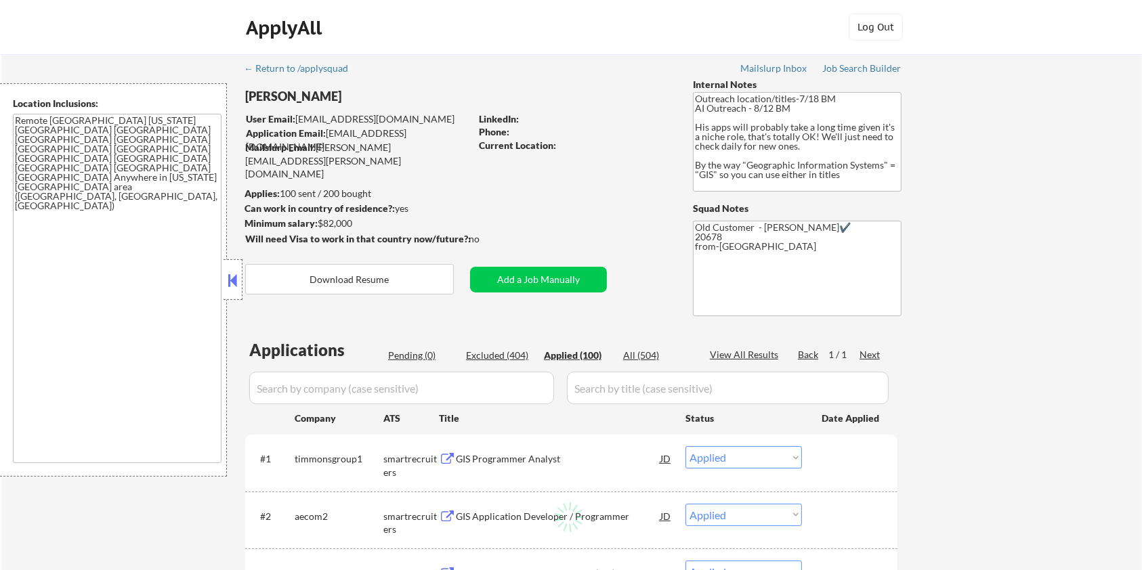
select select ""applied""
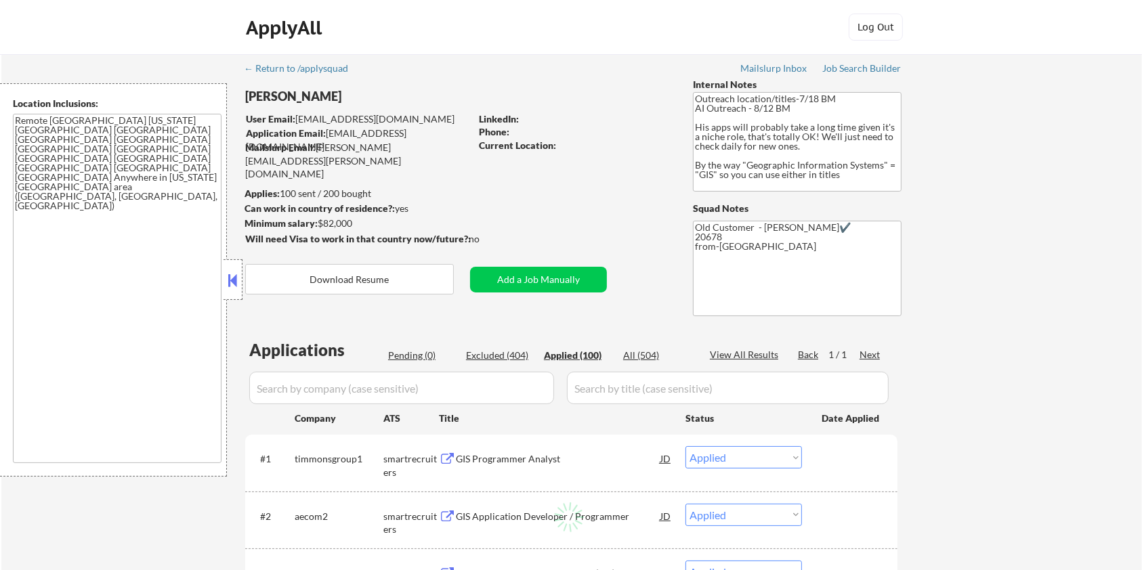
select select ""applied""
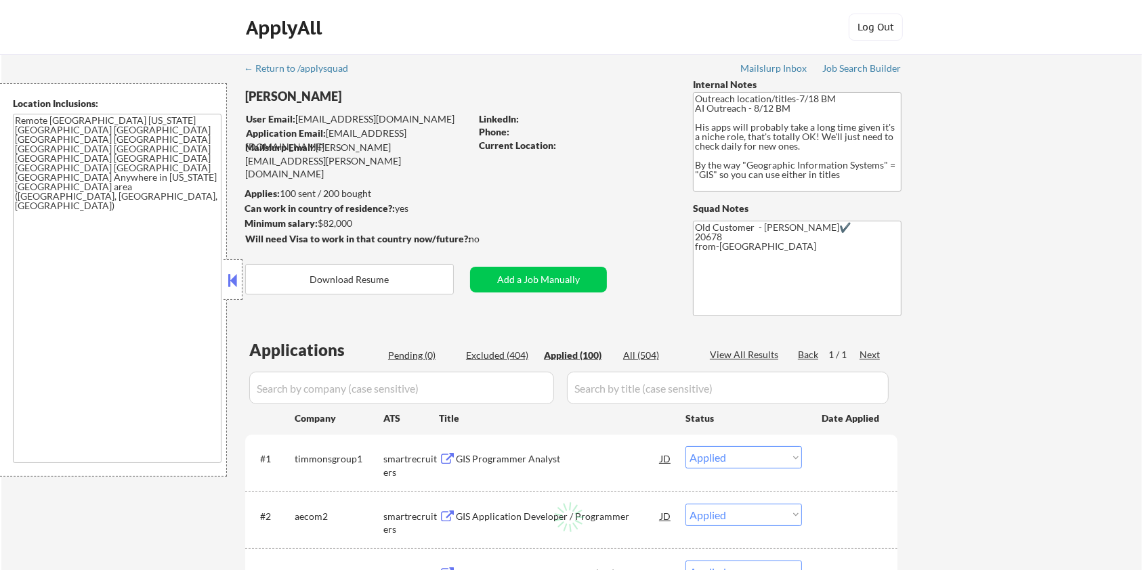
select select ""applied""
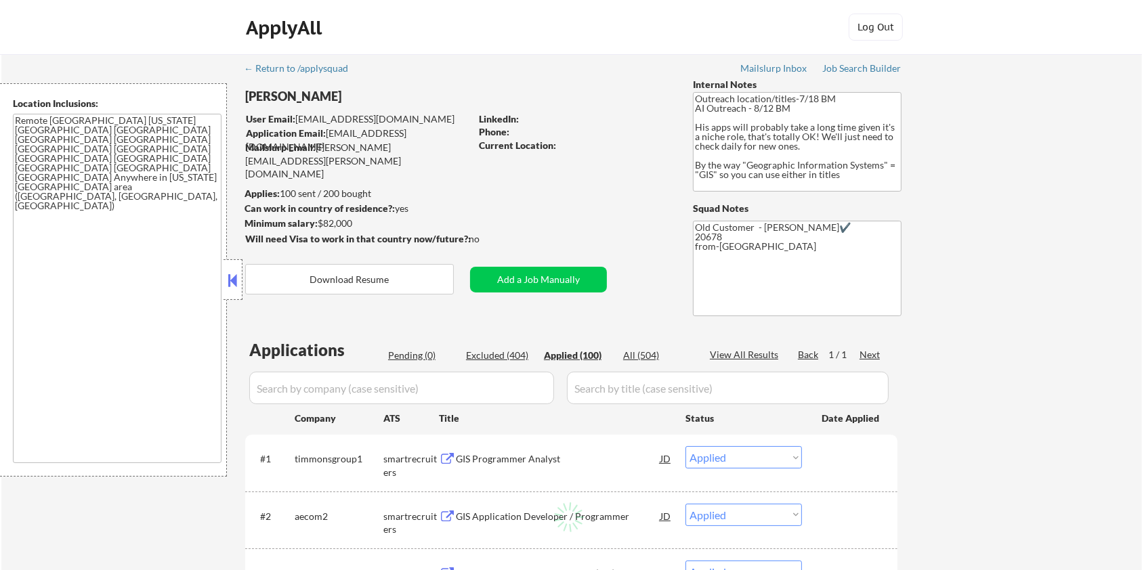
select select ""applied""
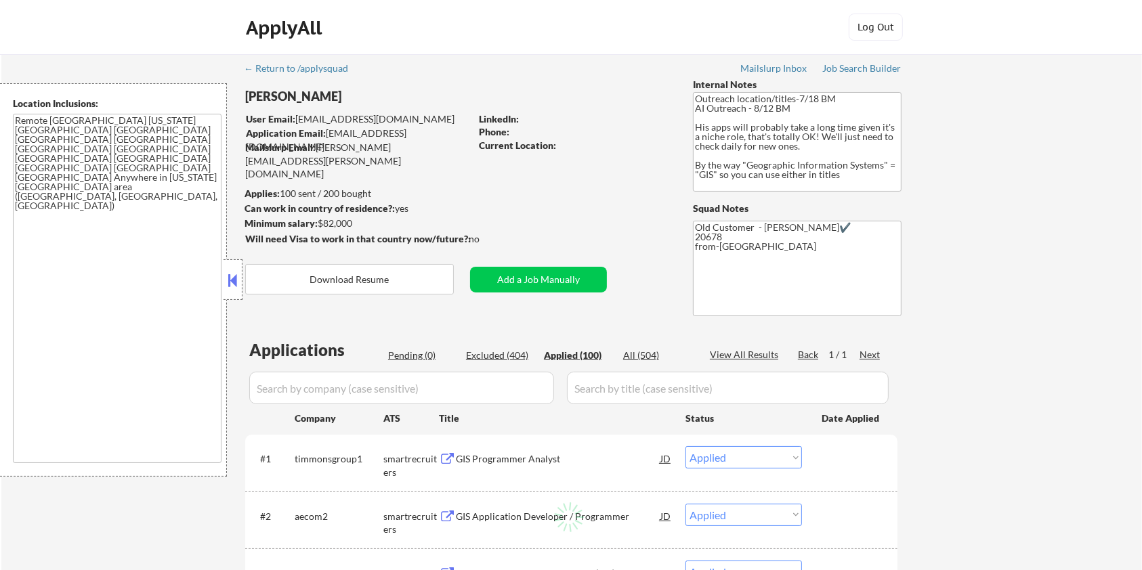
select select ""applied""
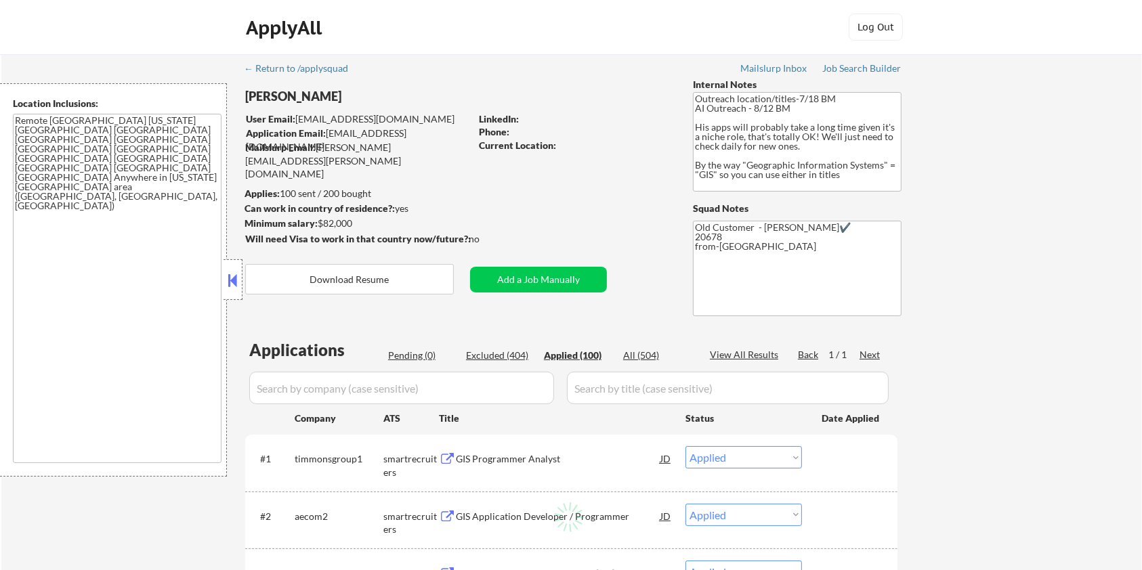
select select ""applied""
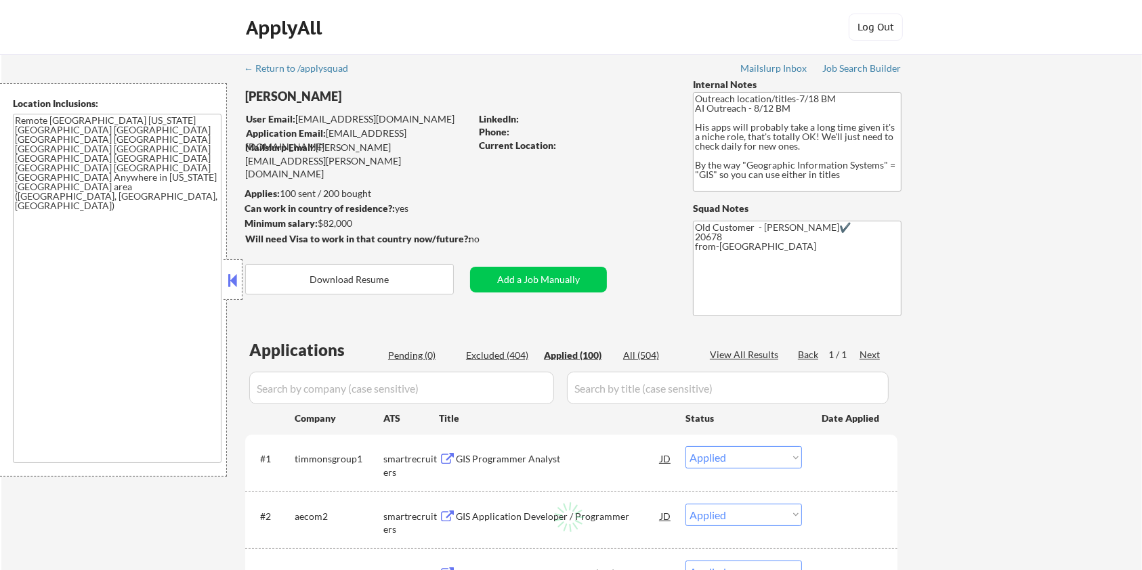
select select ""applied""
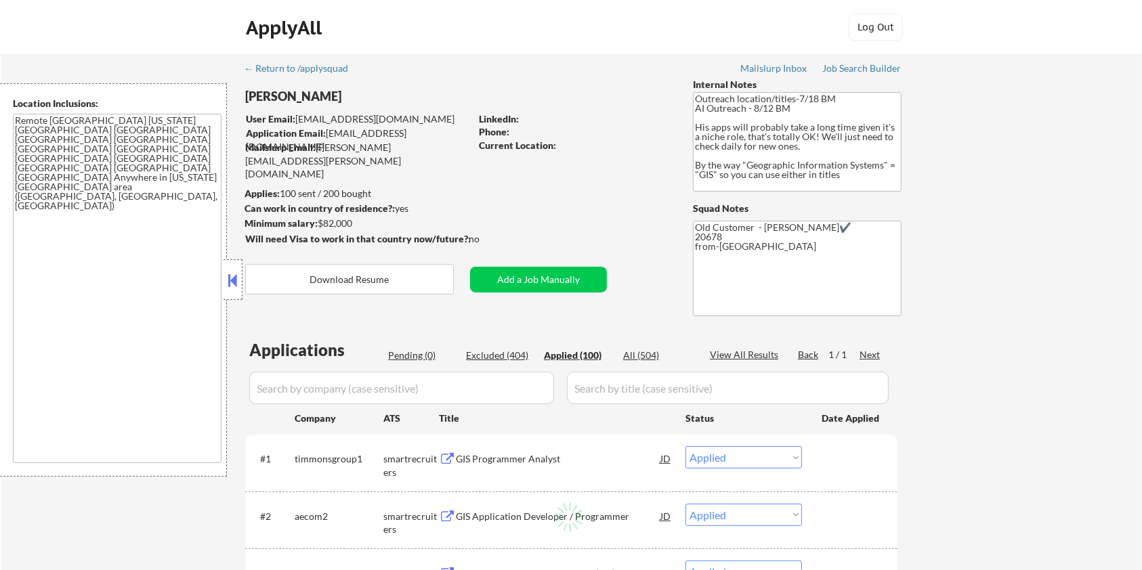
select select ""applied""
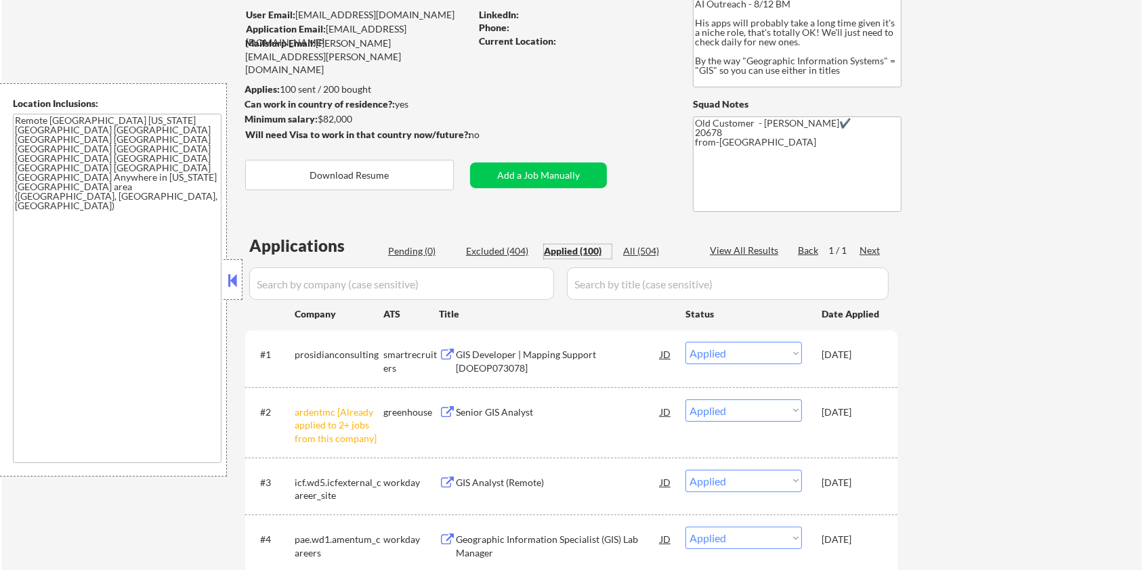
scroll to position [90, 0]
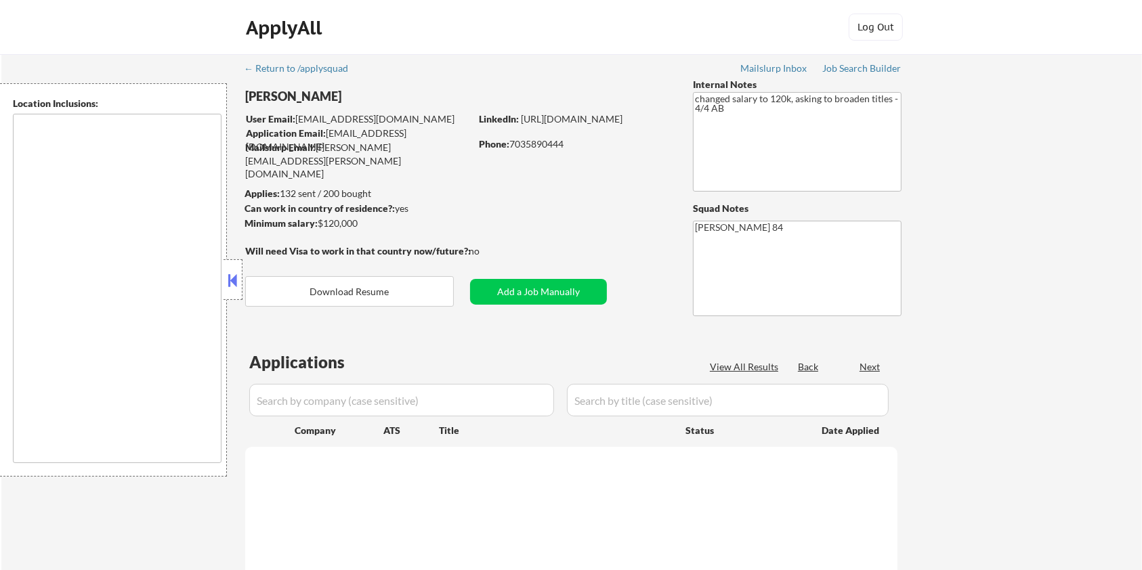
type textarea "Lorem Ipsumd, SI Ametco Adip, EL Seddoei Tempo, IN Utla Etdolorem, AL Enimadmin…"
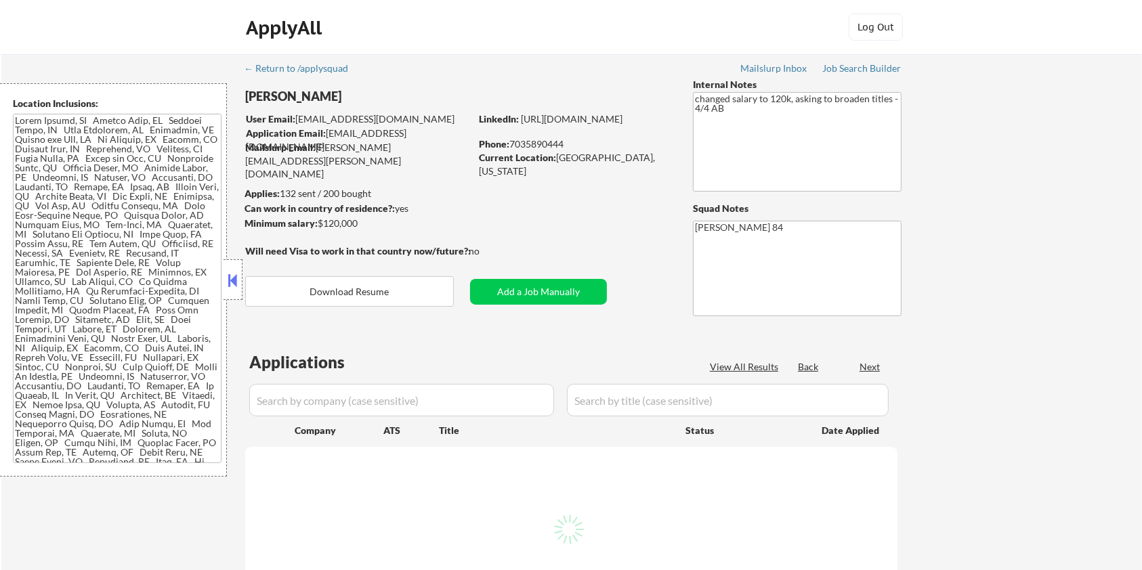
select select ""pending""
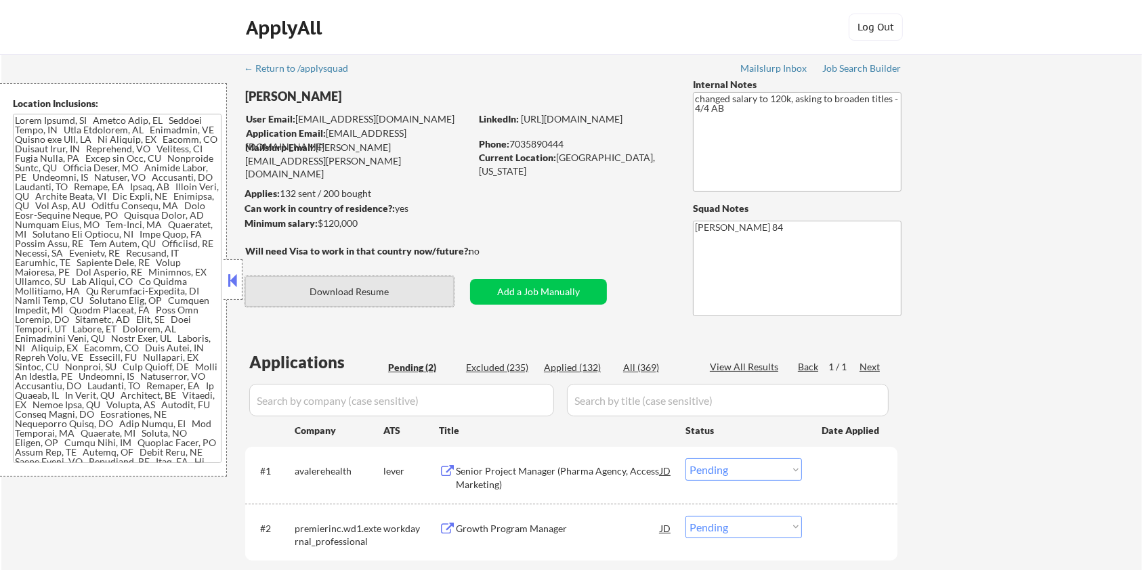
click at [407, 294] on button "Download Resume" at bounding box center [349, 291] width 209 height 30
click at [494, 467] on div "Senior Project Manager (Pharma Agency, Access Marketing)" at bounding box center [558, 478] width 205 height 26
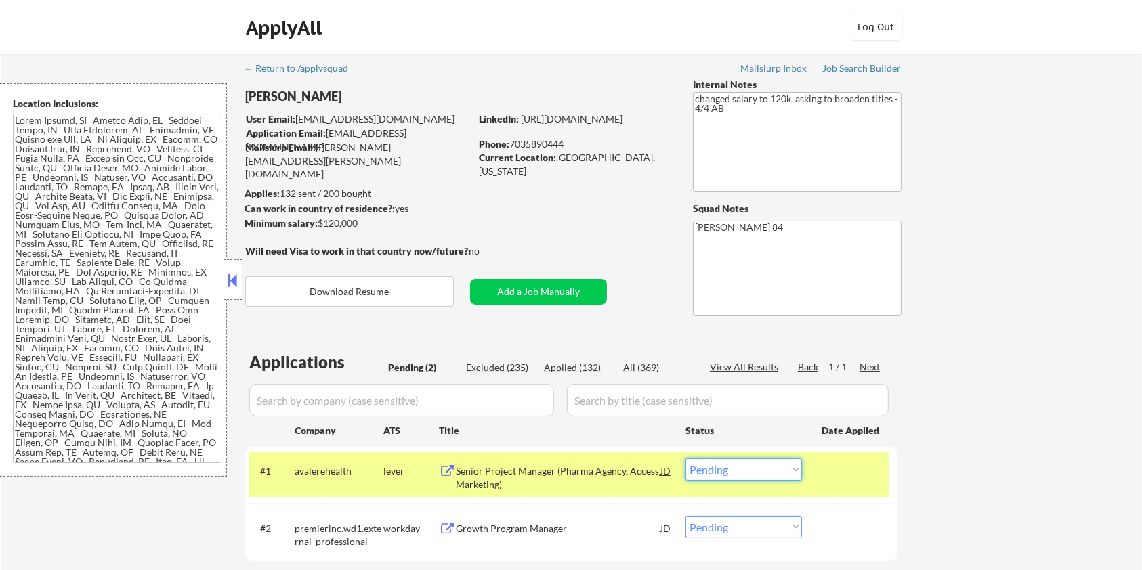
click at [745, 467] on select "Choose an option... Pending Applied Excluded (Questions) Excluded (Expired) Exc…" at bounding box center [744, 470] width 117 height 22
click at [686, 459] on select "Choose an option... Pending Applied Excluded (Questions) Excluded (Expired) Exc…" at bounding box center [744, 470] width 117 height 22
select select ""pending""
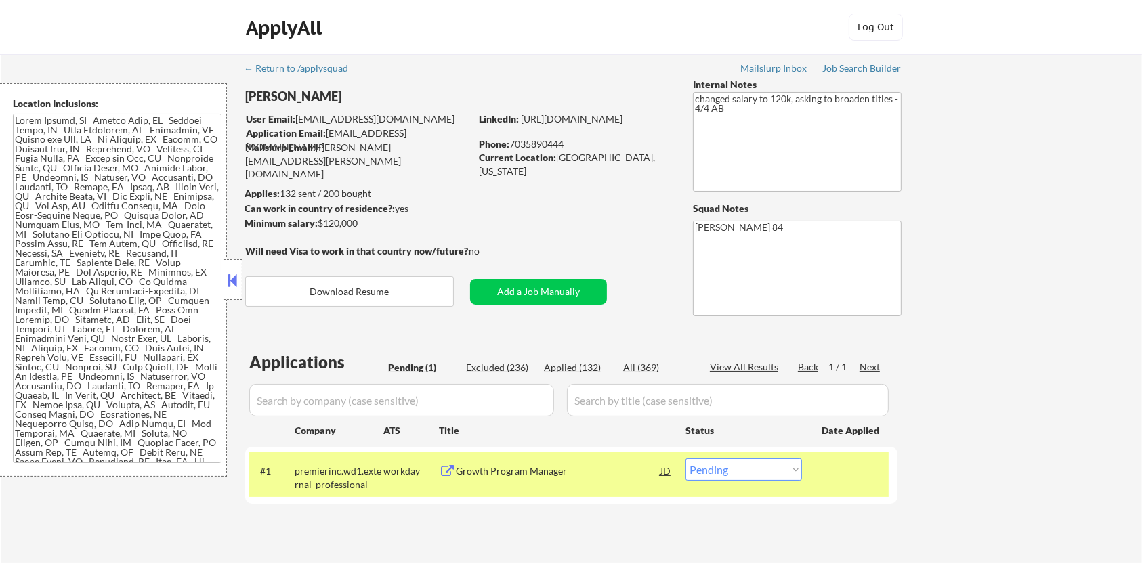
click at [532, 476] on div "Growth Program Manager" at bounding box center [558, 472] width 205 height 14
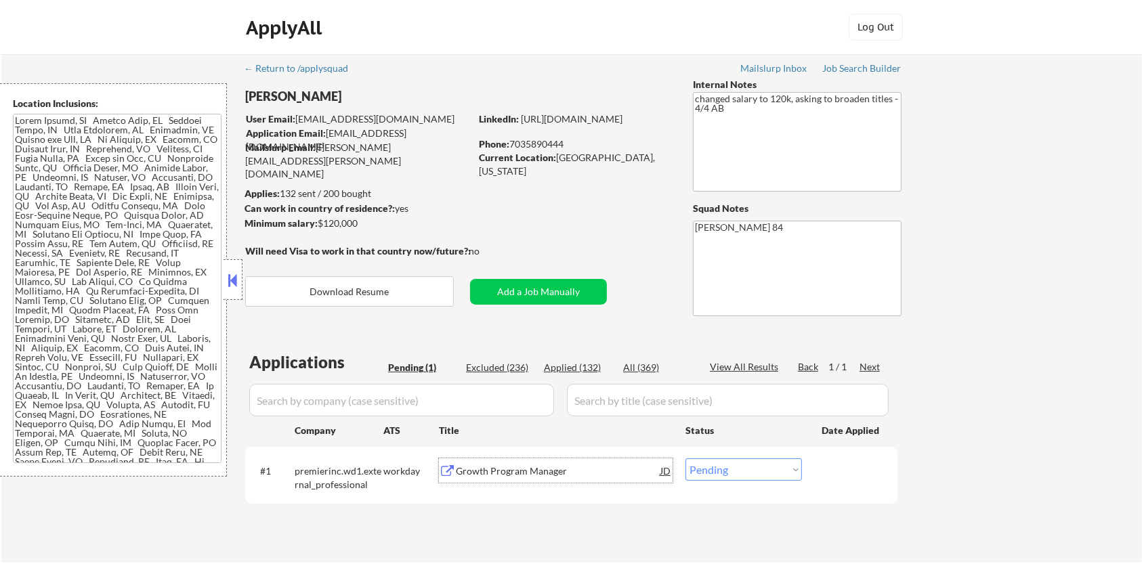
click at [526, 476] on div "Growth Program Manager" at bounding box center [558, 472] width 205 height 14
